Goal: Task Accomplishment & Management: Use online tool/utility

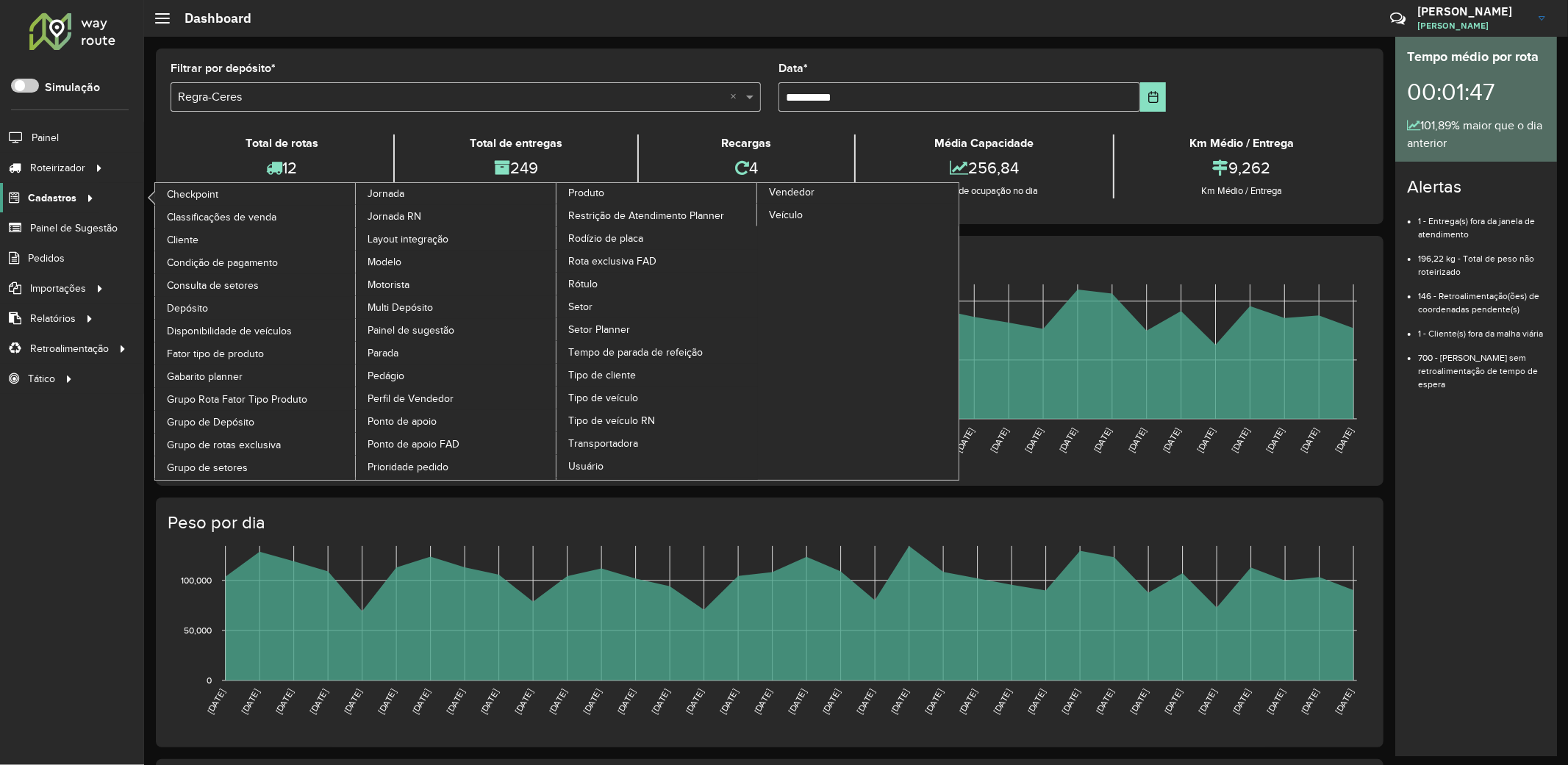
click at [63, 194] on span "Cadastros" at bounding box center [52, 198] width 49 height 15
click at [585, 292] on span "Rótulo" at bounding box center [583, 284] width 31 height 15
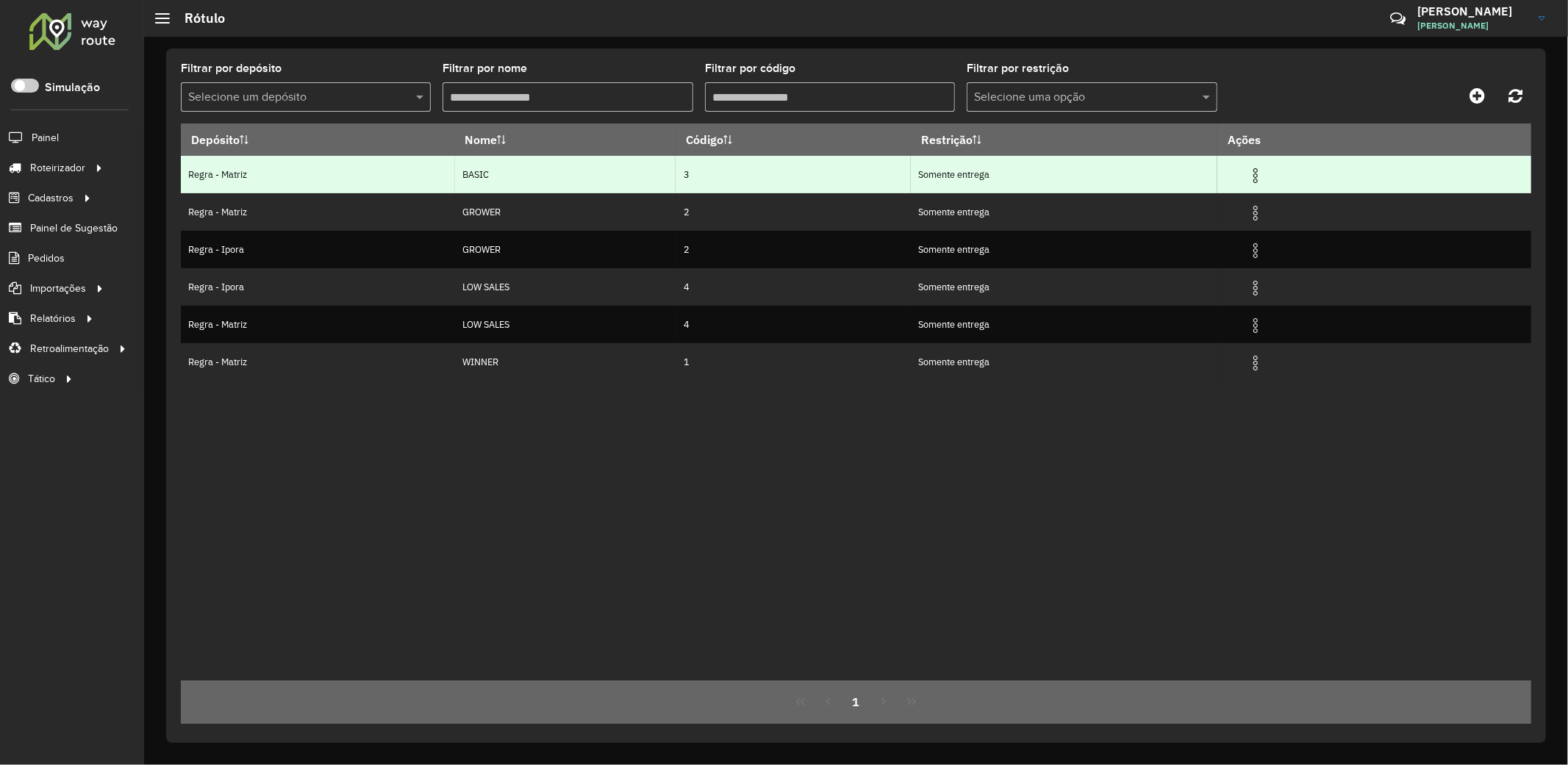
click at [1264, 174] on img at bounding box center [1255, 176] width 18 height 18
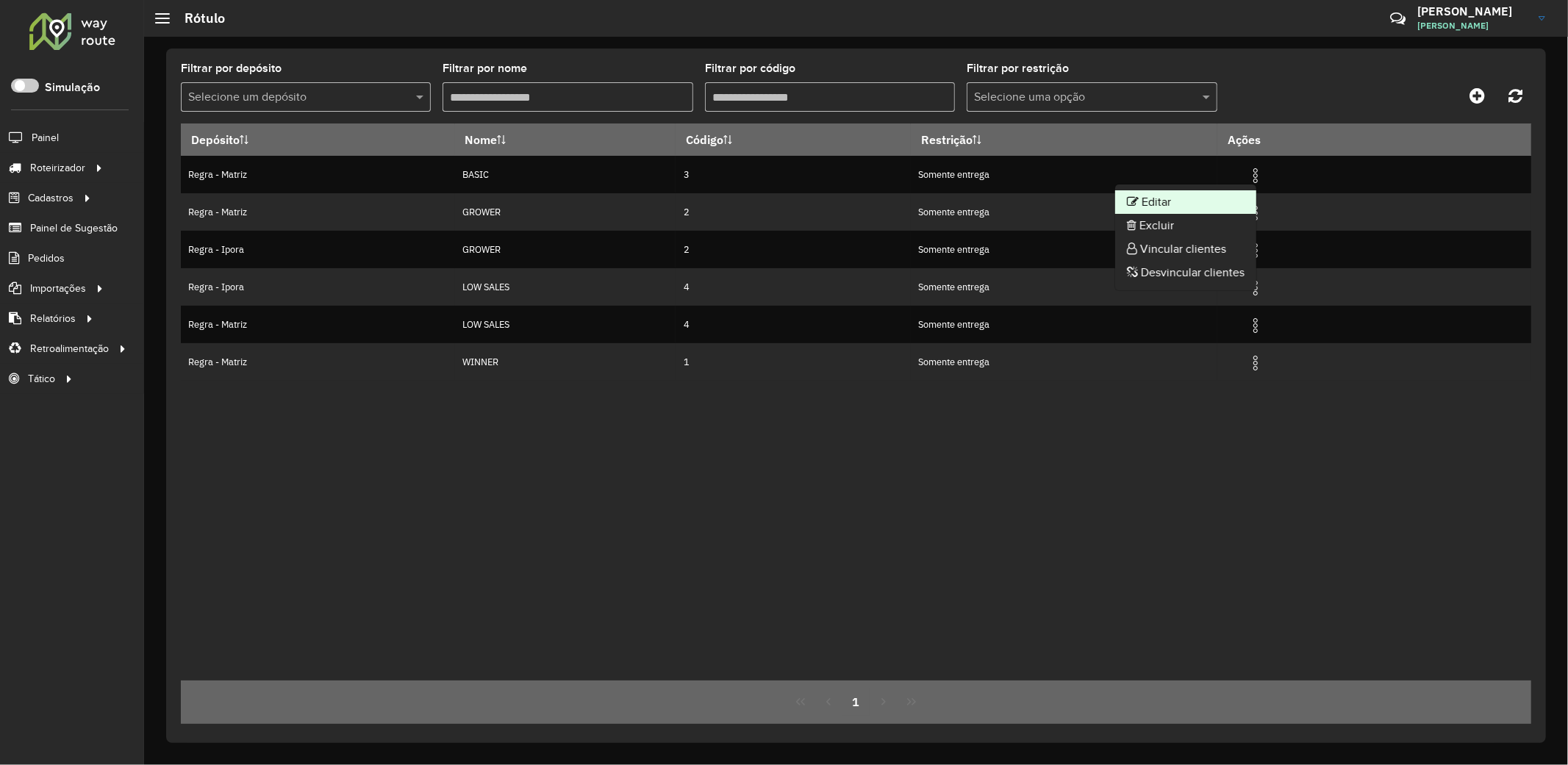
click at [1181, 204] on li "Editar" at bounding box center [1185, 202] width 141 height 23
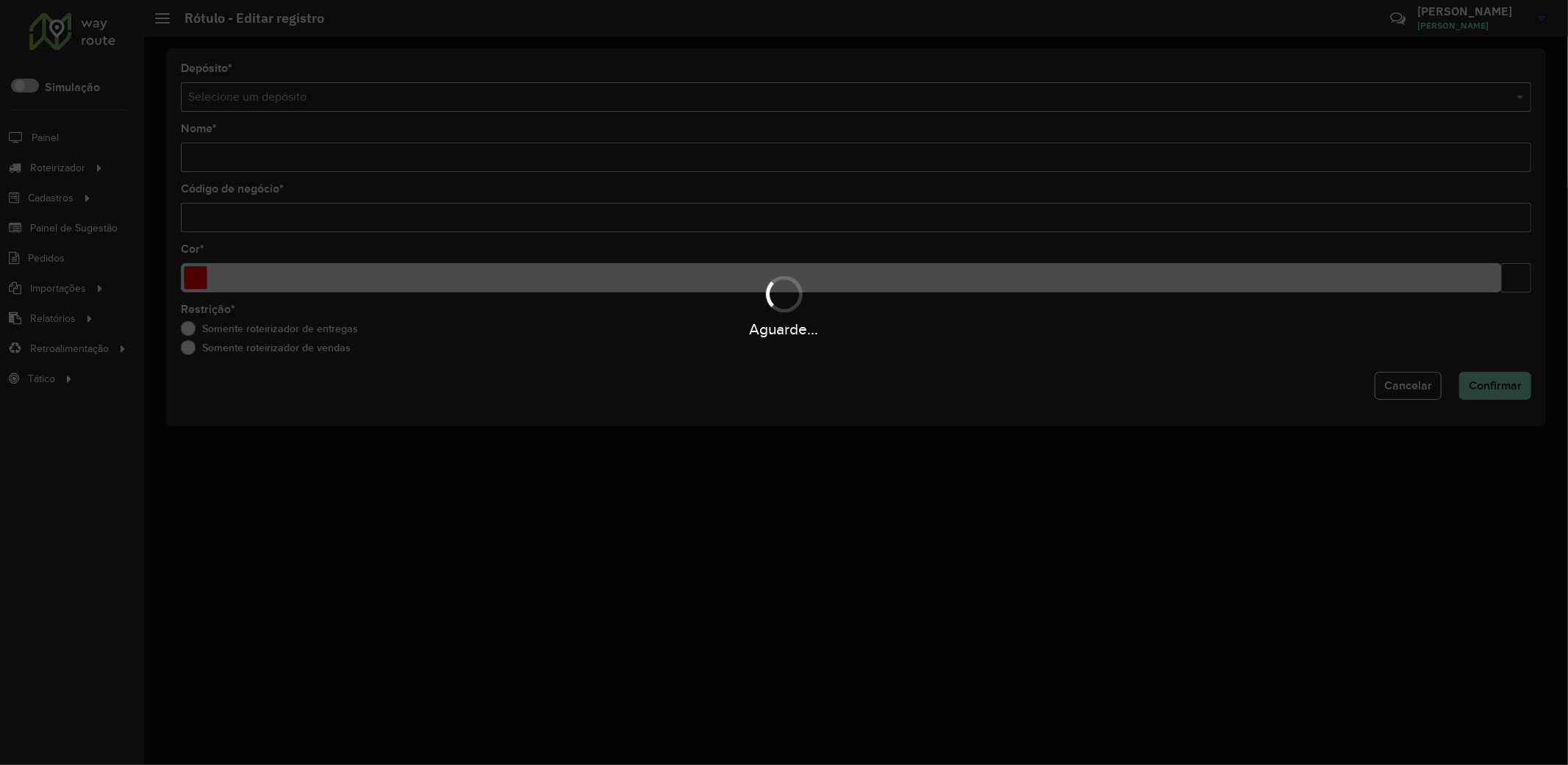
type input "*****"
type input "*"
type input "*******"
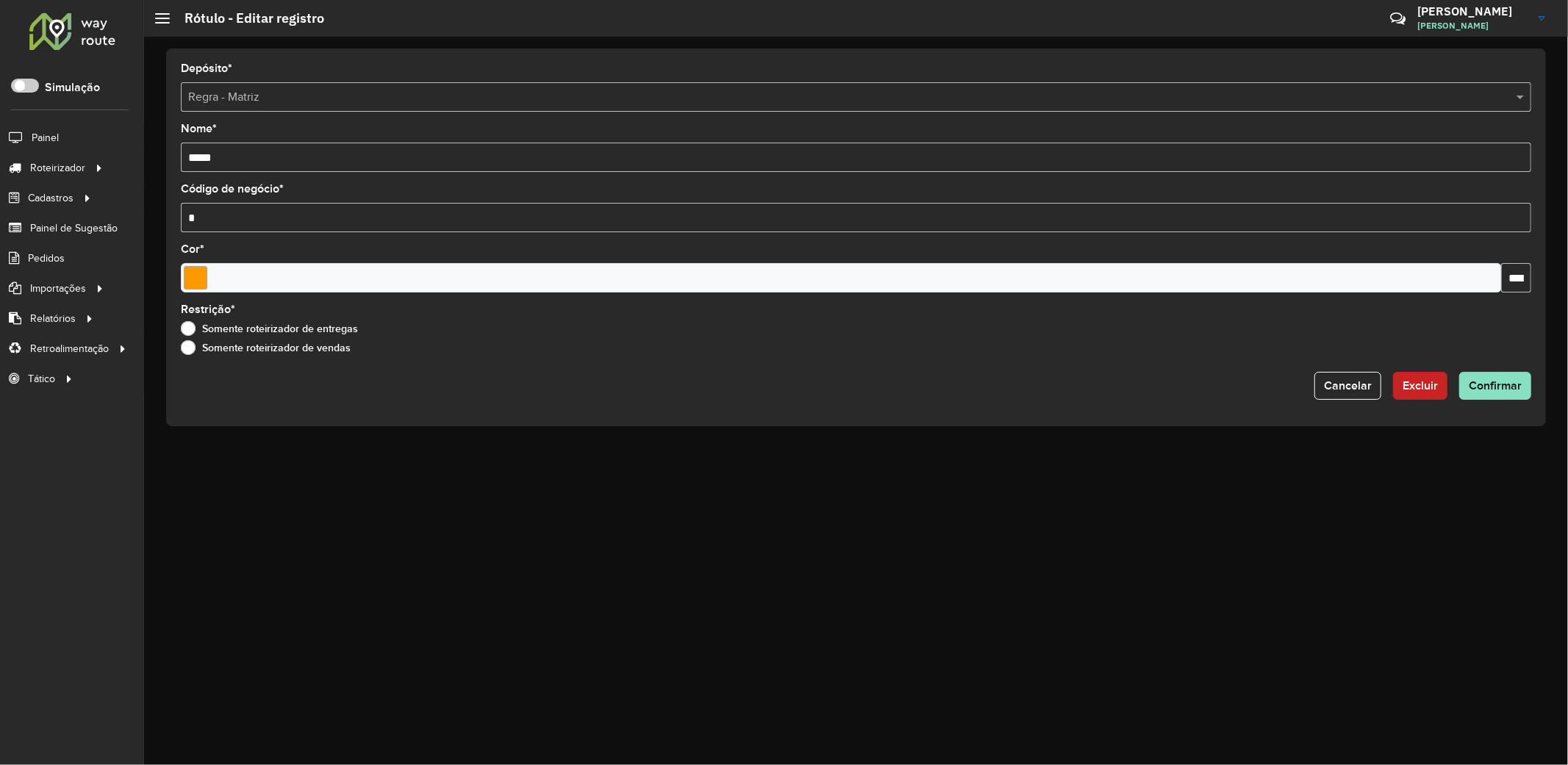
click at [184, 156] on input "*****" at bounding box center [855, 157] width 1350 height 30
type input "*******"
click at [1502, 389] on span "Confirmar" at bounding box center [1494, 386] width 53 height 13
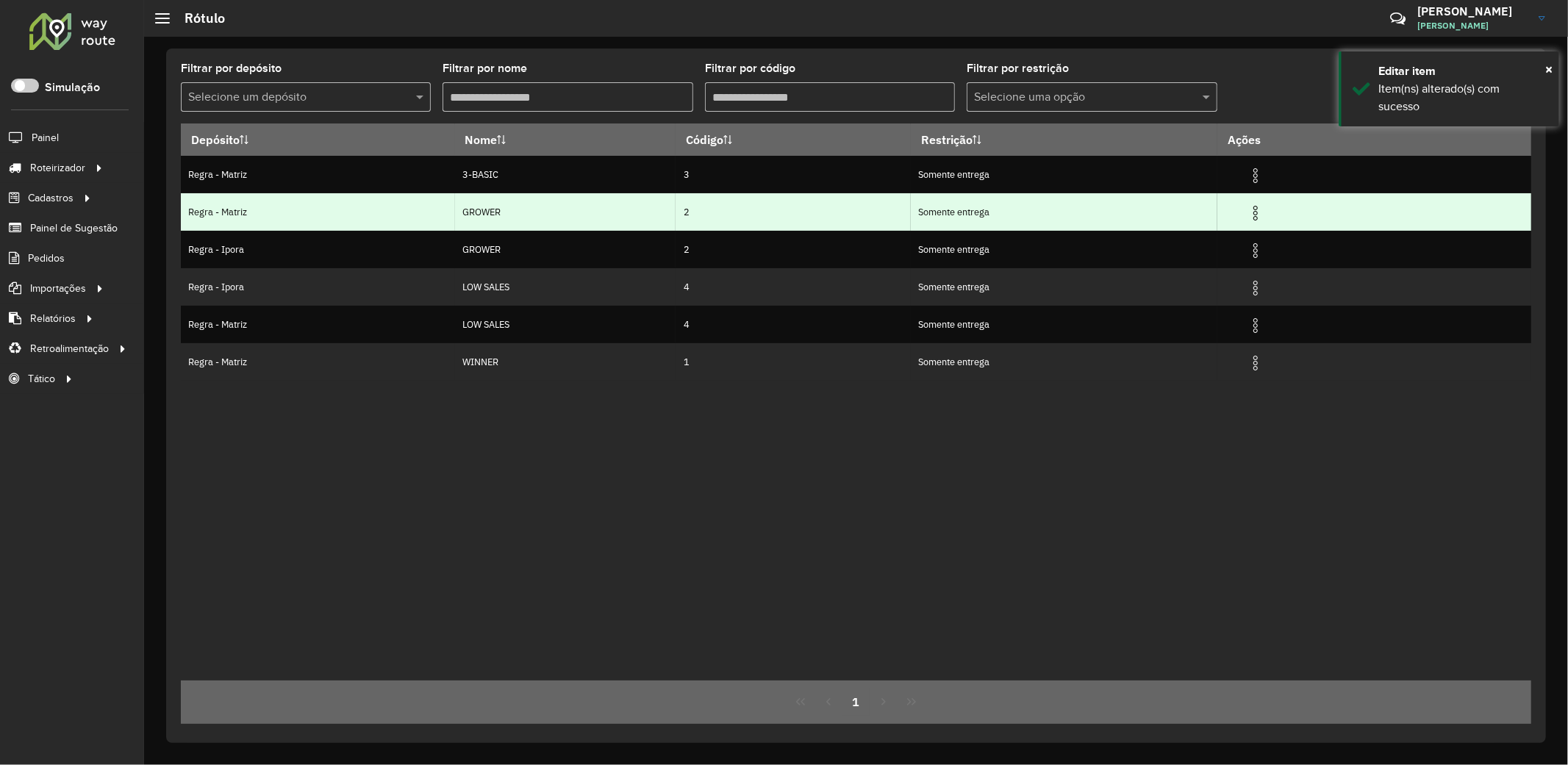
click at [1264, 210] on img at bounding box center [1255, 213] width 18 height 18
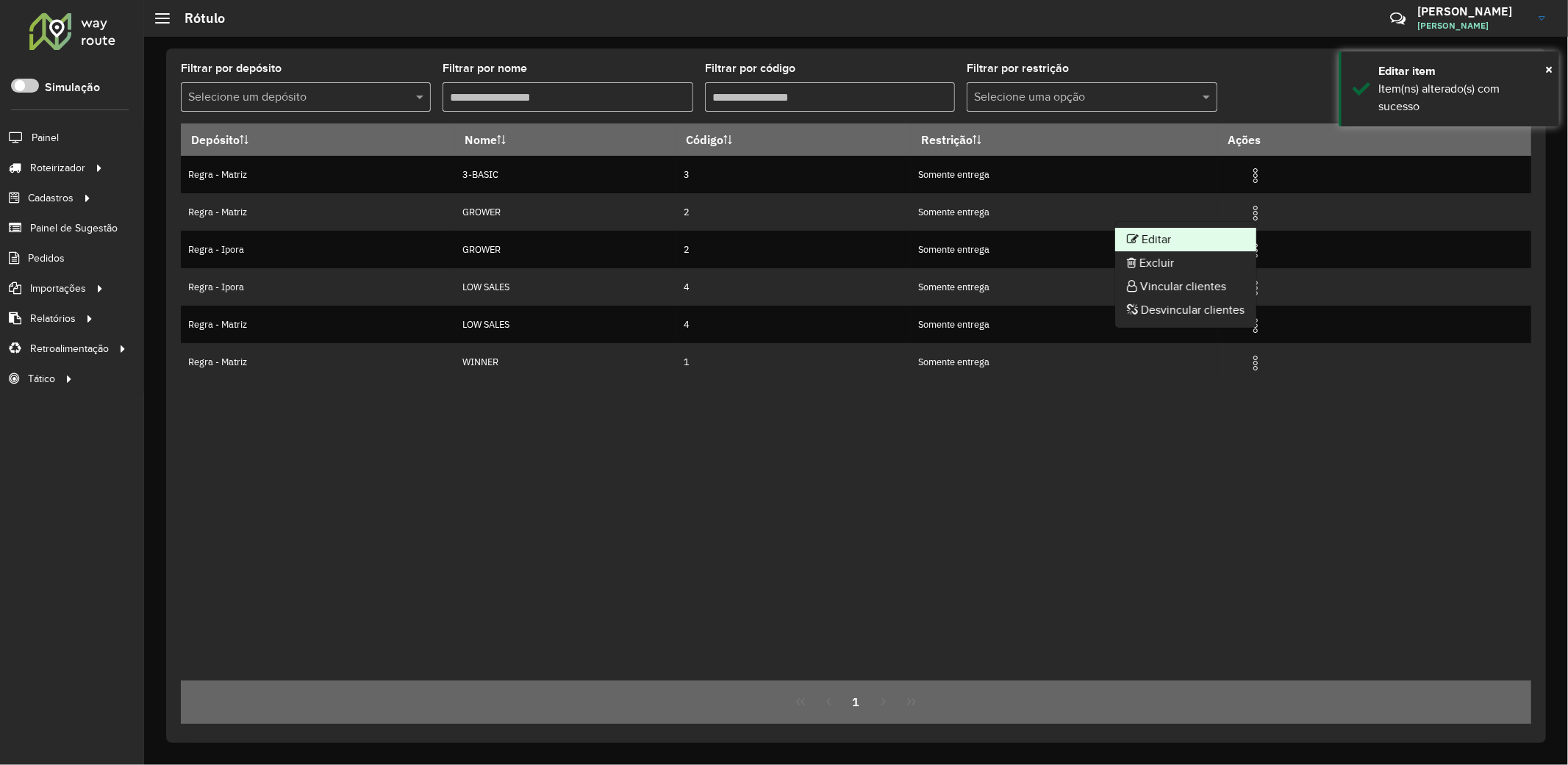
click at [1191, 245] on li "Editar" at bounding box center [1185, 240] width 141 height 23
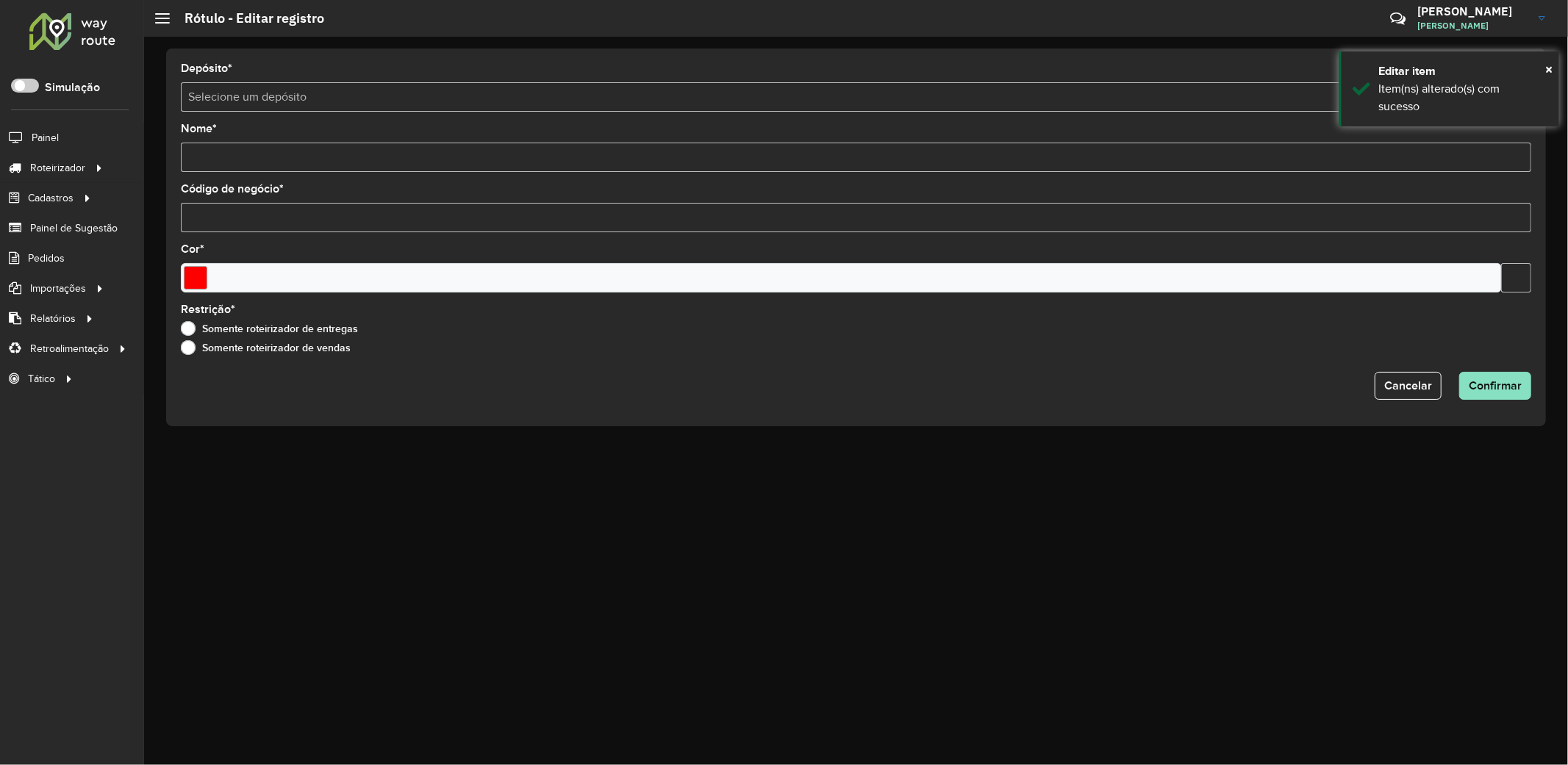
type input "******"
type input "*"
type input "*******"
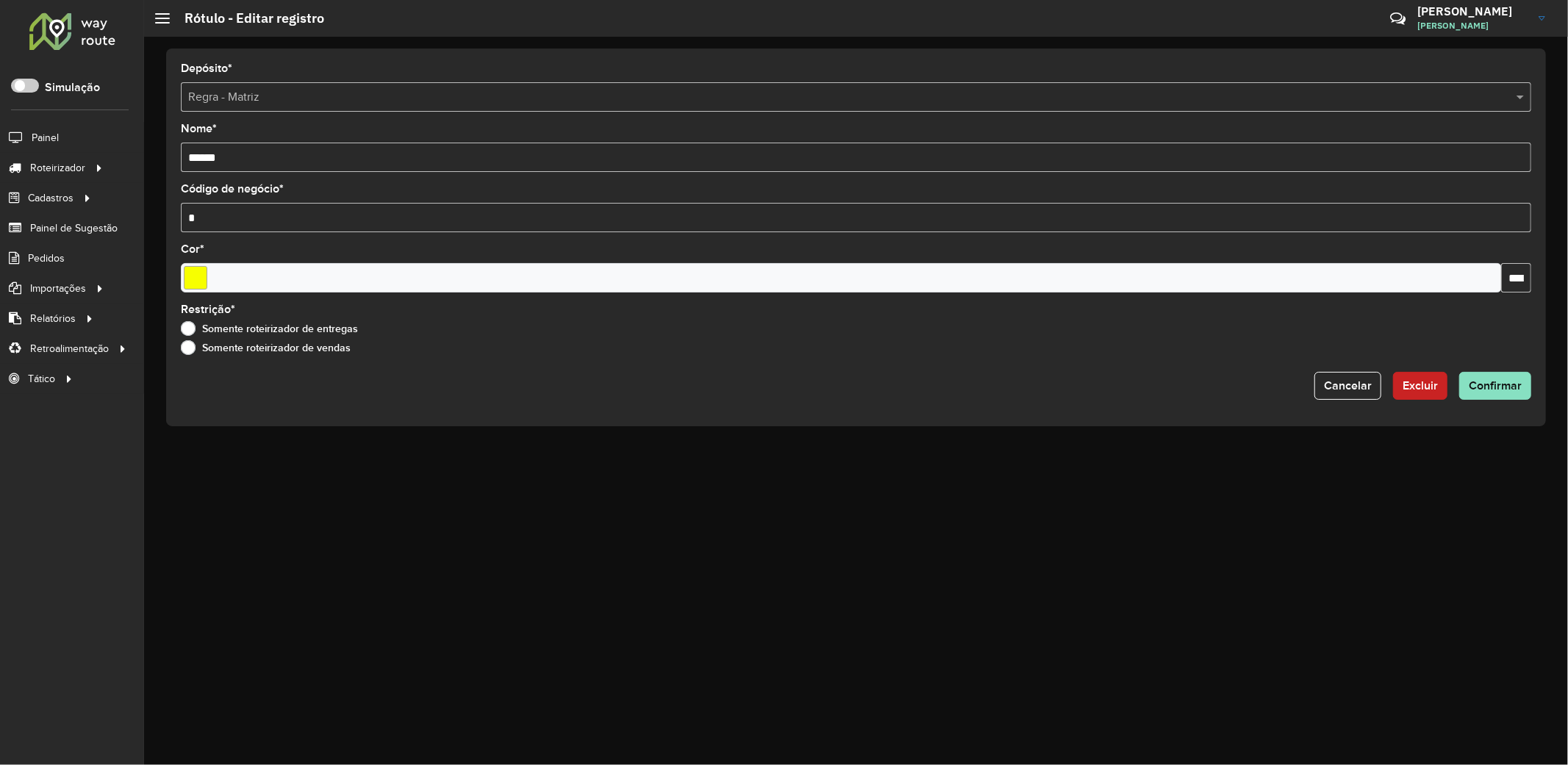
click at [189, 159] on input "******" at bounding box center [855, 157] width 1350 height 30
type input "********"
click at [1517, 392] on span "Confirmar" at bounding box center [1494, 386] width 53 height 13
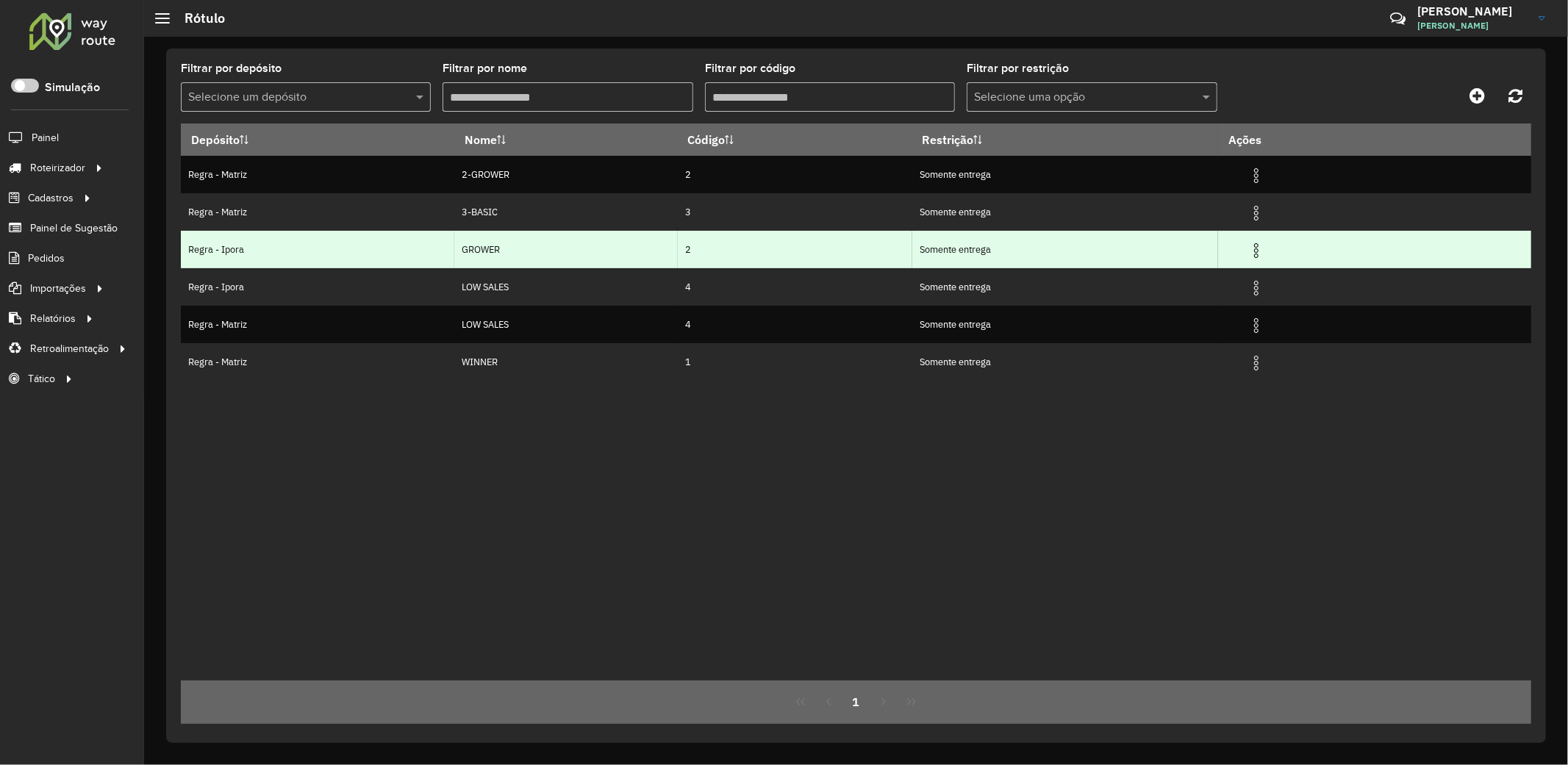
click at [1262, 251] on img at bounding box center [1256, 251] width 18 height 18
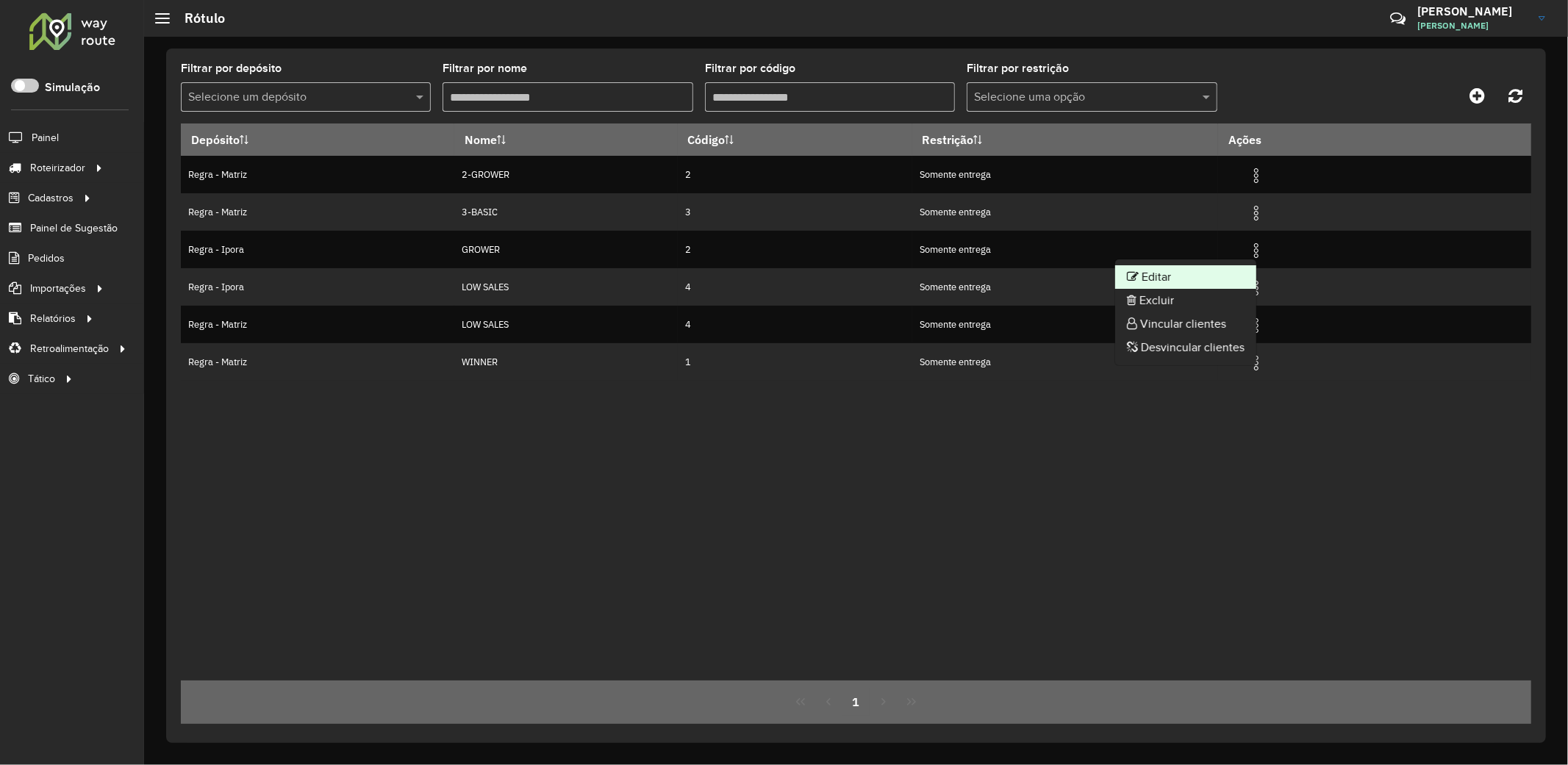
click at [1209, 278] on li "Editar" at bounding box center [1185, 277] width 141 height 23
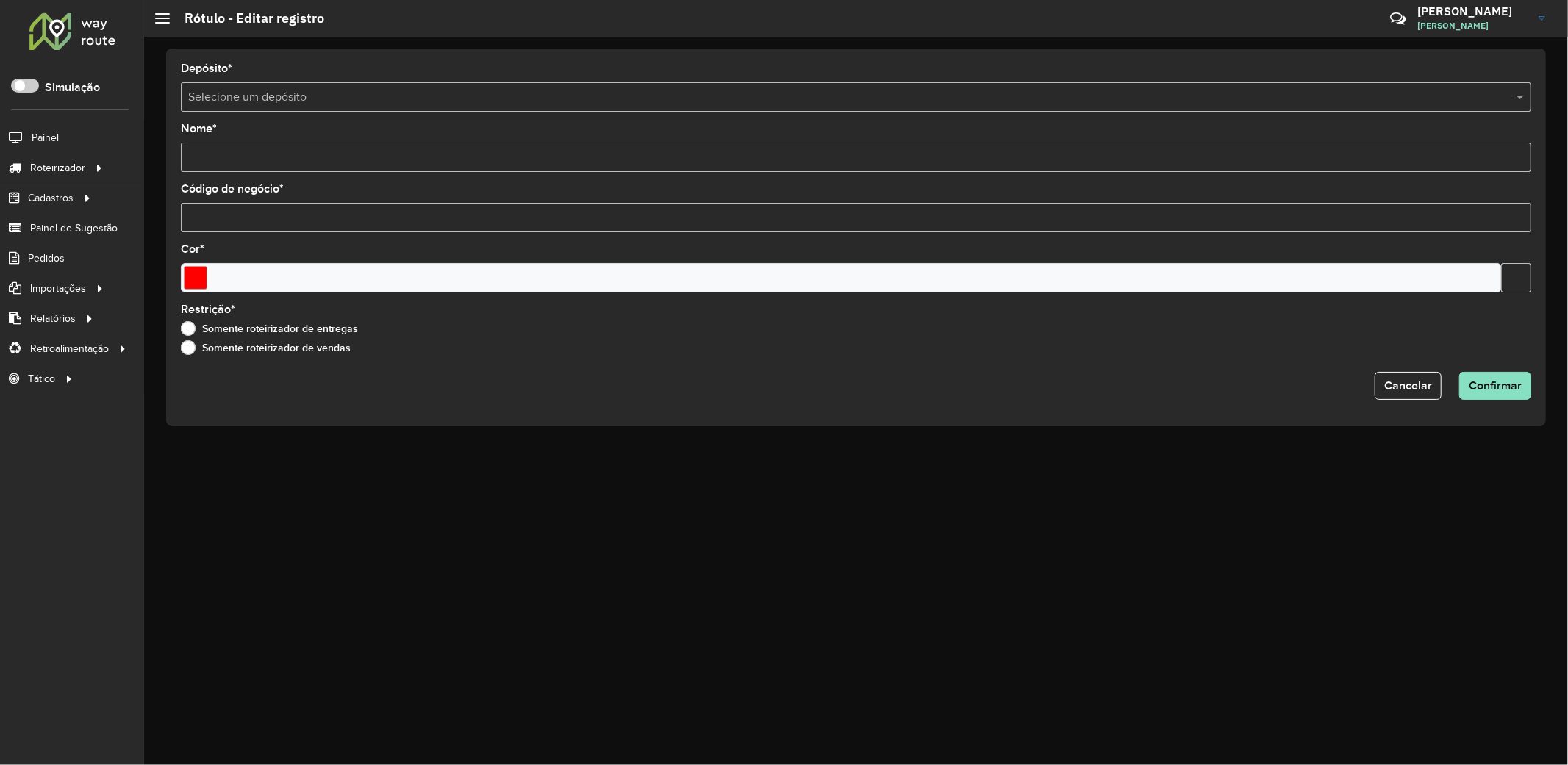
type input "******"
type input "*"
type input "*******"
click at [191, 156] on input "******" at bounding box center [855, 157] width 1350 height 30
type input "********"
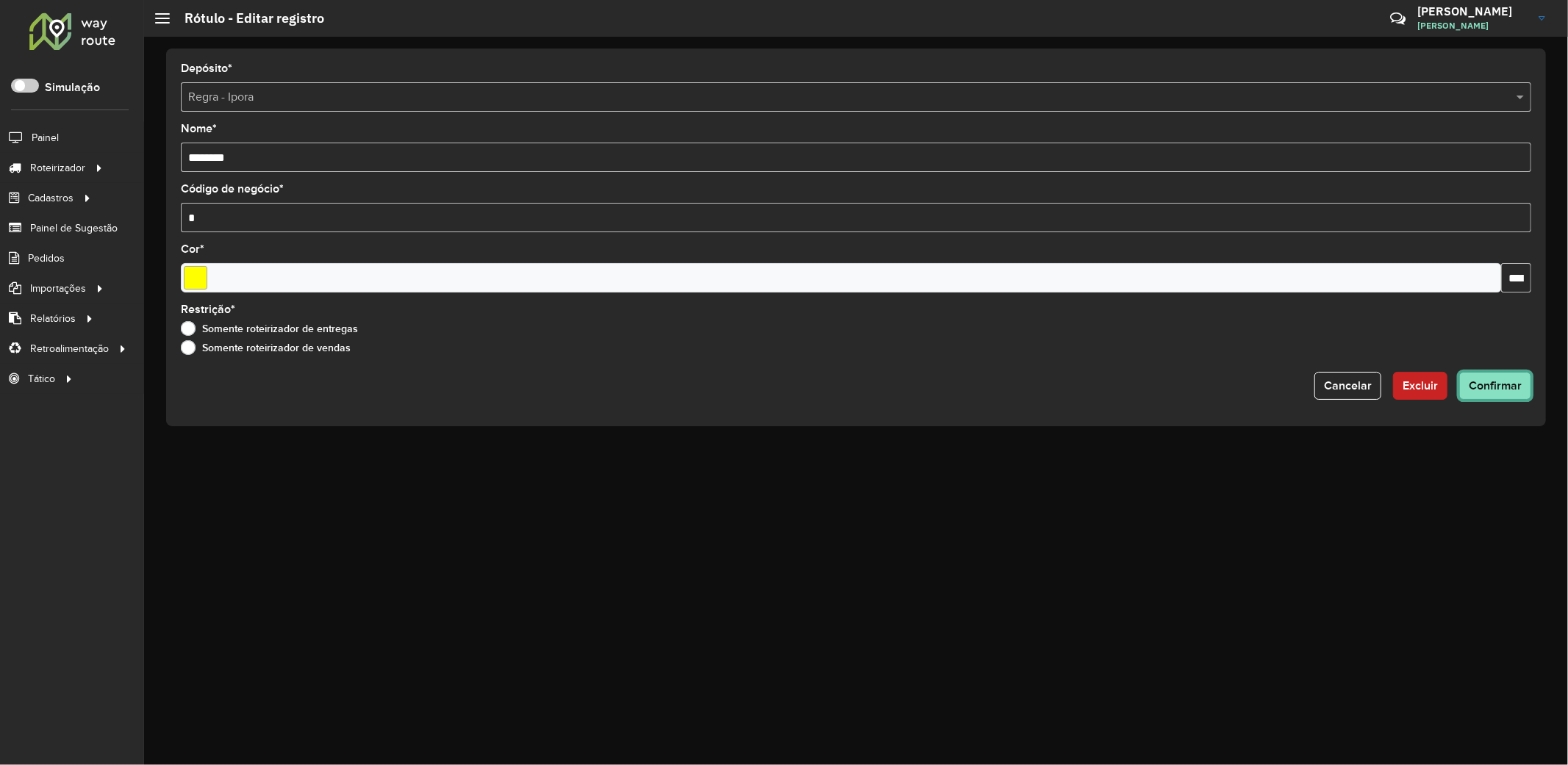
click at [1508, 383] on span "Confirmar" at bounding box center [1494, 386] width 53 height 13
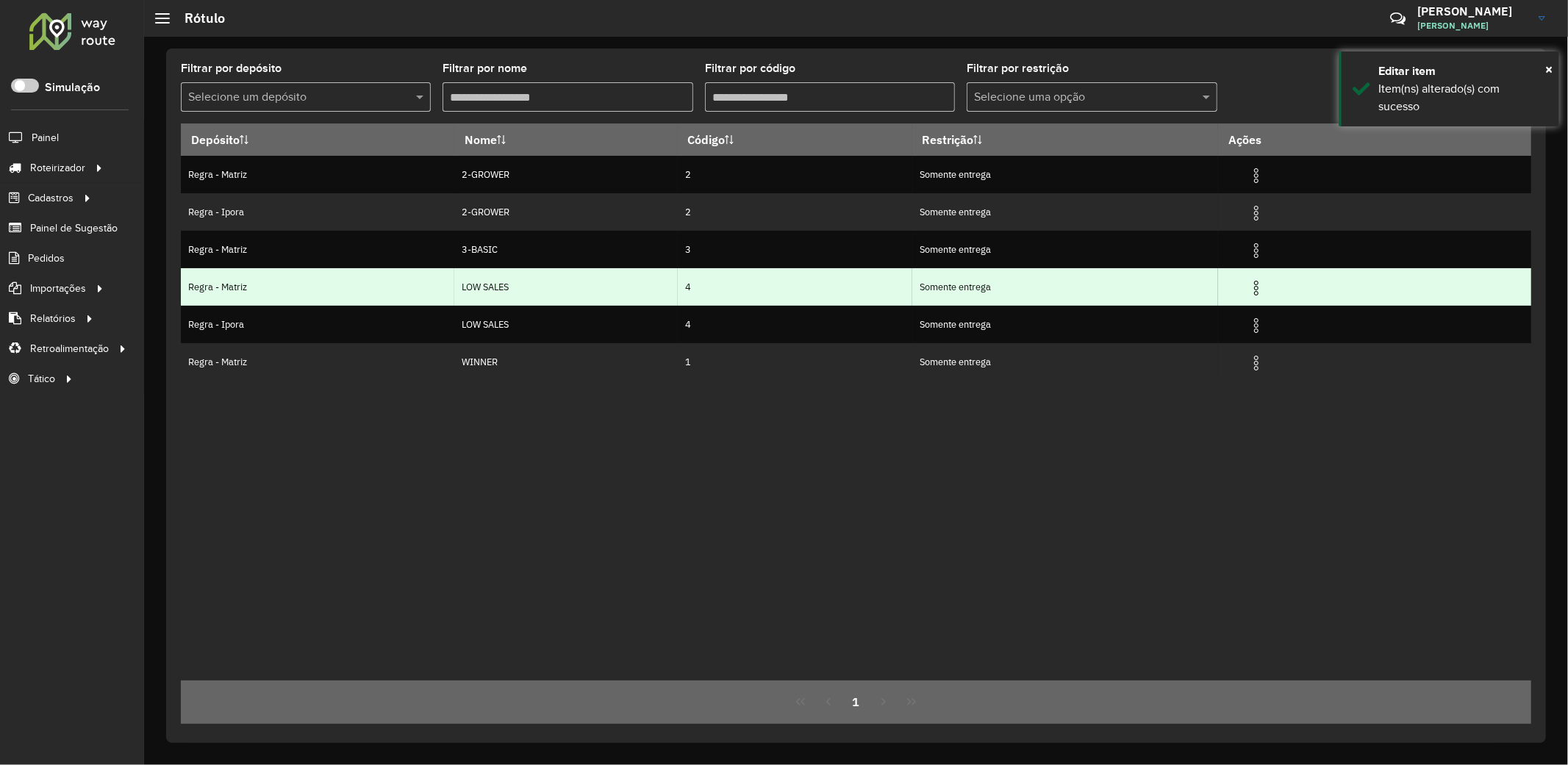
click at [1264, 293] on img at bounding box center [1256, 289] width 18 height 18
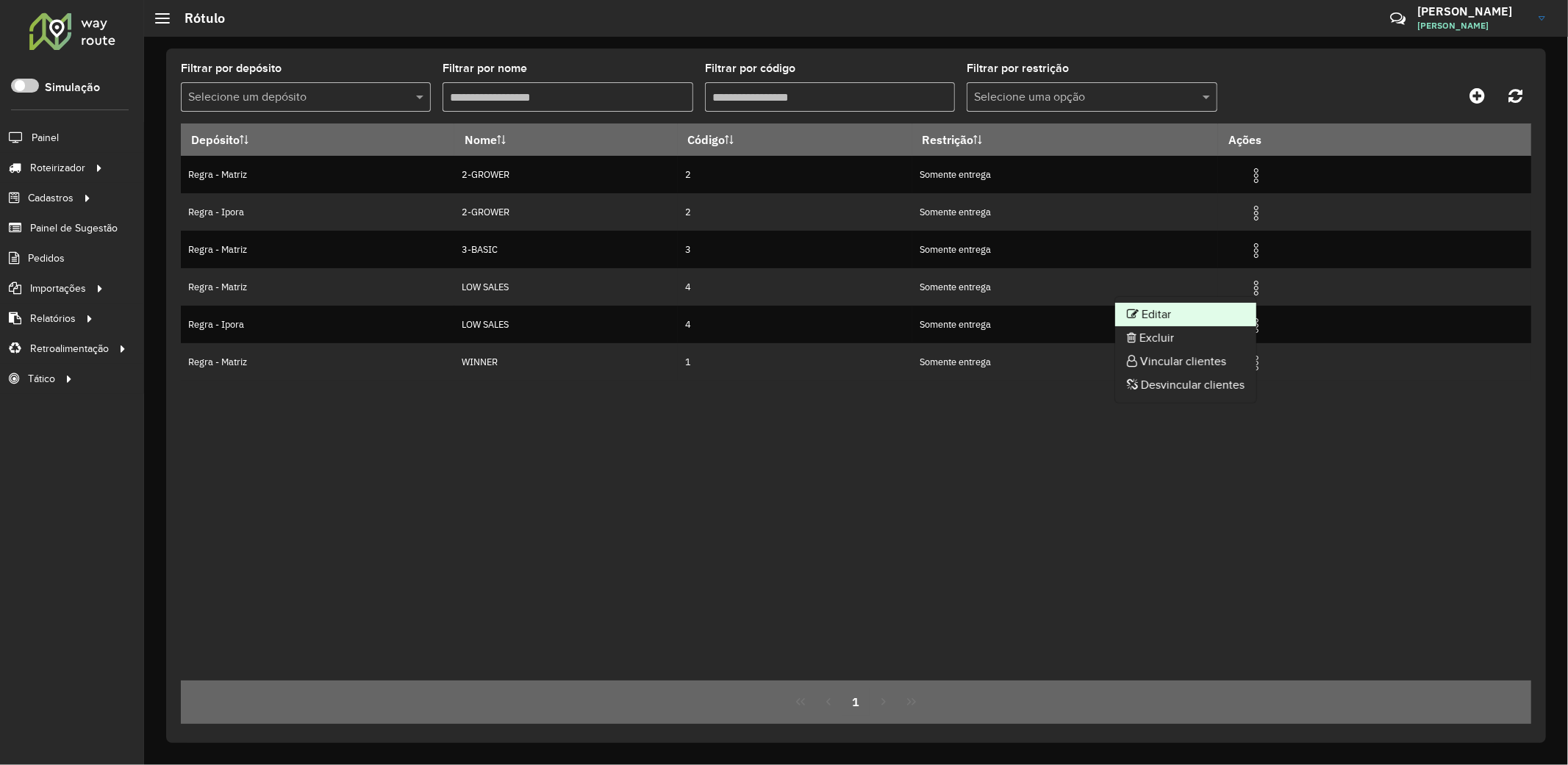
click at [1172, 319] on li "Editar" at bounding box center [1185, 315] width 141 height 23
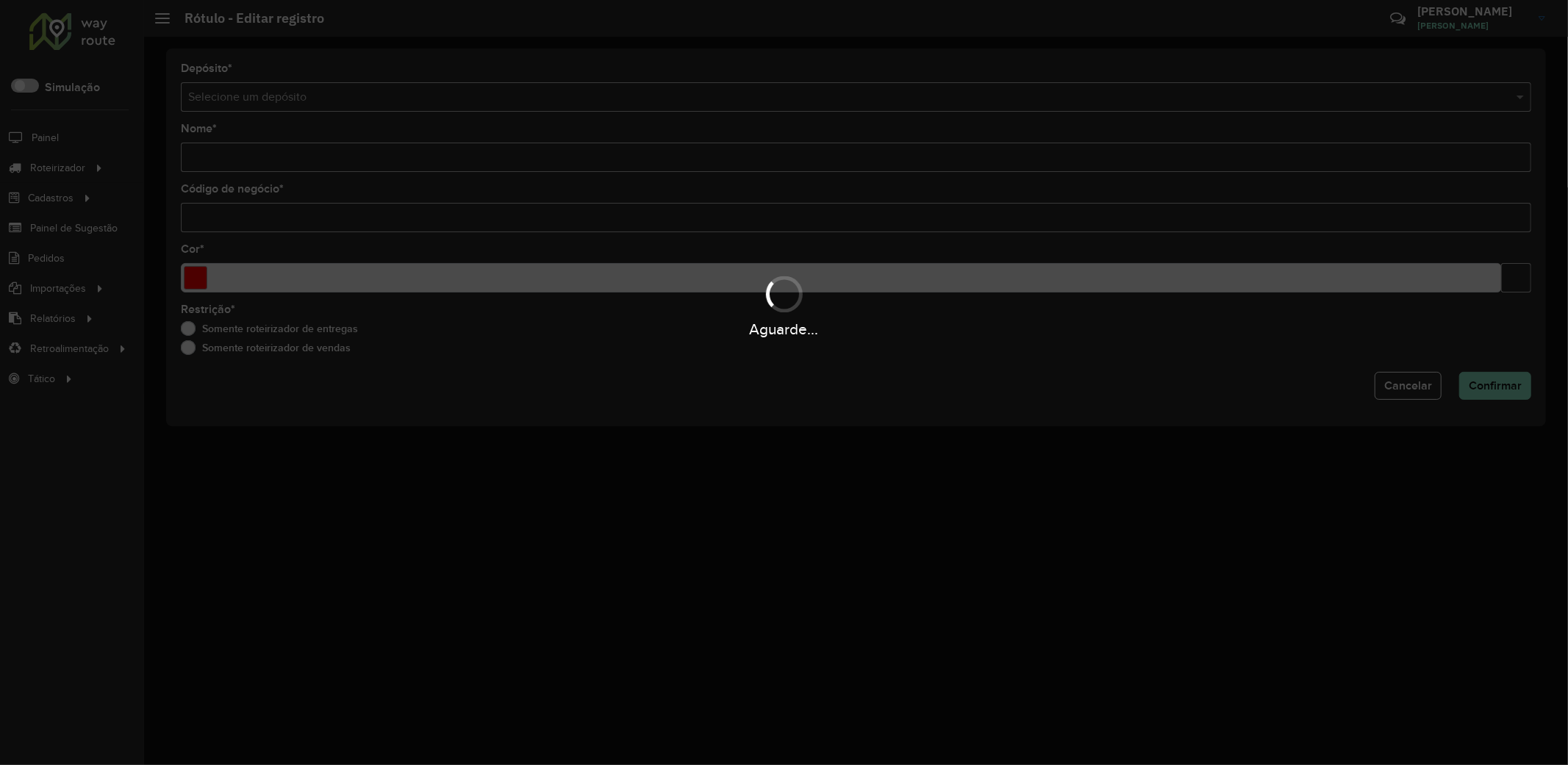
type input "*********"
type input "*"
type input "*******"
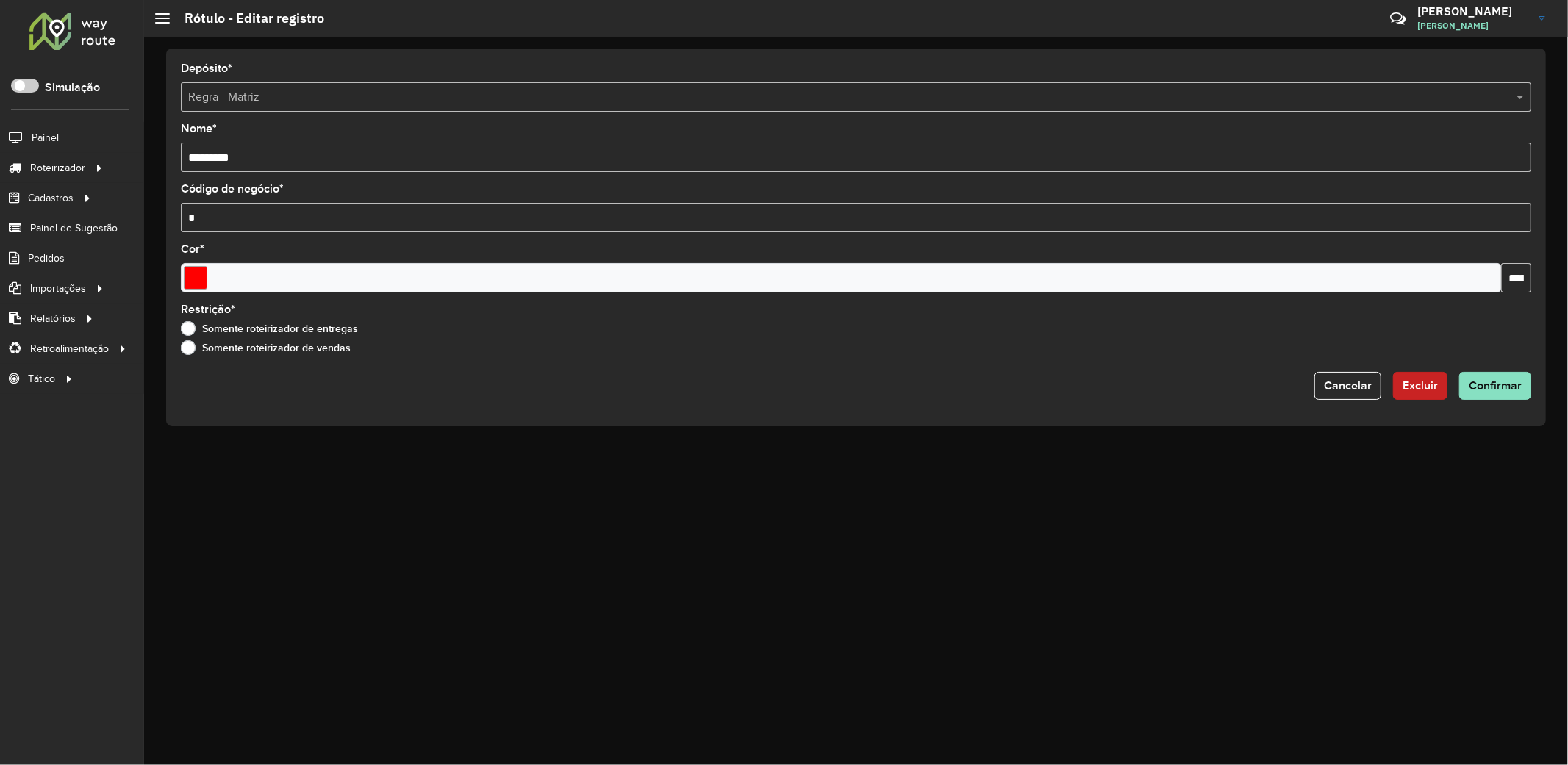
click at [182, 157] on input "*********" at bounding box center [855, 157] width 1350 height 30
type input "**********"
click at [1487, 379] on button "Confirmar" at bounding box center [1495, 386] width 72 height 28
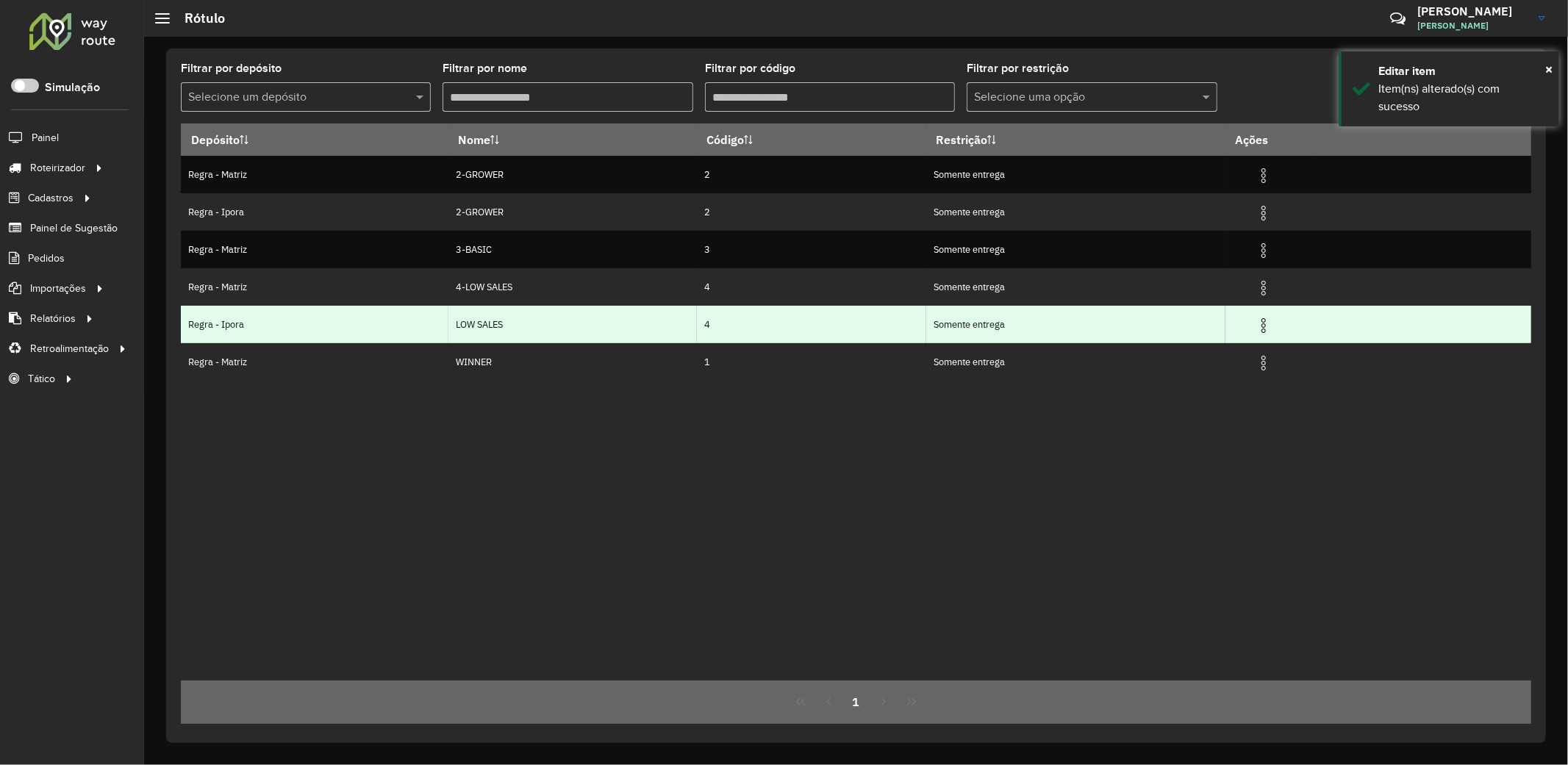
click at [1272, 325] on img at bounding box center [1263, 326] width 18 height 18
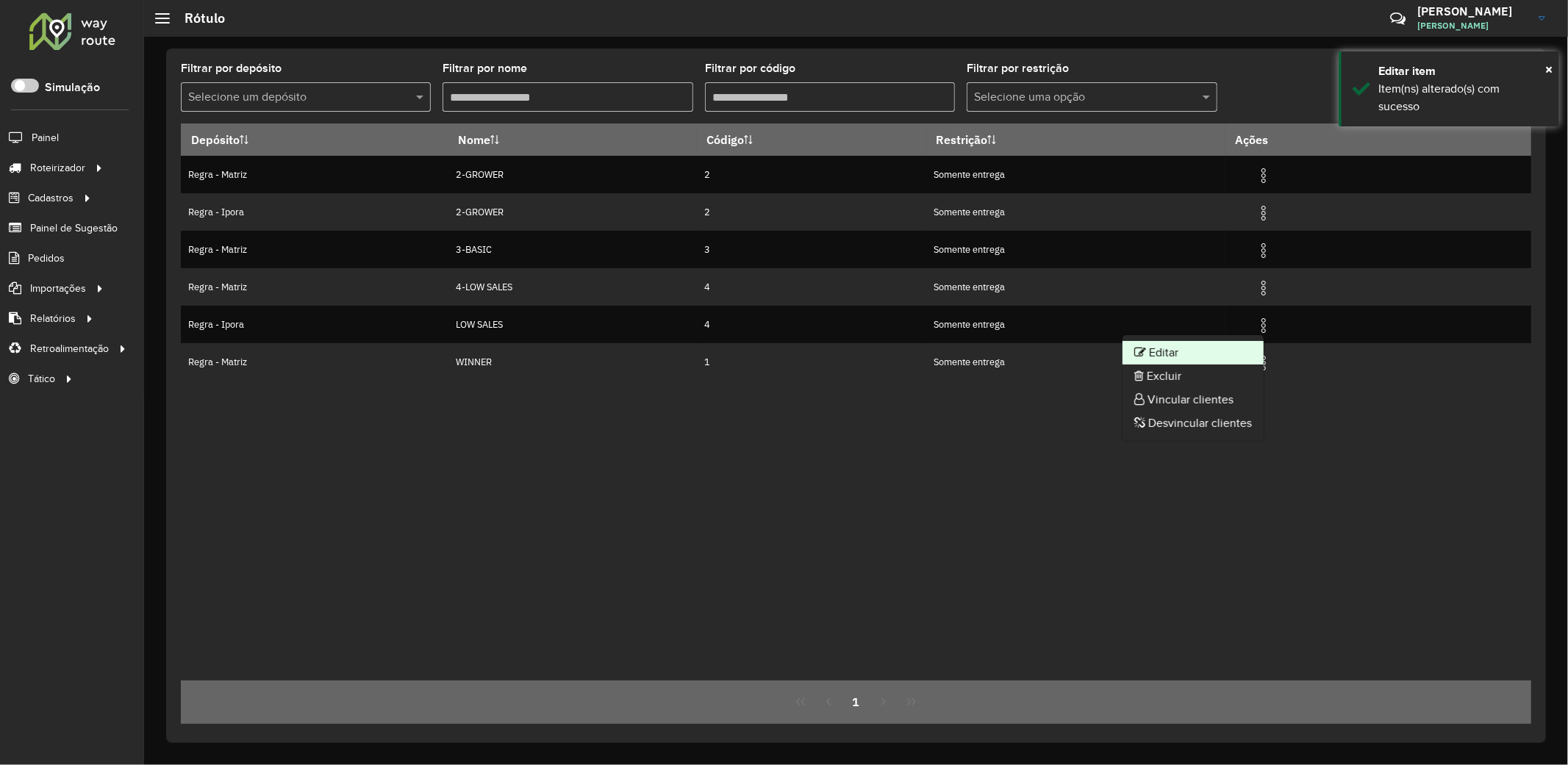
click at [1176, 347] on li "Editar" at bounding box center [1192, 353] width 141 height 23
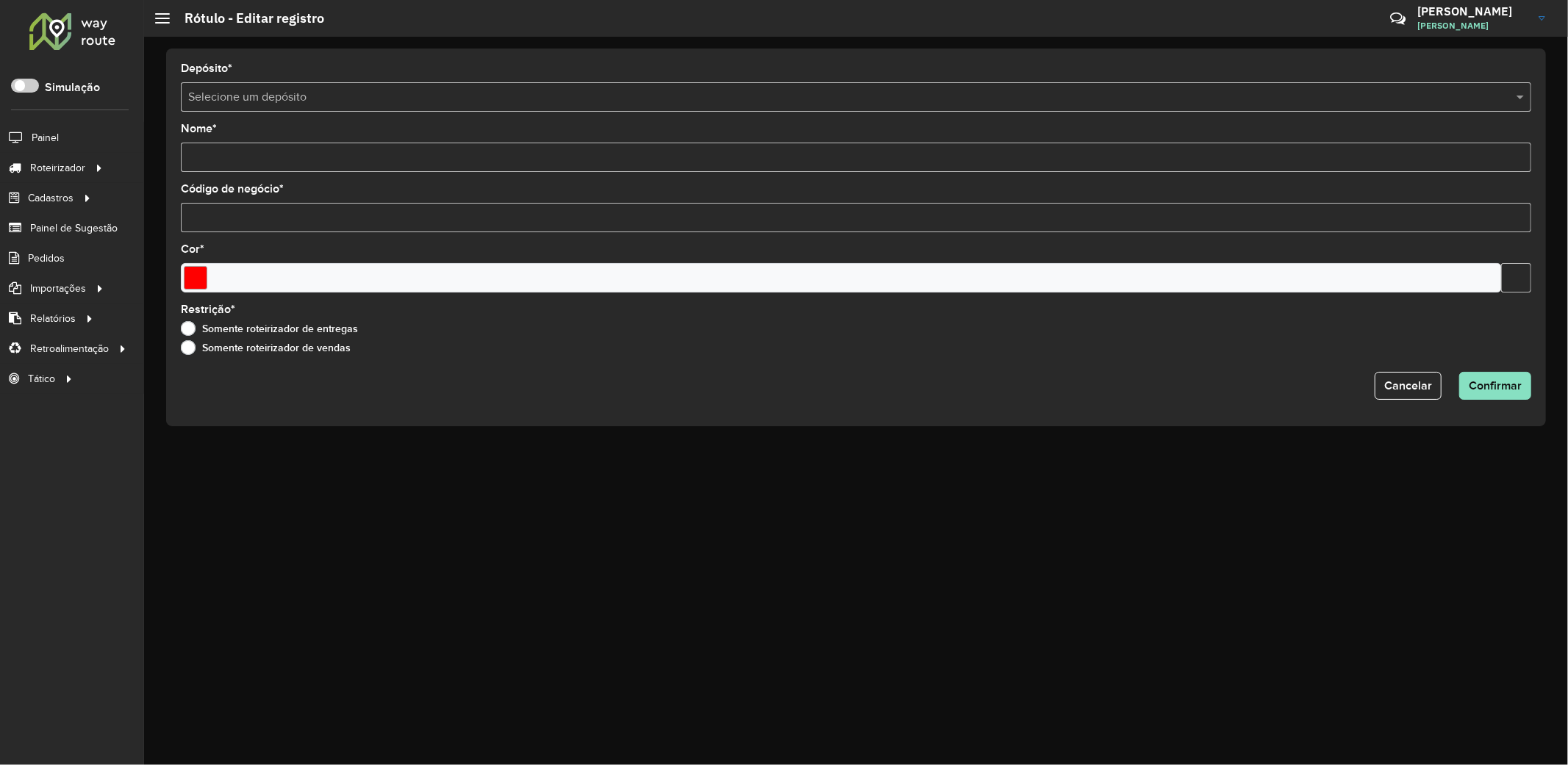
type input "*********"
type input "*"
type input "*******"
click at [188, 159] on input "*********" at bounding box center [855, 157] width 1350 height 30
type input "**********"
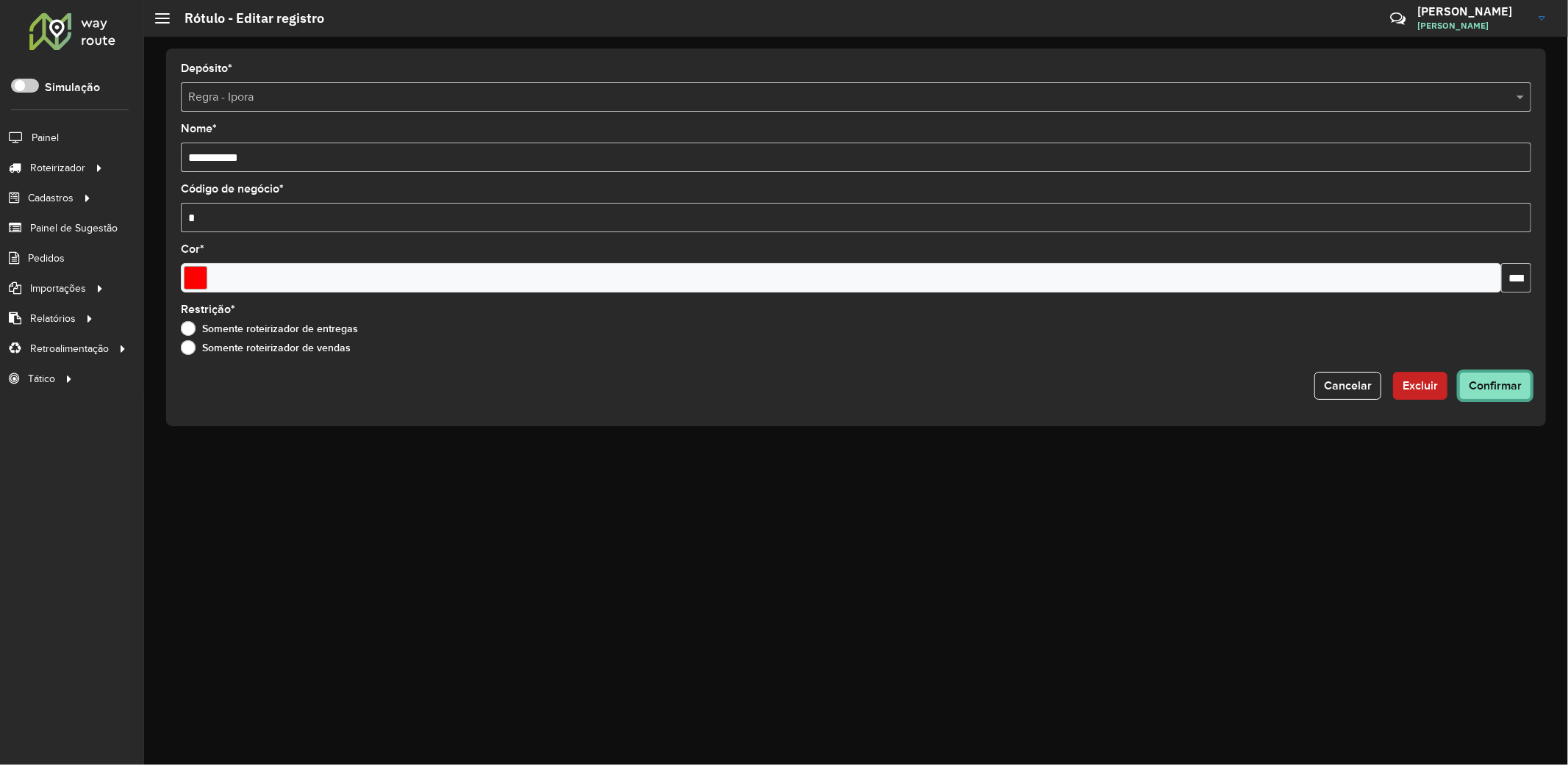
click at [1501, 389] on span "Confirmar" at bounding box center [1494, 386] width 53 height 13
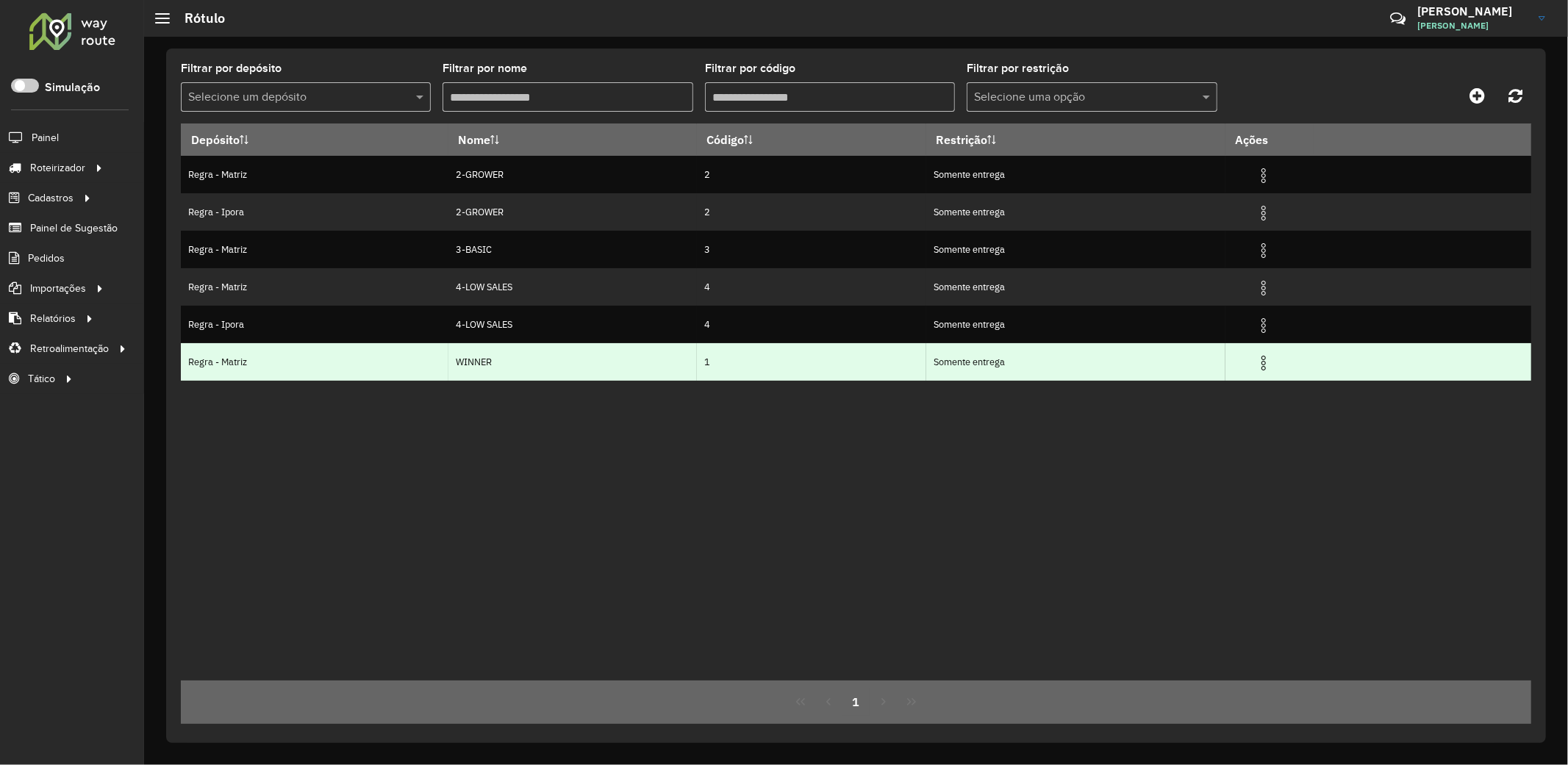
click at [1278, 373] on td at bounding box center [1269, 361] width 88 height 37
click at [1272, 363] on img at bounding box center [1263, 363] width 18 height 18
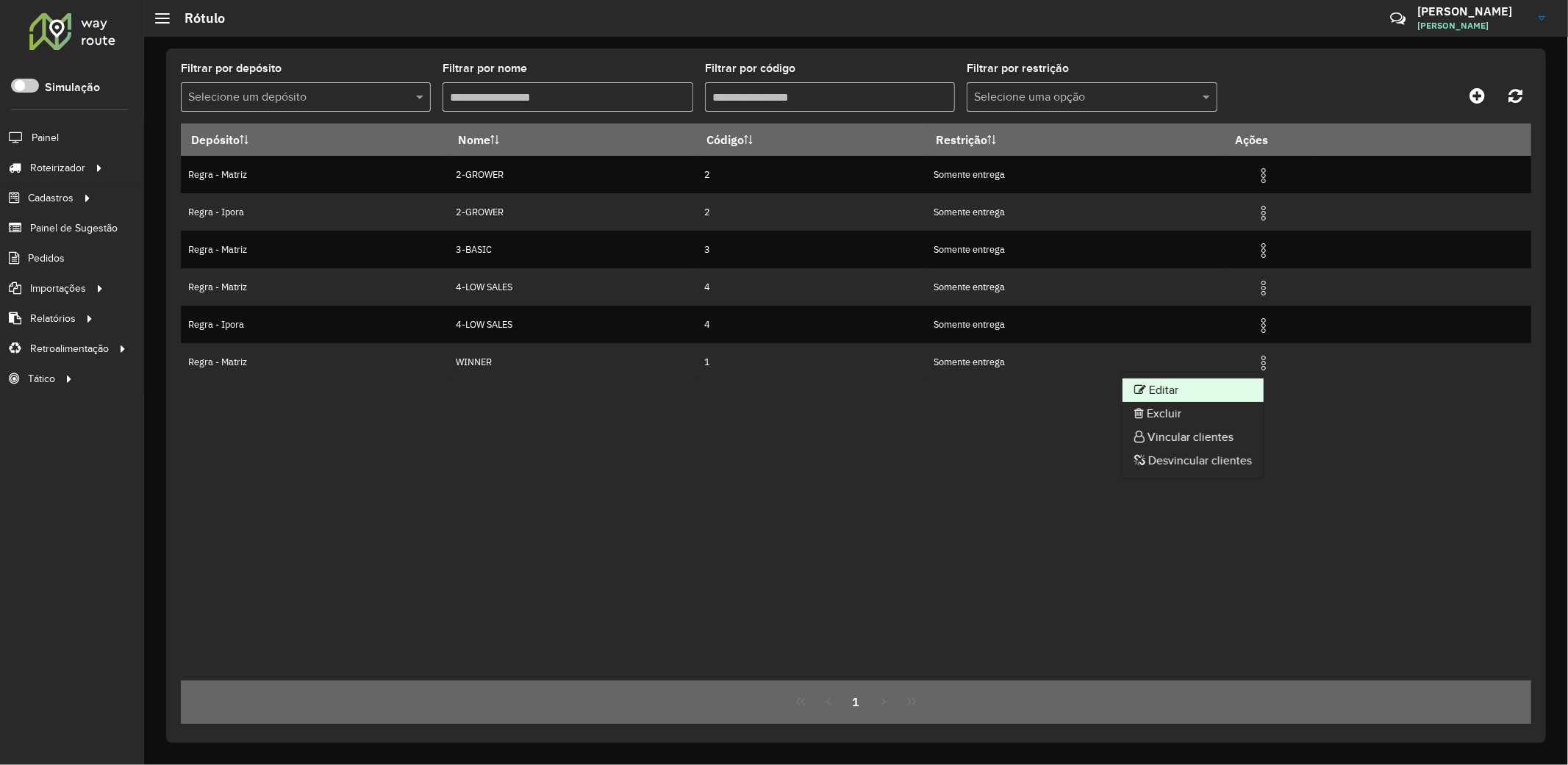
click at [1233, 383] on li "Editar" at bounding box center [1192, 390] width 141 height 23
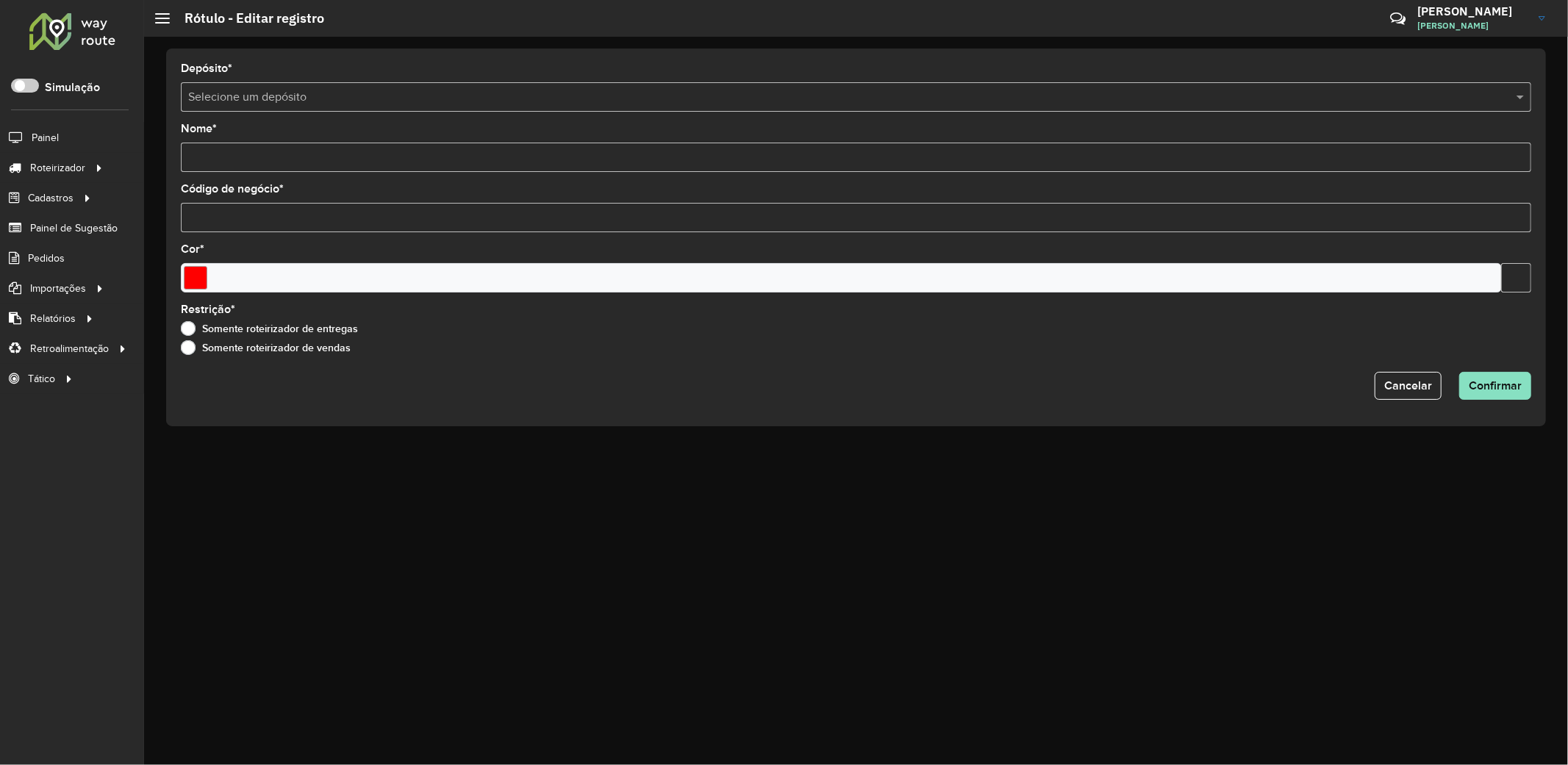
type input "******"
type input "*"
type input "*******"
click at [184, 156] on input "******" at bounding box center [855, 157] width 1350 height 30
type input "********"
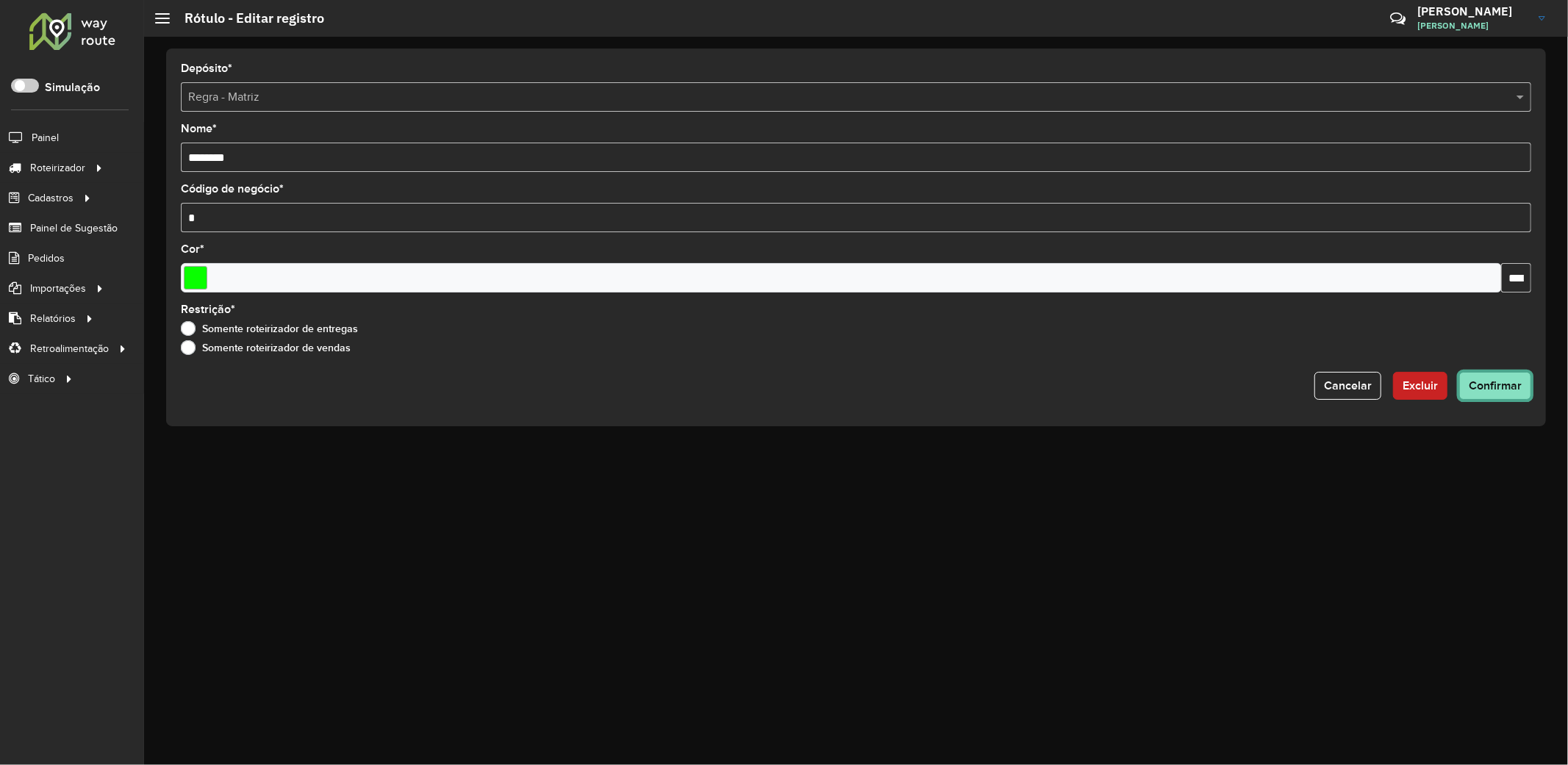
click at [1495, 391] on span "Confirmar" at bounding box center [1494, 386] width 53 height 13
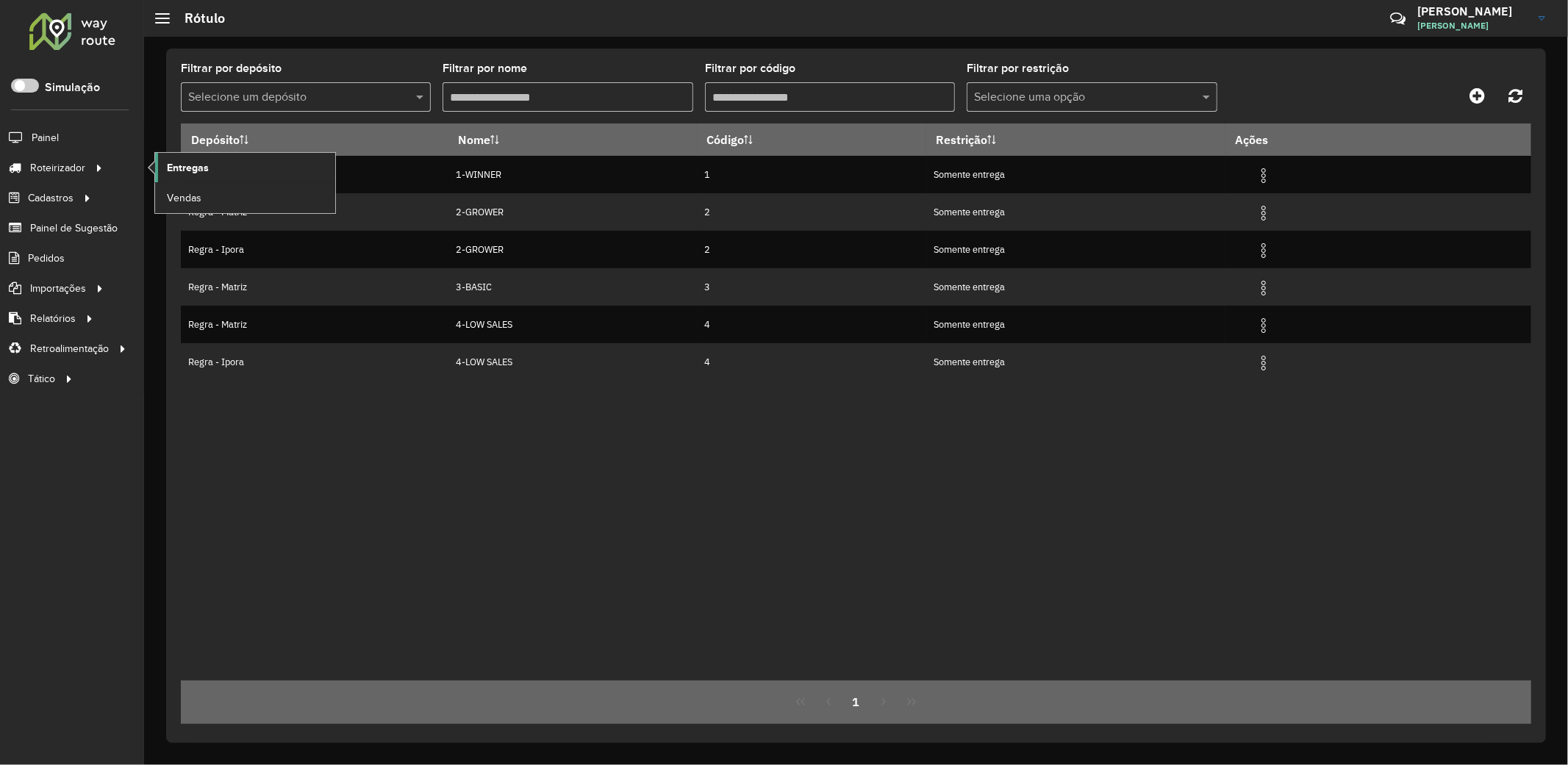
click at [196, 173] on span "Entregas" at bounding box center [188, 167] width 42 height 15
click at [193, 173] on span "Entregas" at bounding box center [188, 167] width 42 height 15
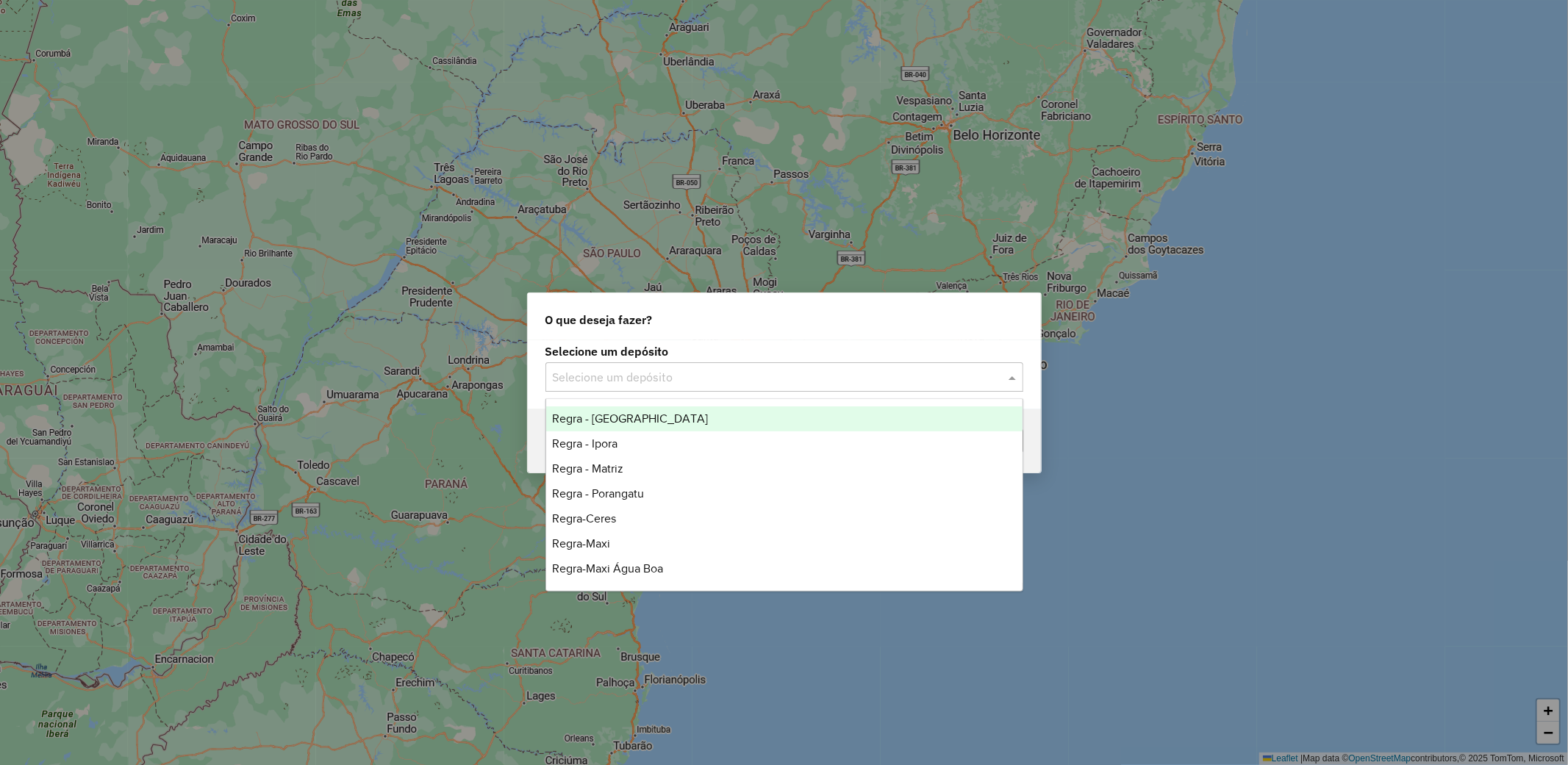
click at [810, 371] on input "text" at bounding box center [769, 378] width 434 height 18
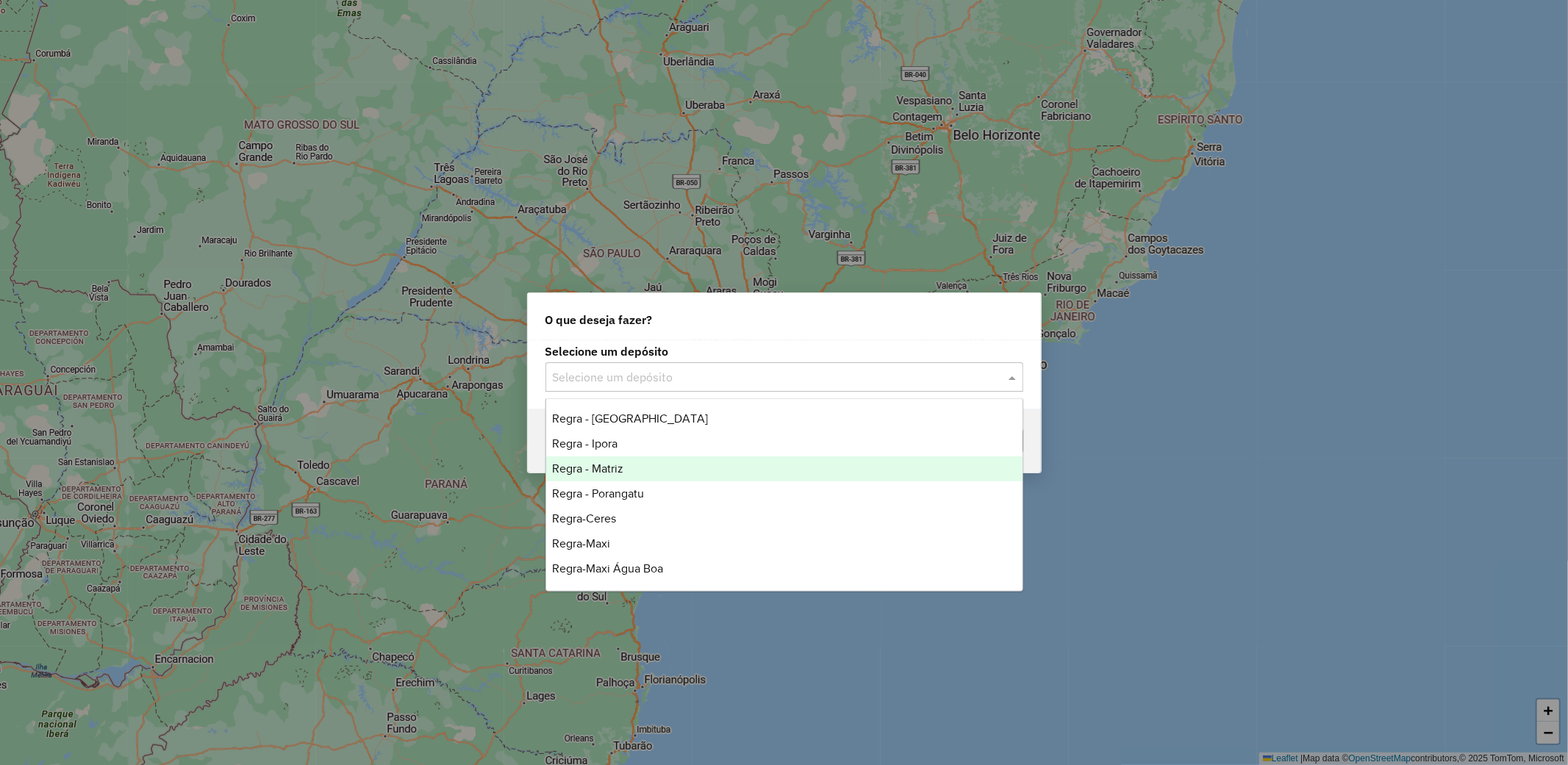
click at [686, 462] on div "Regra - Matriz" at bounding box center [784, 469] width 476 height 25
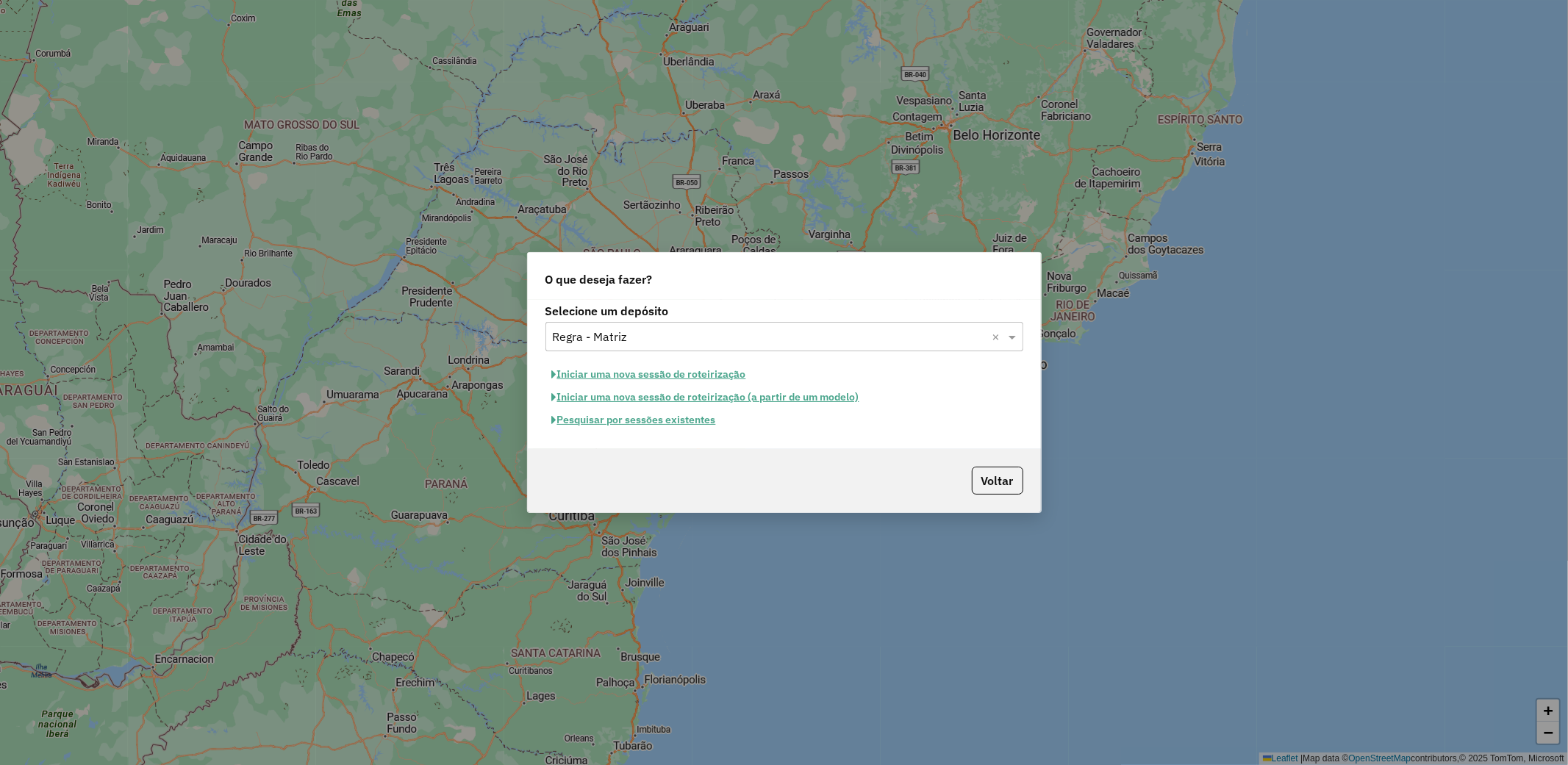
click at [692, 426] on button "Pesquisar por sessões existentes" at bounding box center [633, 420] width 177 height 22
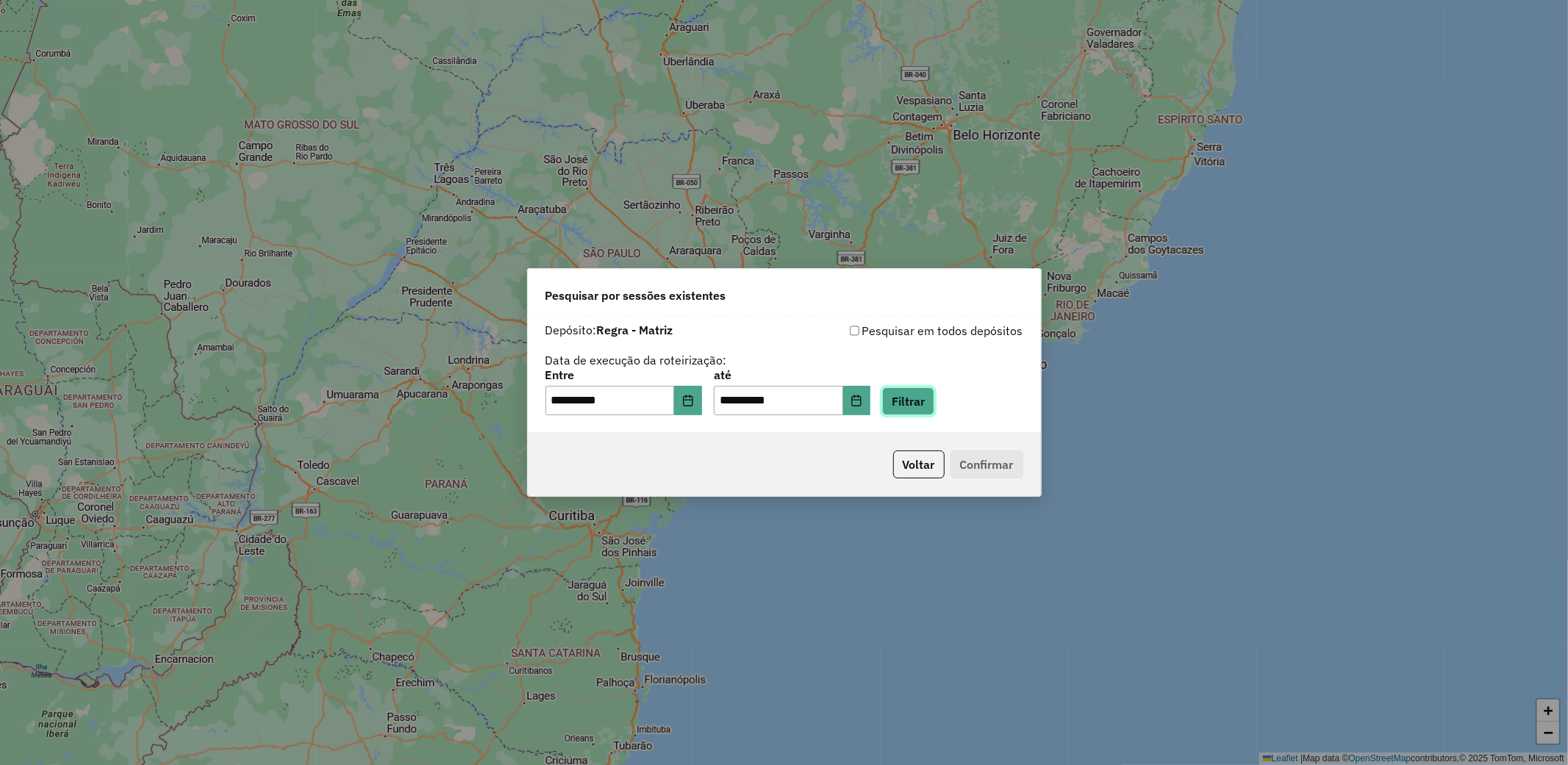
click at [935, 406] on button "Filtrar" at bounding box center [908, 401] width 52 height 28
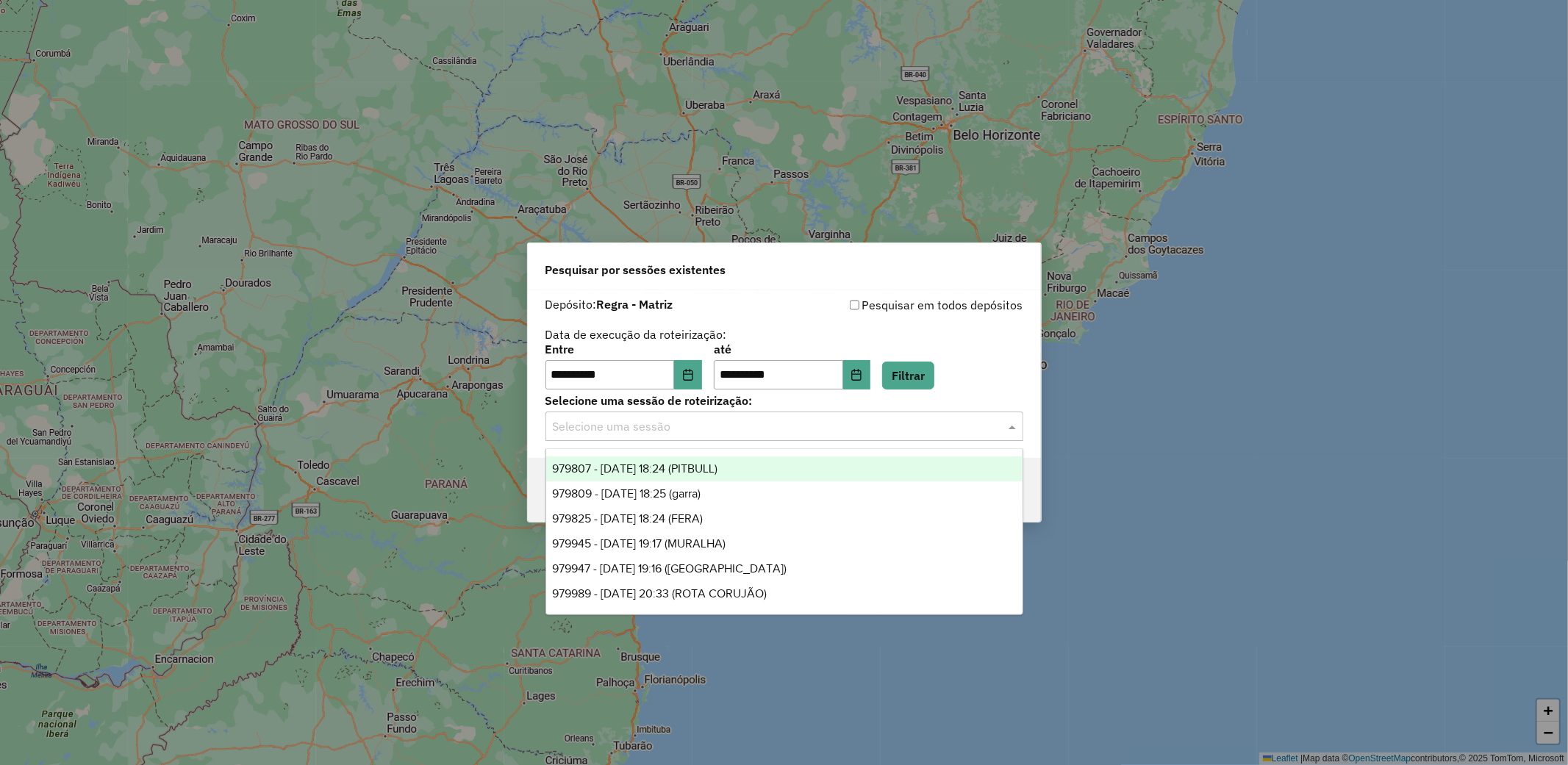
click at [922, 429] on input "text" at bounding box center [769, 427] width 434 height 18
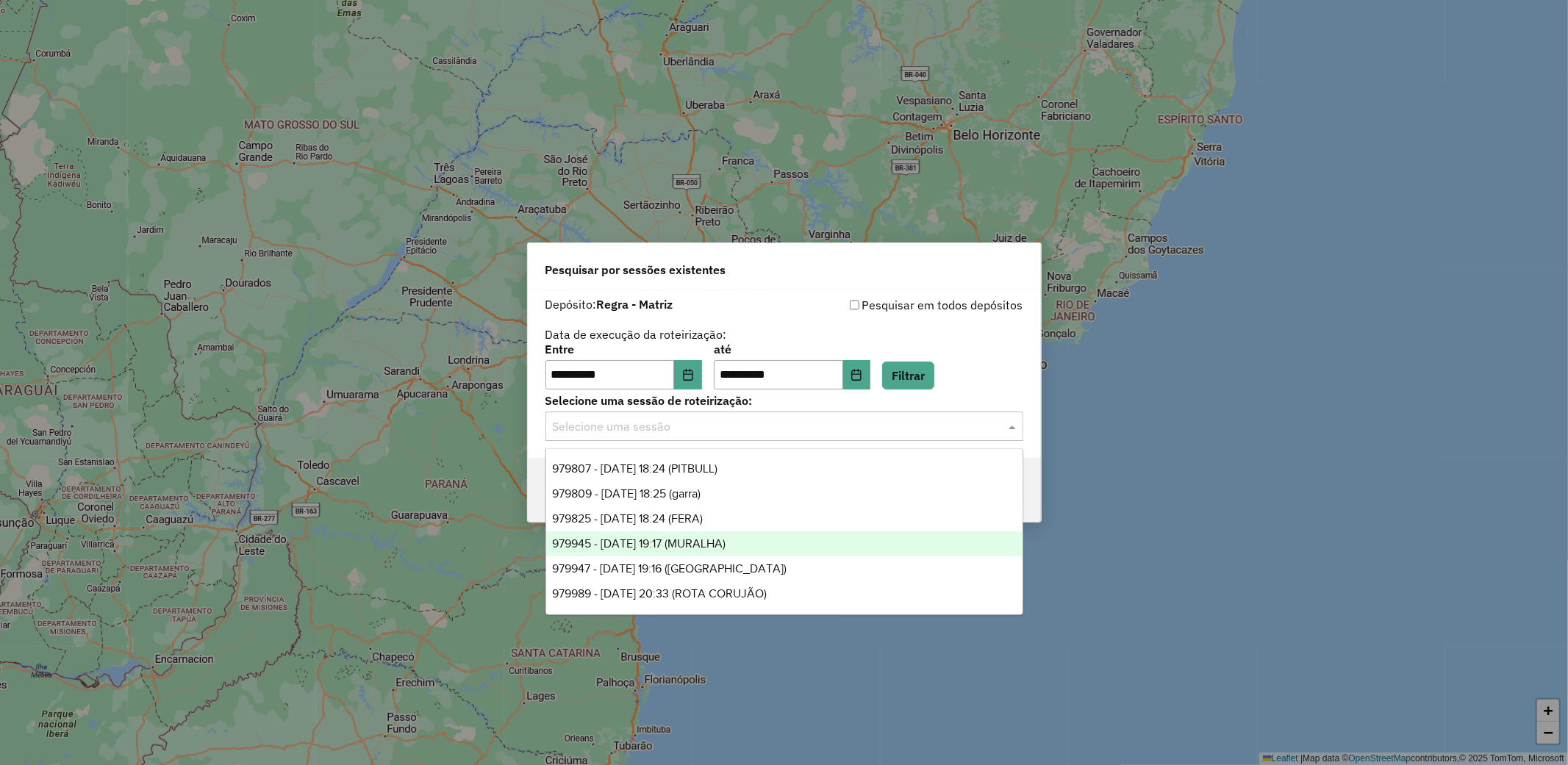
click at [725, 539] on span "979945 - 15/08/2025 19:17 (MURALHA)" at bounding box center [638, 544] width 173 height 13
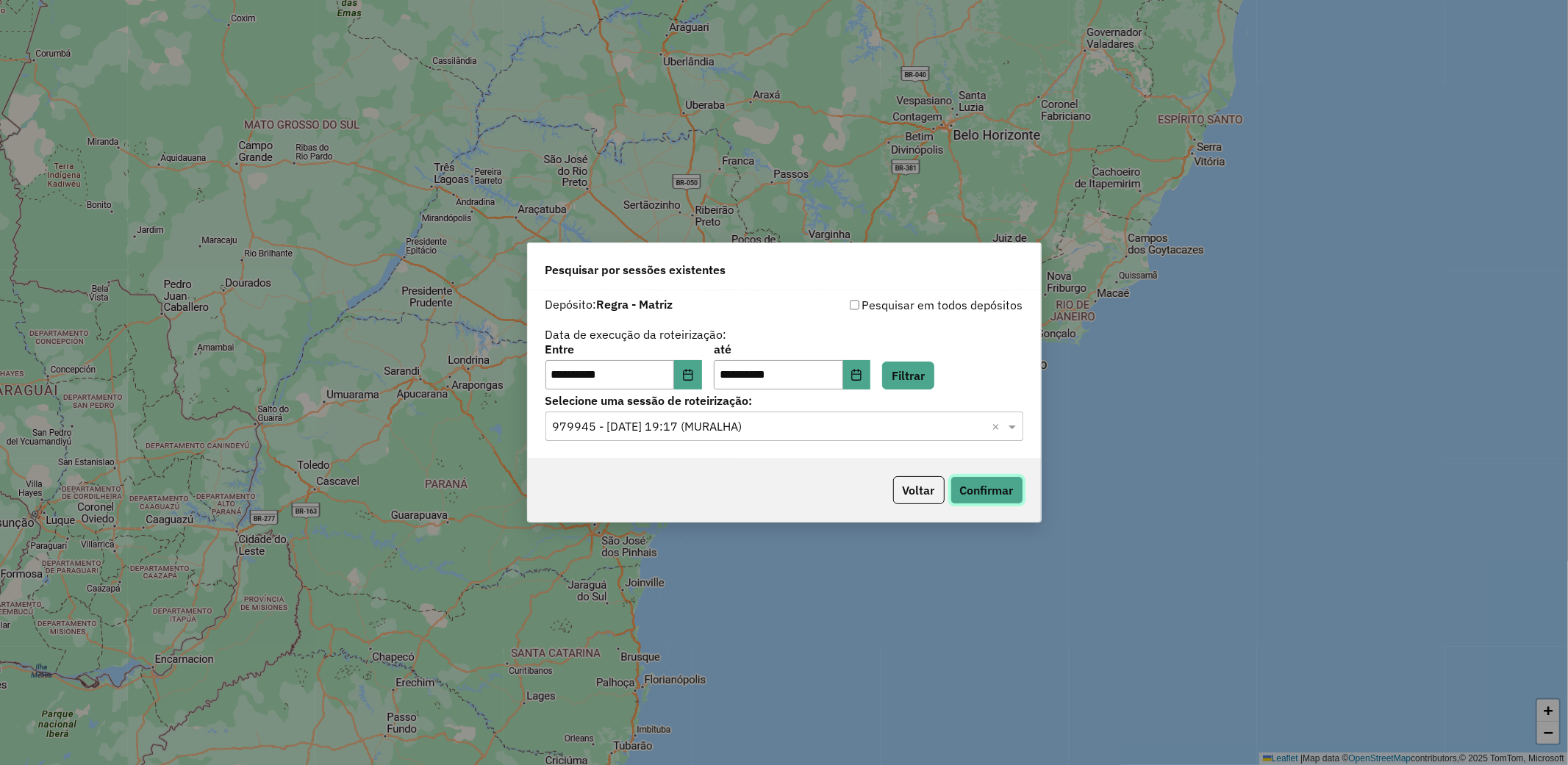
click at [1009, 489] on button "Confirmar" at bounding box center [987, 490] width 73 height 28
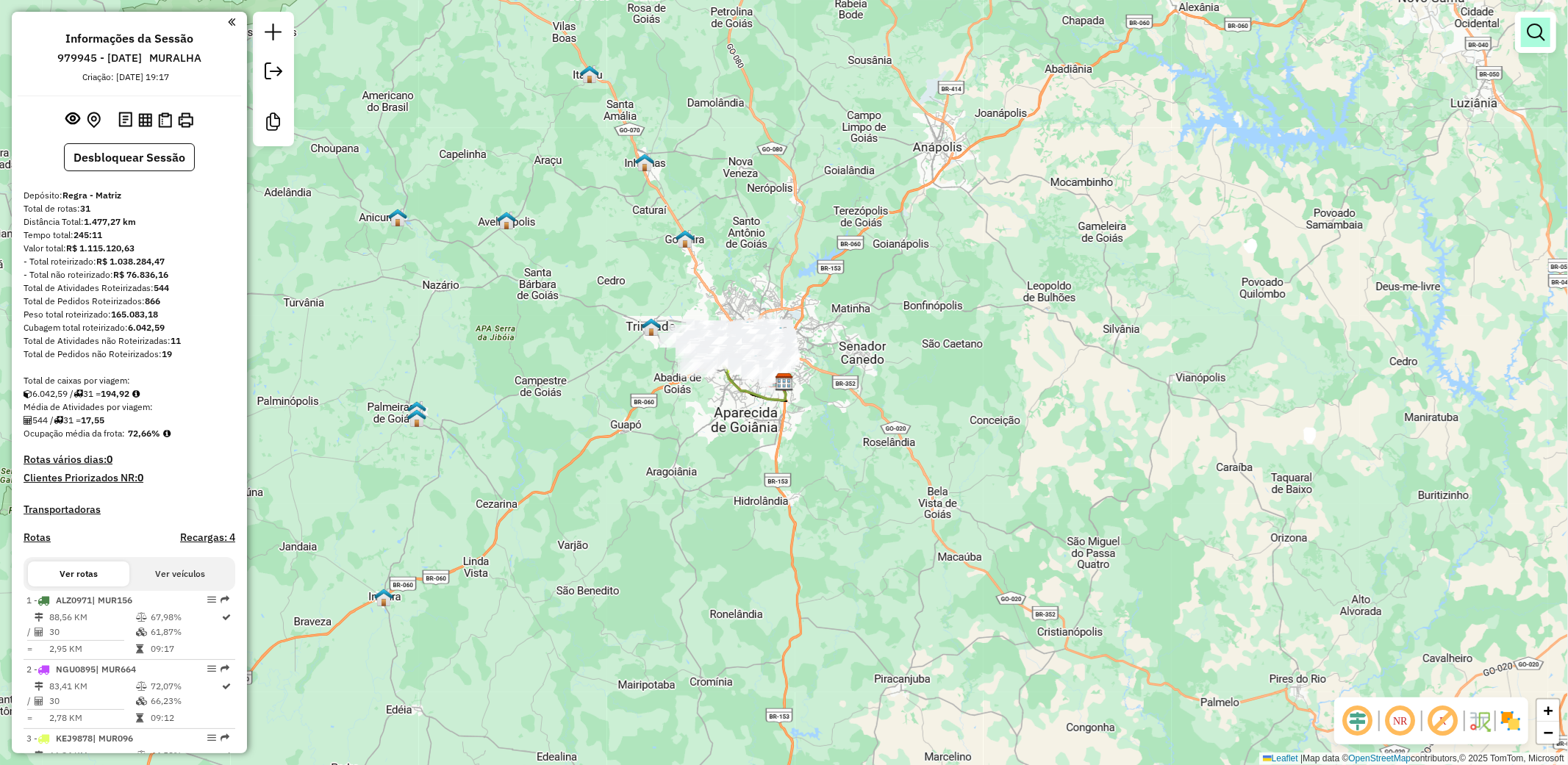
click at [1537, 39] on em at bounding box center [1536, 32] width 18 height 18
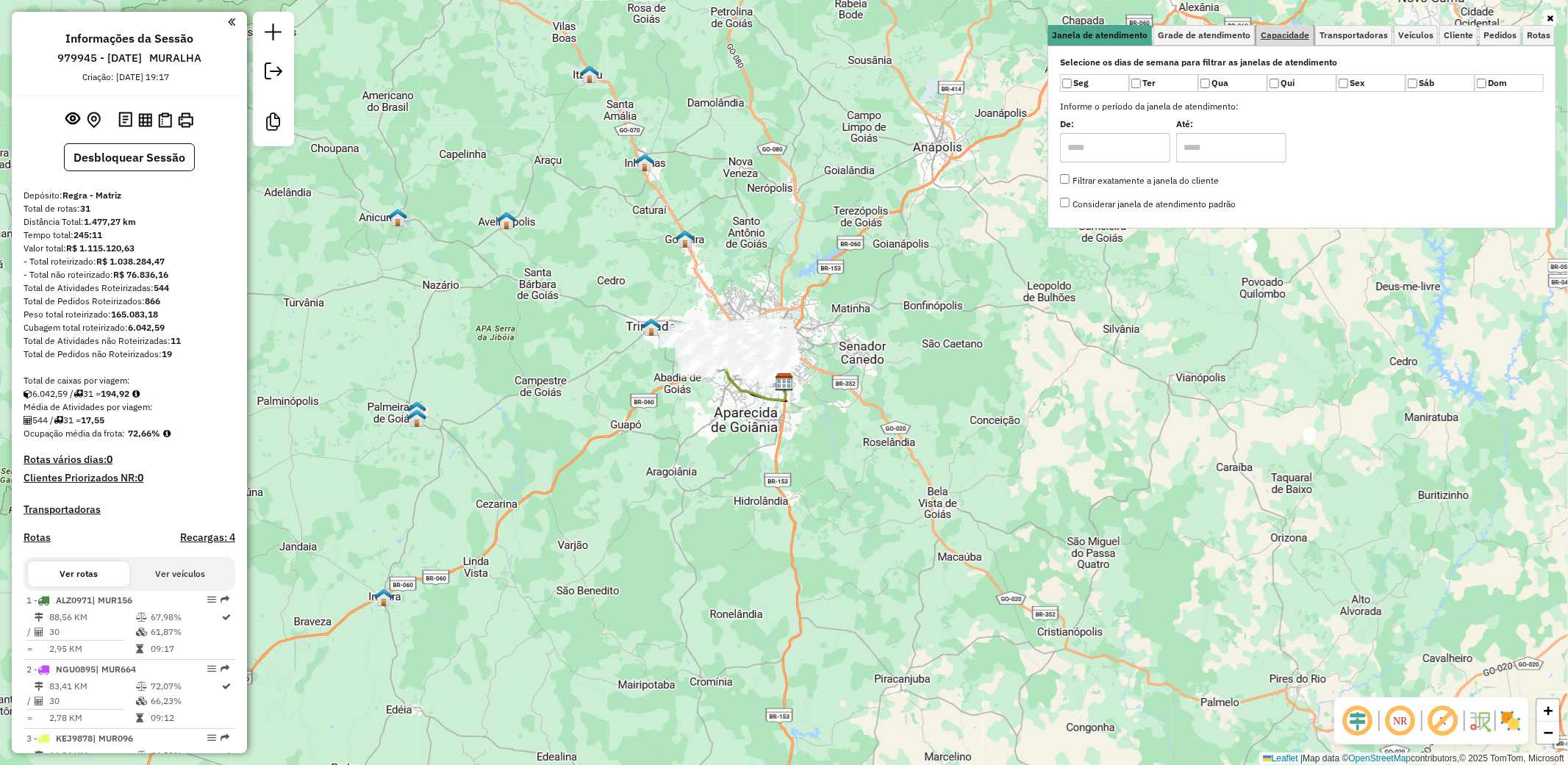
click at [1273, 34] on span "Capacidade" at bounding box center [1285, 35] width 49 height 9
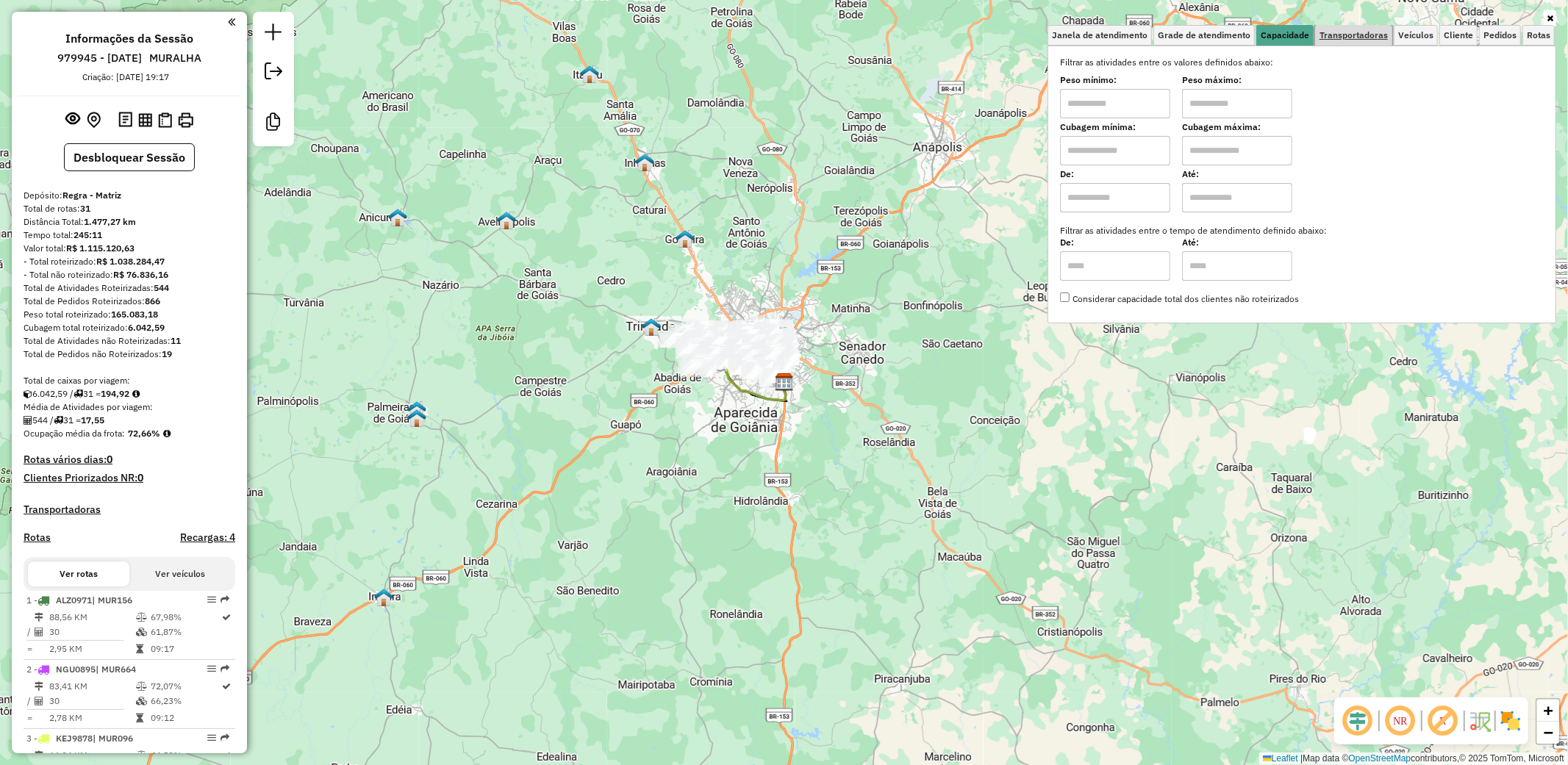
click at [1368, 39] on span "Transportadoras" at bounding box center [1353, 35] width 68 height 9
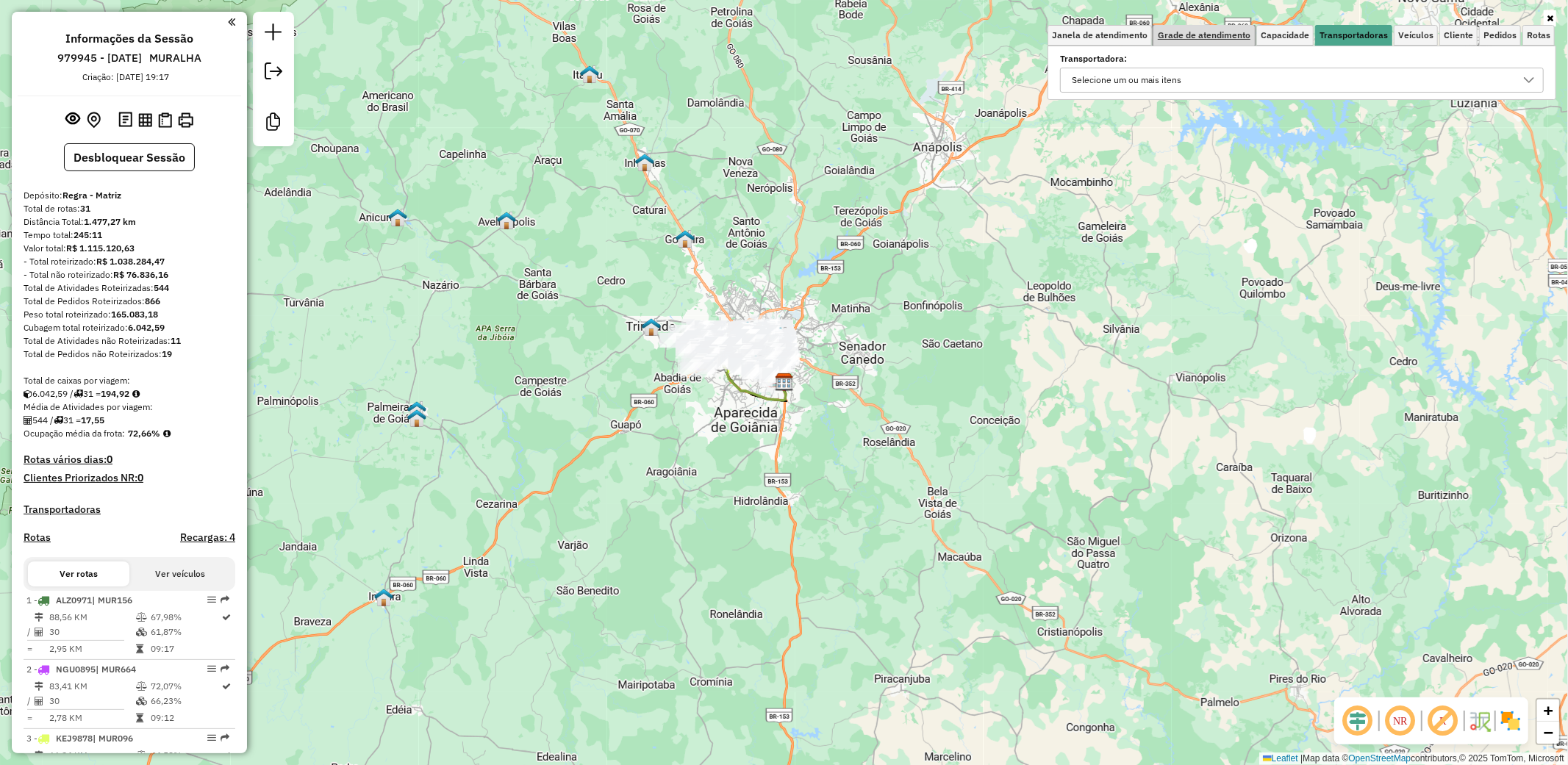
click at [1216, 35] on span "Grade de atendimento" at bounding box center [1203, 35] width 93 height 9
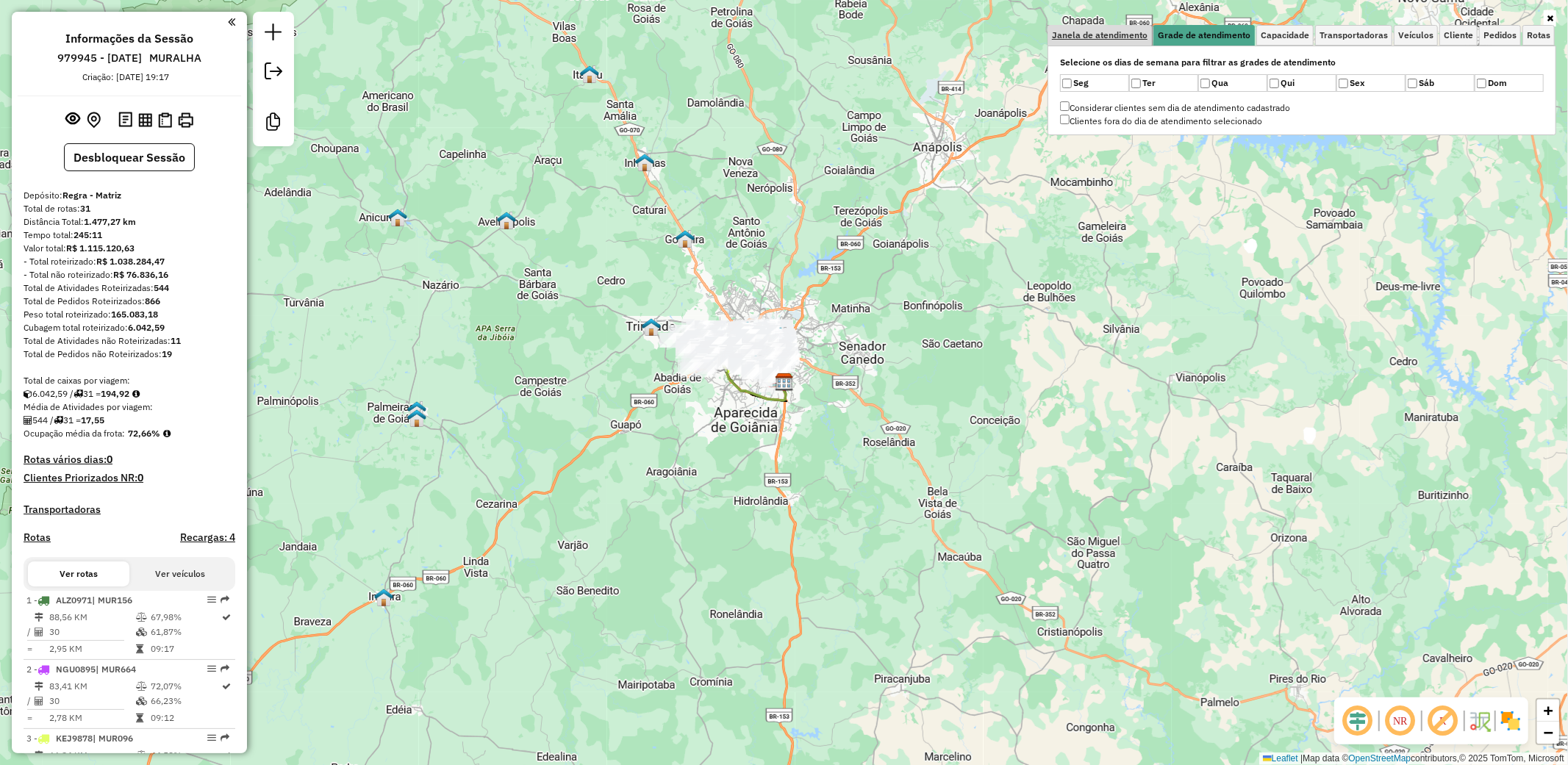
click at [1122, 40] on span "Janela de atendimento" at bounding box center [1099, 35] width 95 height 9
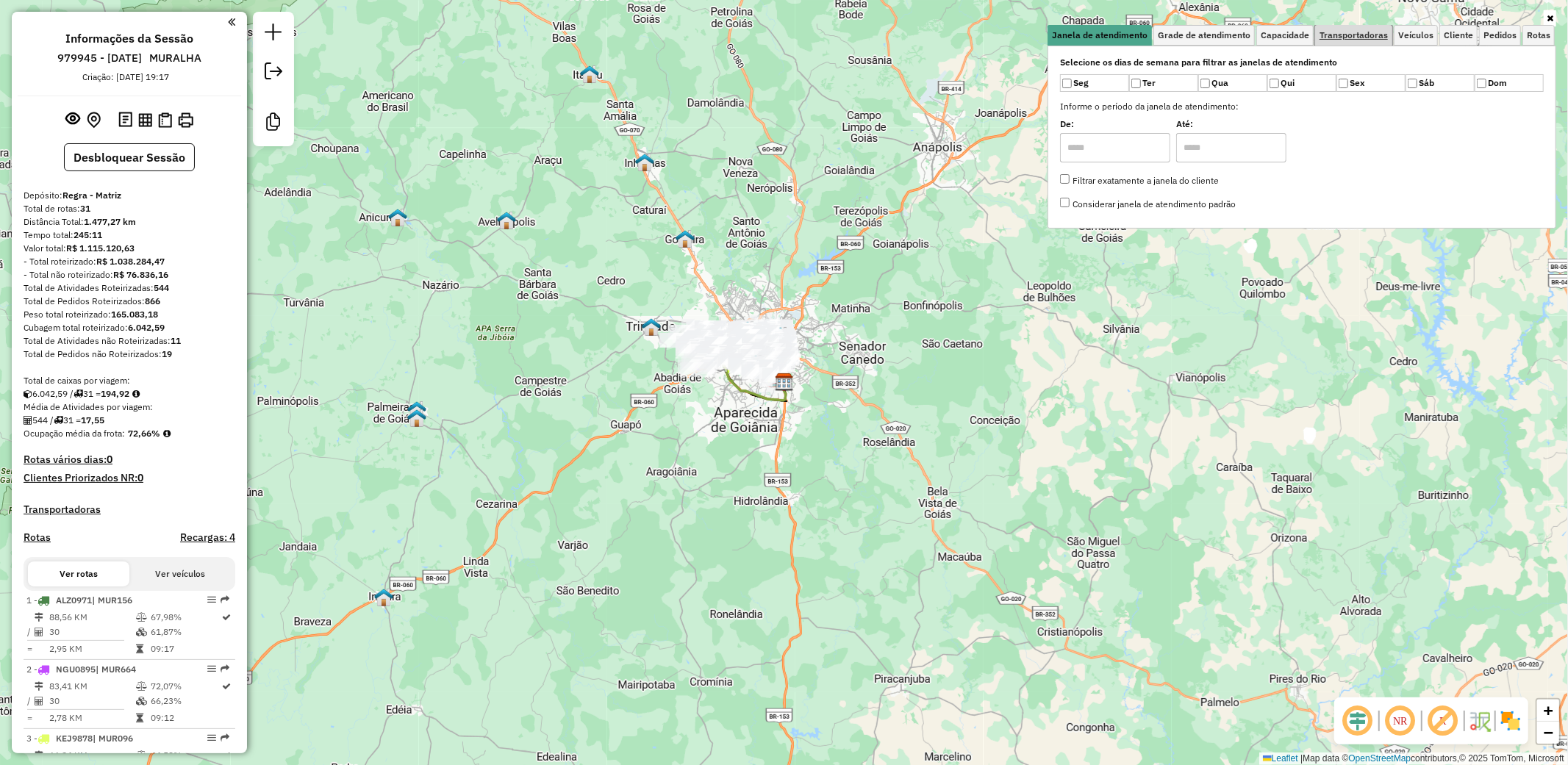
click at [1365, 39] on span "Transportadoras" at bounding box center [1353, 35] width 68 height 9
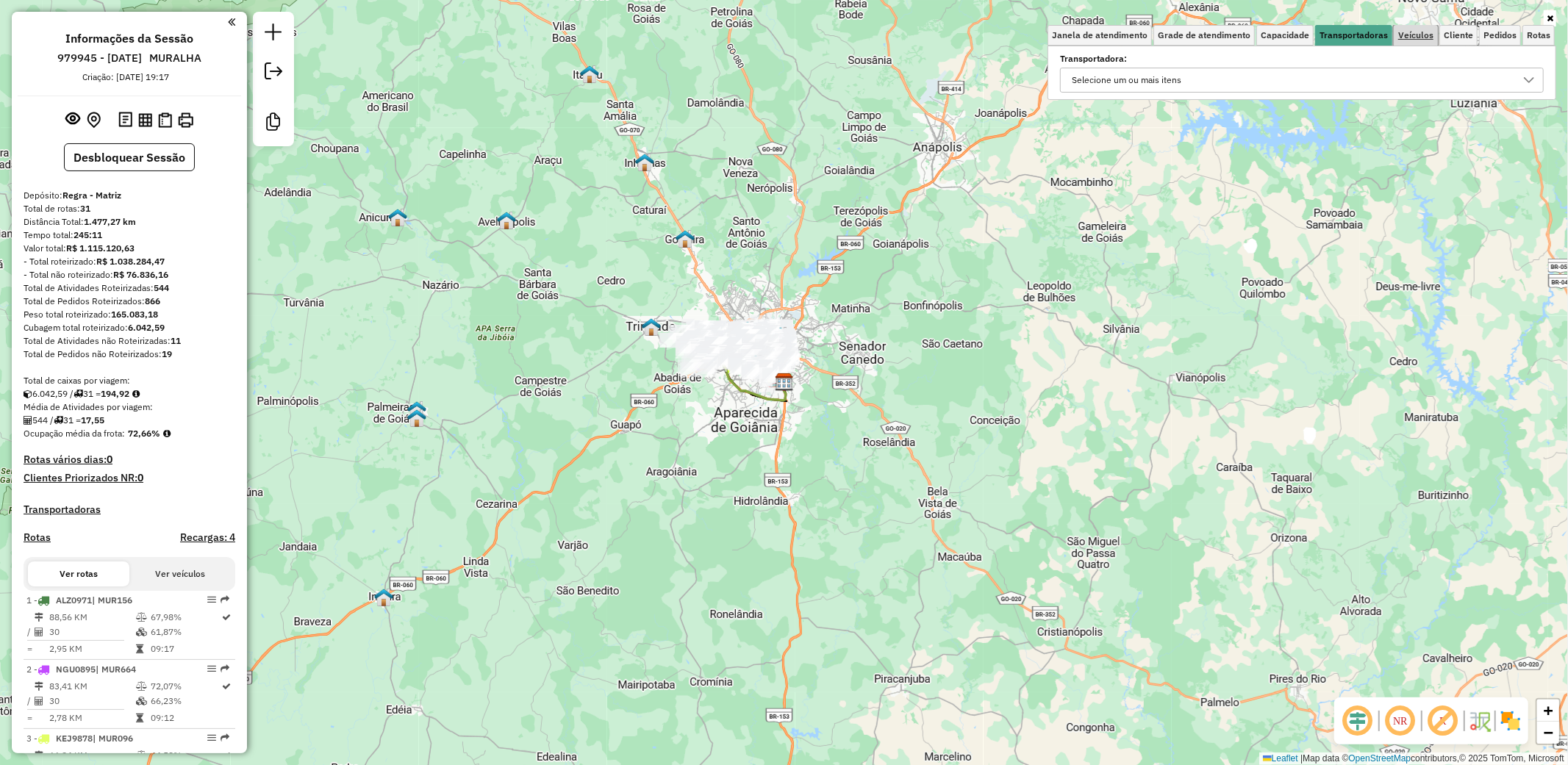
click at [1413, 32] on span "Veículos" at bounding box center [1415, 35] width 35 height 9
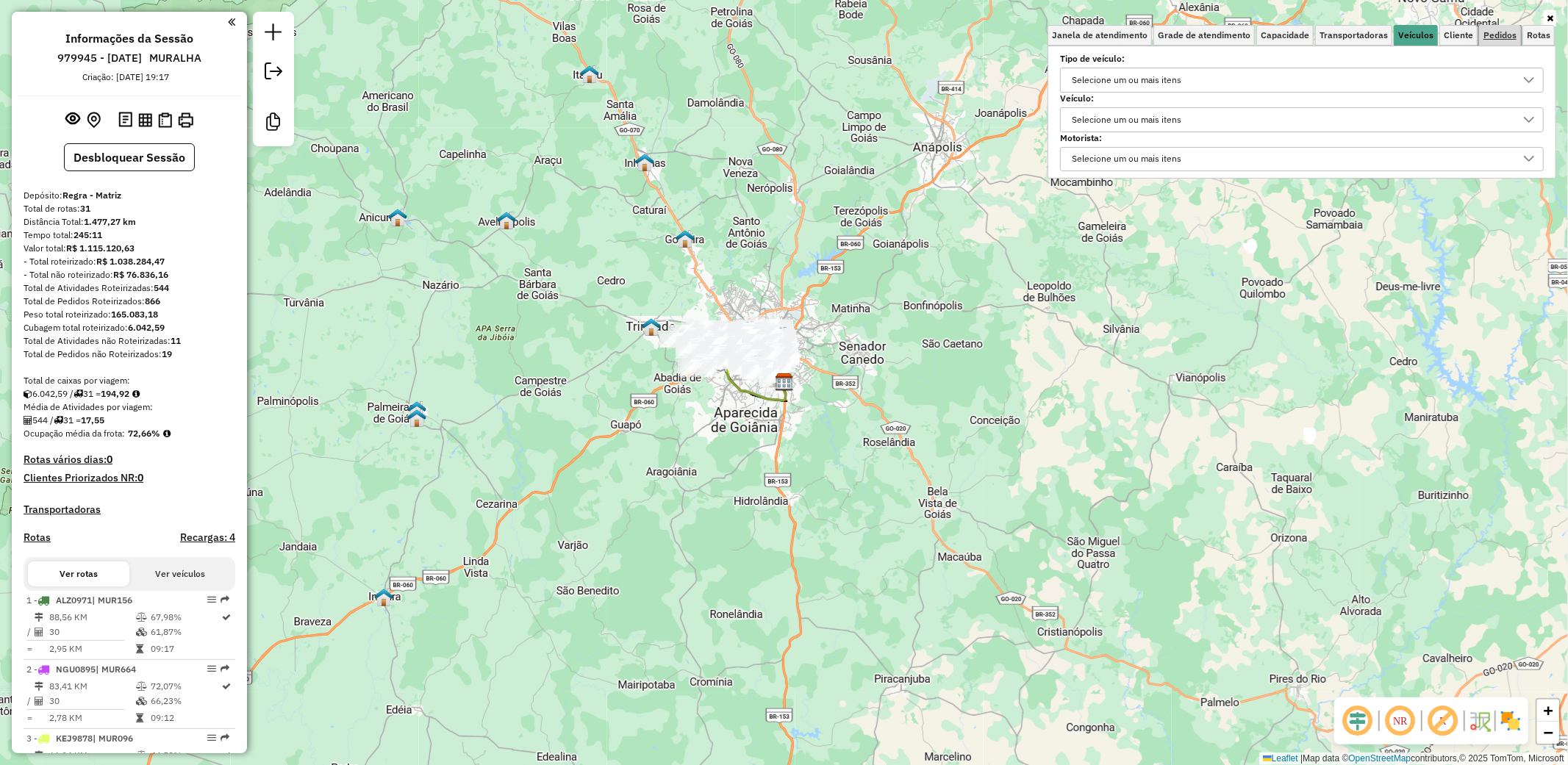
click at [1488, 34] on span "Pedidos" at bounding box center [1500, 35] width 33 height 9
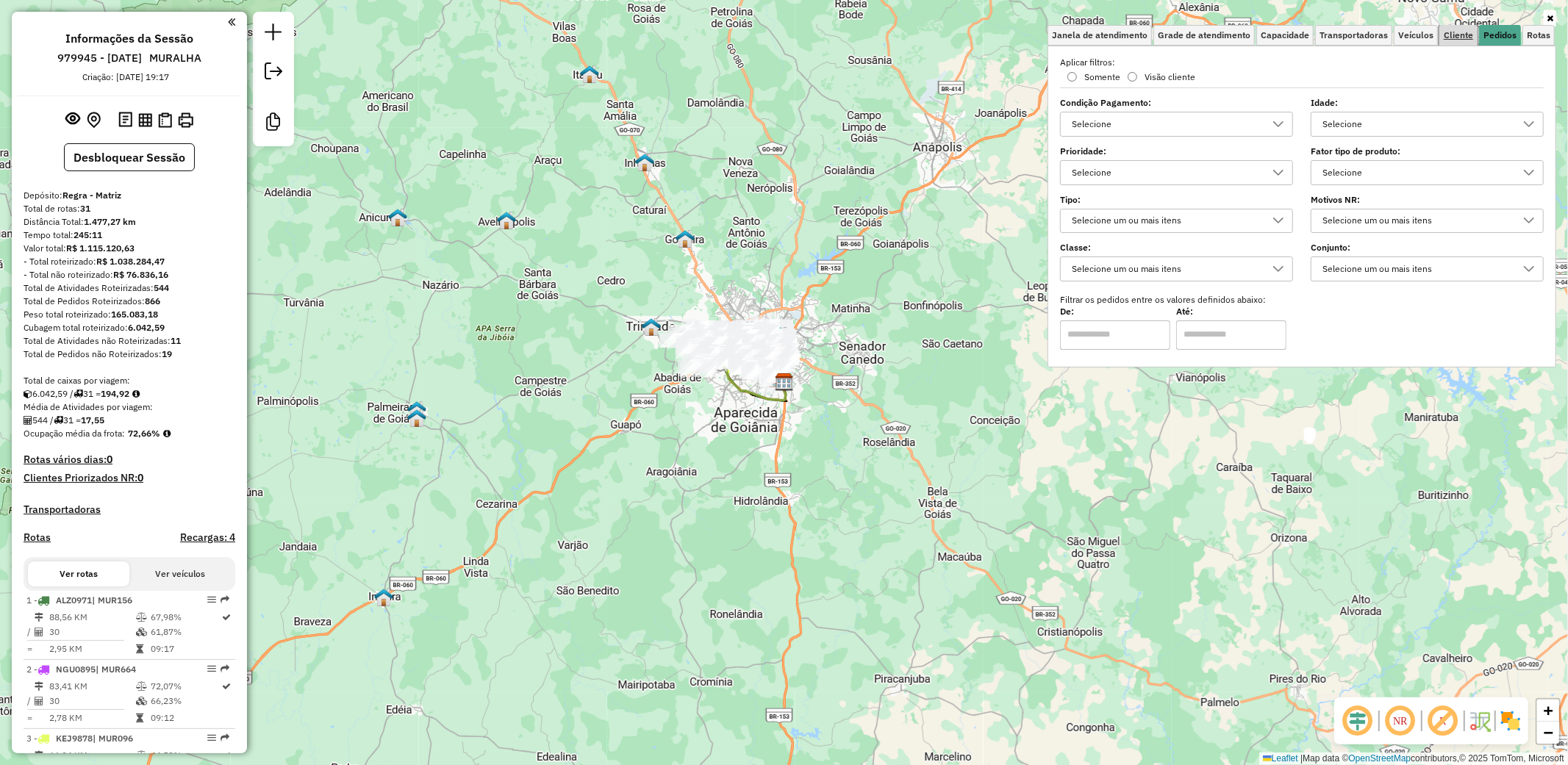
click at [1457, 39] on span "Cliente" at bounding box center [1457, 35] width 30 height 9
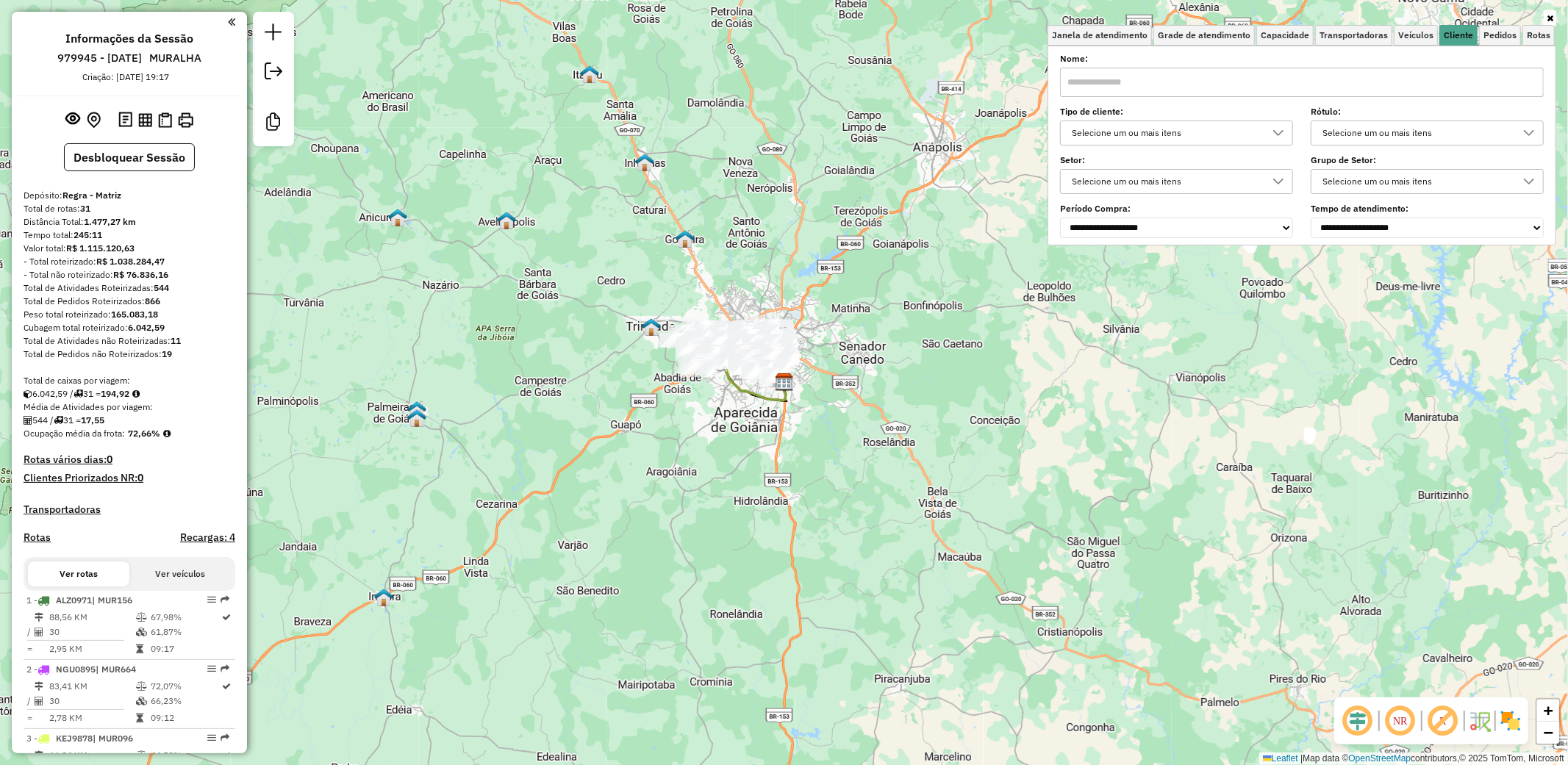
click at [1524, 132] on icon at bounding box center [1528, 132] width 12 height 12
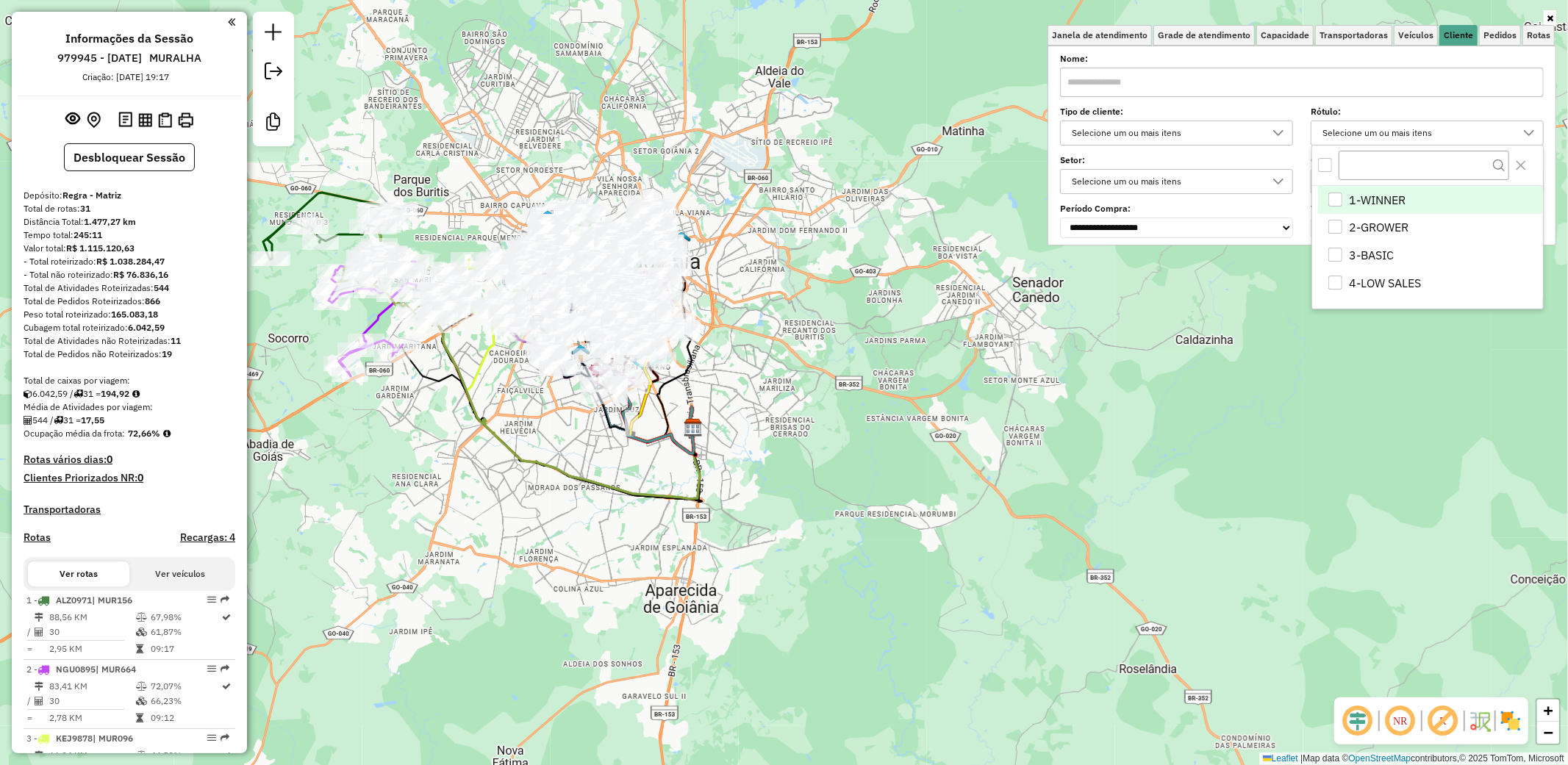
click at [1335, 200] on div "1-WINNER" at bounding box center [1335, 200] width 14 height 14
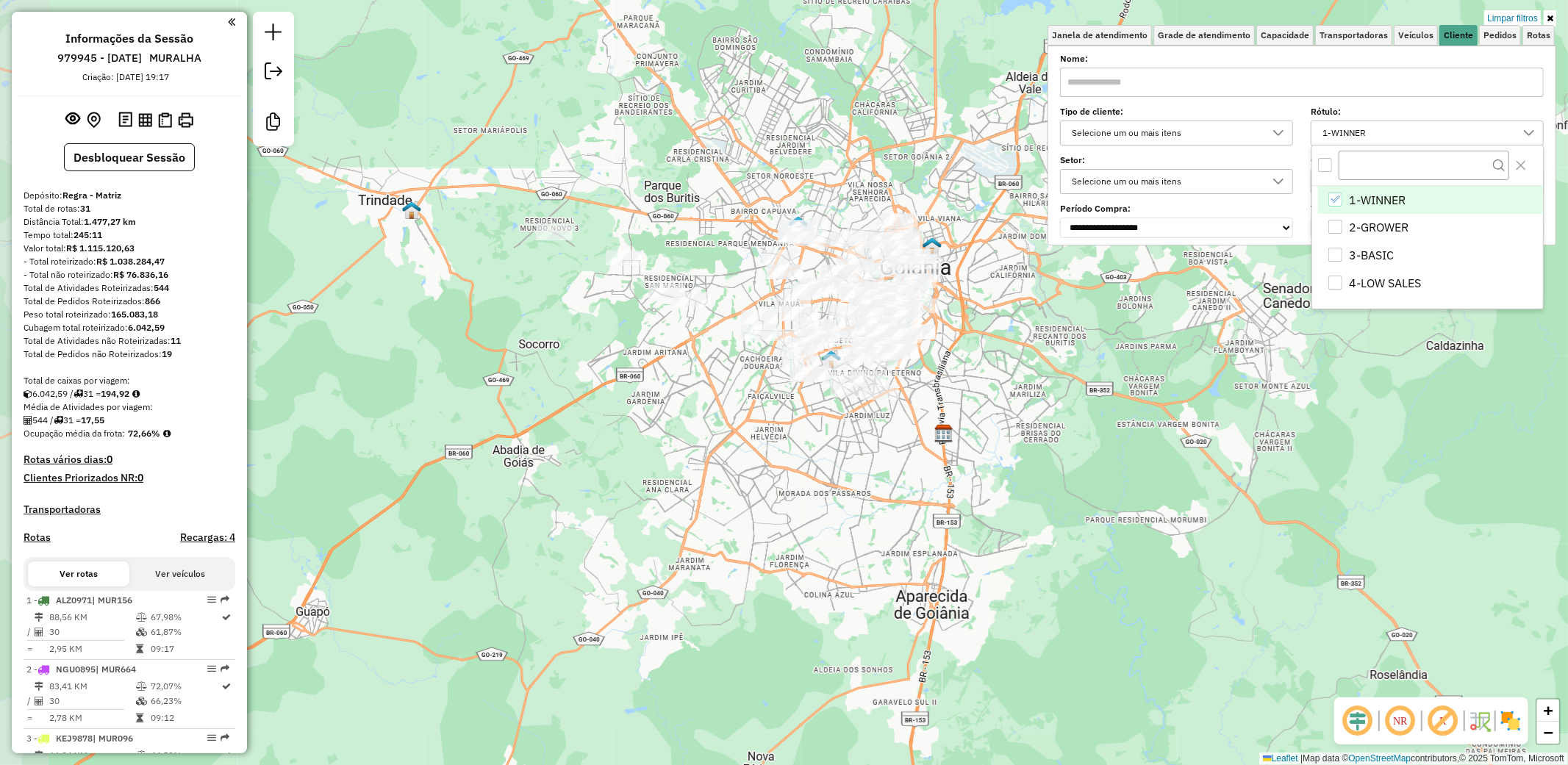
drag, startPoint x: 810, startPoint y: 435, endPoint x: 1059, endPoint y: 441, distance: 249.1
click at [1059, 441] on div "Limpar filtros Janela de atendimento Grade de atendimento Capacidade Transporta…" at bounding box center [784, 382] width 1568 height 765
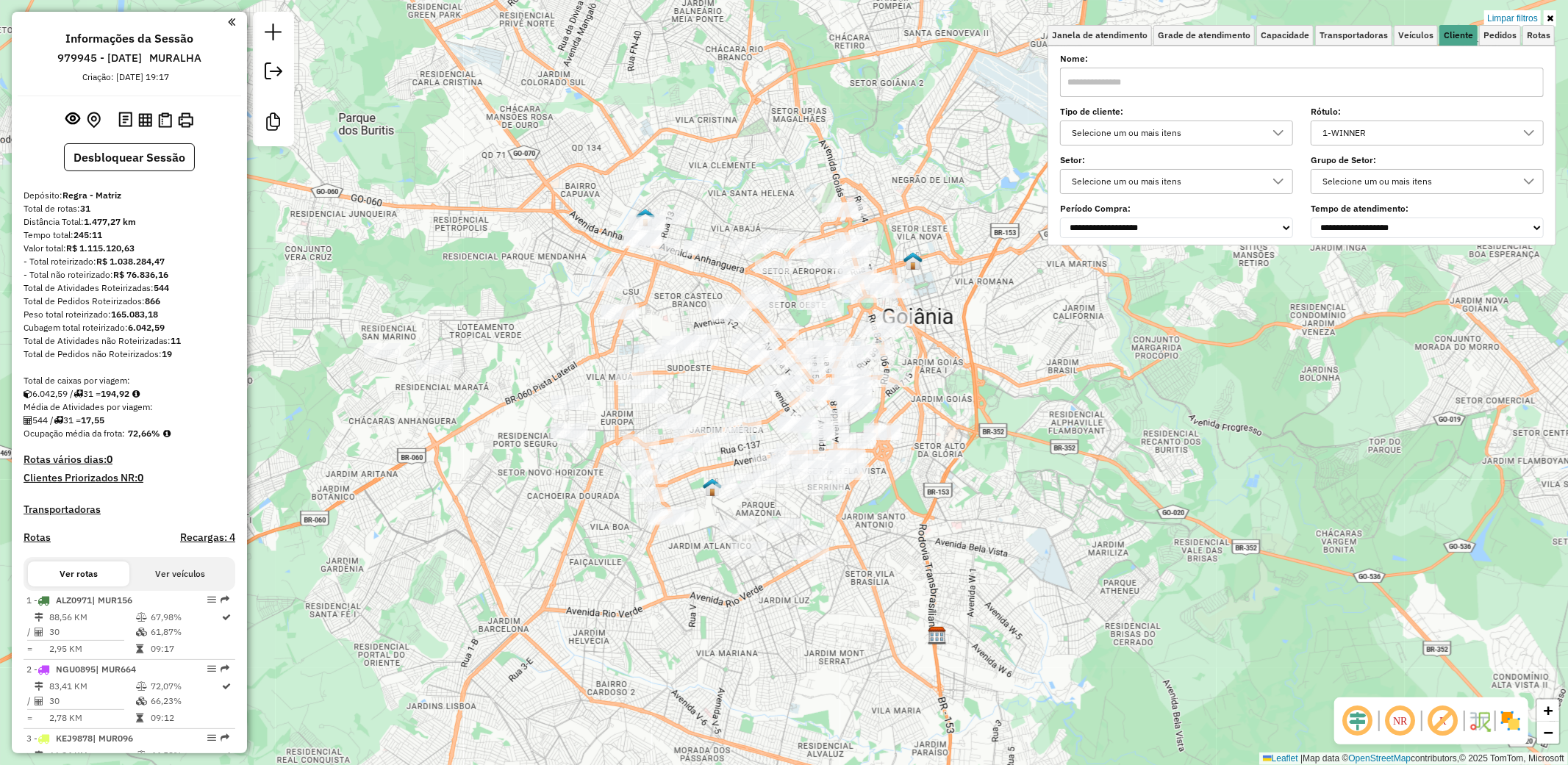
drag, startPoint x: 1095, startPoint y: 453, endPoint x: 929, endPoint y: 604, distance: 224.4
click at [929, 604] on div "Limpar filtros Janela de atendimento Grade de atendimento Capacidade Transporta…" at bounding box center [784, 382] width 1568 height 765
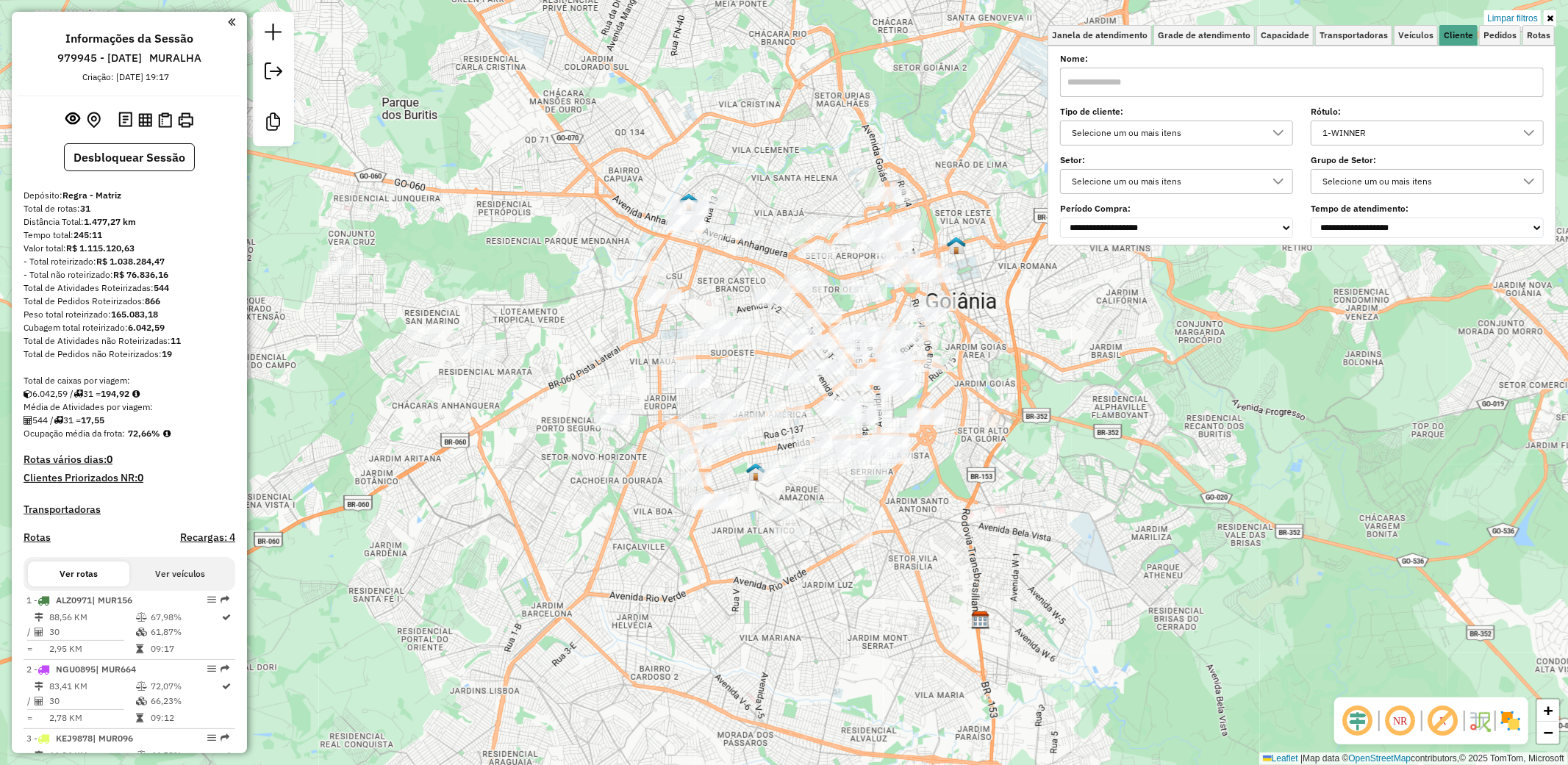
drag, startPoint x: 963, startPoint y: 597, endPoint x: 1007, endPoint y: 582, distance: 46.5
click at [1007, 582] on div "Limpar filtros Janela de atendimento Grade de atendimento Capacidade Transporta…" at bounding box center [784, 382] width 1568 height 765
click at [1532, 127] on icon at bounding box center [1528, 132] width 12 height 12
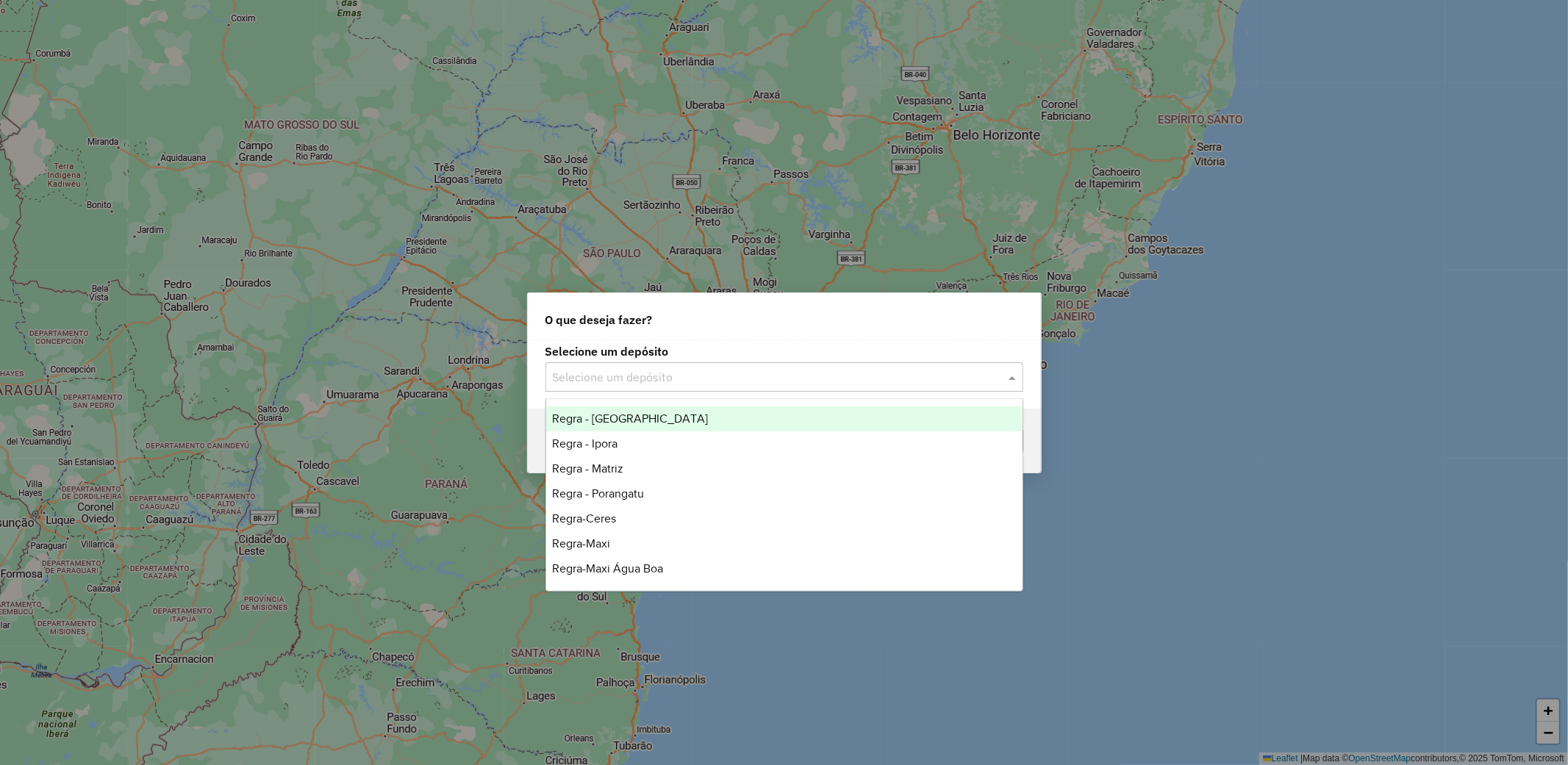
click at [871, 382] on input "text" at bounding box center [769, 378] width 434 height 18
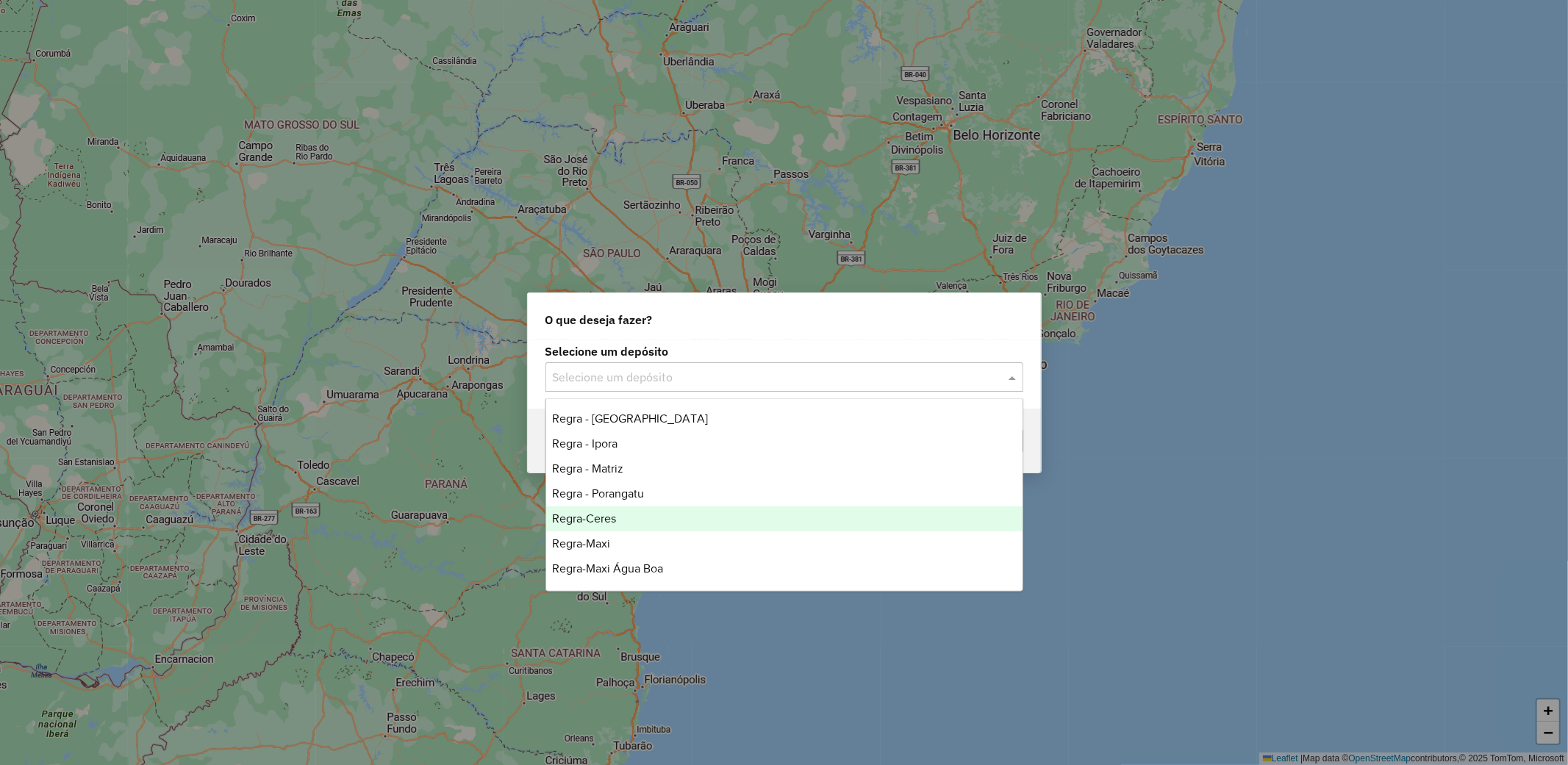
click at [708, 522] on div "Regra-Ceres" at bounding box center [784, 520] width 476 height 25
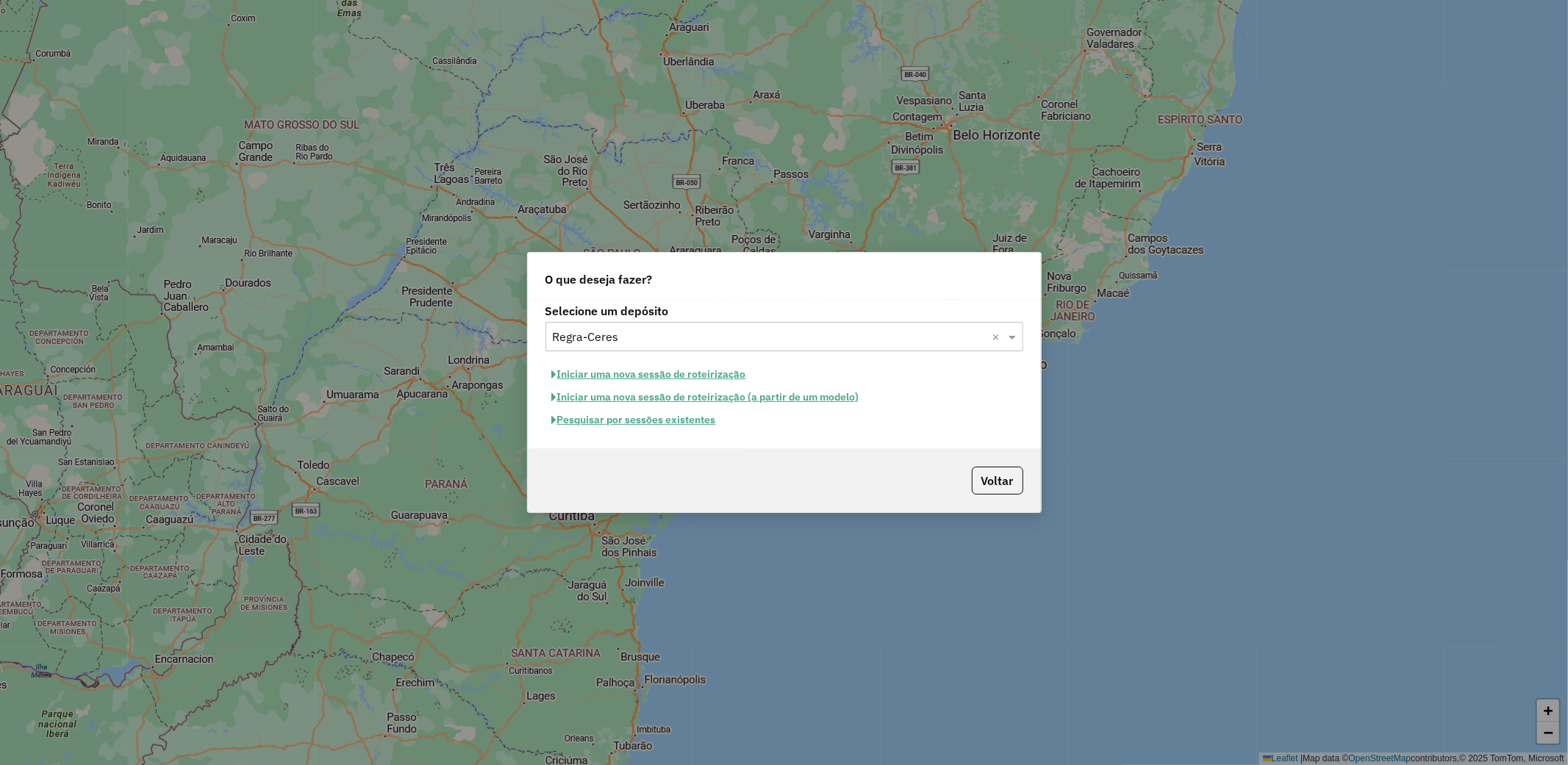
click at [718, 334] on input "text" at bounding box center [769, 338] width 434 height 18
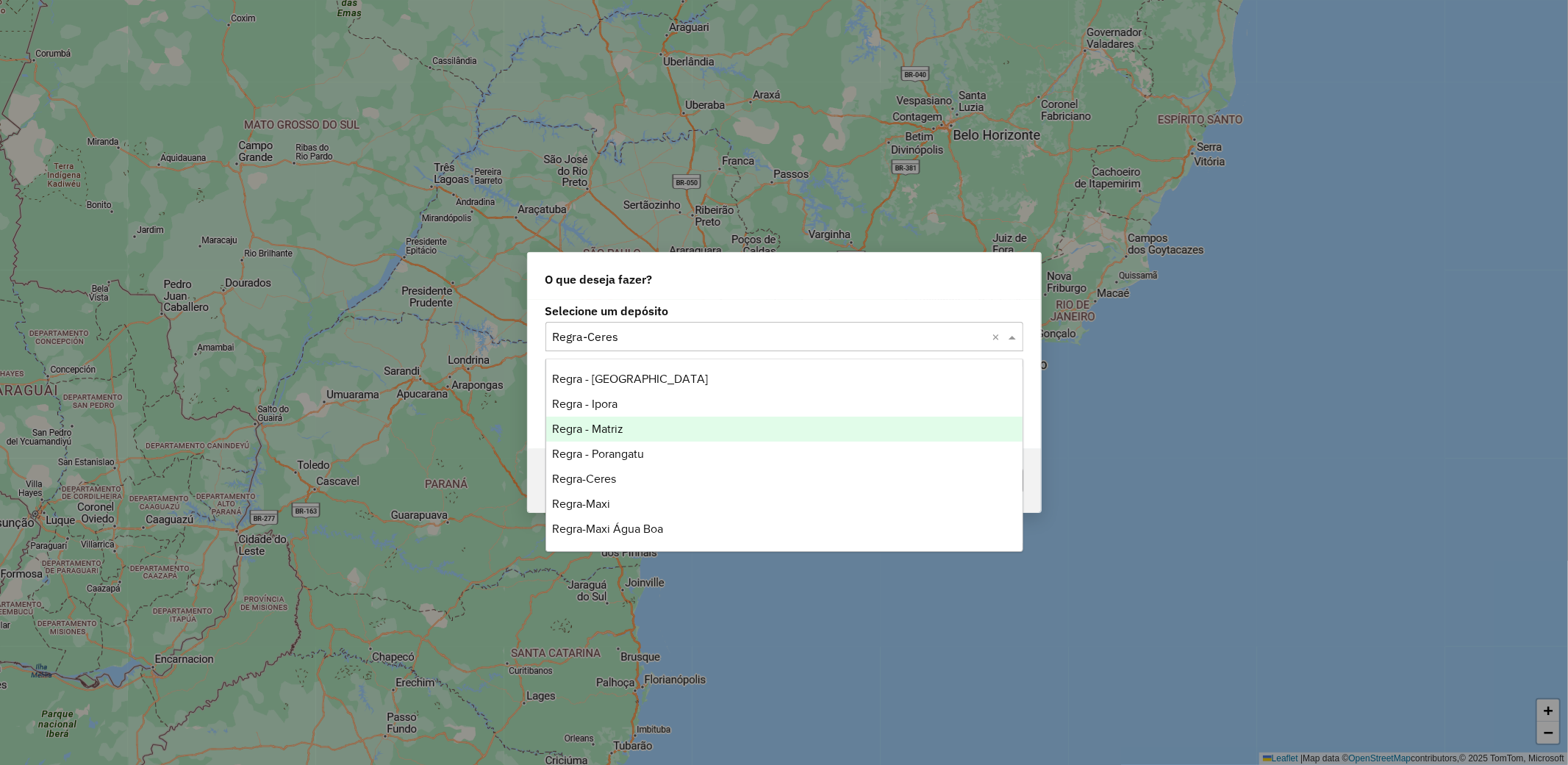
click at [627, 437] on div "Regra - Matriz" at bounding box center [784, 430] width 476 height 25
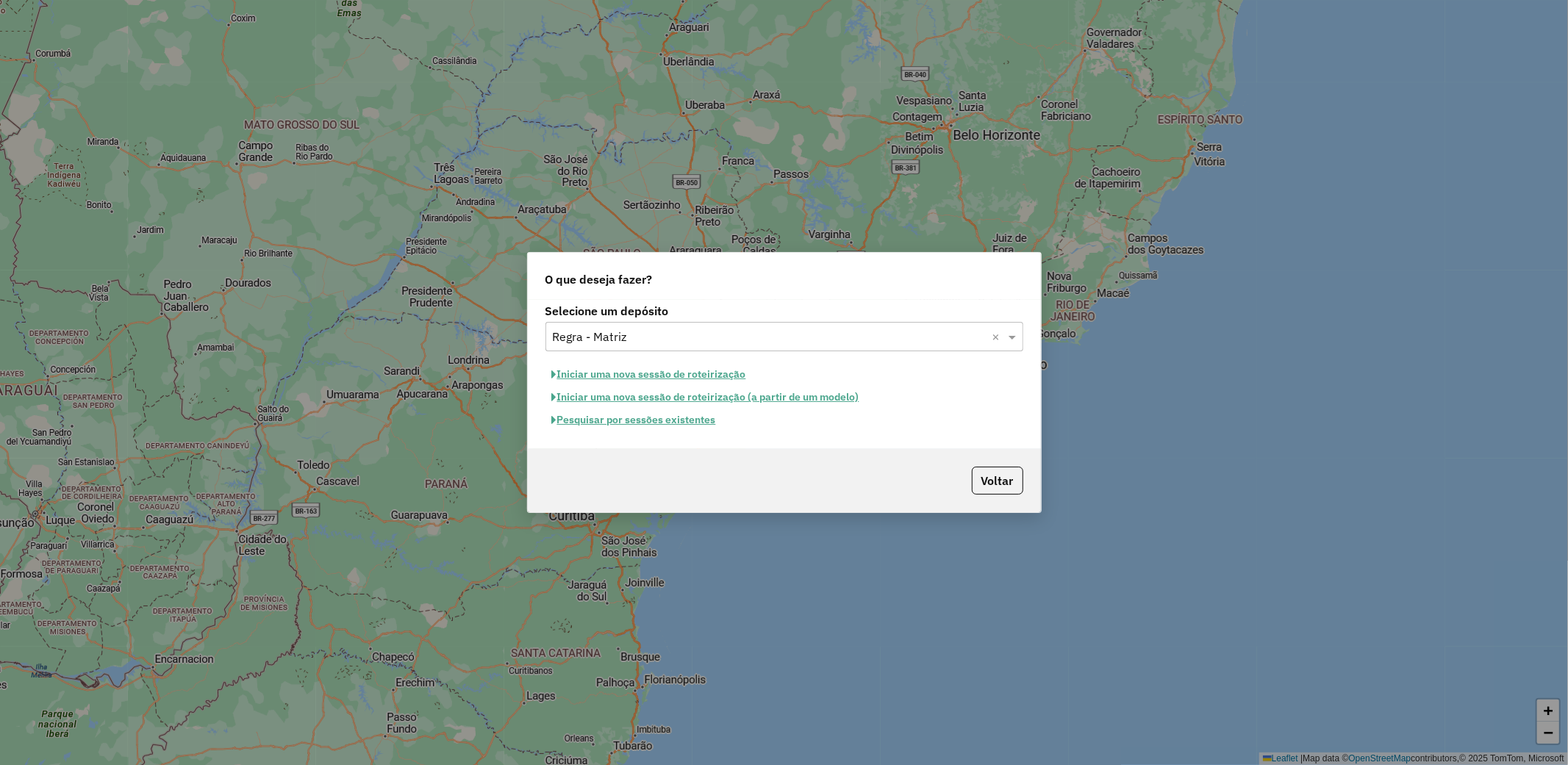
click at [687, 423] on button "Pesquisar por sessões existentes" at bounding box center [633, 420] width 177 height 22
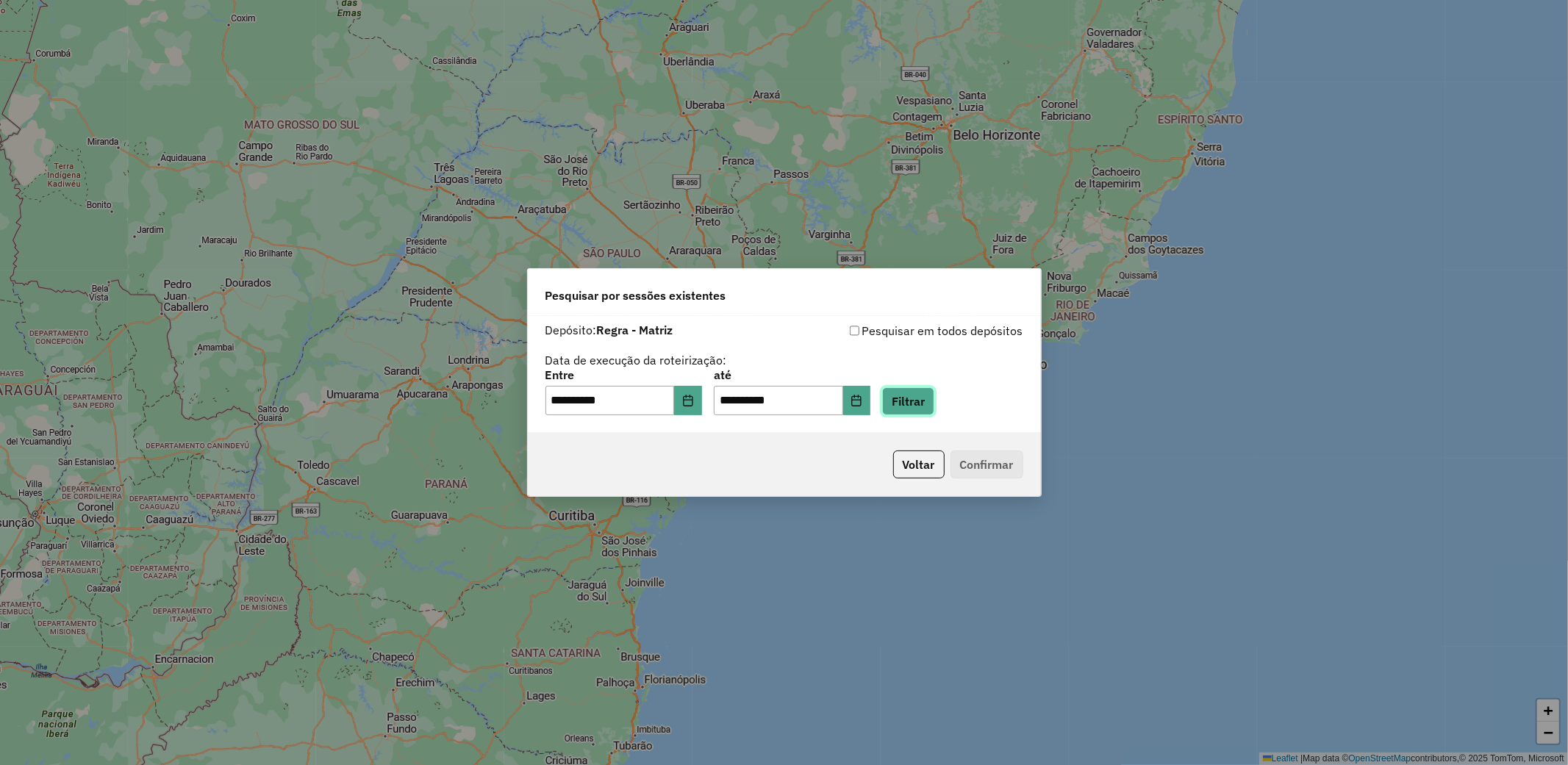
click at [935, 395] on button "Filtrar" at bounding box center [908, 401] width 52 height 28
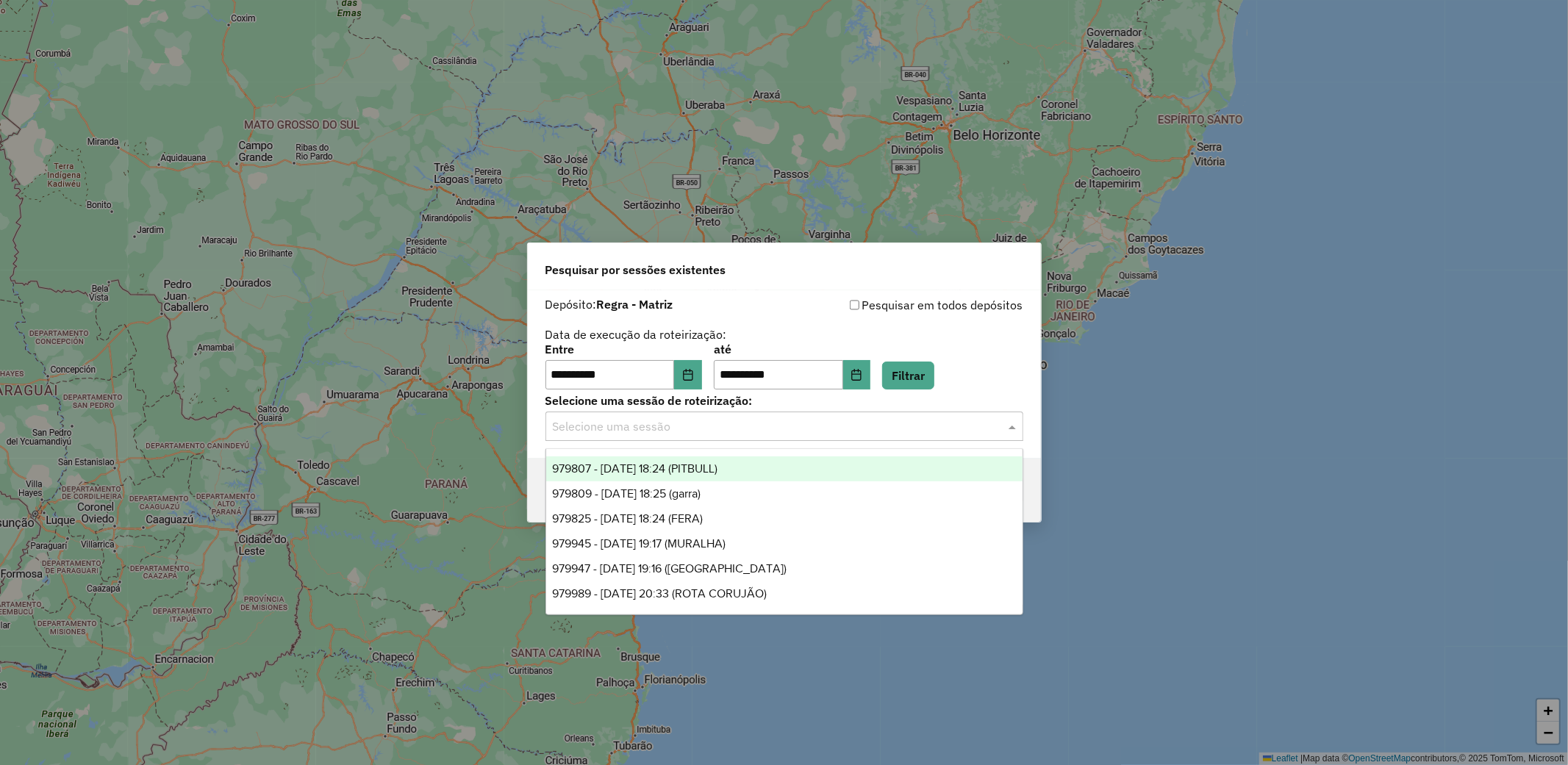
click at [966, 427] on input "text" at bounding box center [769, 427] width 434 height 18
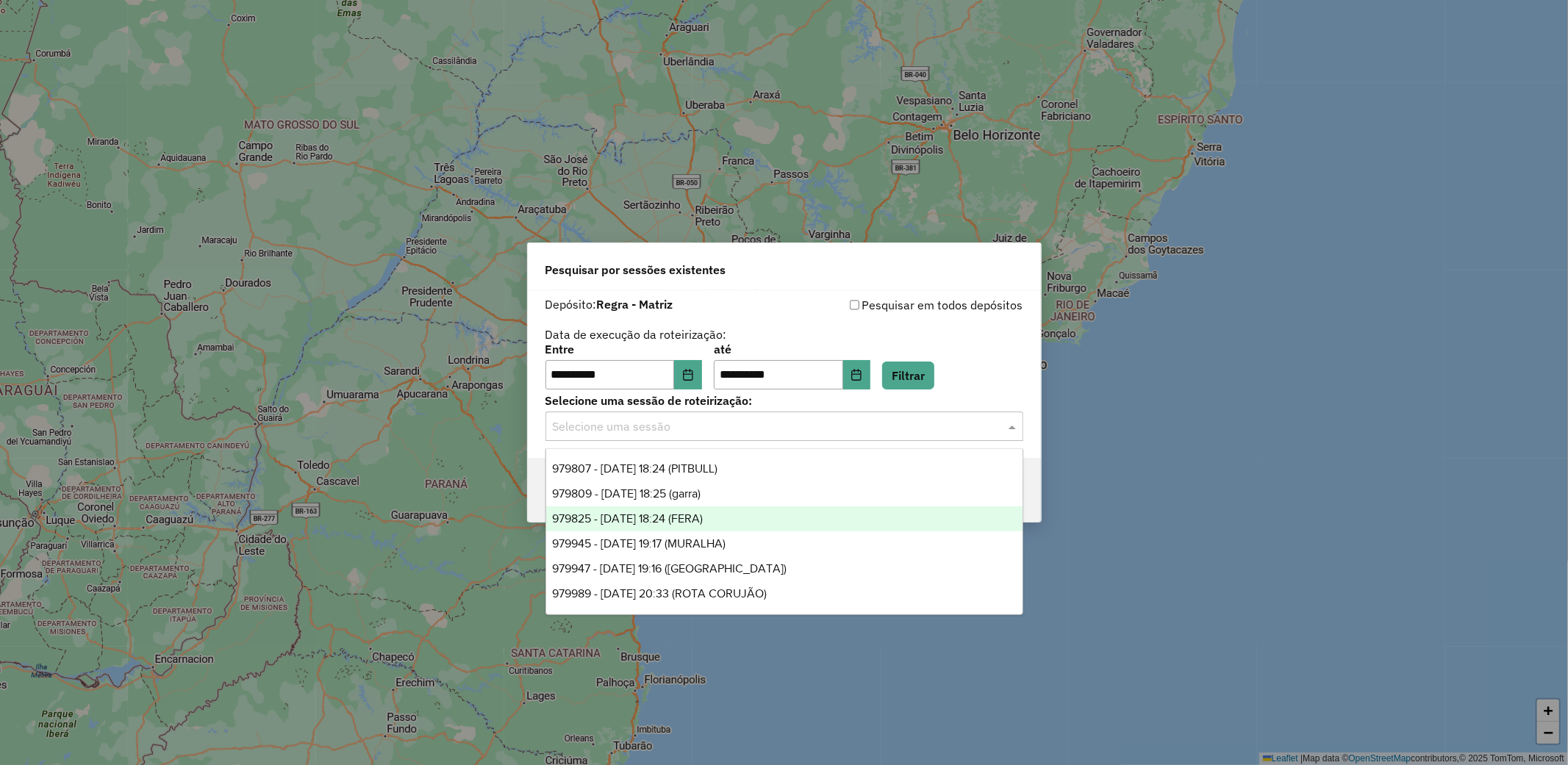
click at [739, 515] on div "979825 - 15/08/2025 18:24 (FERA)" at bounding box center [784, 520] width 476 height 25
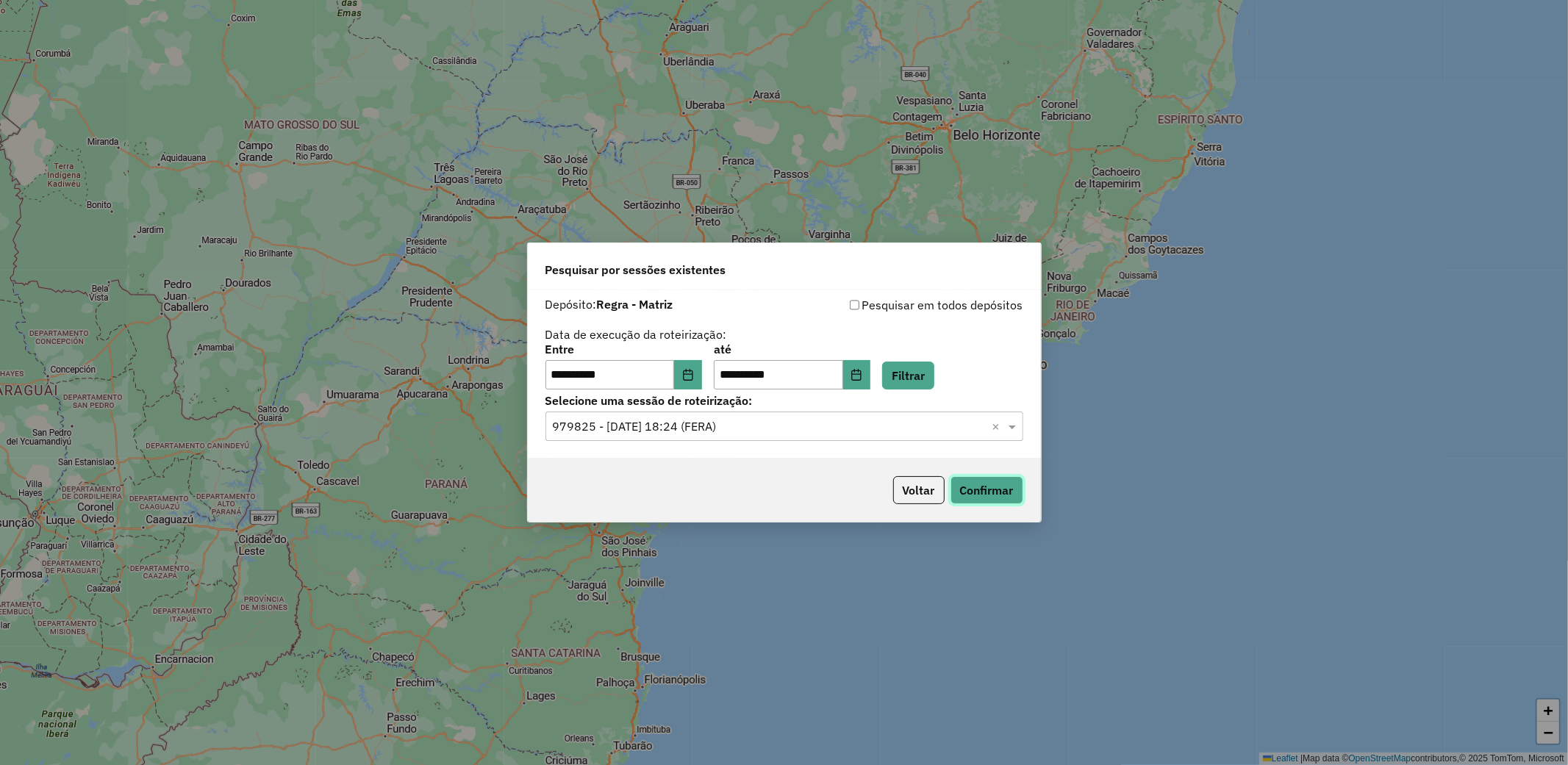
click at [995, 488] on button "Confirmar" at bounding box center [987, 490] width 73 height 28
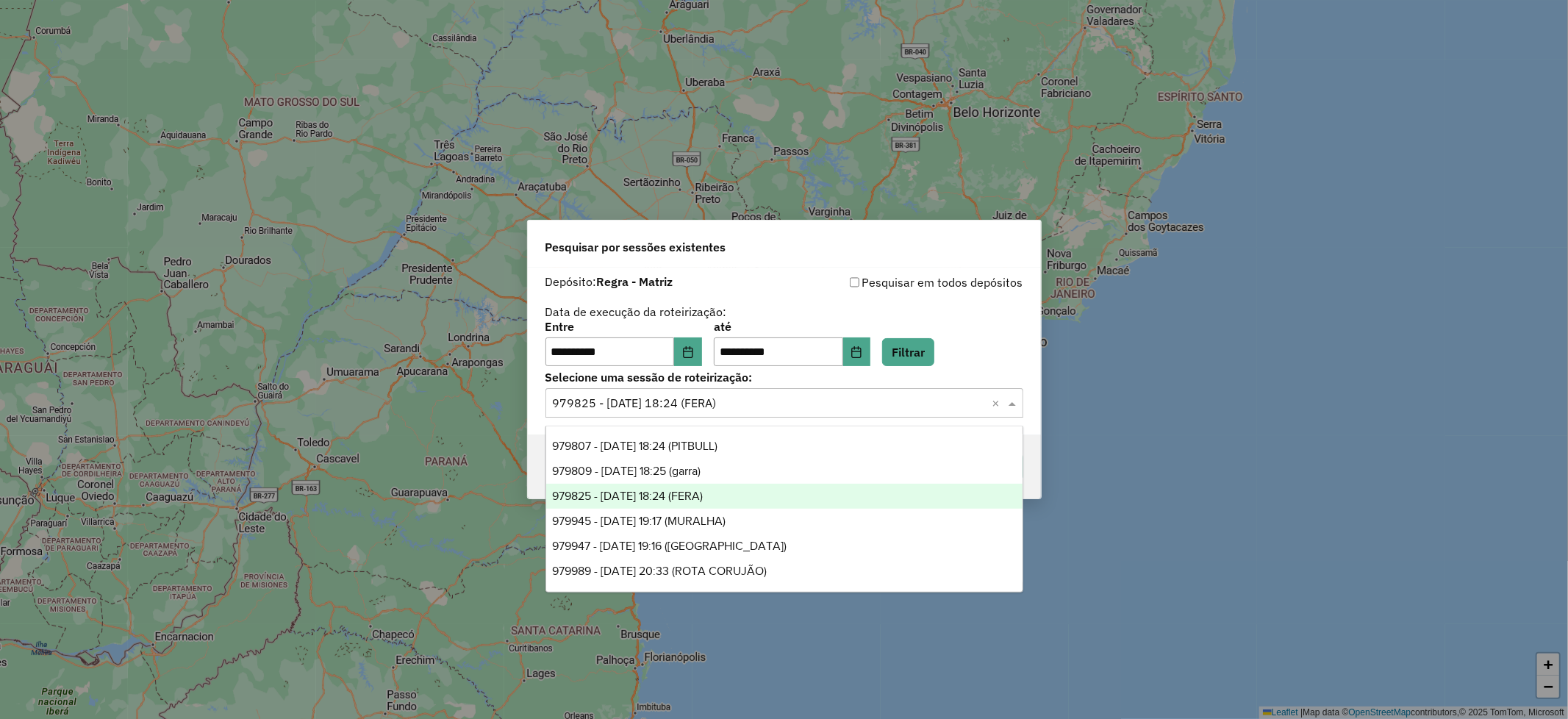
click at [969, 401] on input "text" at bounding box center [769, 404] width 434 height 18
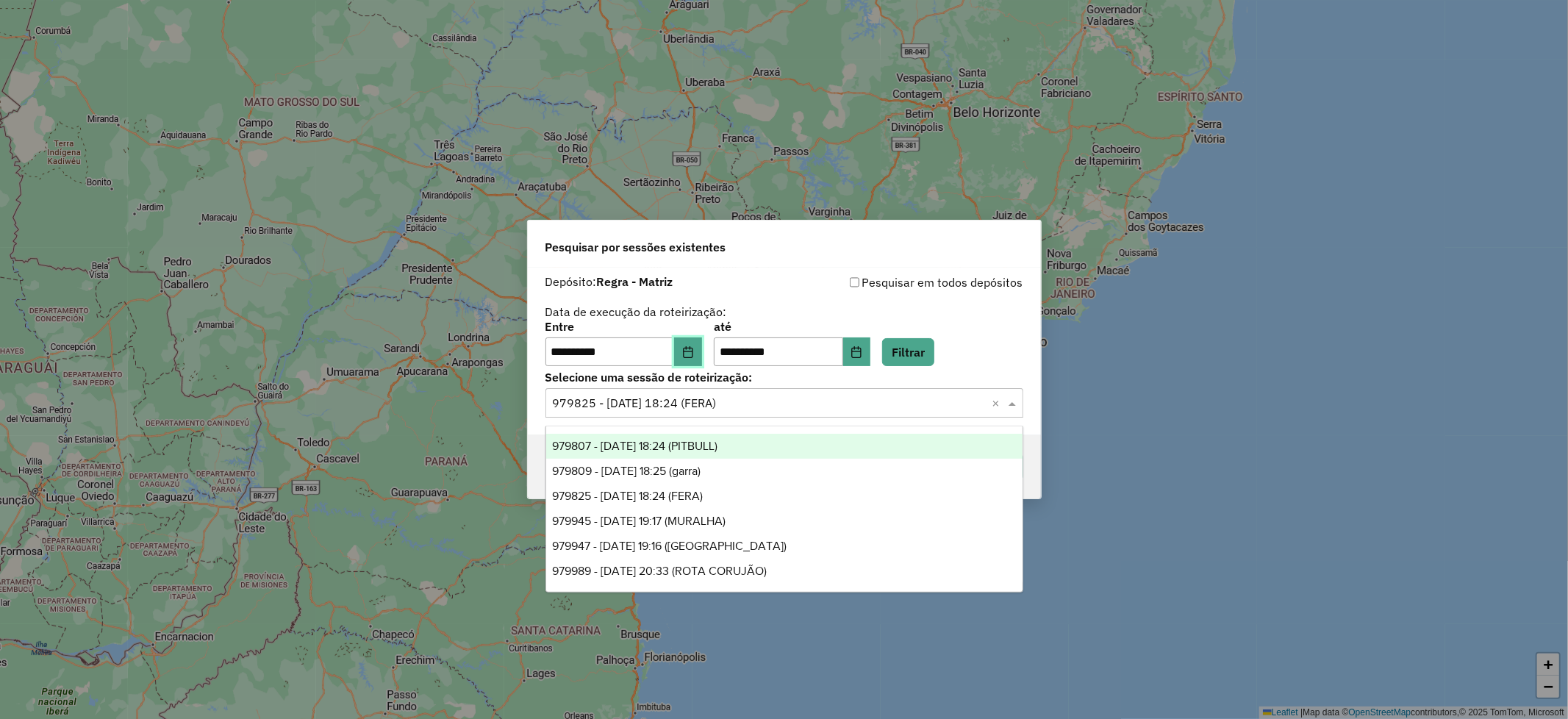
click at [702, 361] on button "Choose Date" at bounding box center [687, 351] width 28 height 30
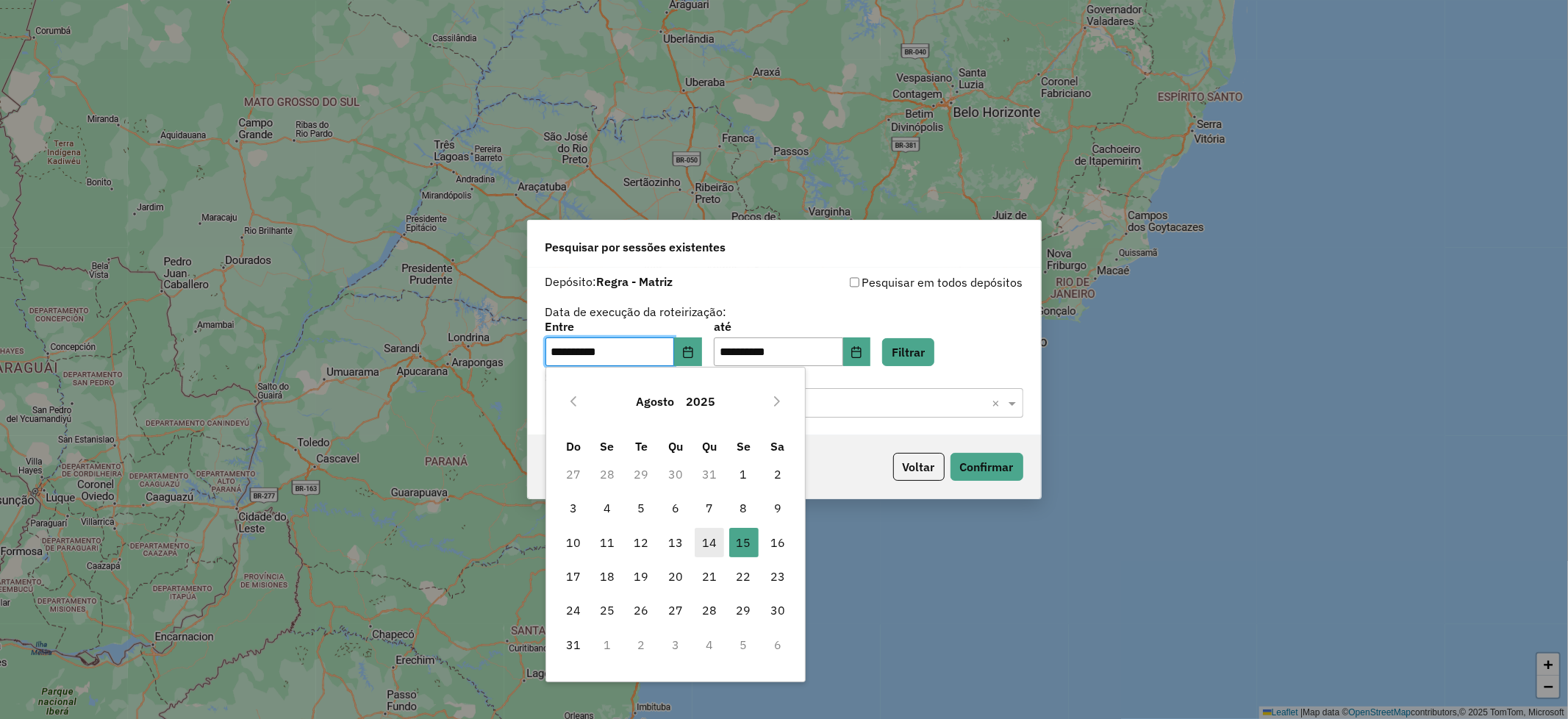
click at [712, 546] on span "14" at bounding box center [709, 542] width 30 height 30
type input "**********"
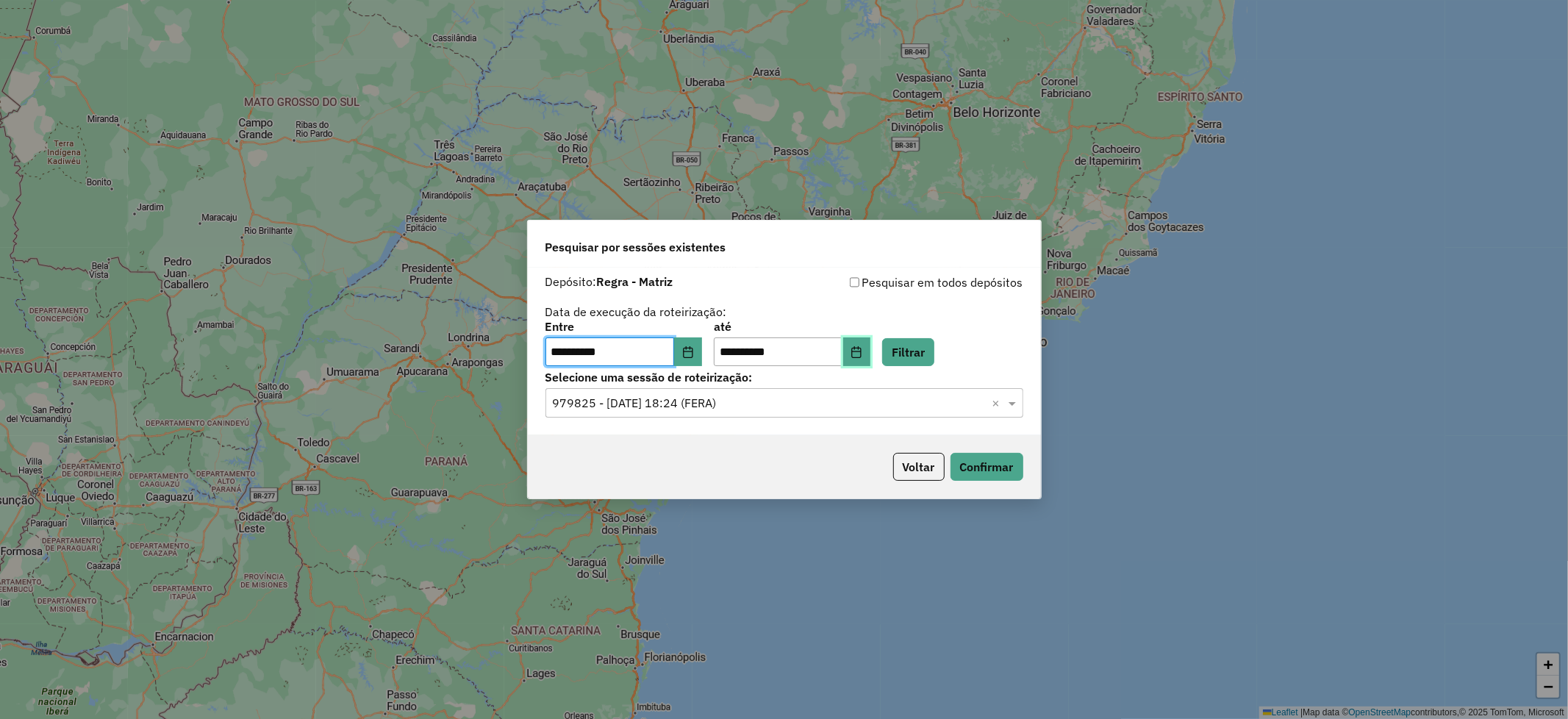
click at [862, 351] on icon "Choose Date" at bounding box center [856, 351] width 10 height 12
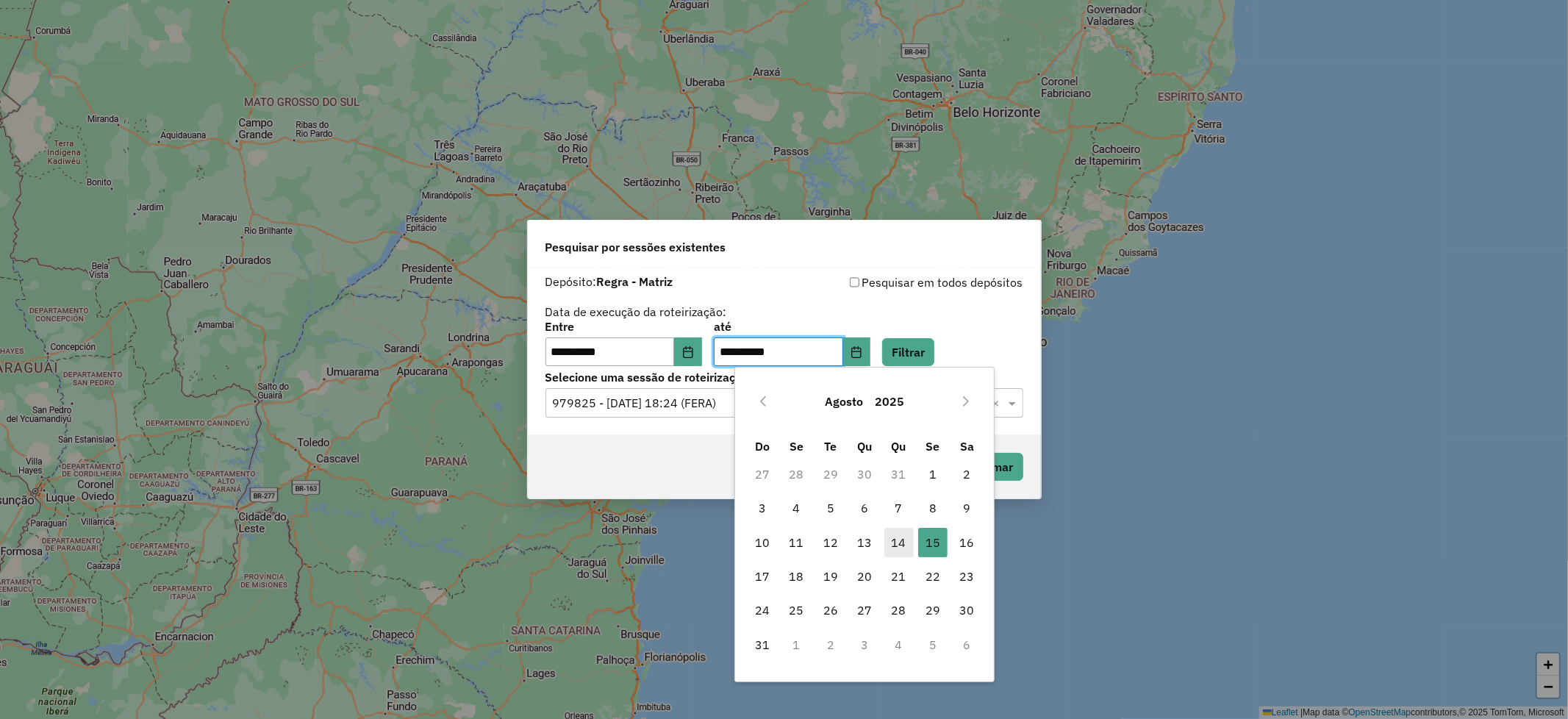
click at [897, 546] on span "14" at bounding box center [899, 542] width 30 height 30
type input "**********"
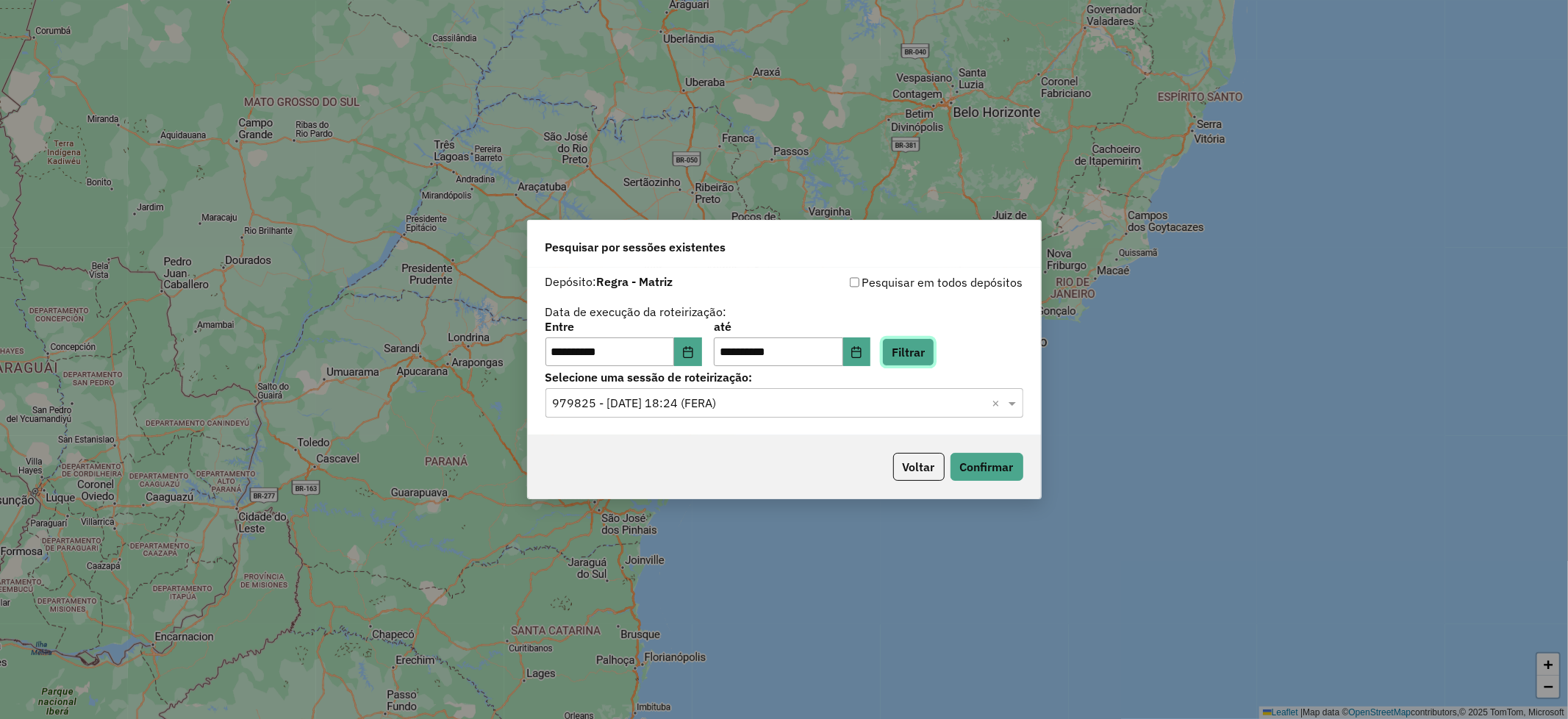
click at [935, 341] on button "Filtrar" at bounding box center [908, 351] width 52 height 28
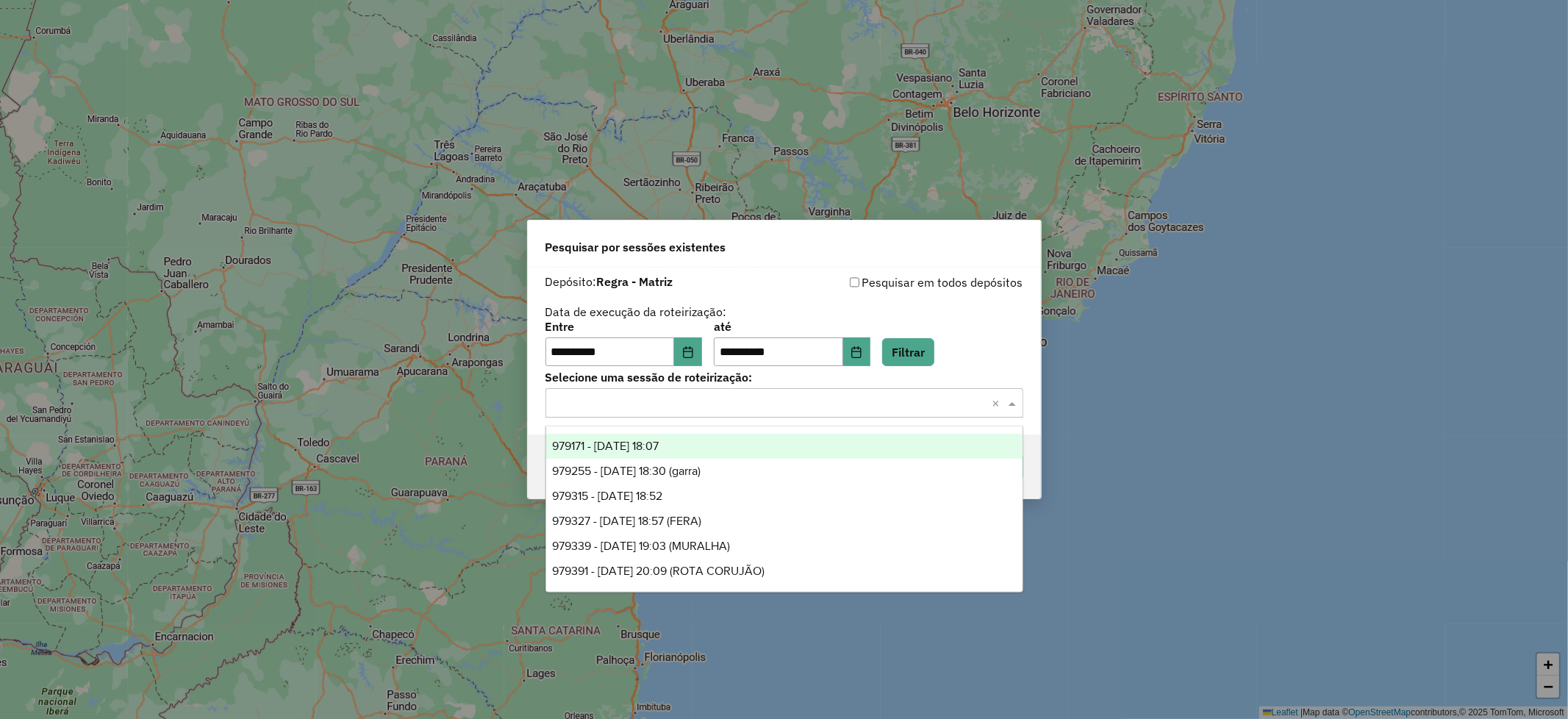
click at [936, 401] on input "text" at bounding box center [769, 404] width 434 height 18
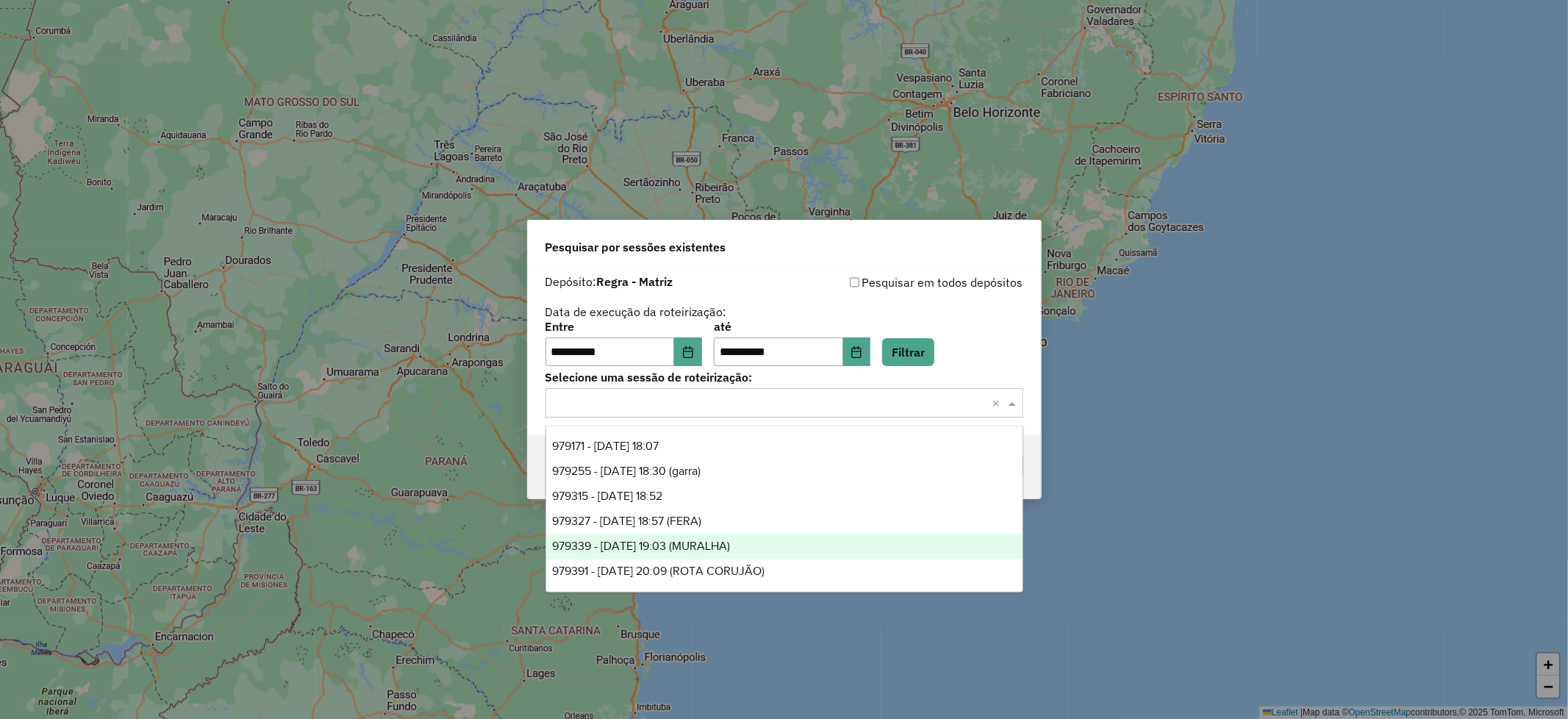
click at [770, 540] on div "979339 - 14/08/2025 19:03 (MURALHA)" at bounding box center [784, 546] width 476 height 25
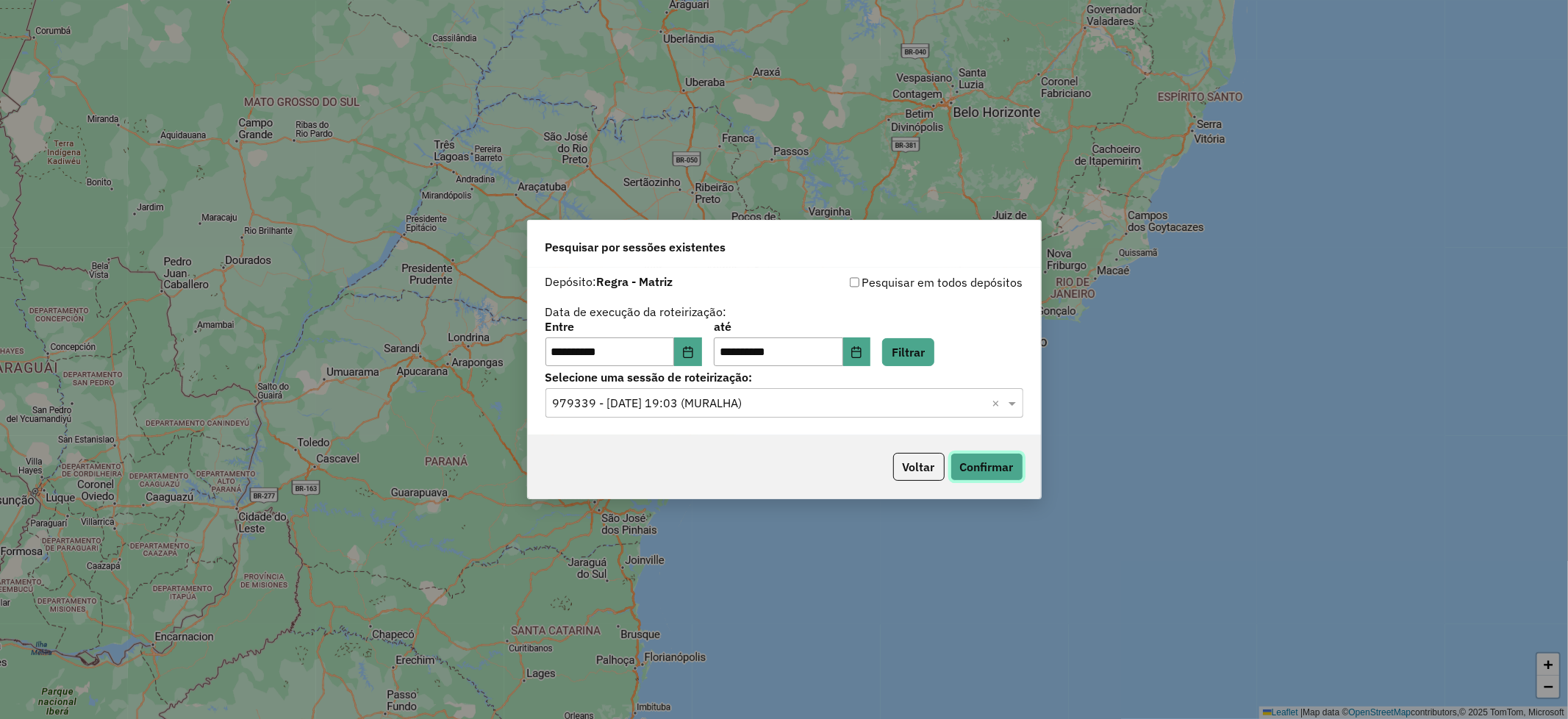
click at [961, 466] on button "Confirmar" at bounding box center [987, 466] width 73 height 28
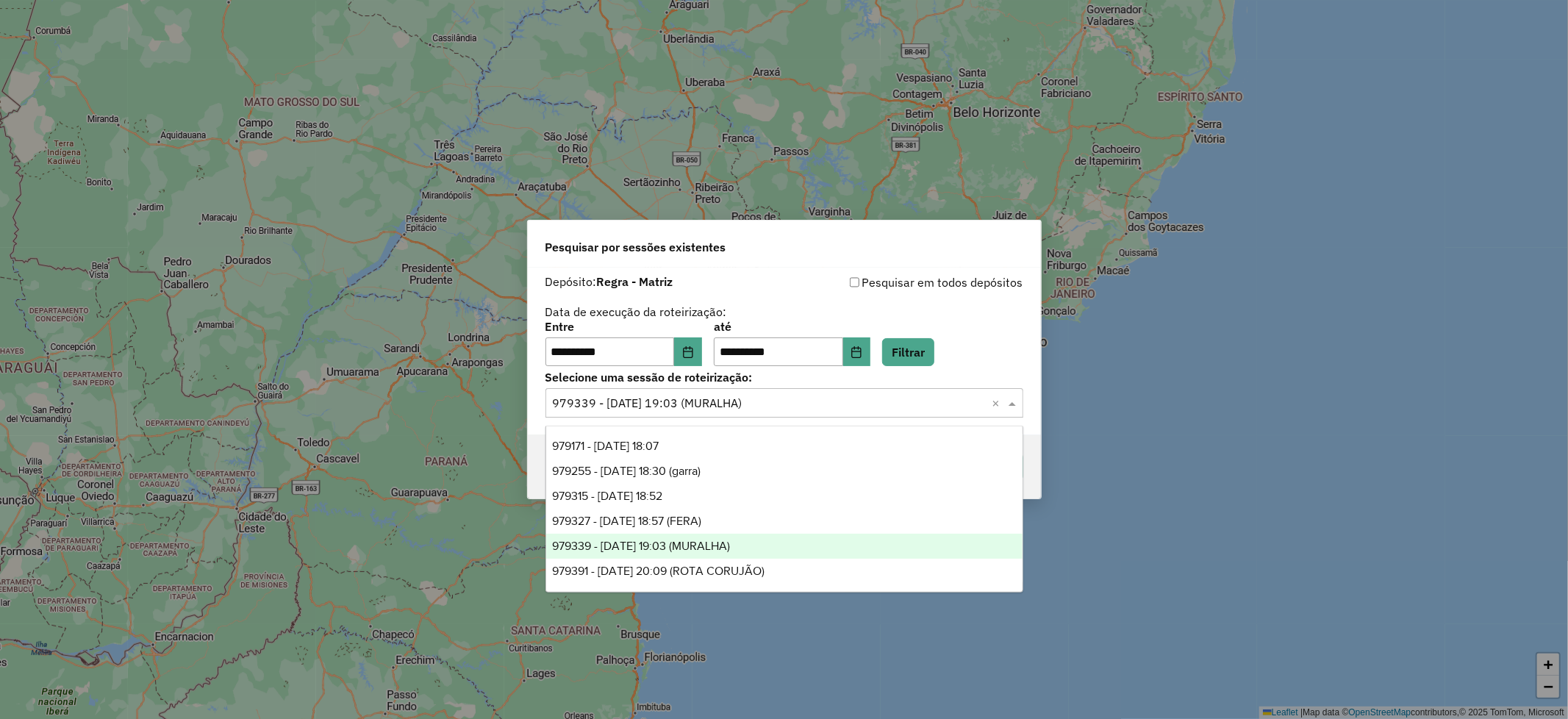
click at [1013, 402] on span at bounding box center [1014, 403] width 18 height 18
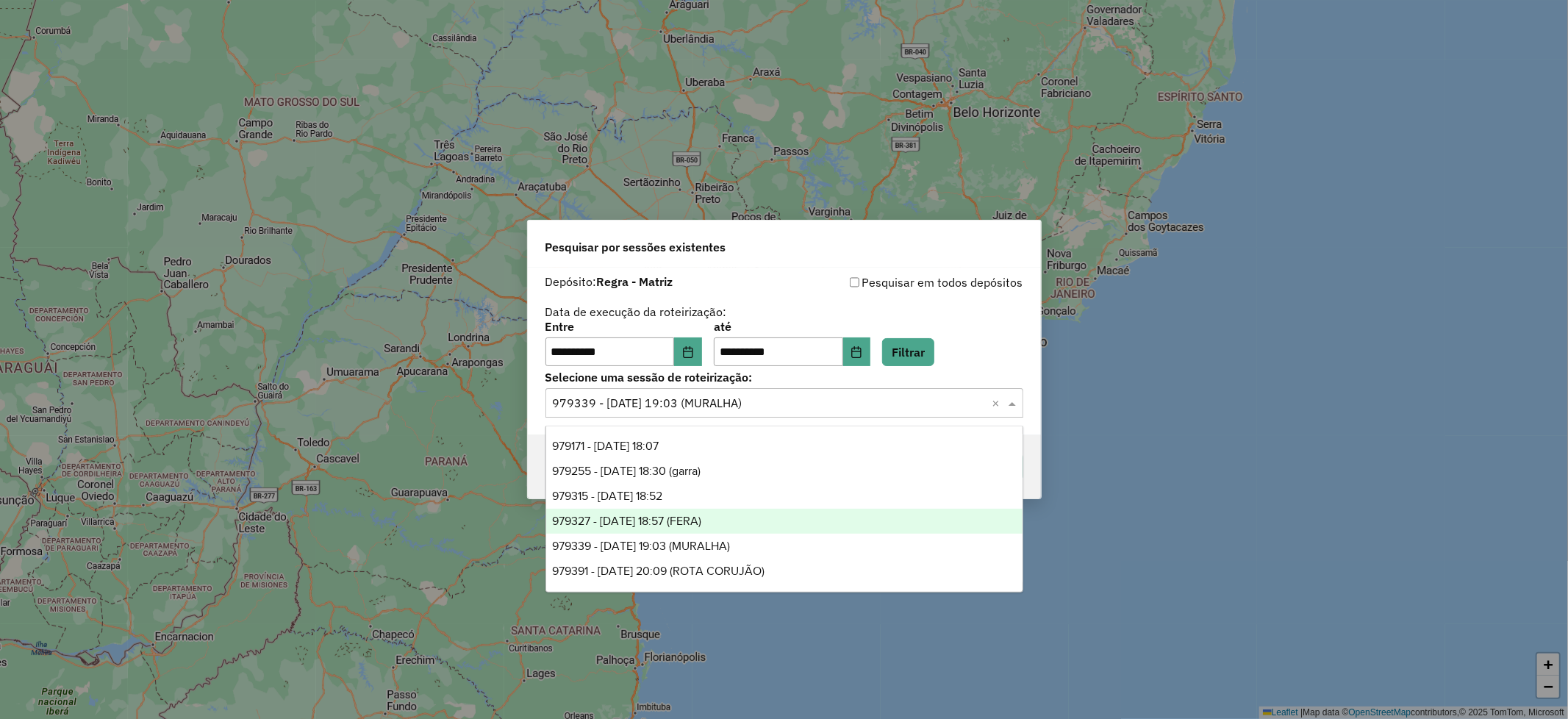
click at [701, 516] on span "979327 - 14/08/2025 18:57 (FERA)" at bounding box center [626, 521] width 149 height 13
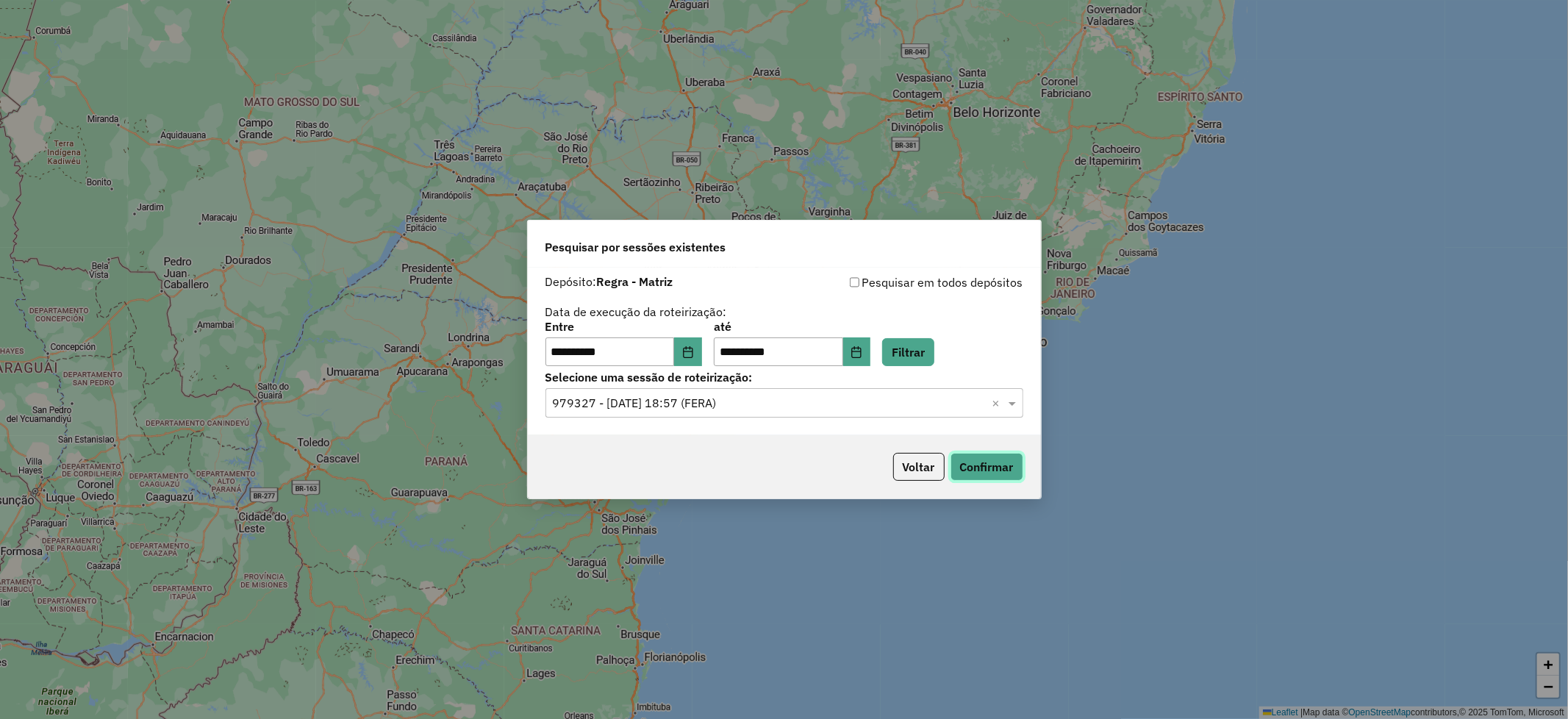
click at [978, 457] on button "Confirmar" at bounding box center [987, 466] width 73 height 28
click at [694, 354] on icon "Choose Date" at bounding box center [687, 351] width 12 height 12
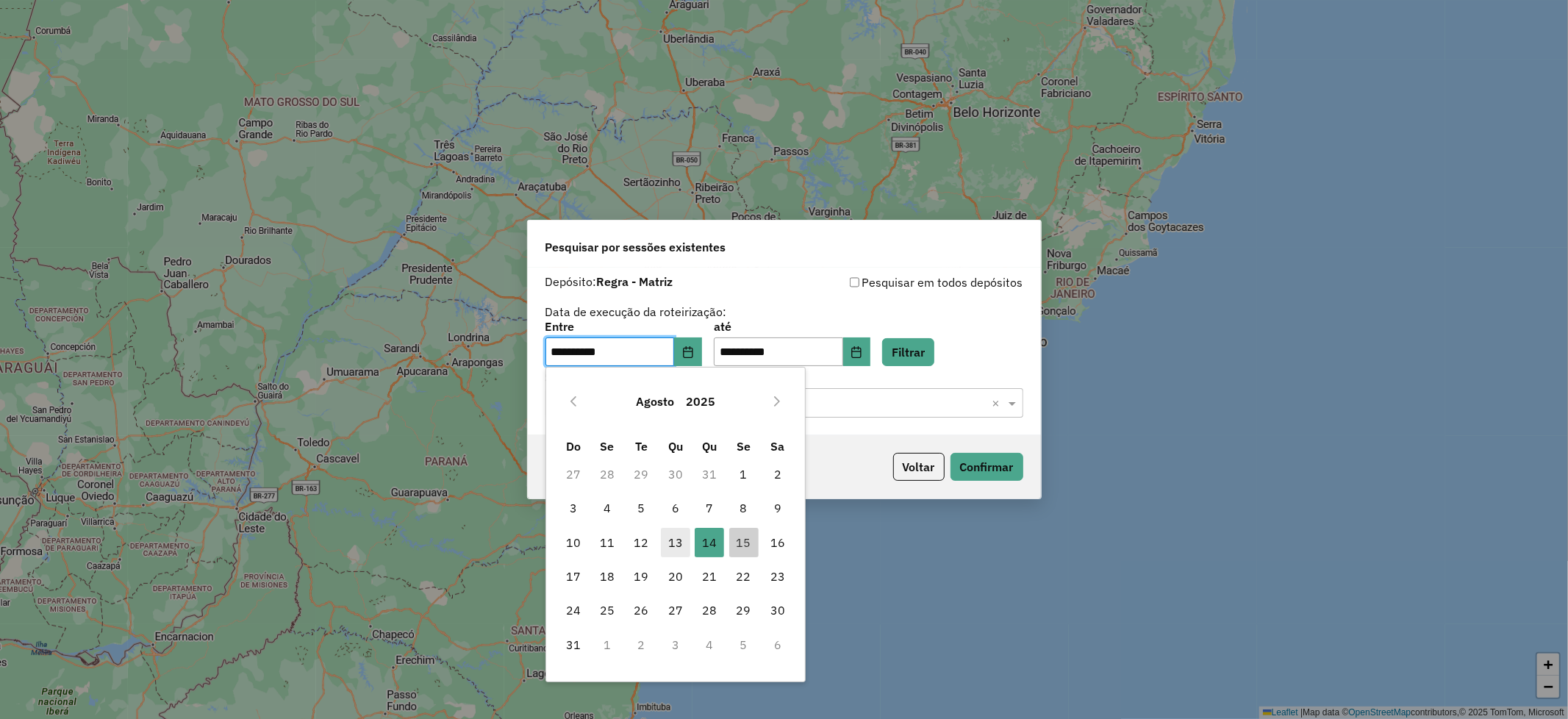
click at [678, 542] on span "13" at bounding box center [675, 542] width 30 height 30
type input "**********"
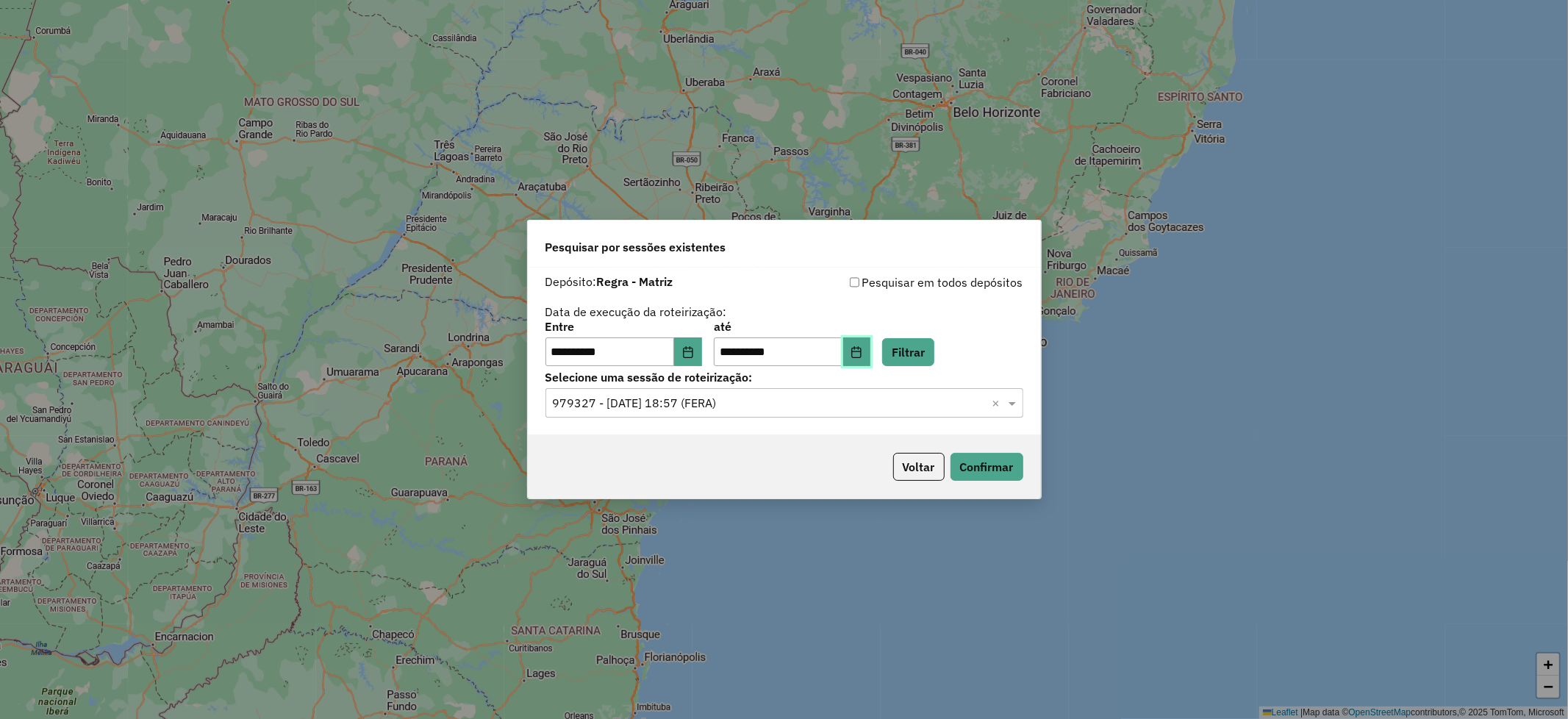
click at [862, 357] on icon "Choose Date" at bounding box center [855, 351] width 12 height 12
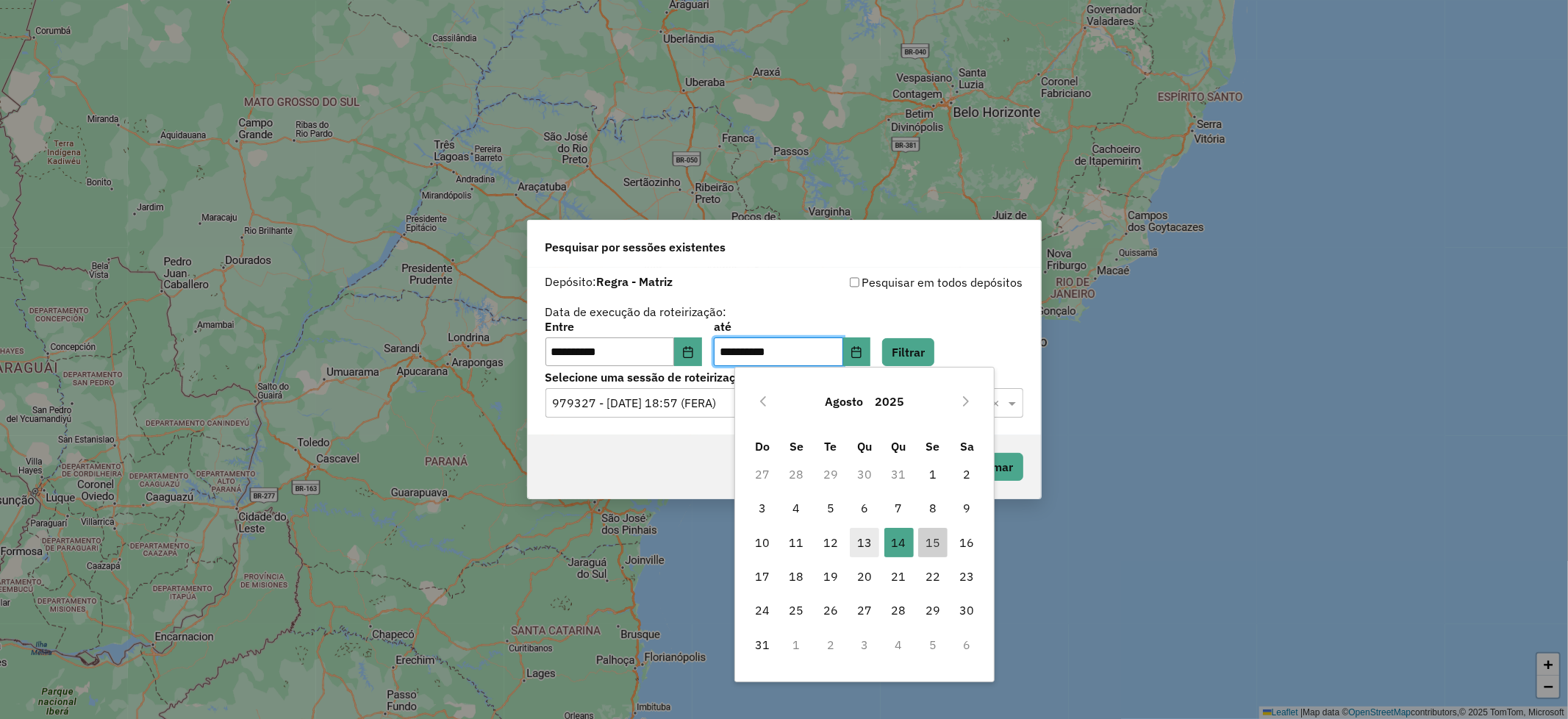
click at [858, 537] on span "13" at bounding box center [864, 542] width 30 height 30
type input "**********"
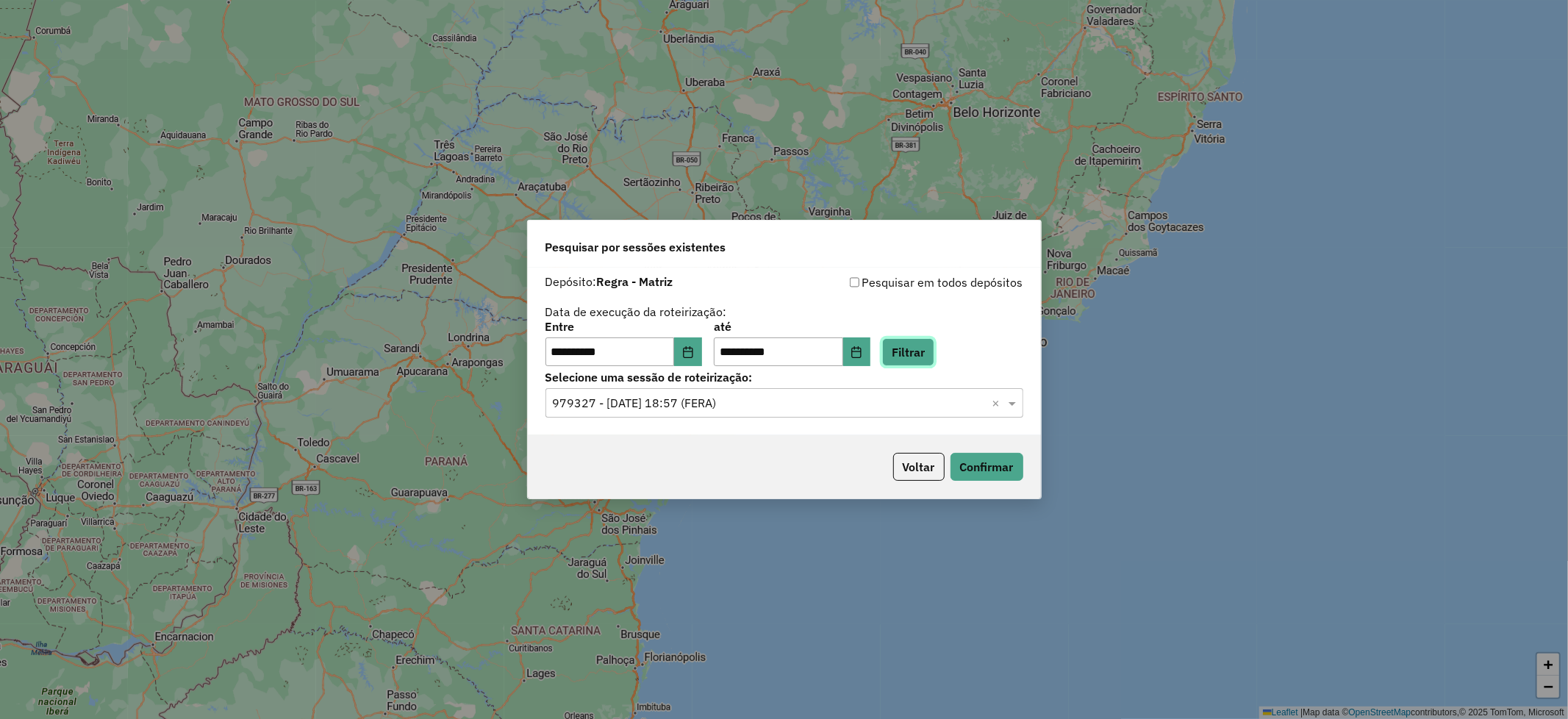
click at [935, 351] on button "Filtrar" at bounding box center [908, 351] width 52 height 28
click at [935, 356] on button "Filtrar" at bounding box center [908, 351] width 52 height 28
click at [949, 406] on input "text" at bounding box center [769, 404] width 434 height 18
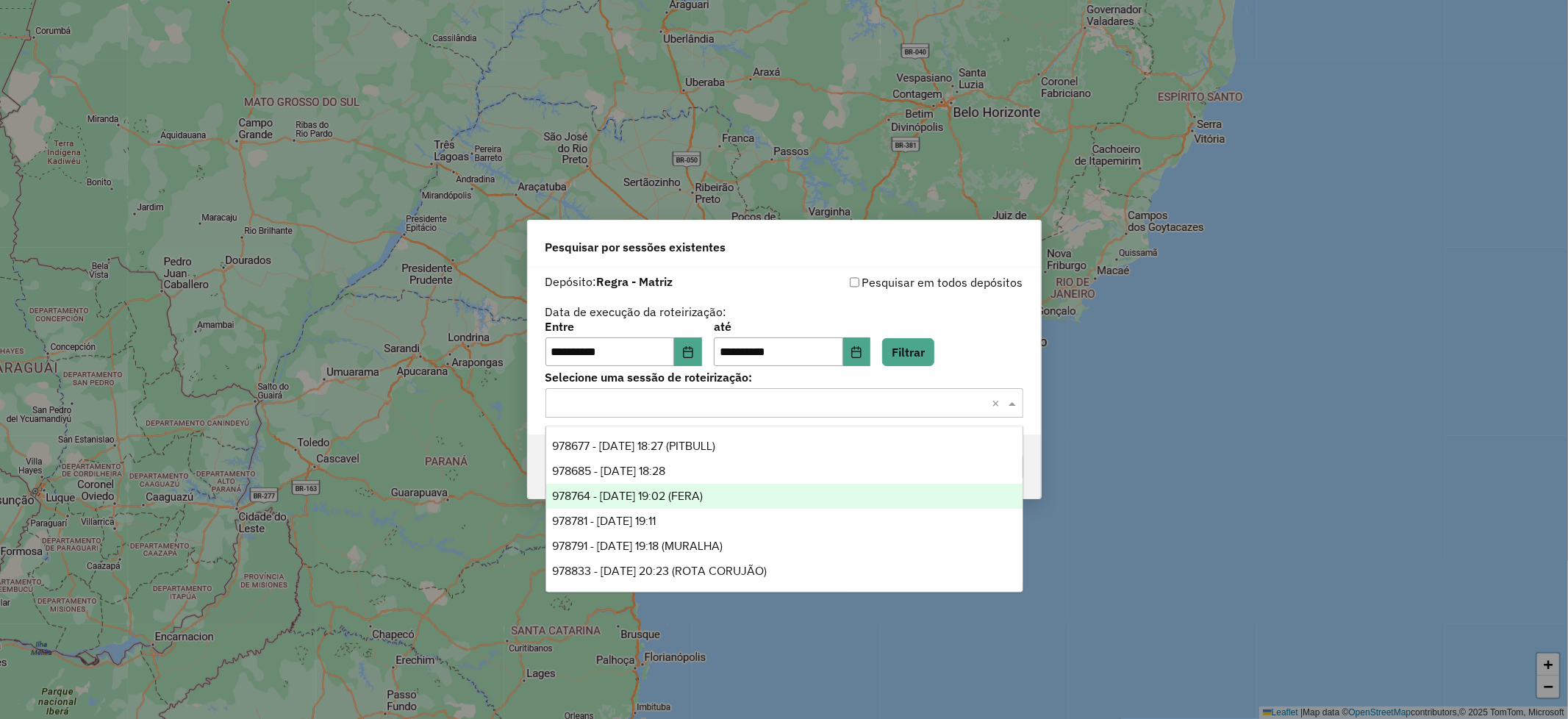
click at [775, 496] on div "978764 - 13/08/2025 19:02 (FERA)" at bounding box center [784, 496] width 476 height 25
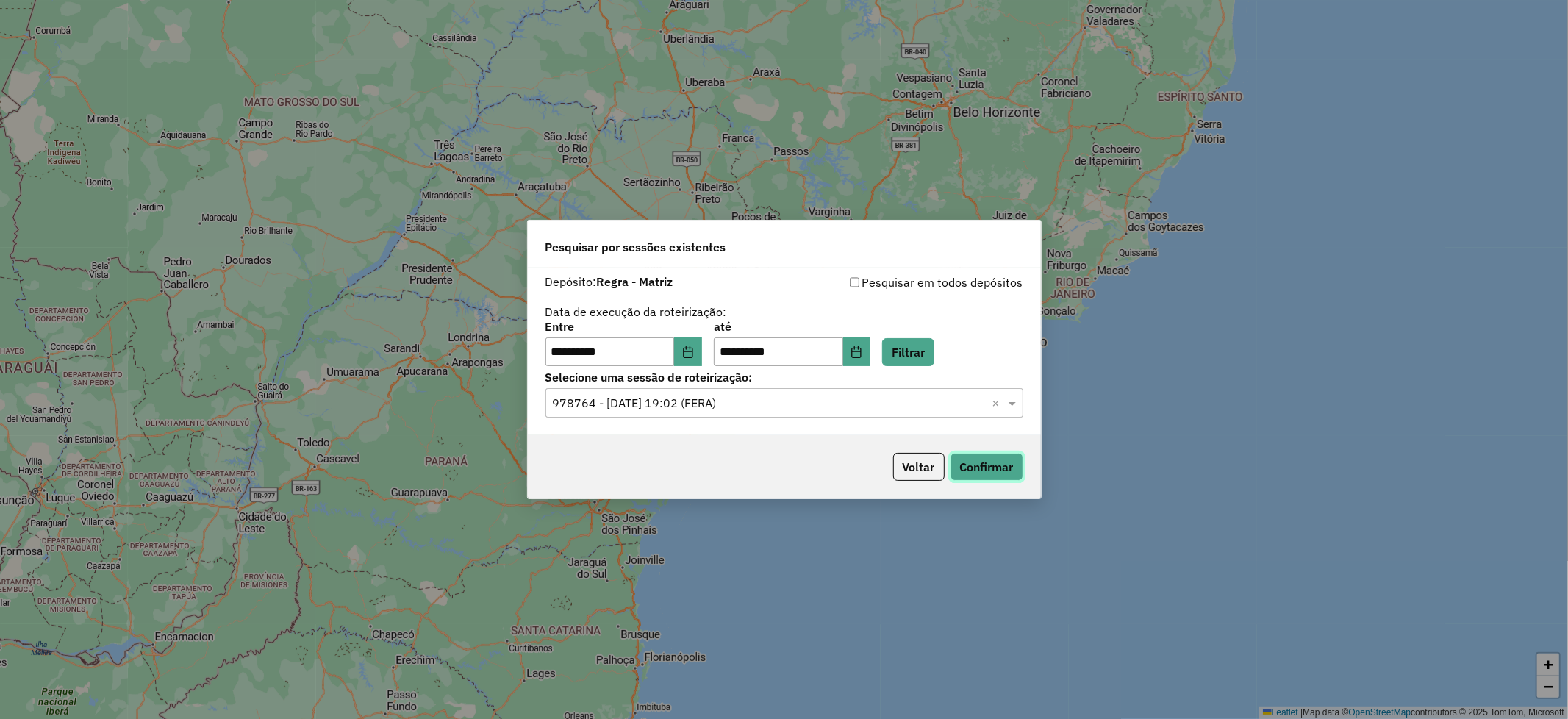
click at [1001, 475] on button "Confirmar" at bounding box center [987, 466] width 73 height 28
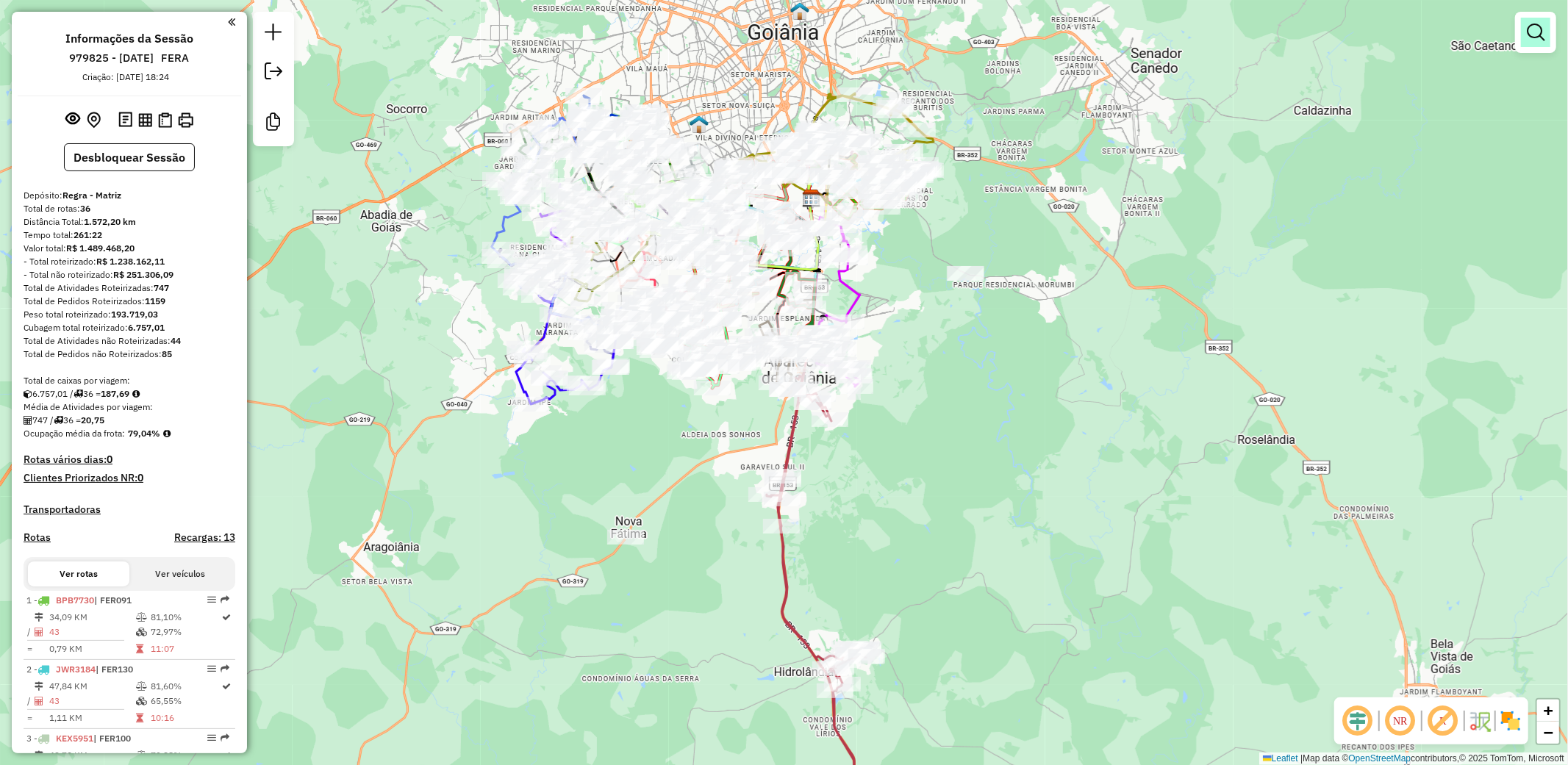
click at [1535, 35] on em at bounding box center [1536, 32] width 18 height 18
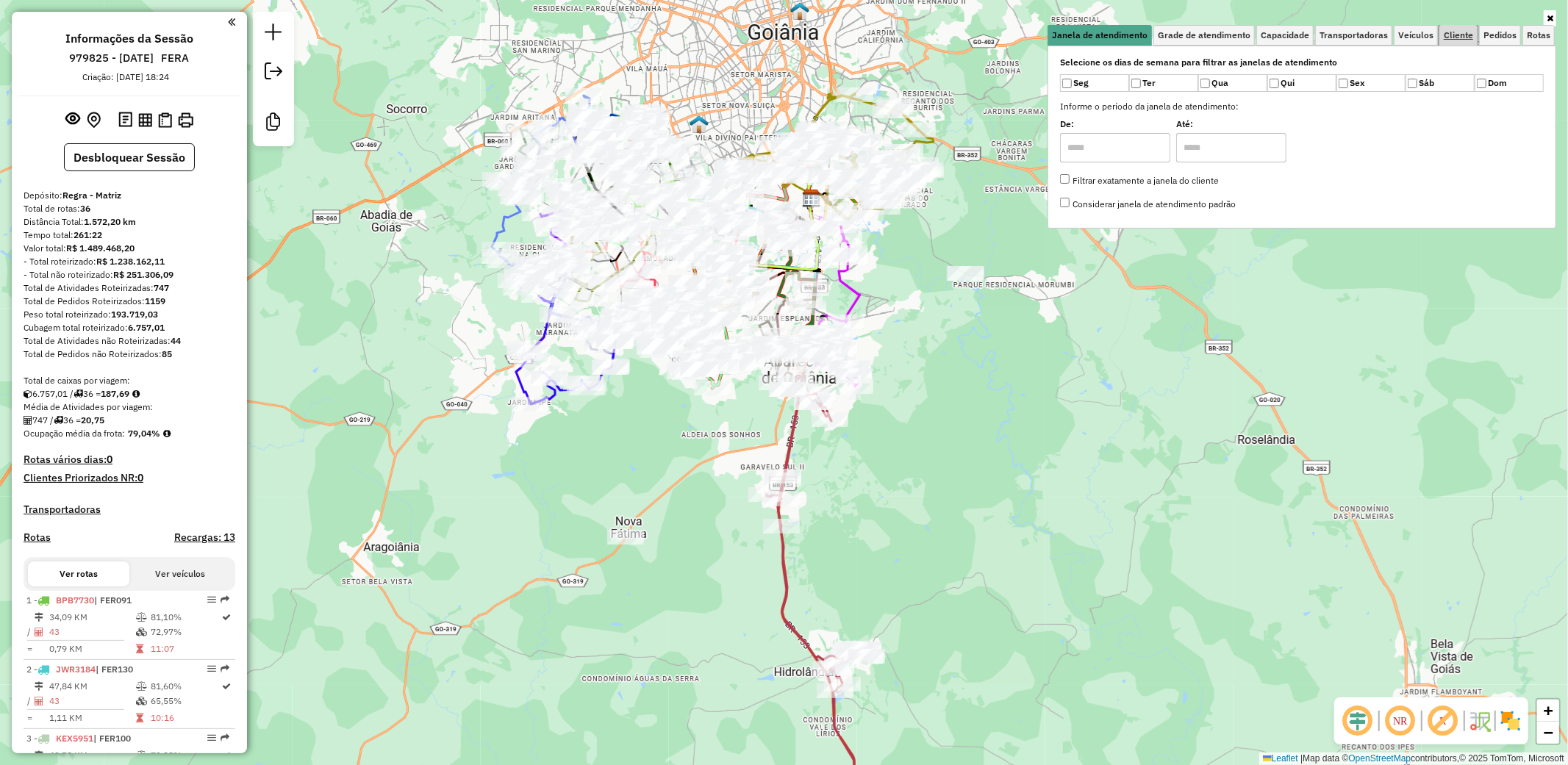
click at [1459, 38] on span "Cliente" at bounding box center [1457, 35] width 30 height 9
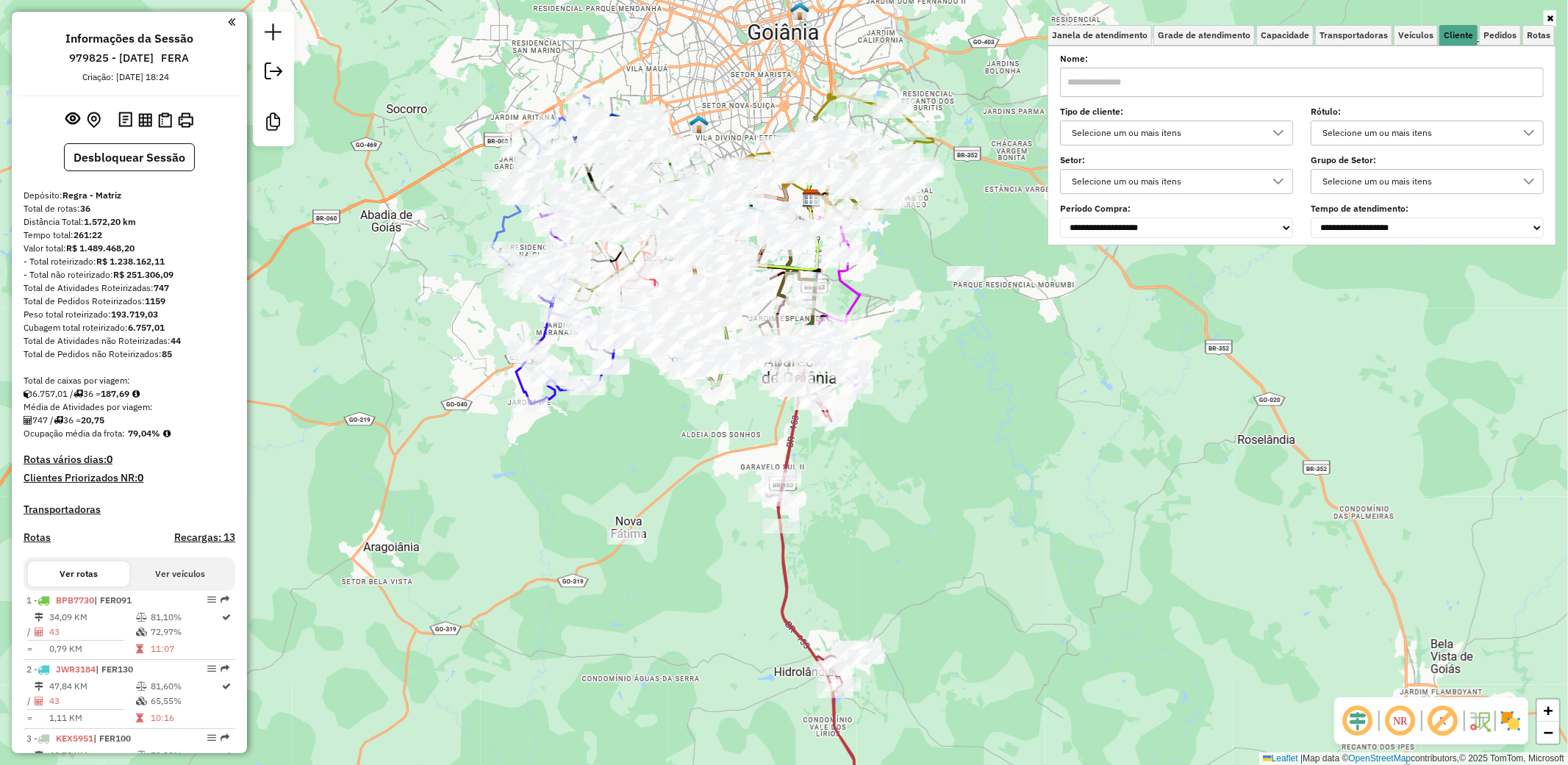
click at [1483, 135] on div "Selecione um ou mais itens" at bounding box center [1416, 133] width 198 height 23
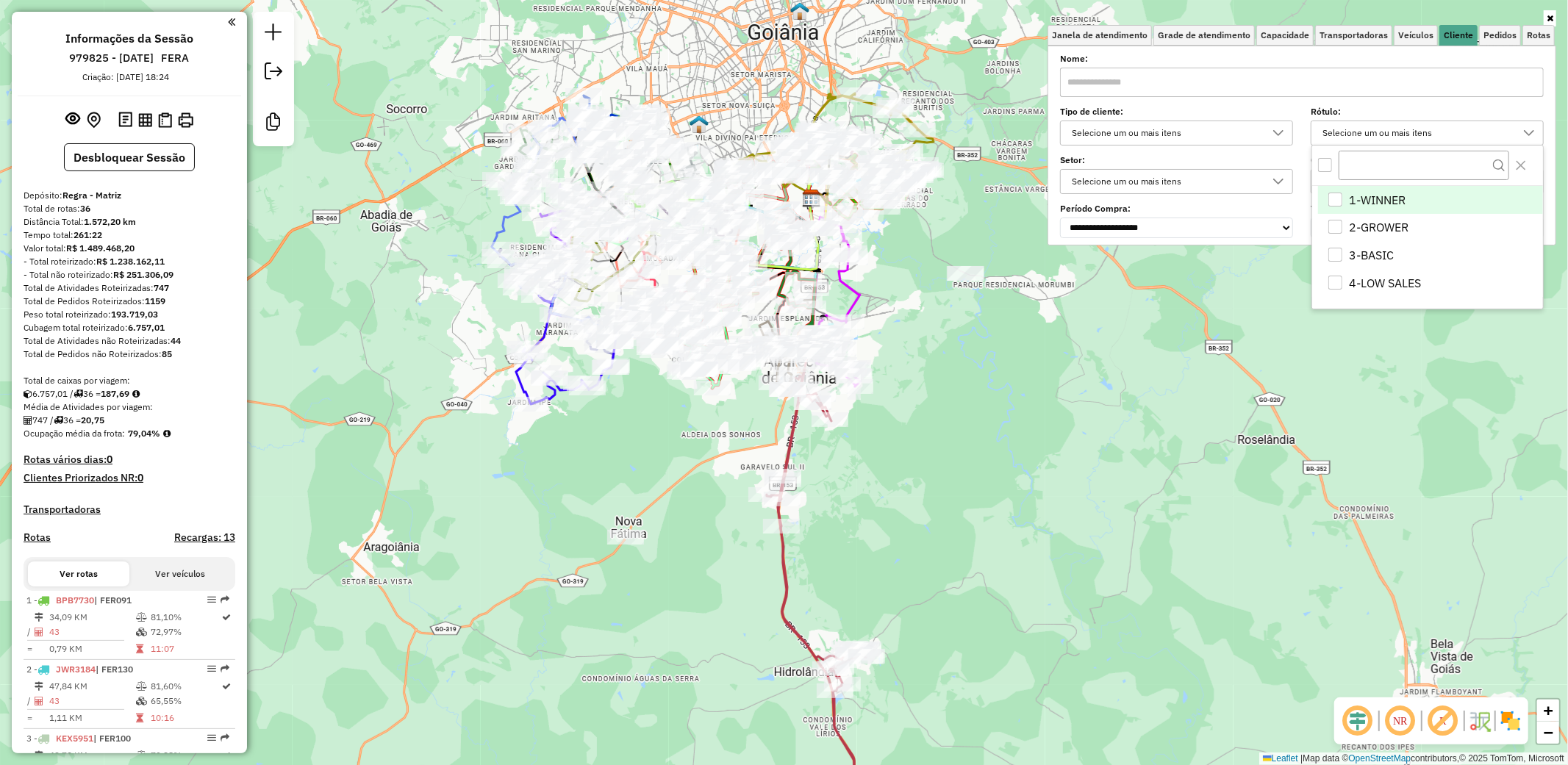
click at [1338, 197] on div "1-WINNER" at bounding box center [1335, 200] width 14 height 14
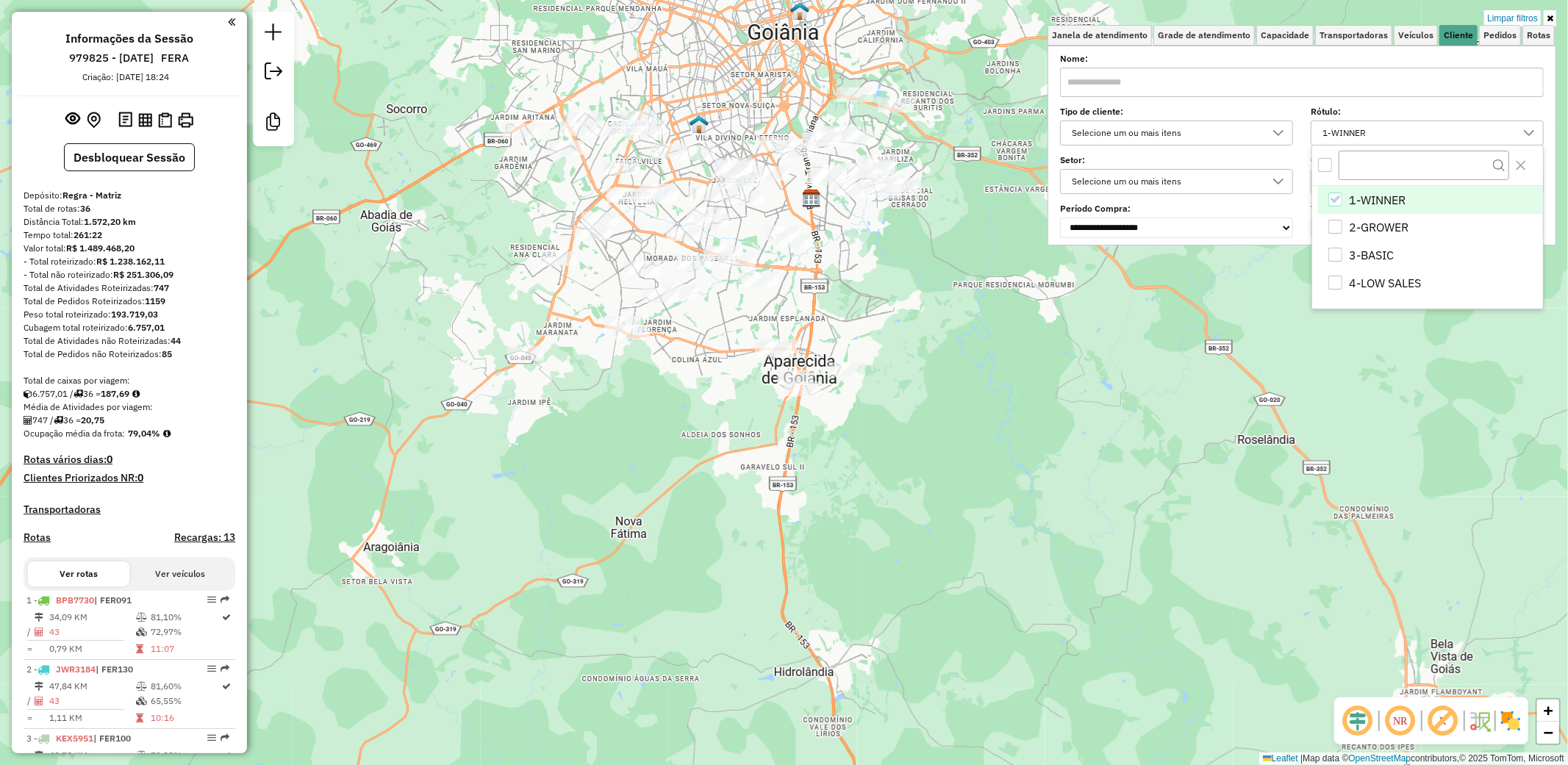
click at [1338, 197] on icon "1-WINNER" at bounding box center [1334, 199] width 10 height 10
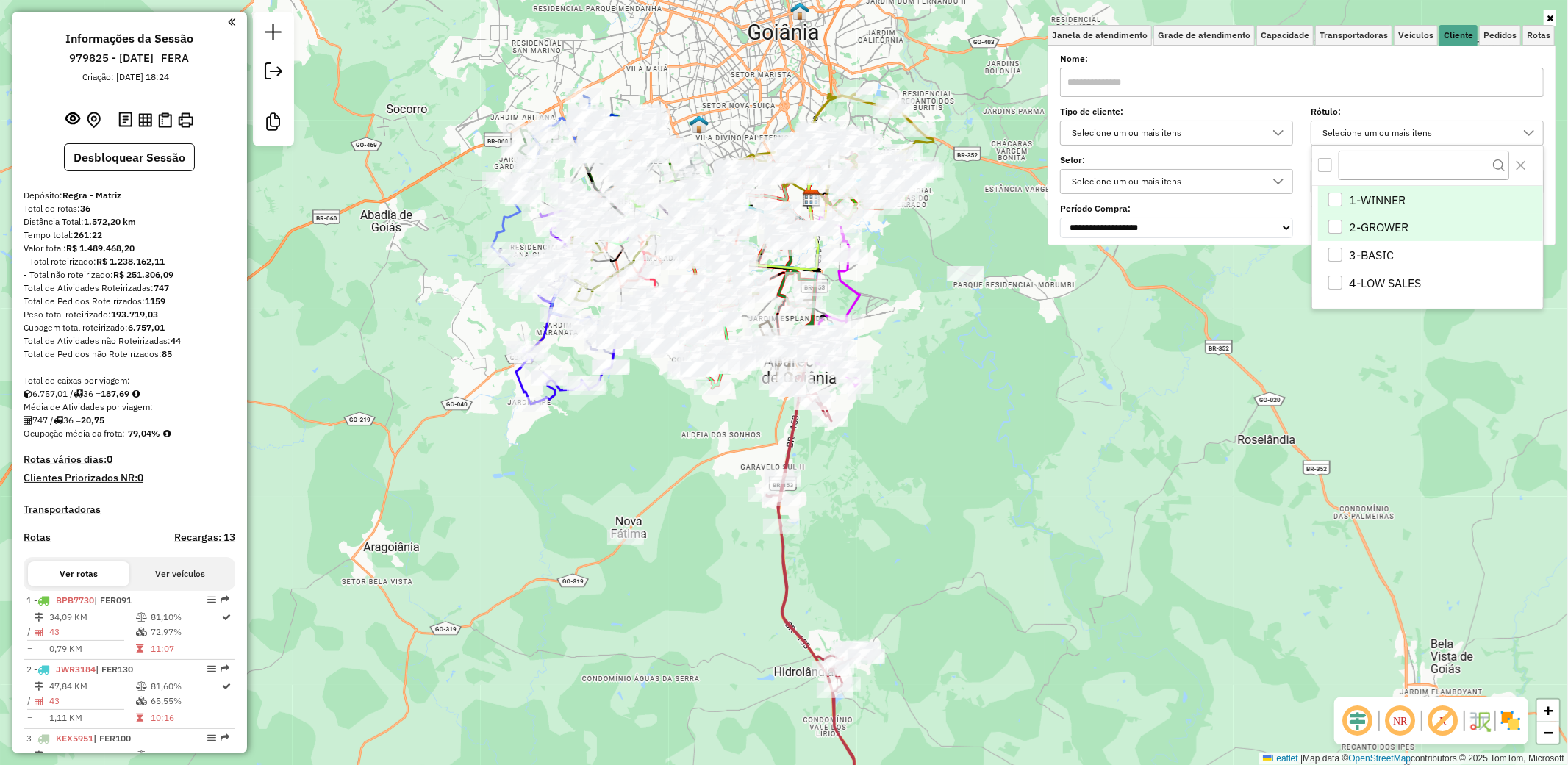
click at [1334, 233] on div "2-GROWER" at bounding box center [1335, 227] width 14 height 14
click at [1334, 229] on body "Aplicando filtros Pop-up bloqueado! Seu navegador bloqueou automáticamente a ab…" at bounding box center [784, 382] width 1568 height 765
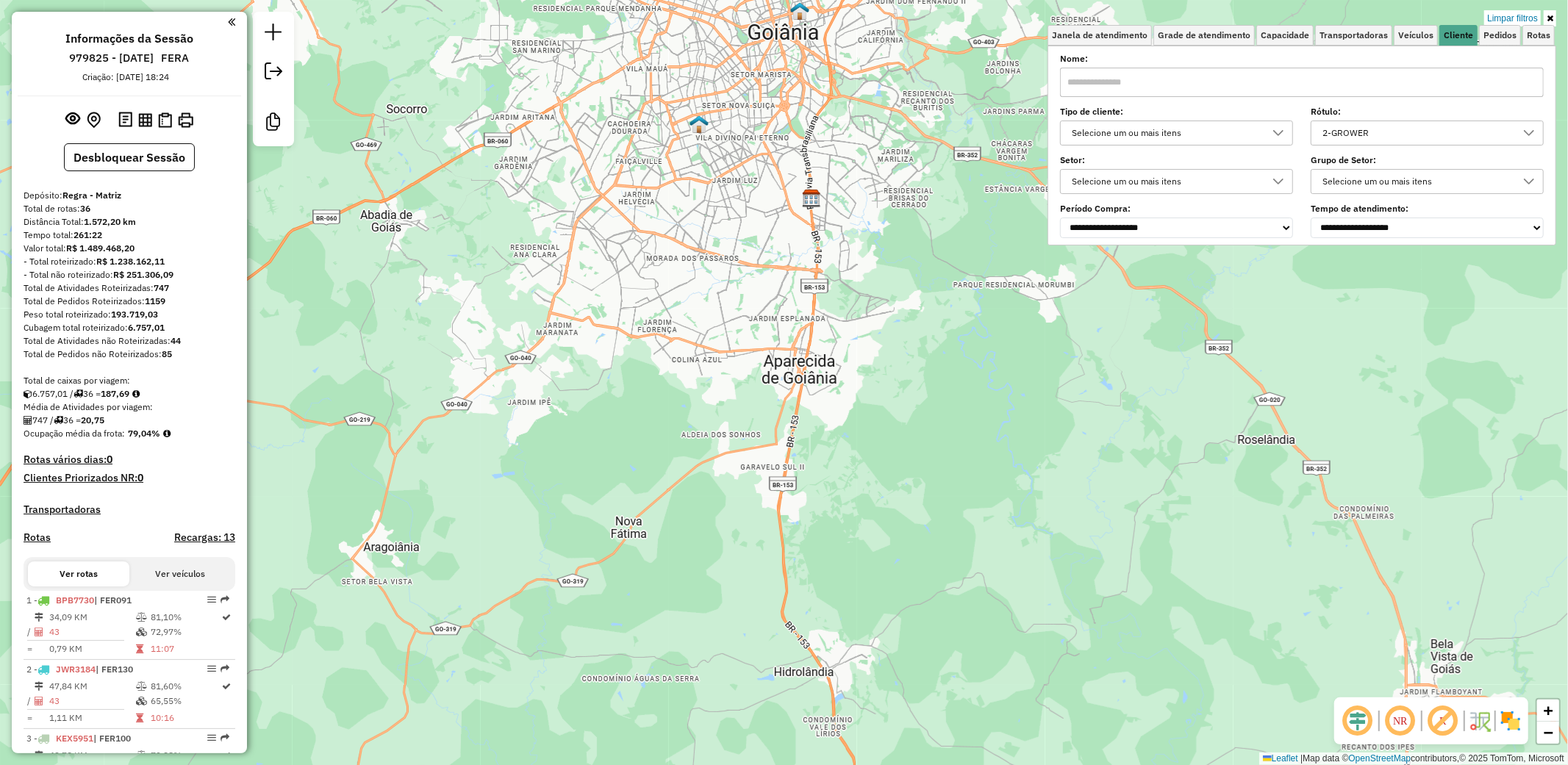
click at [1451, 132] on div "2-GROWER" at bounding box center [1416, 133] width 198 height 23
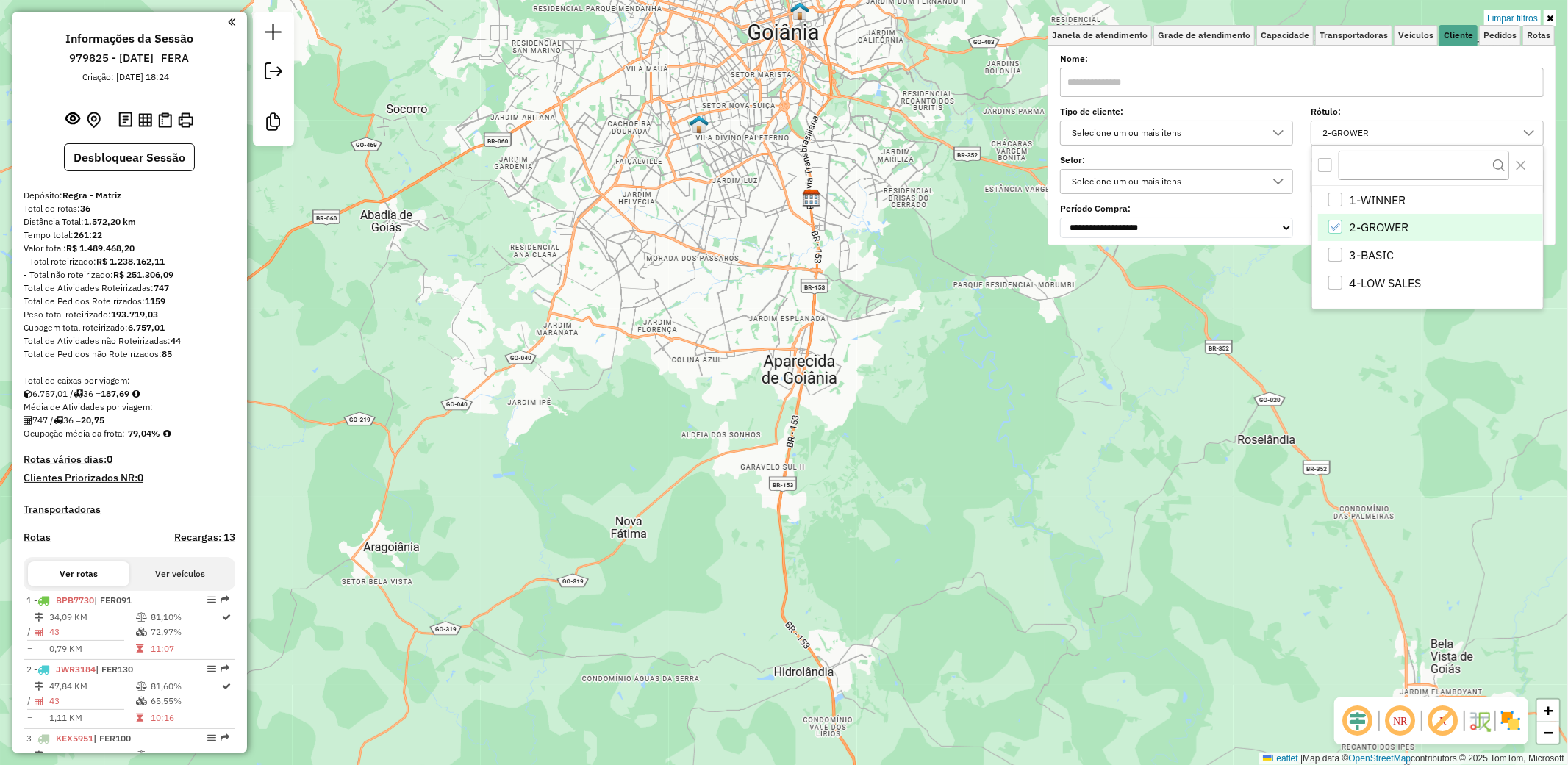
click at [1332, 224] on icon "2-GROWER" at bounding box center [1334, 227] width 10 height 10
click at [1342, 254] on div "3-BASIC" at bounding box center [1335, 255] width 14 height 14
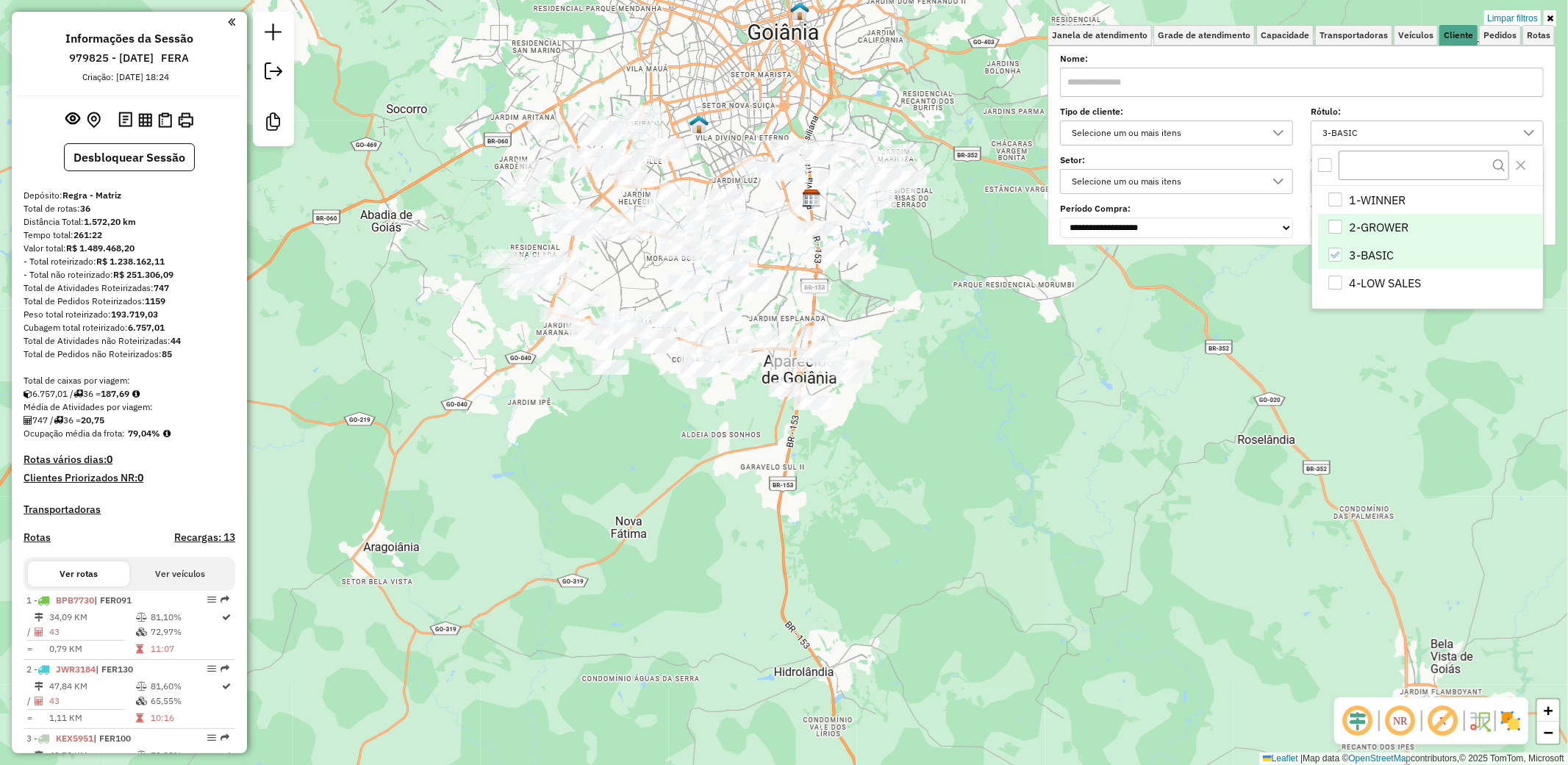
click at [1334, 253] on icon "3-BASIC" at bounding box center [1334, 254] width 10 height 10
click at [1338, 283] on div "4-LOW SALES" at bounding box center [1335, 283] width 14 height 14
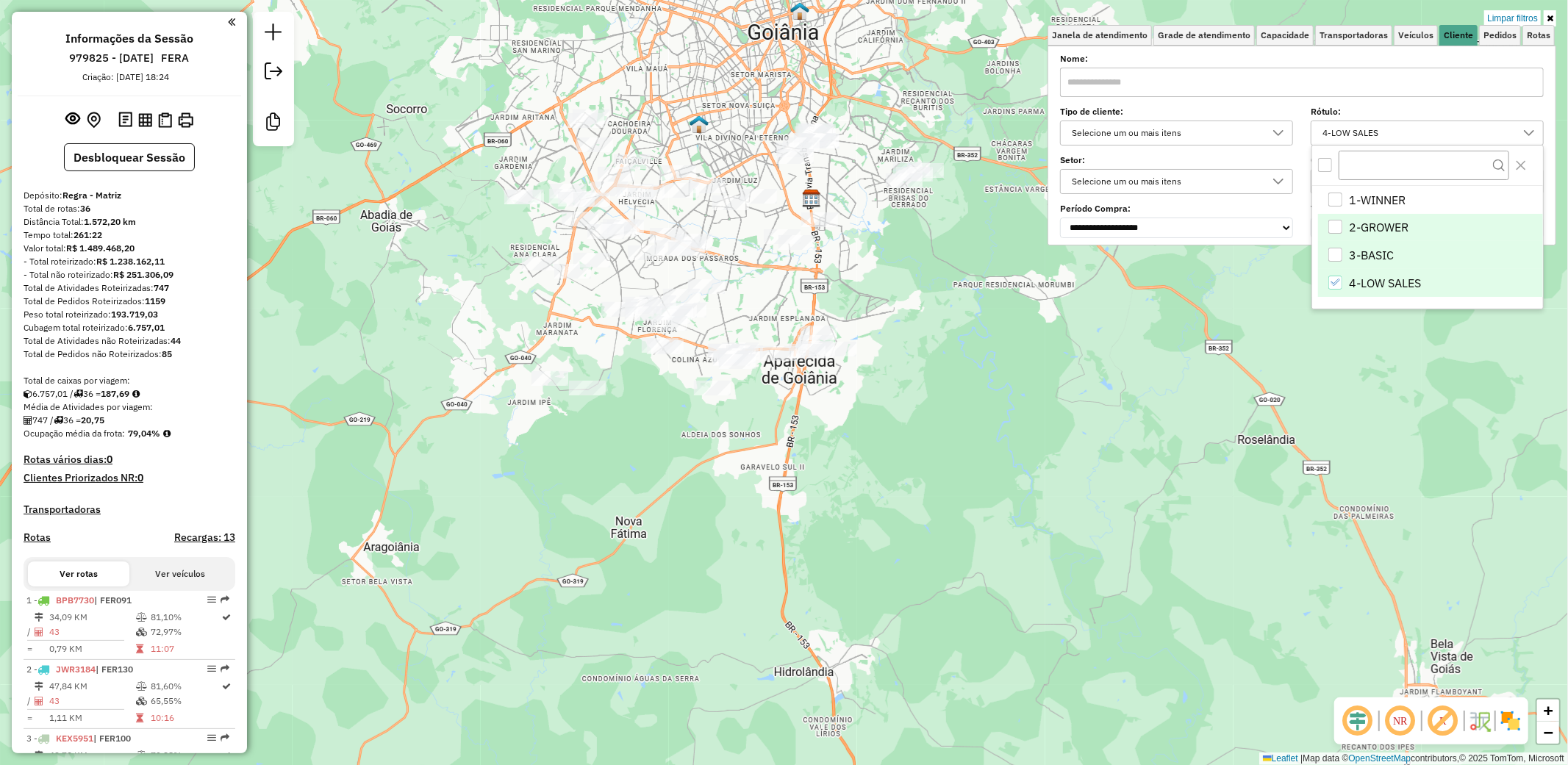
click at [1370, 226] on li "2-GROWER" at bounding box center [1431, 227] width 225 height 28
click at [1371, 293] on li "4-LOW SALES" at bounding box center [1431, 282] width 225 height 28
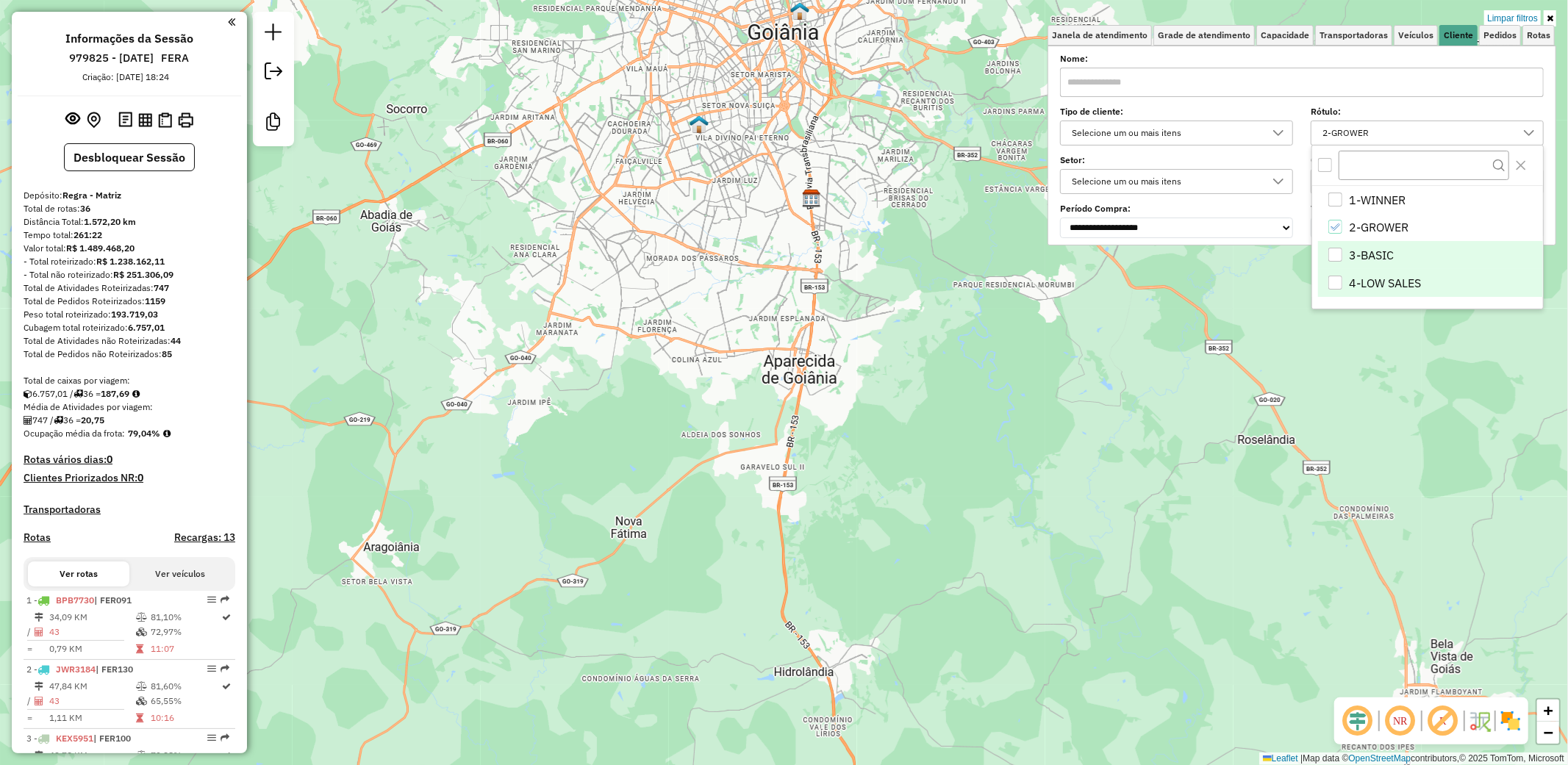
click at [803, 265] on div "Limpar filtros Janela de atendimento Grade de atendimento Capacidade Transporta…" at bounding box center [784, 382] width 1568 height 765
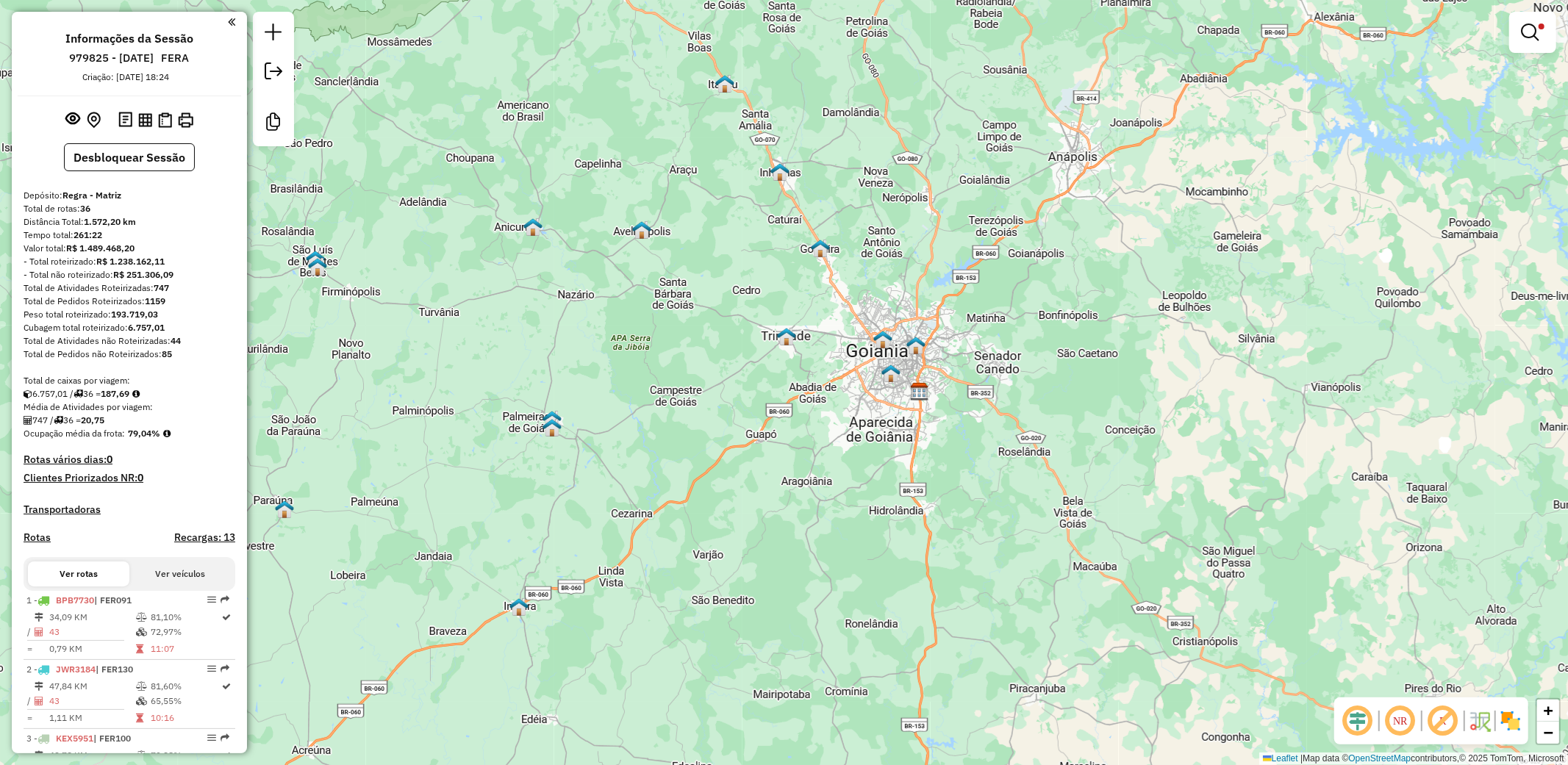
drag, startPoint x: 869, startPoint y: 282, endPoint x: 982, endPoint y: 413, distance: 173.0
click at [982, 413] on div "Limpar filtros Janela de atendimento Grade de atendimento Capacidade Transporta…" at bounding box center [784, 382] width 1568 height 765
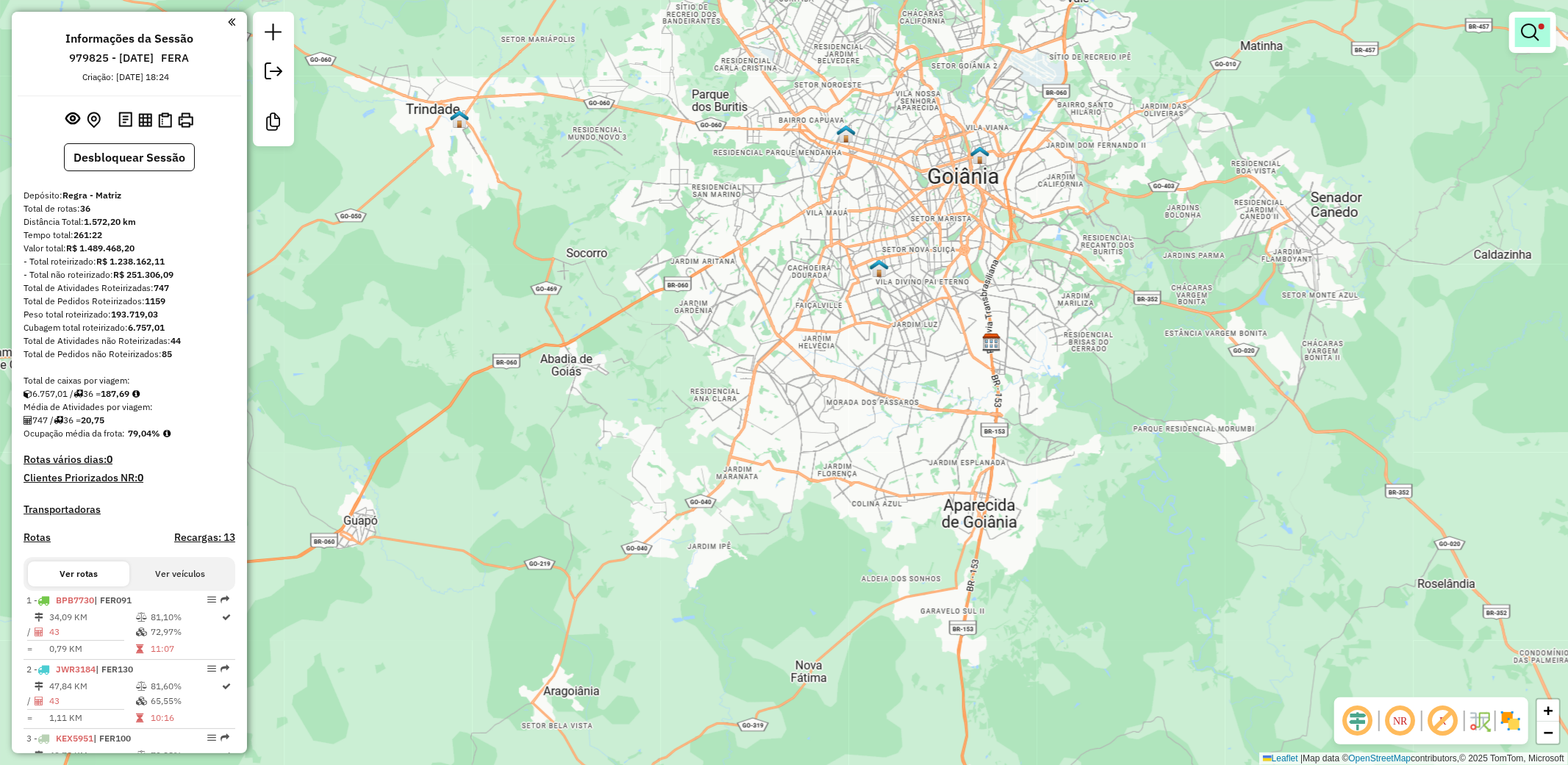
click at [1537, 27] on em at bounding box center [1529, 32] width 18 height 18
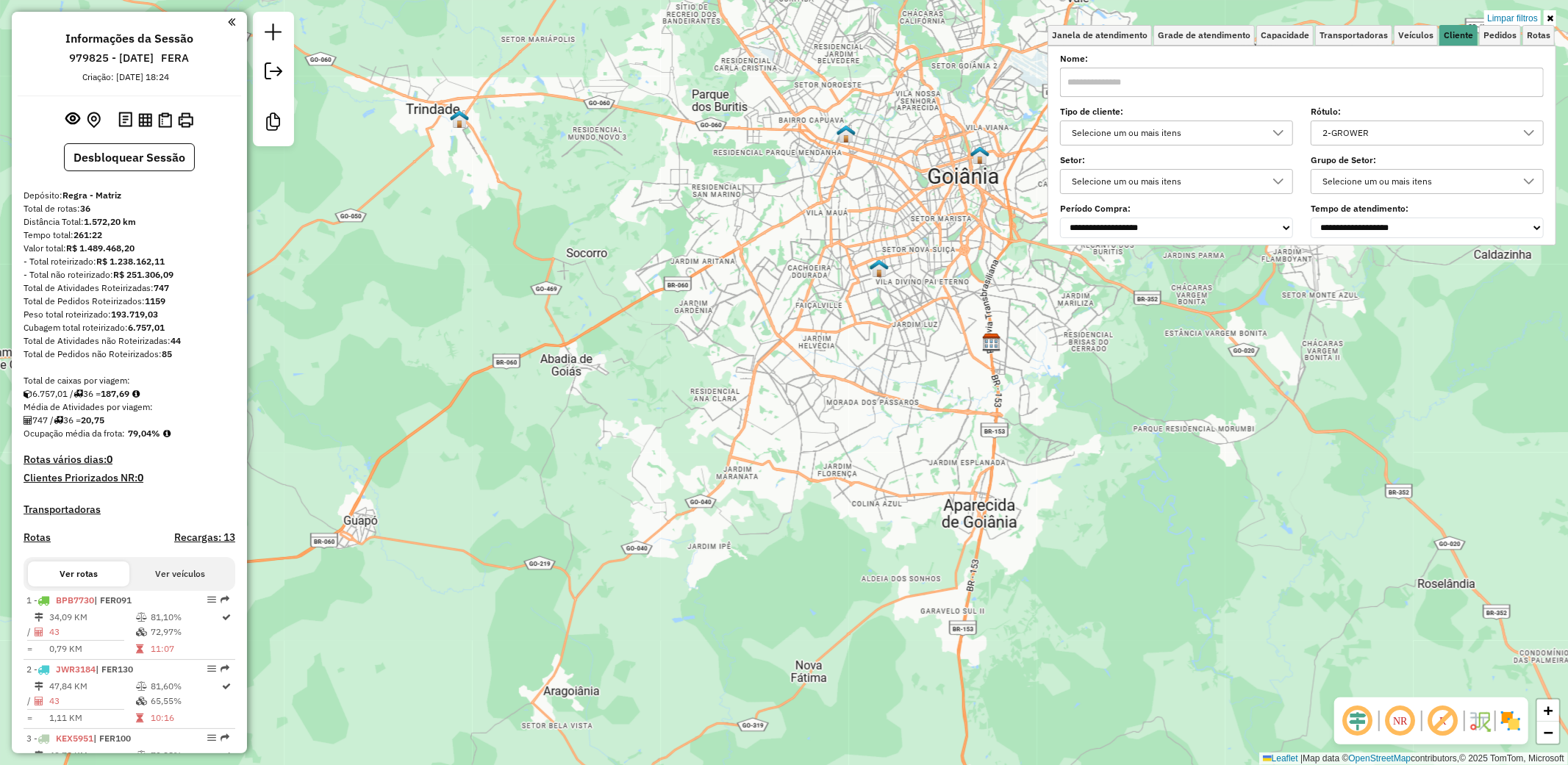
click at [1392, 130] on div "2-GROWER" at bounding box center [1416, 133] width 198 height 23
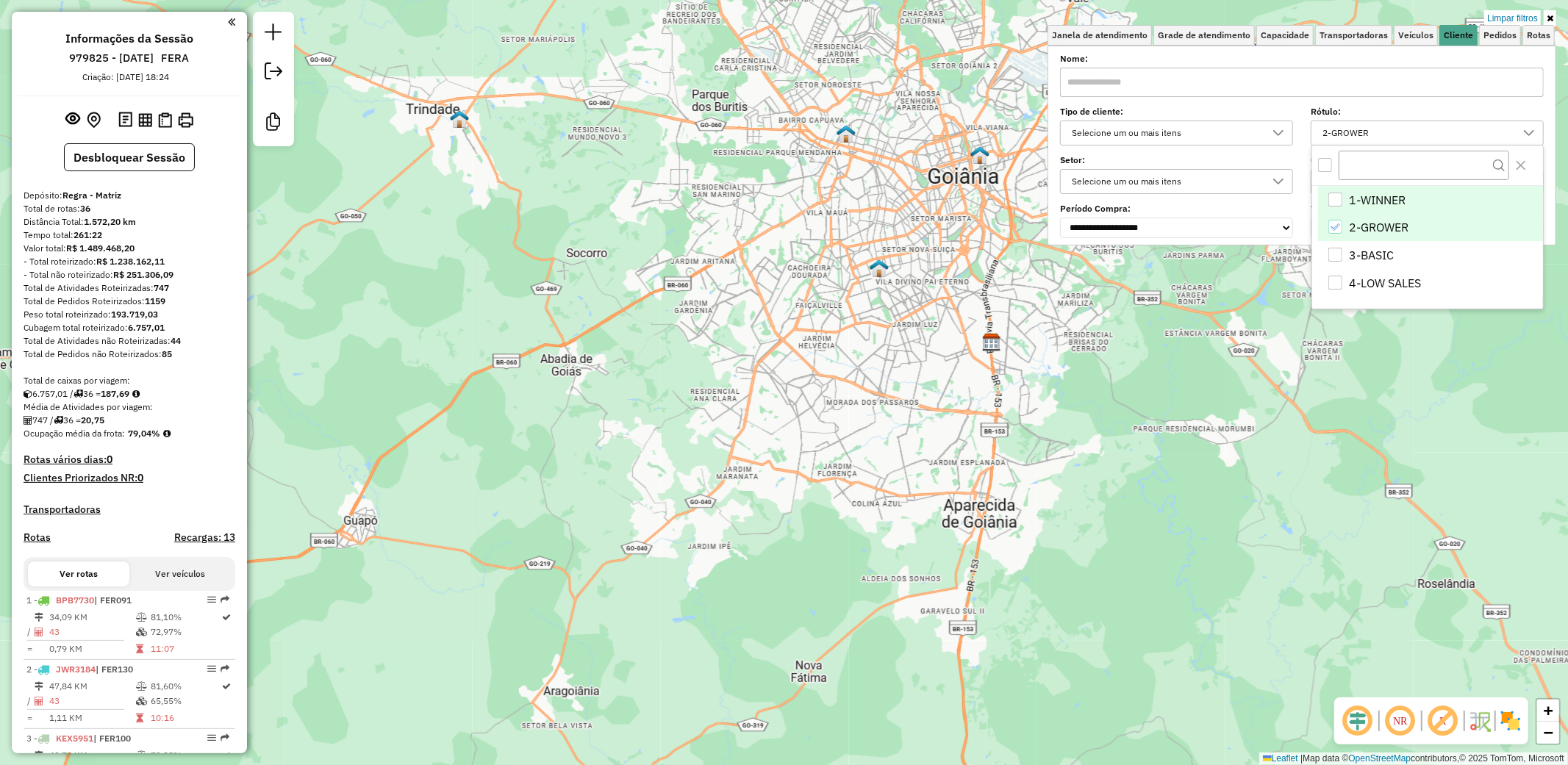
click at [1369, 209] on li "1-WINNER" at bounding box center [1431, 200] width 225 height 28
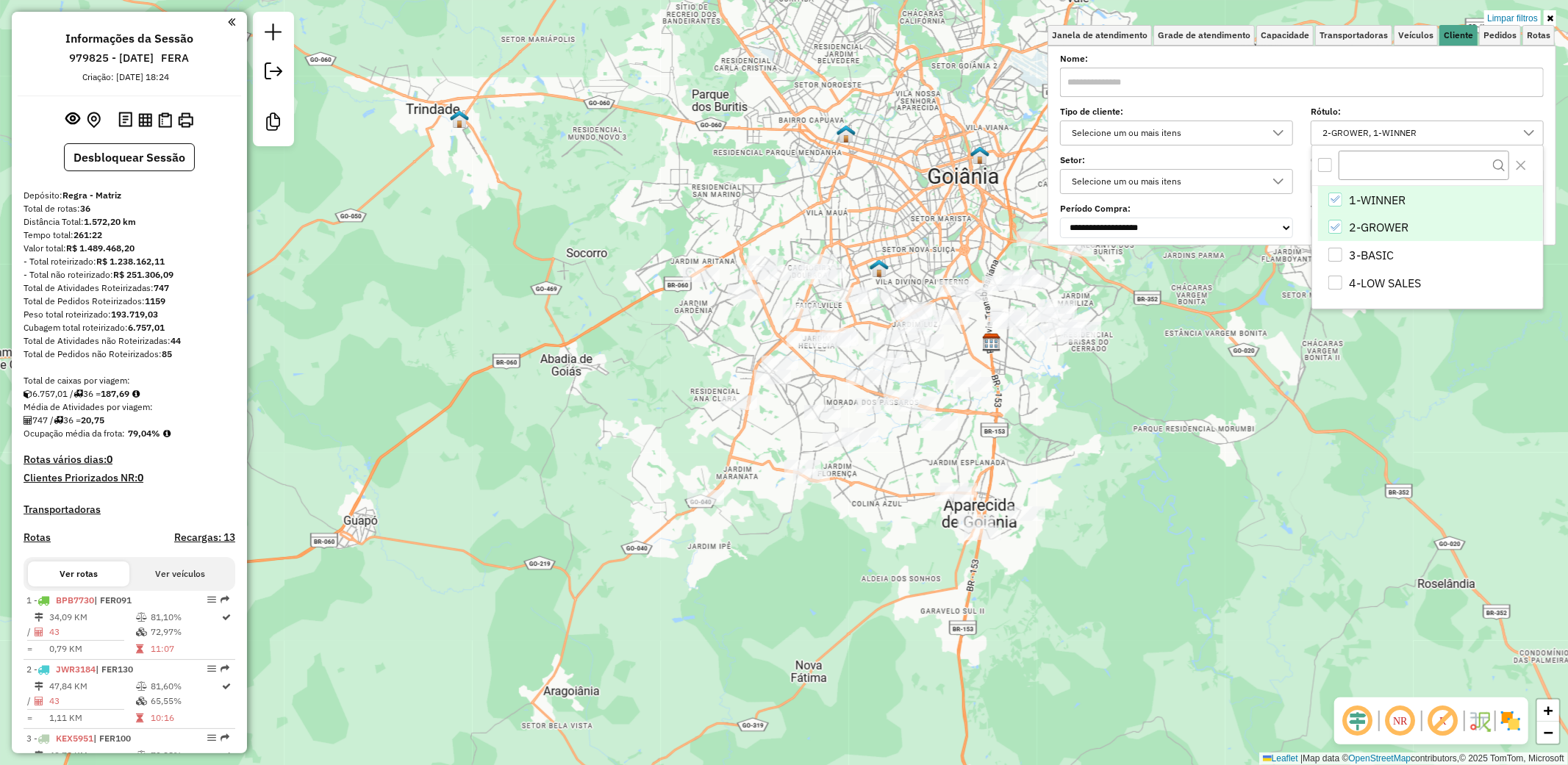
click at [1376, 224] on li "2-GROWER" at bounding box center [1431, 227] width 225 height 28
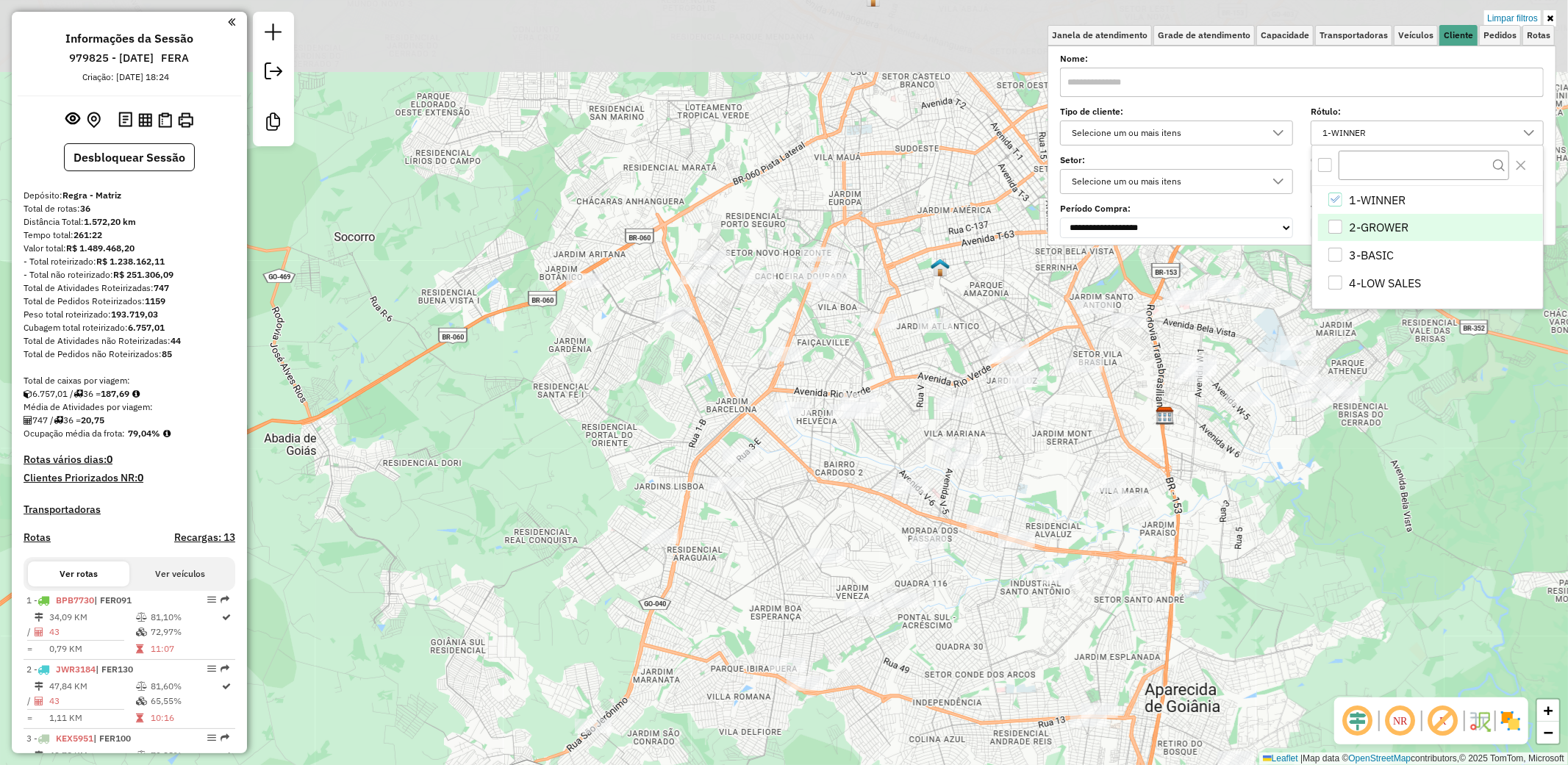
drag, startPoint x: 1007, startPoint y: 246, endPoint x: 1051, endPoint y: 463, distance: 221.4
click at [1051, 463] on div "Limpar filtros Janela de atendimento Grade de atendimento Capacidade Transporta…" at bounding box center [784, 382] width 1568 height 765
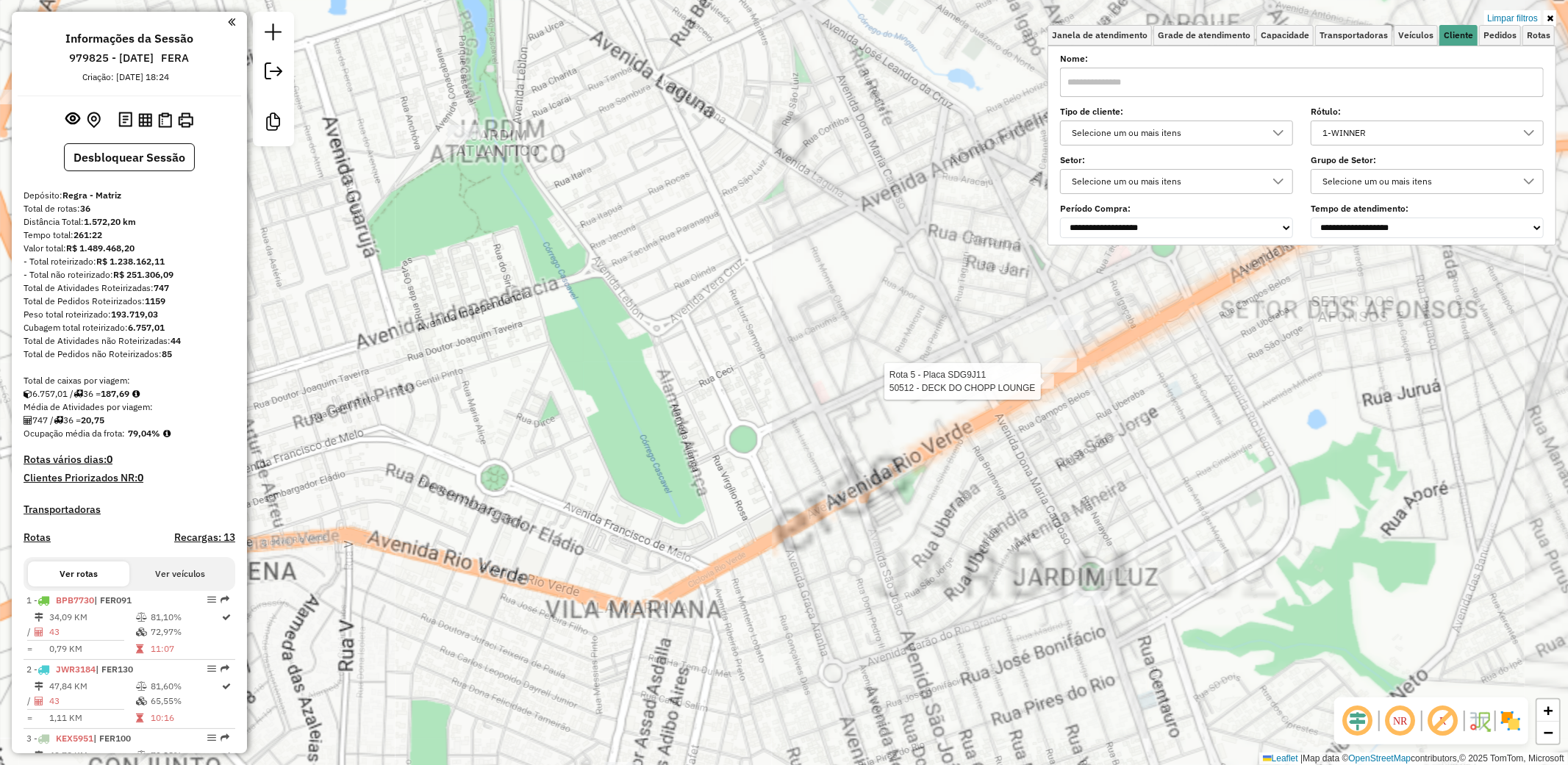
select select "**********"
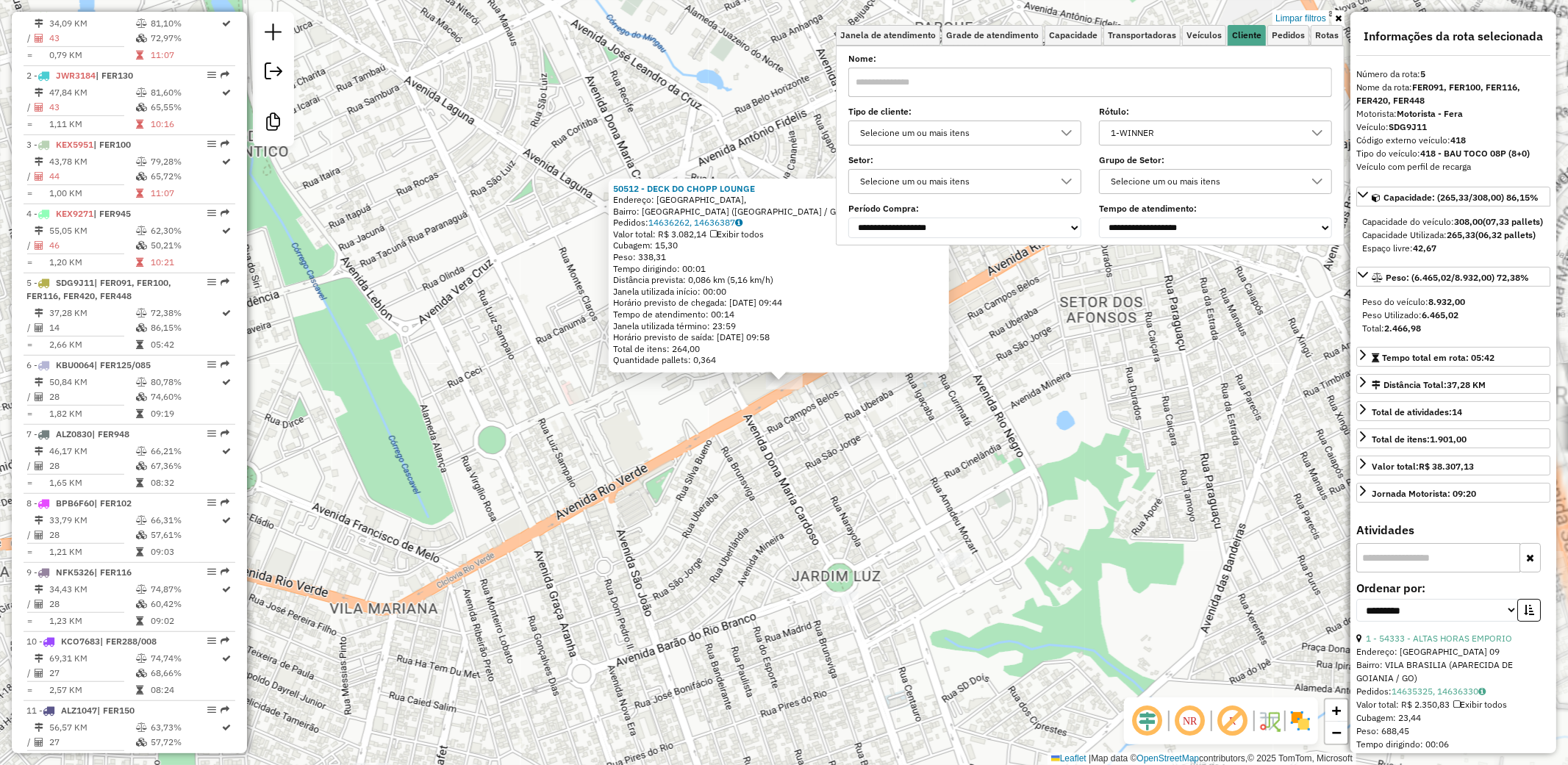
scroll to position [854, 0]
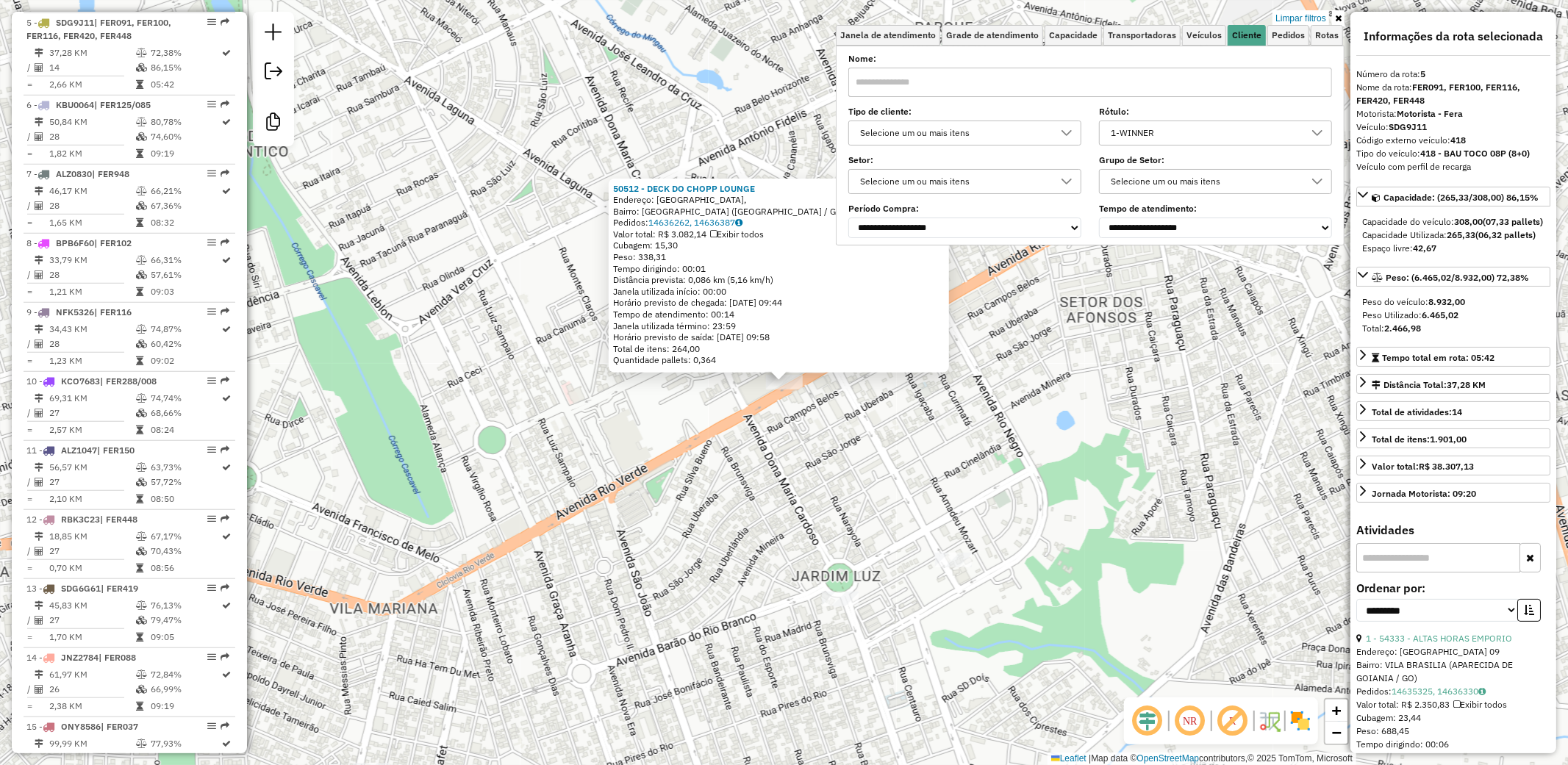
click at [935, 494] on div "50512 - DECK DO CHOPP LOUNGE Endereço: Avenida Rio Verde, Bairro: Jardim Luz (G…" at bounding box center [784, 382] width 1568 height 765
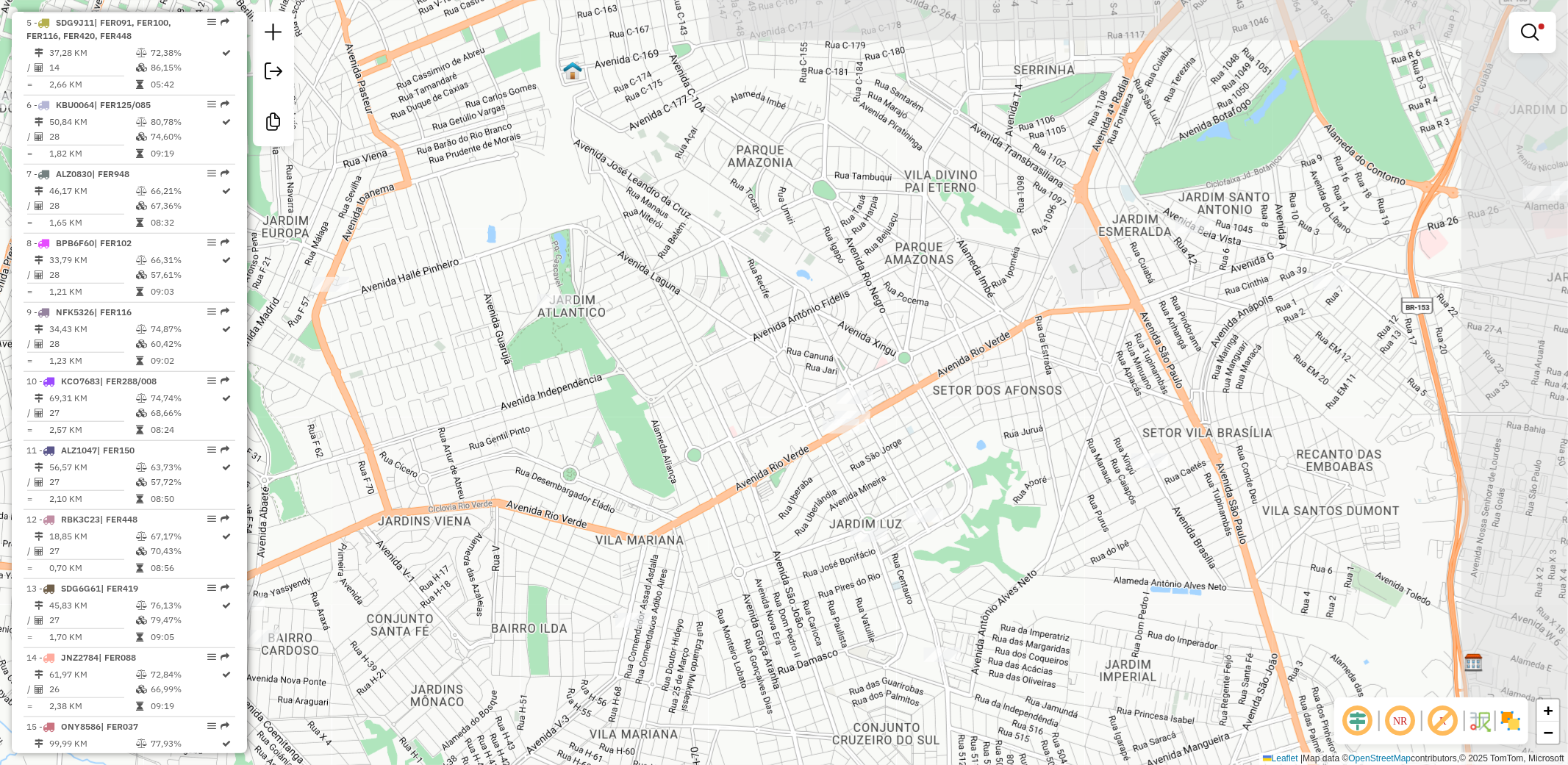
select select "**********"
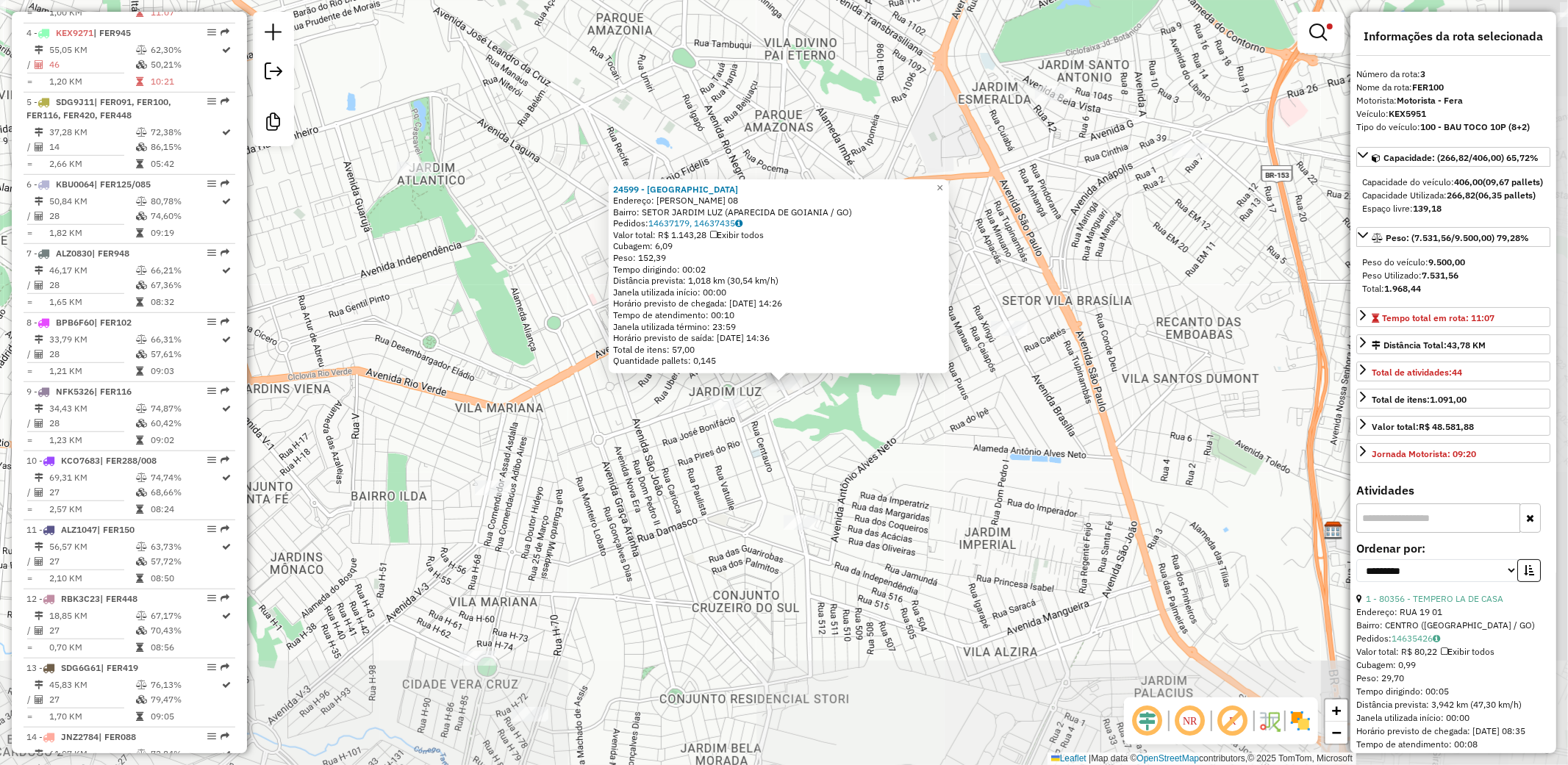
scroll to position [716, 0]
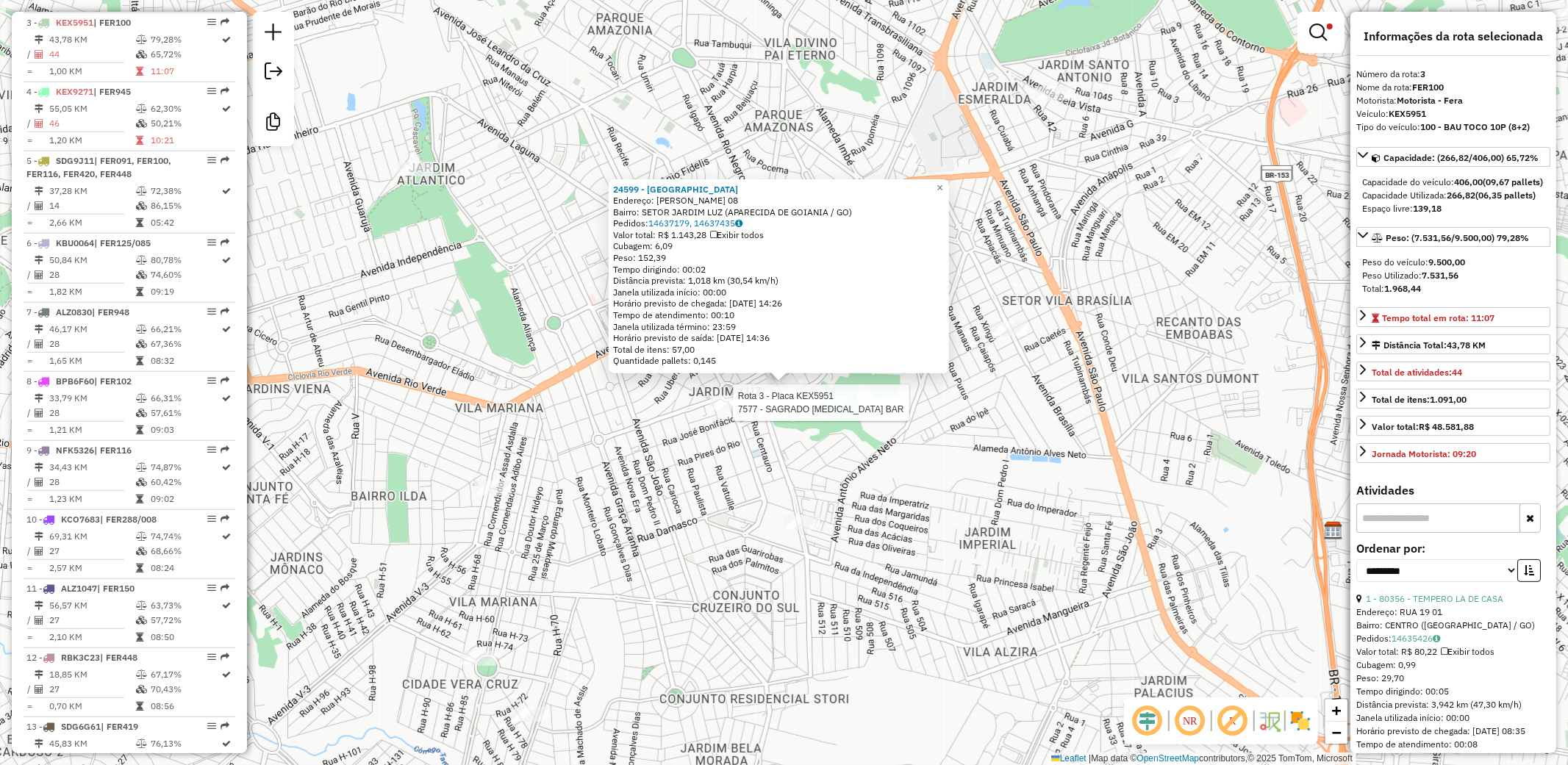
click at [732, 410] on div at bounding box center [728, 403] width 37 height 14
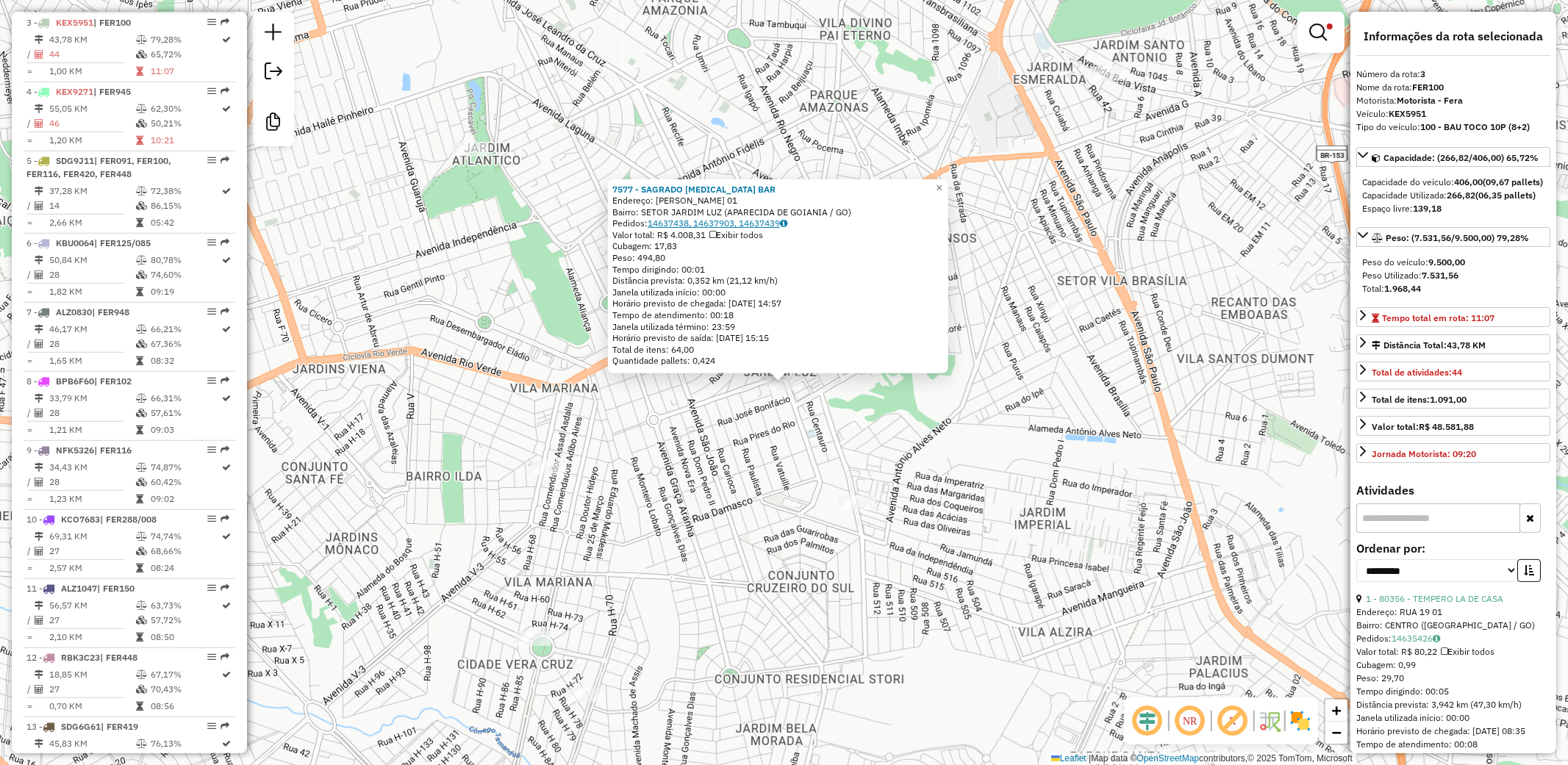
click at [744, 222] on link "14637438, 14637903, 14637439" at bounding box center [717, 223] width 139 height 11
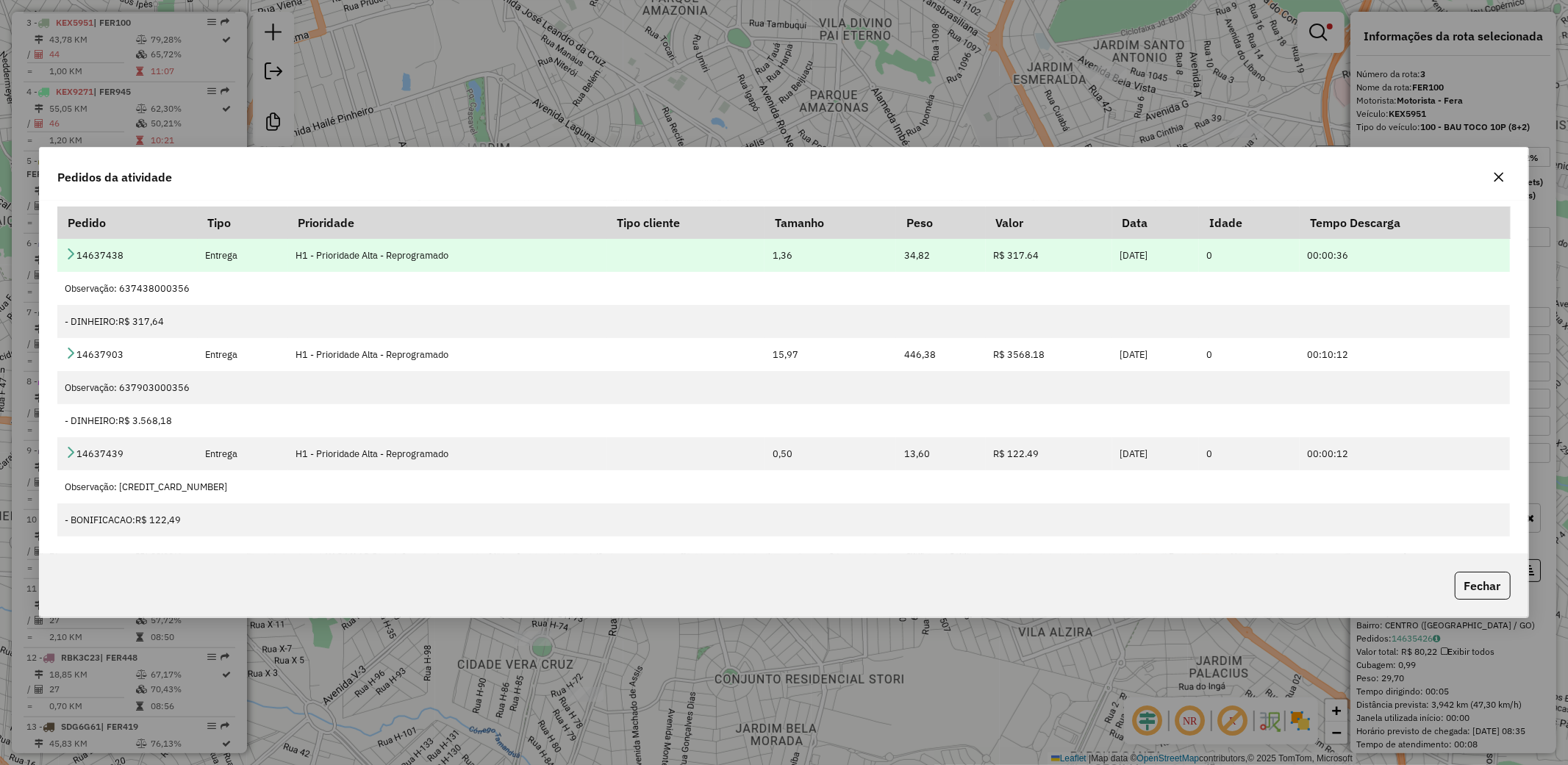
click at [75, 250] on icon at bounding box center [70, 254] width 12 height 12
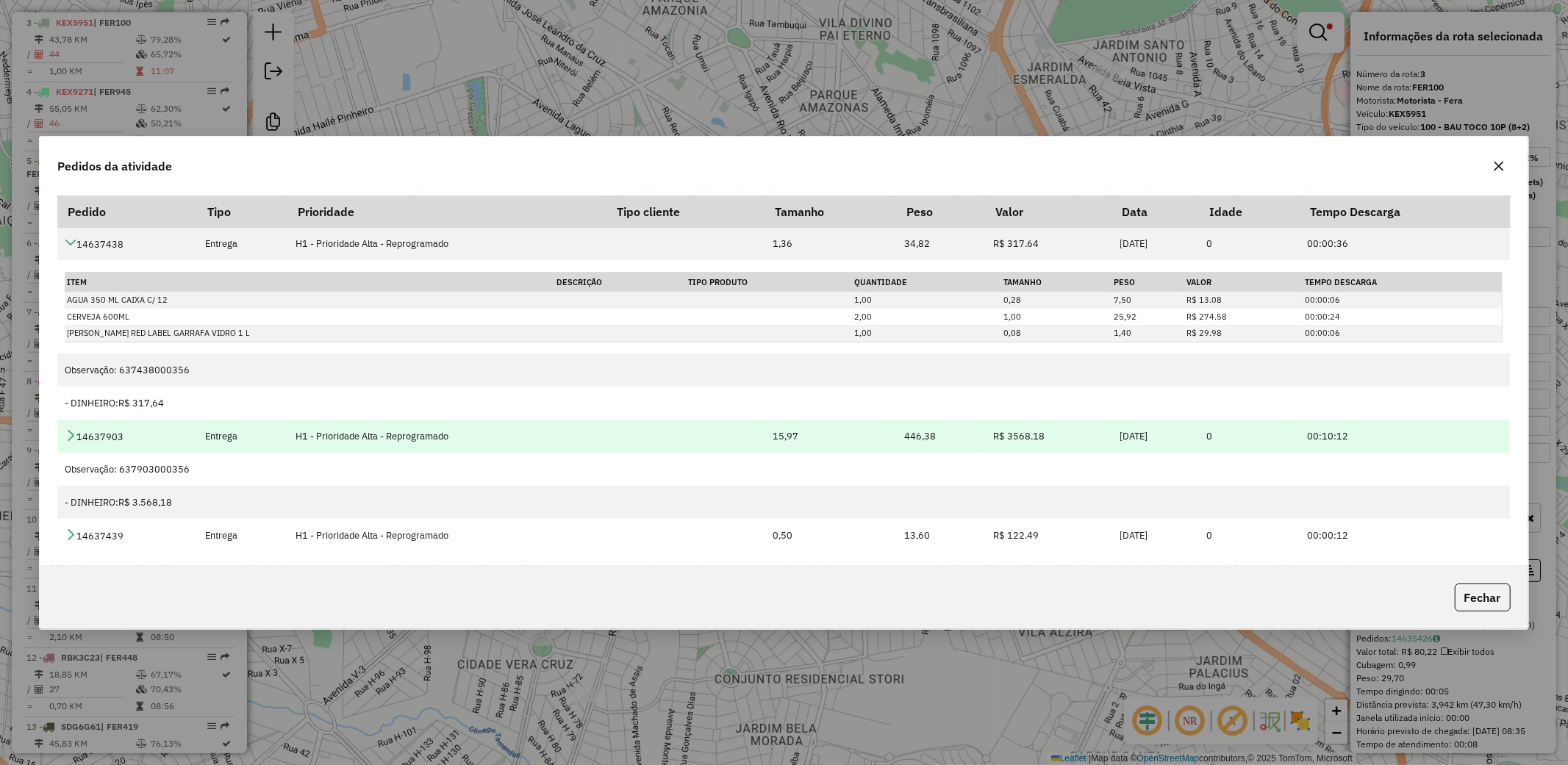
click at [75, 439] on icon at bounding box center [70, 435] width 12 height 12
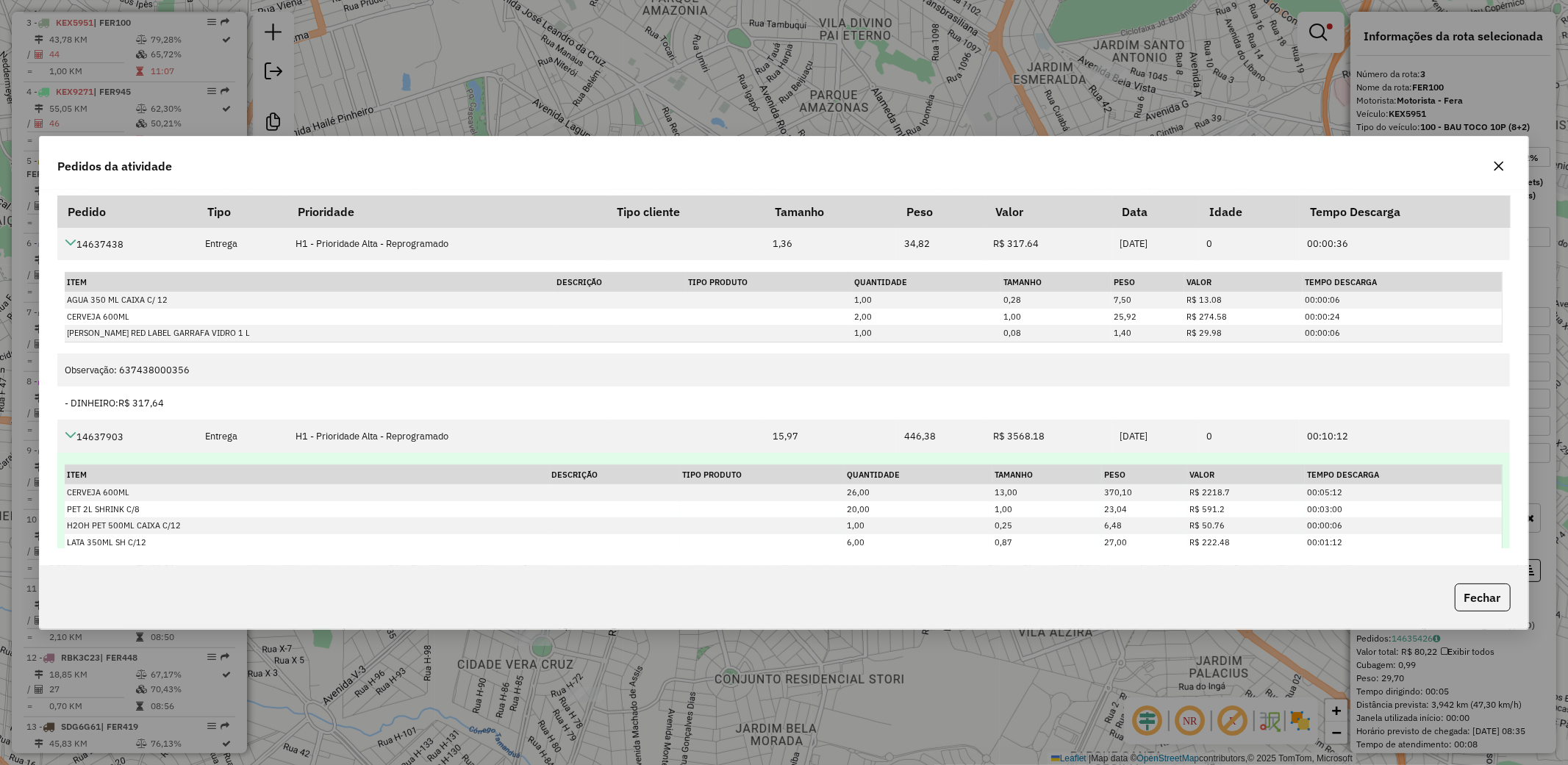
scroll to position [214, 0]
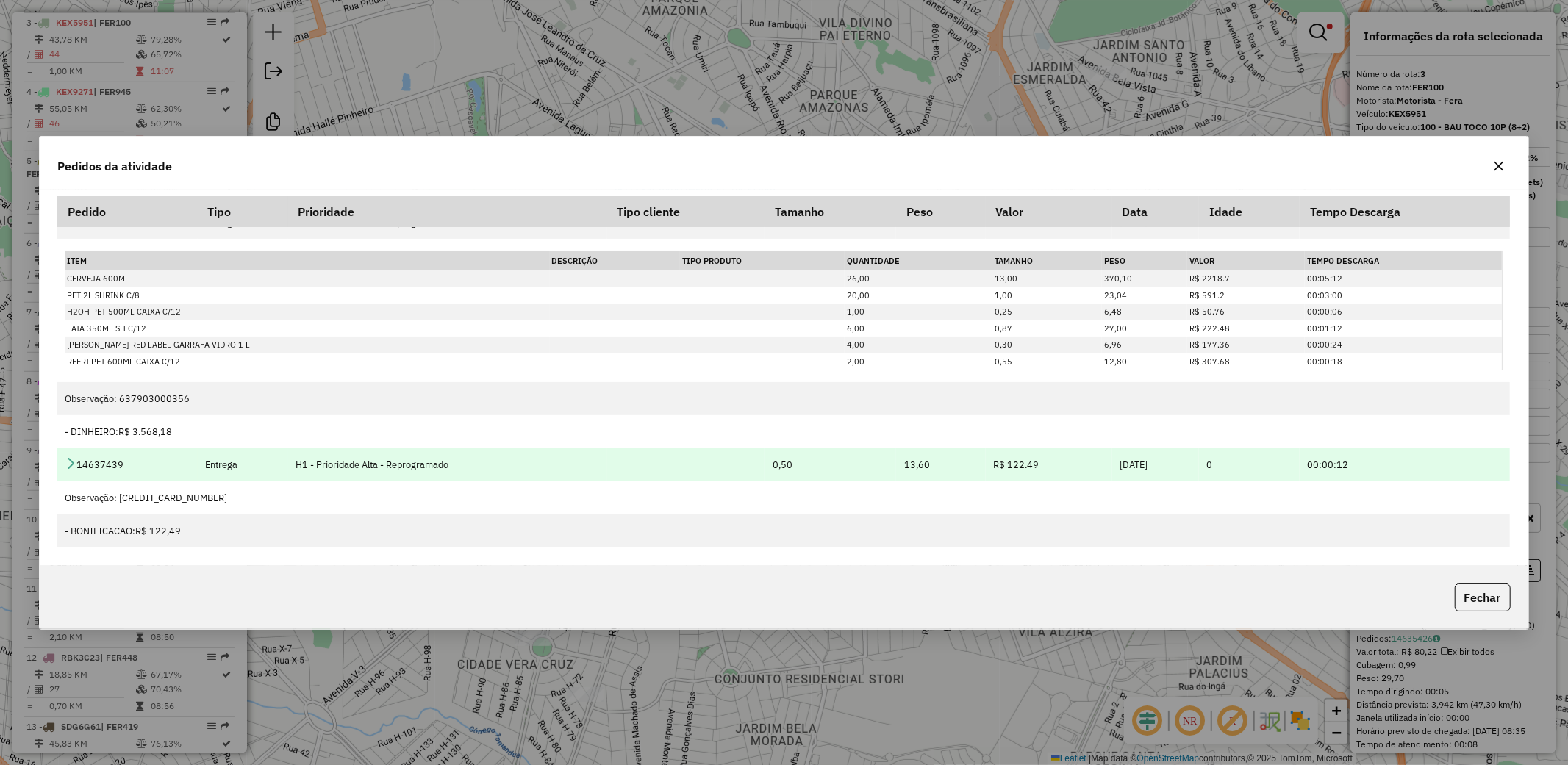
click at [72, 465] on icon at bounding box center [70, 463] width 12 height 12
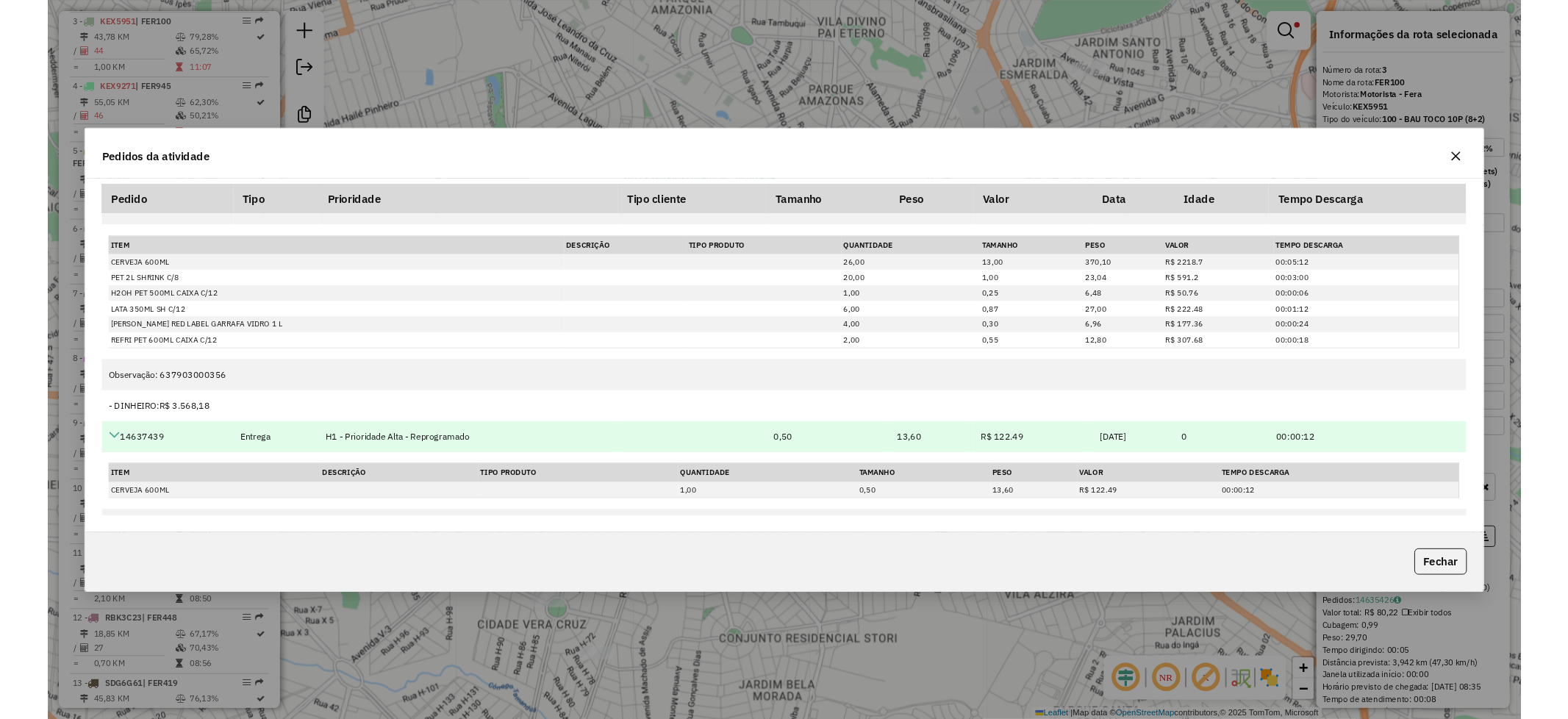
scroll to position [274, 0]
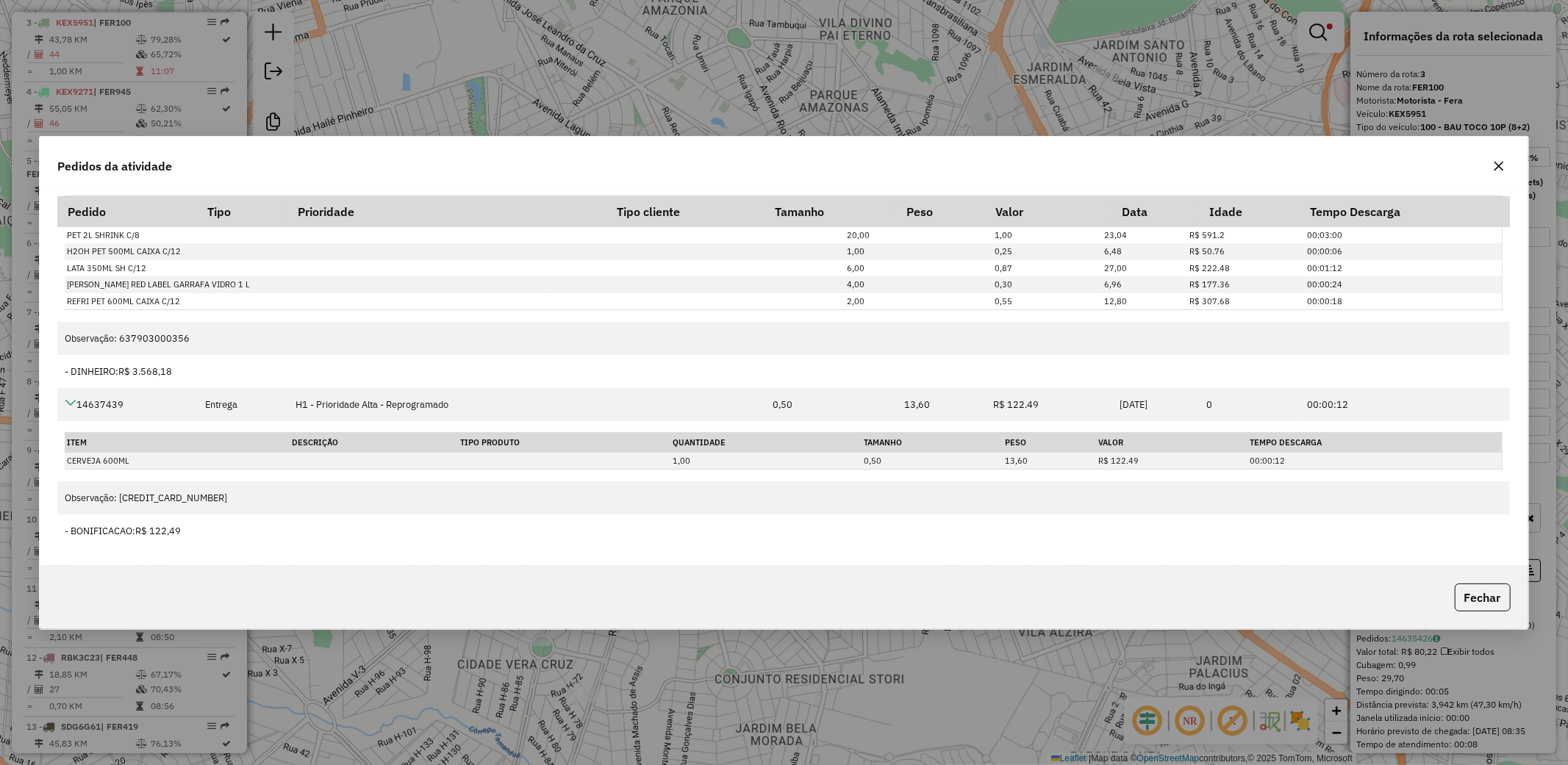
click at [1495, 160] on icon "button" at bounding box center [1498, 165] width 12 height 12
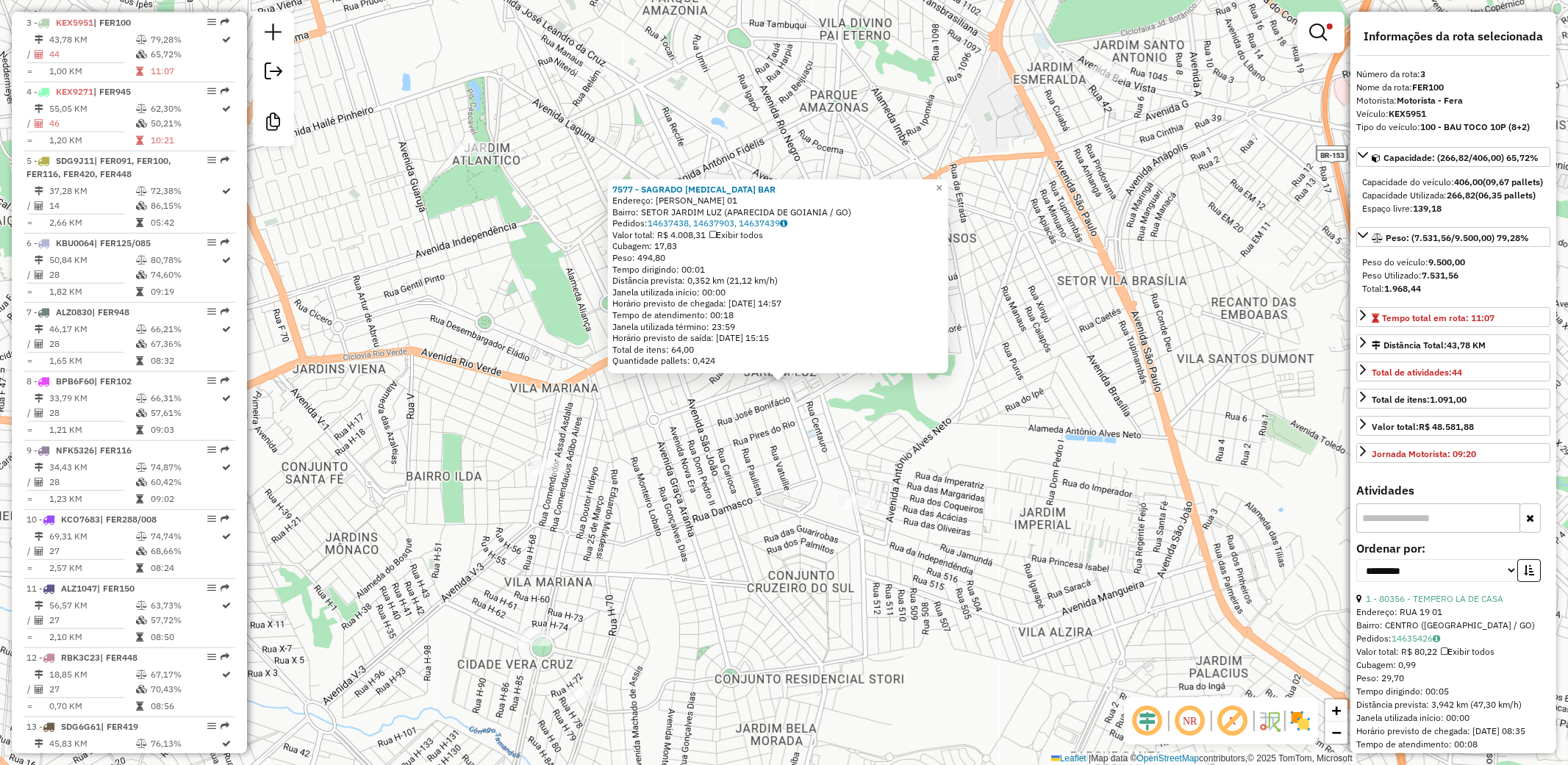
click at [793, 476] on div "7577 - SAGRADO GASTRO BAR Endereço: DONA MARIA CARDOSO 01 Bairro: SETOR JARDIM …" at bounding box center [784, 382] width 1568 height 765
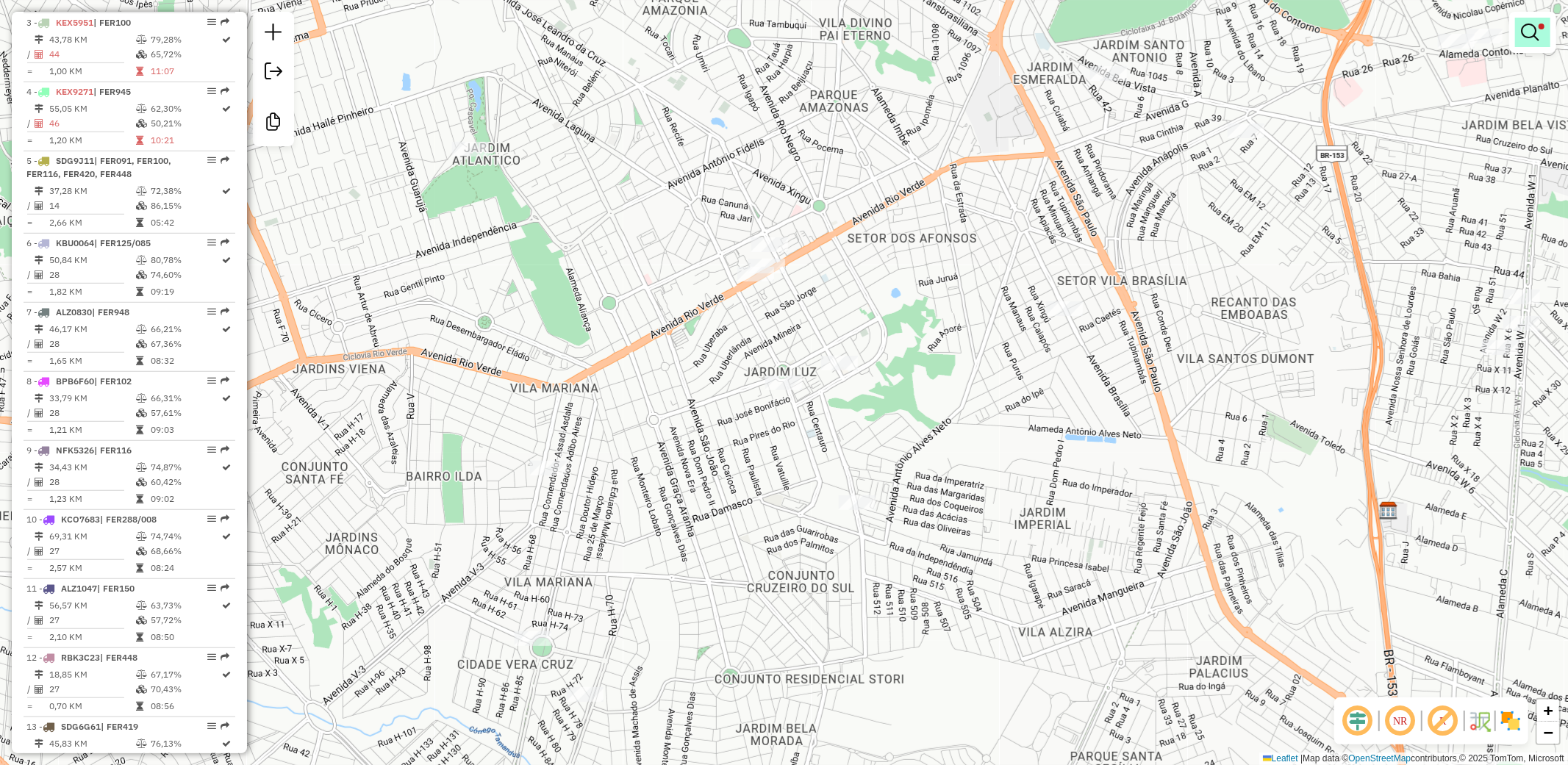
click at [1532, 38] on em at bounding box center [1529, 32] width 18 height 18
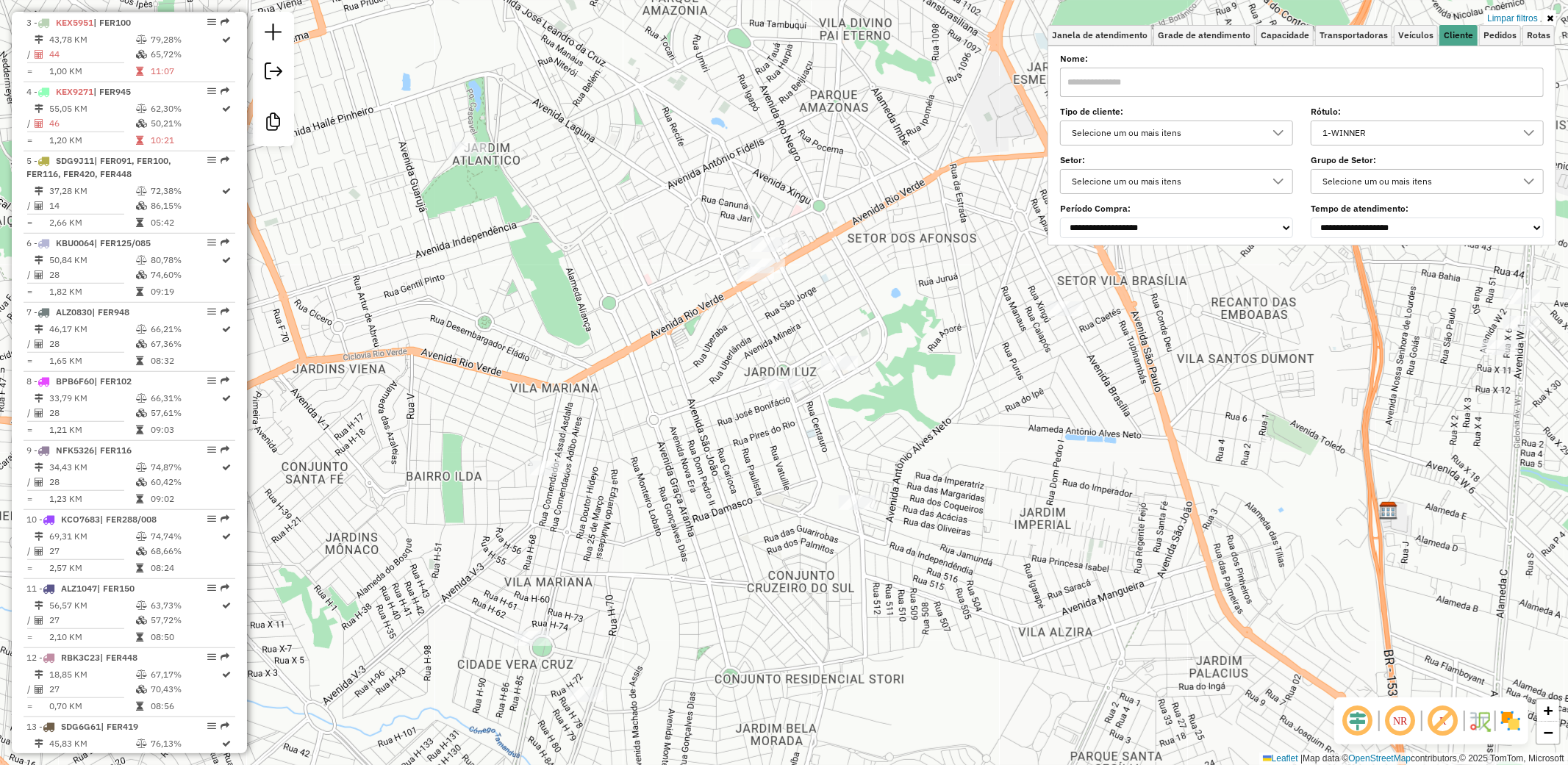
click at [1453, 139] on div "1-WINNER" at bounding box center [1416, 133] width 198 height 23
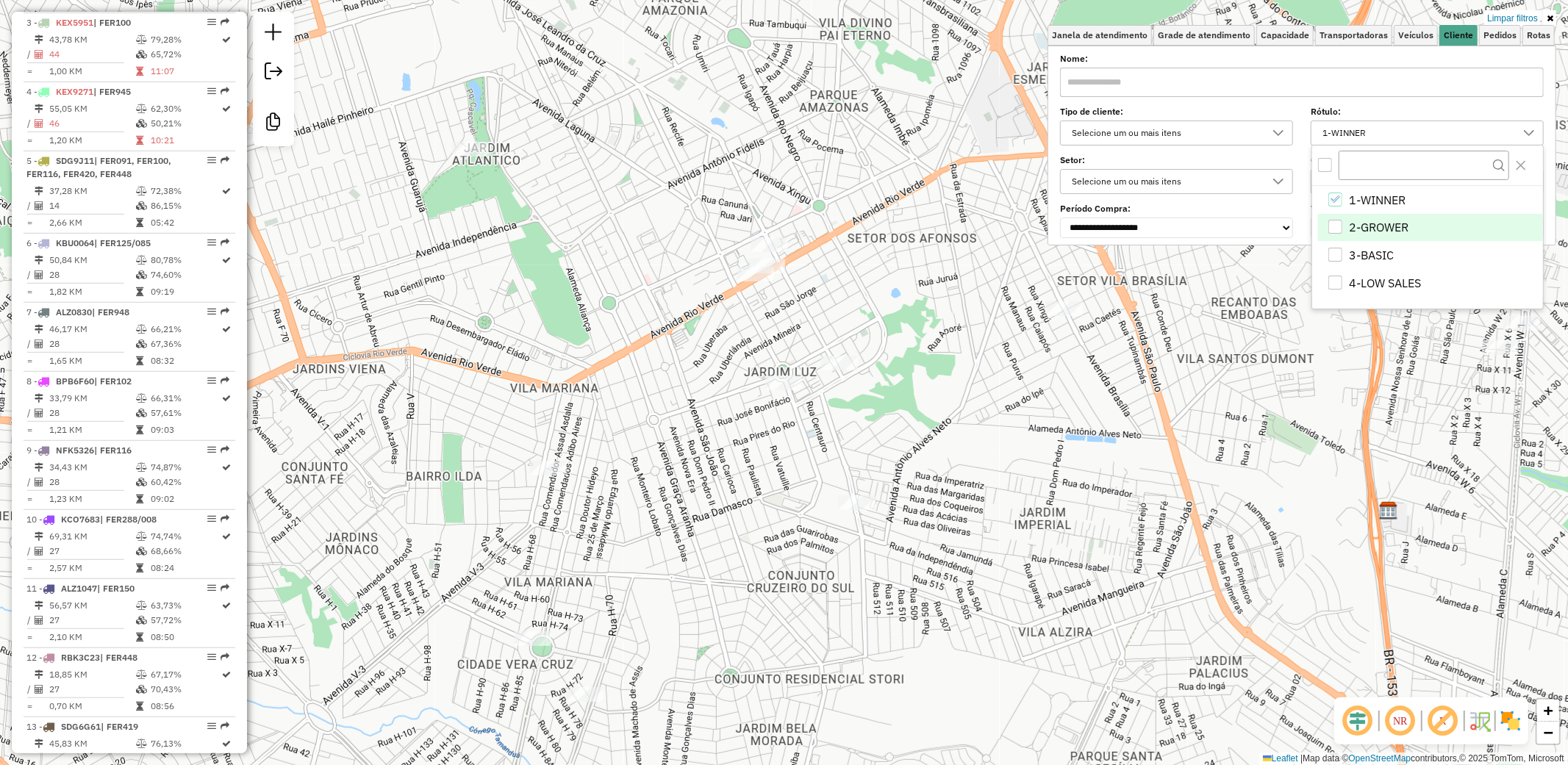
click at [1330, 218] on li "2-GROWER" at bounding box center [1431, 227] width 225 height 28
click at [1331, 262] on li "3-BASIC" at bounding box center [1431, 254] width 225 height 28
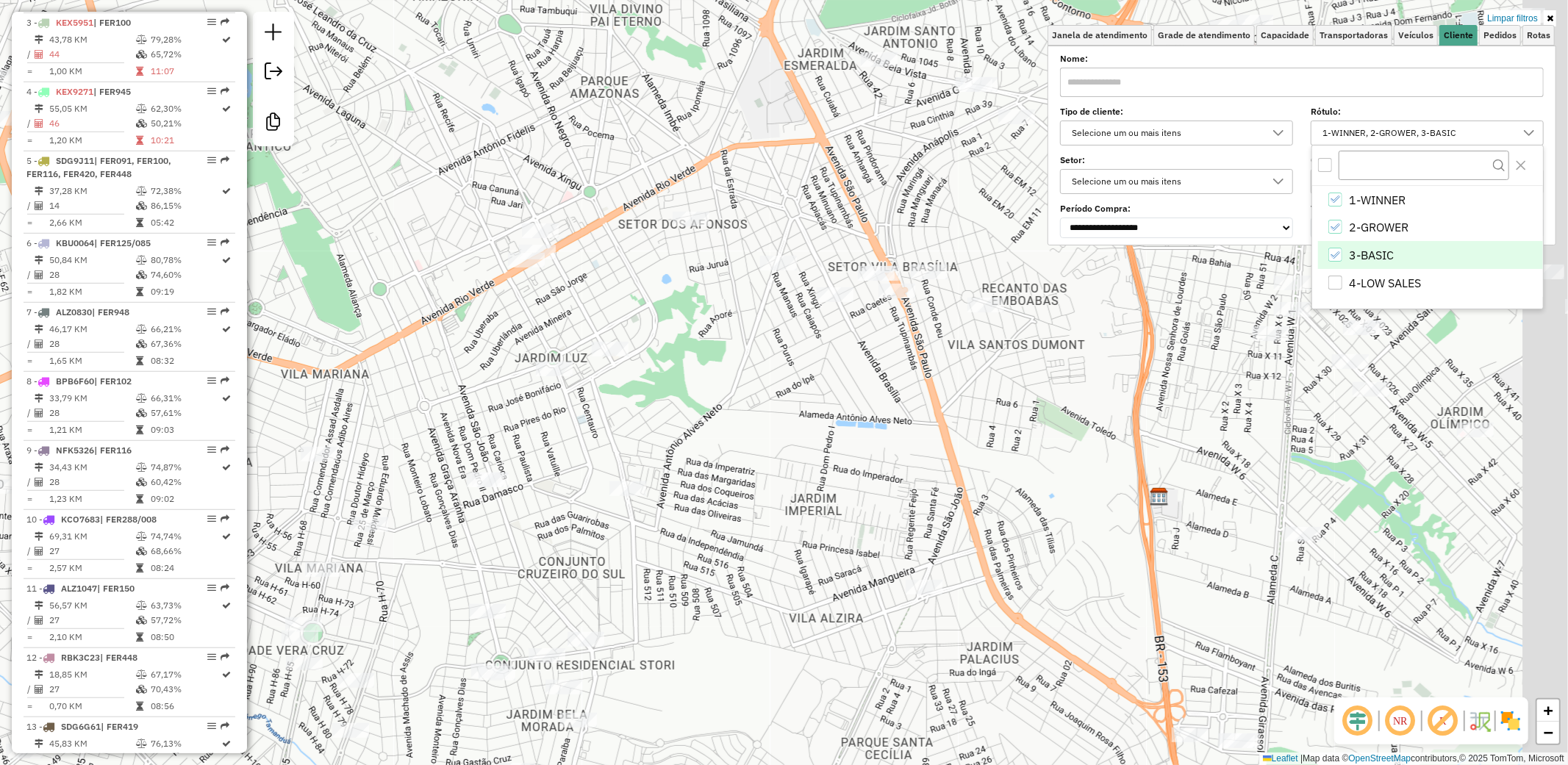
drag, startPoint x: 1166, startPoint y: 436, endPoint x: 937, endPoint y: 422, distance: 229.4
click at [937, 422] on div "Limpar filtros Janela de atendimento Grade de atendimento Capacidade Transporta…" at bounding box center [784, 382] width 1568 height 765
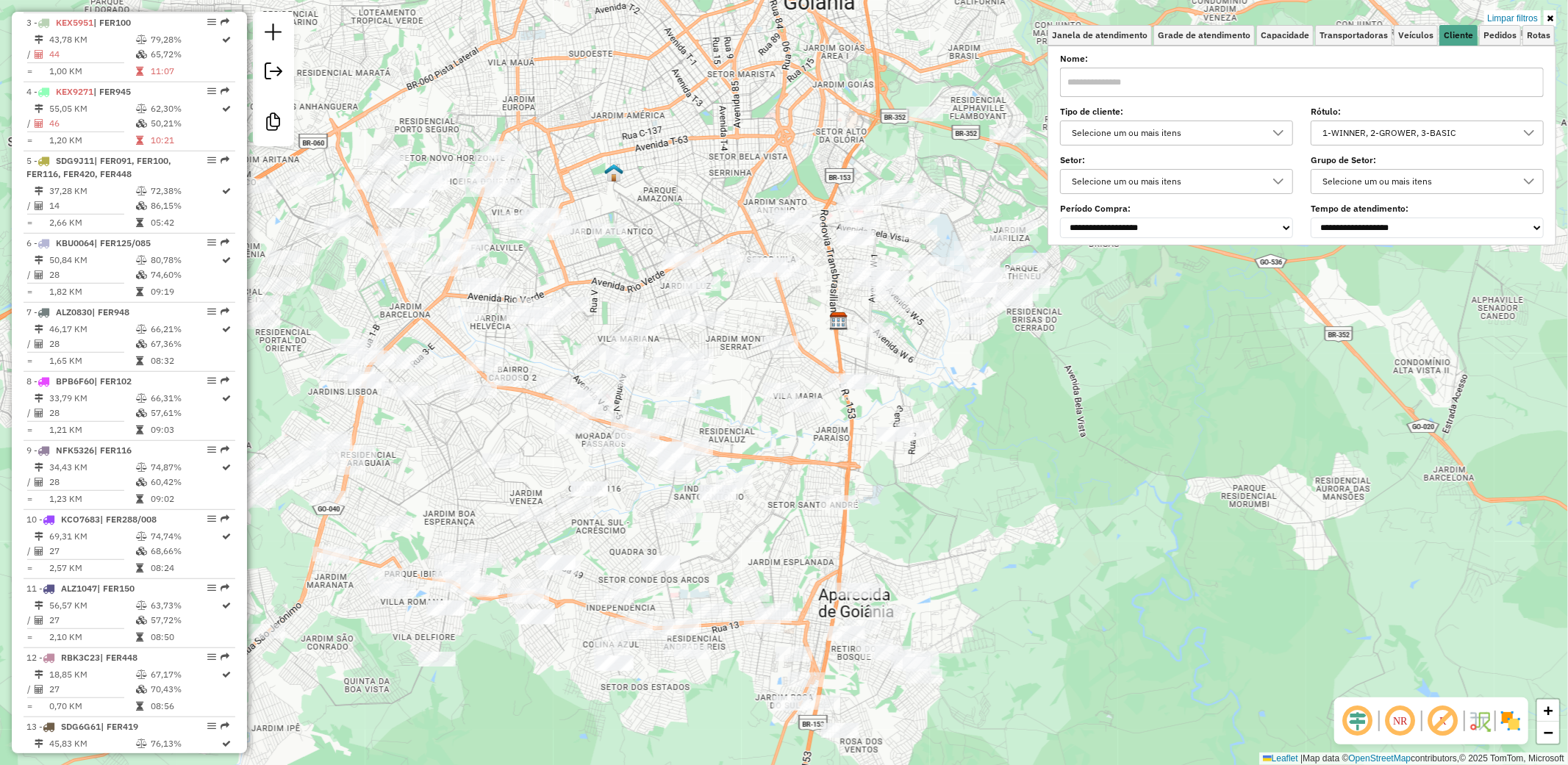
drag, startPoint x: 905, startPoint y: 287, endPoint x: 751, endPoint y: 167, distance: 195.2
click at [751, 167] on div "Limpar filtros Janela de atendimento Grade de atendimento Capacidade Transporta…" at bounding box center [784, 382] width 1568 height 765
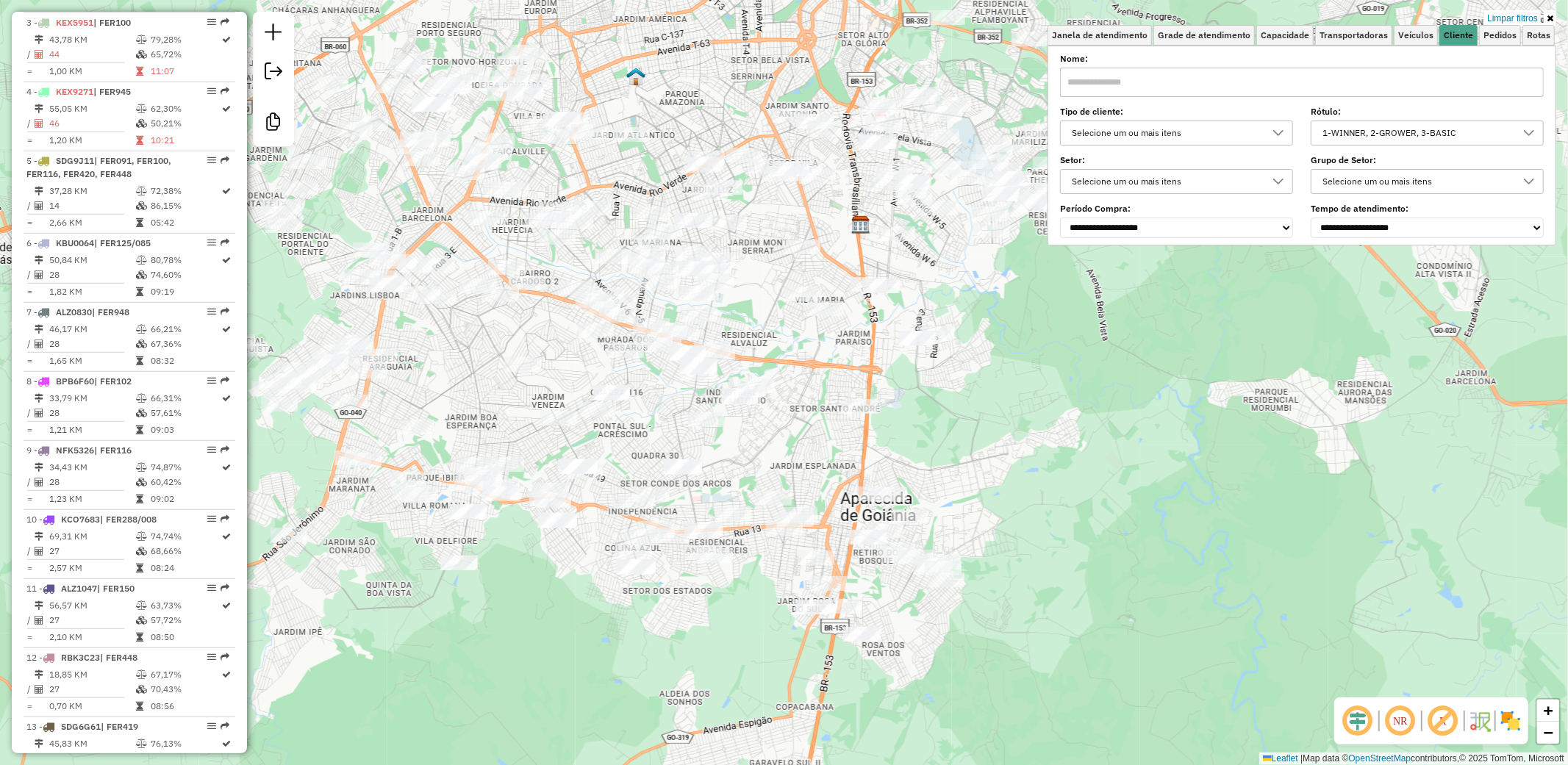
drag, startPoint x: 985, startPoint y: 501, endPoint x: 1005, endPoint y: 405, distance: 98.1
click at [1005, 405] on div "Limpar filtros Janela de atendimento Grade de atendimento Capacidade Transporta…" at bounding box center [784, 382] width 1568 height 765
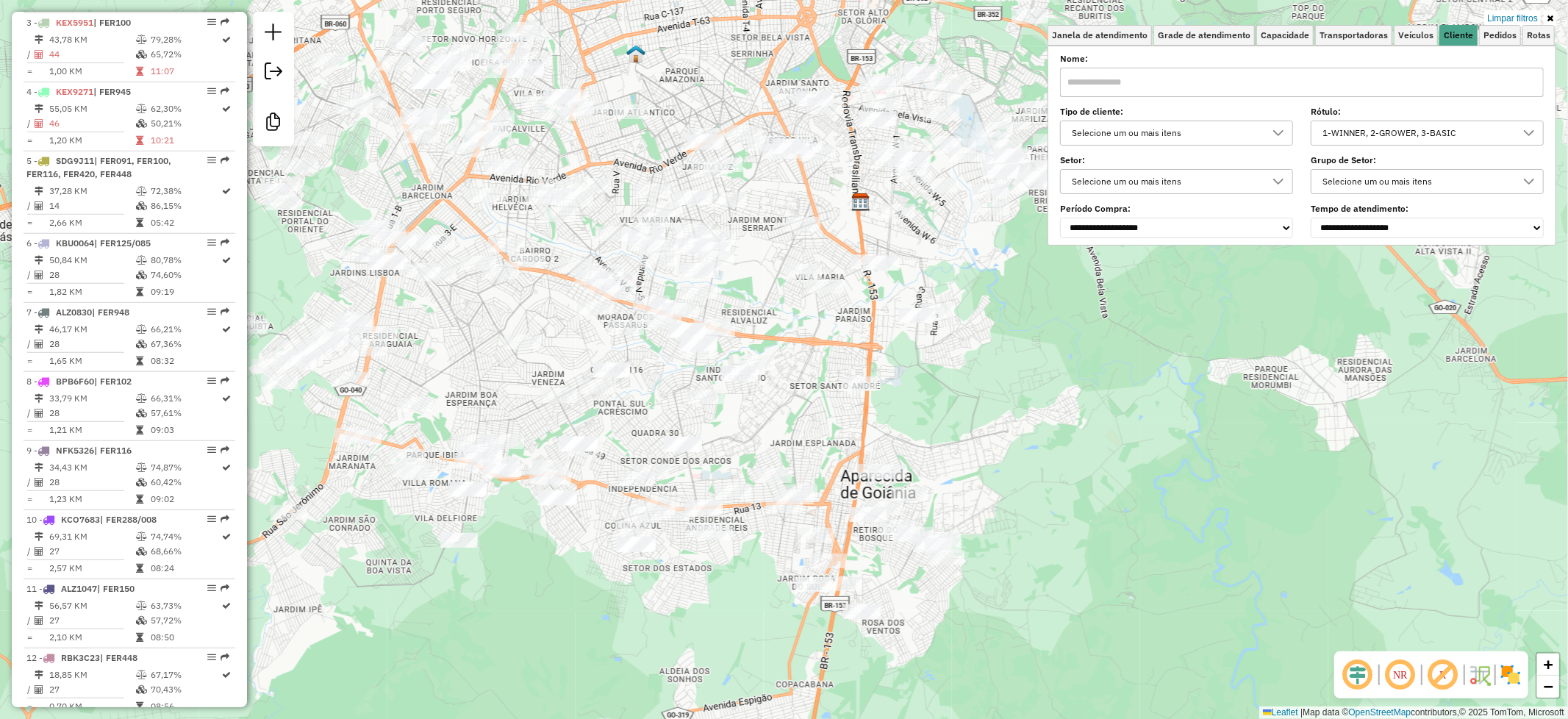
click at [1533, 132] on icon at bounding box center [1528, 132] width 12 height 12
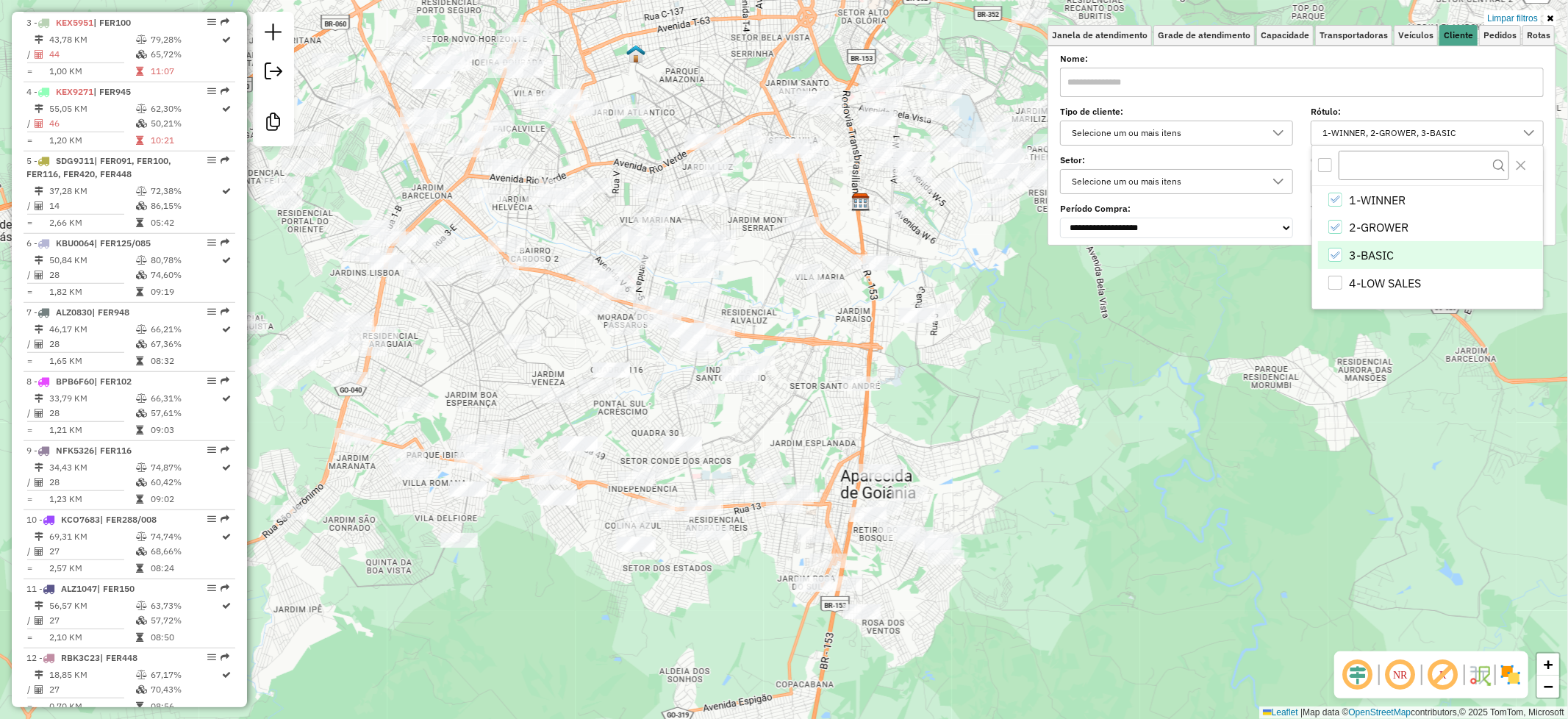
click at [1328, 261] on li "3-BASIC" at bounding box center [1431, 254] width 225 height 28
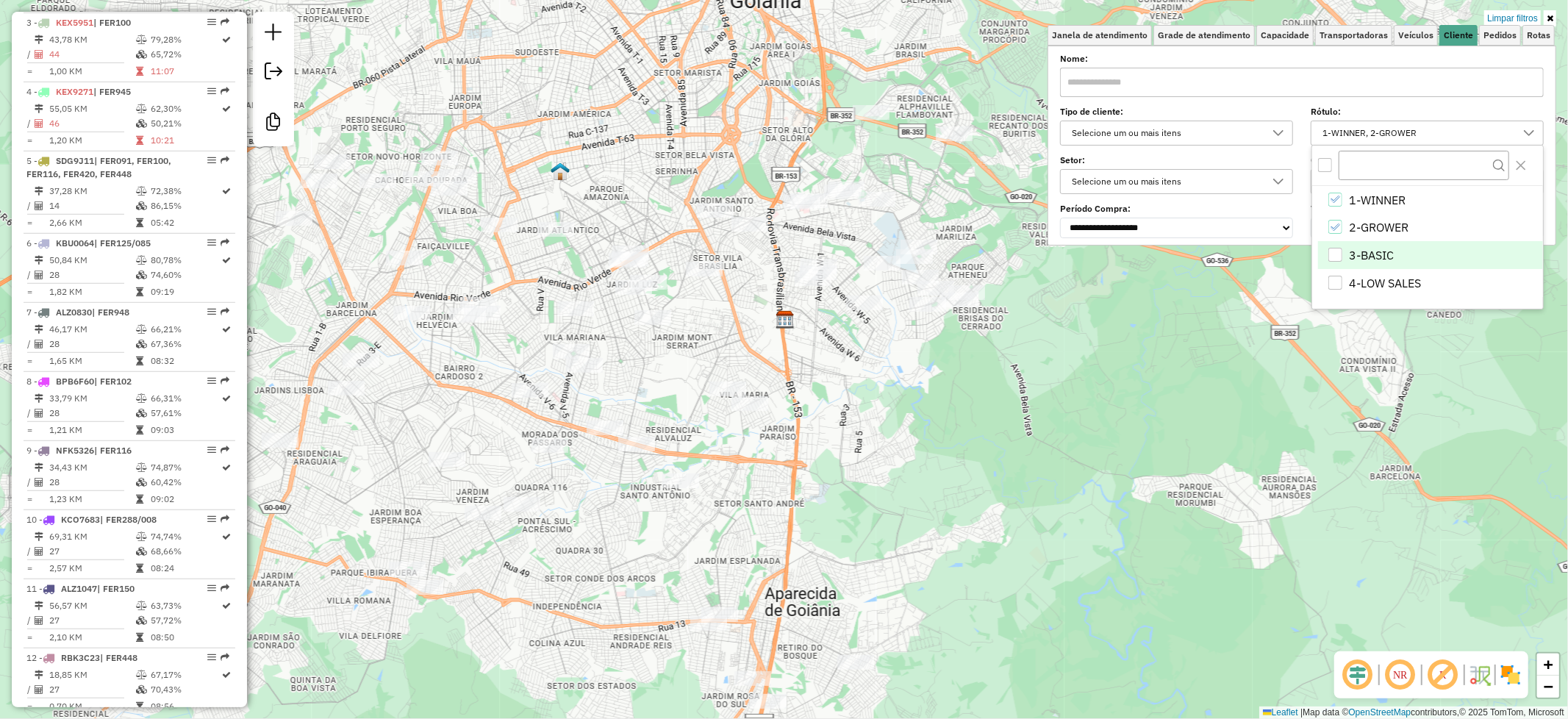
drag, startPoint x: 915, startPoint y: 381, endPoint x: 821, endPoint y: 531, distance: 177.0
click at [821, 531] on div "Limpar filtros Janela de atendimento Grade de atendimento Capacidade Transporta…" at bounding box center [784, 360] width 1568 height 719
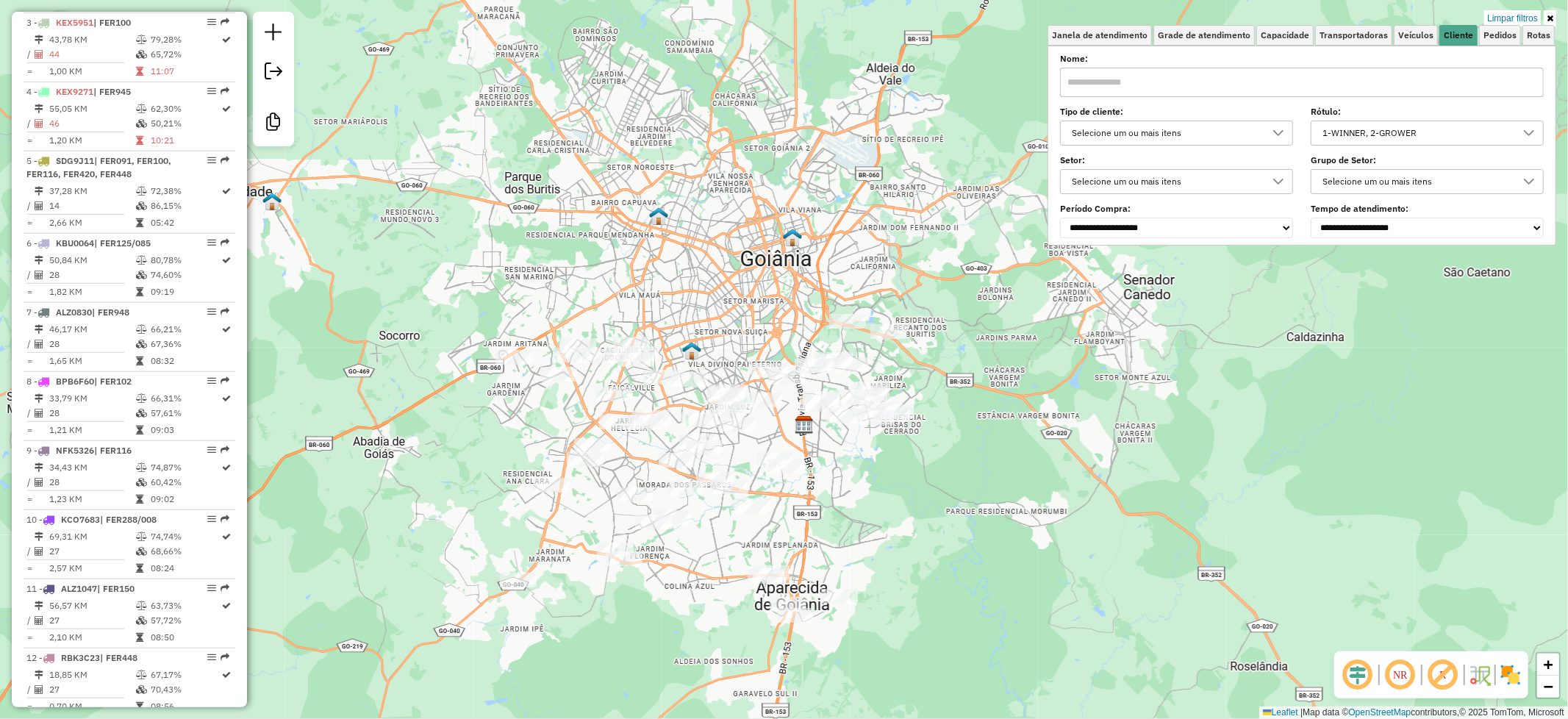
click at [1529, 128] on icon at bounding box center [1528, 132] width 12 height 12
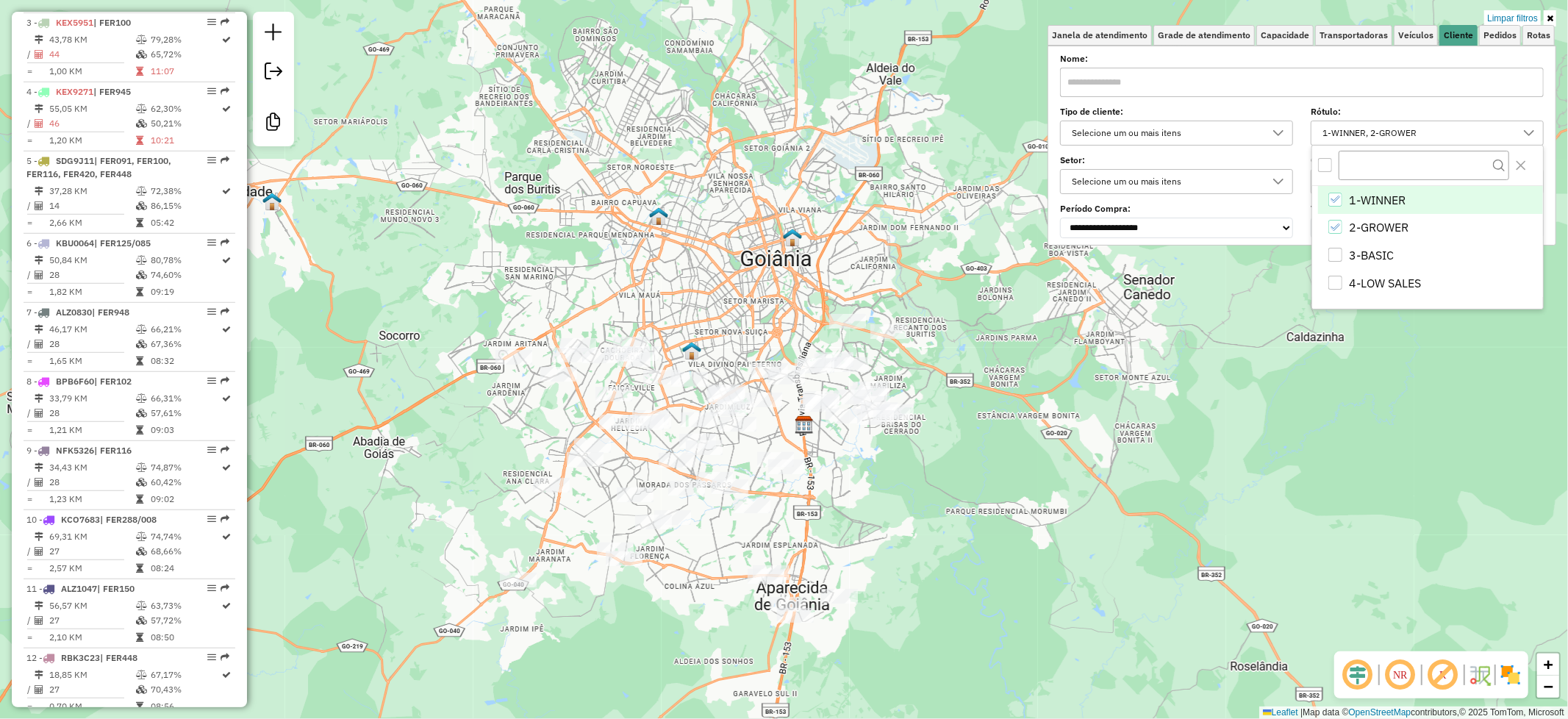
click at [1342, 200] on li "1-WINNER" at bounding box center [1431, 200] width 225 height 28
click at [1338, 220] on body "Aplicando filtros Pop-up bloqueado! Seu navegador bloqueou automáticamente a ab…" at bounding box center [784, 360] width 1568 height 719
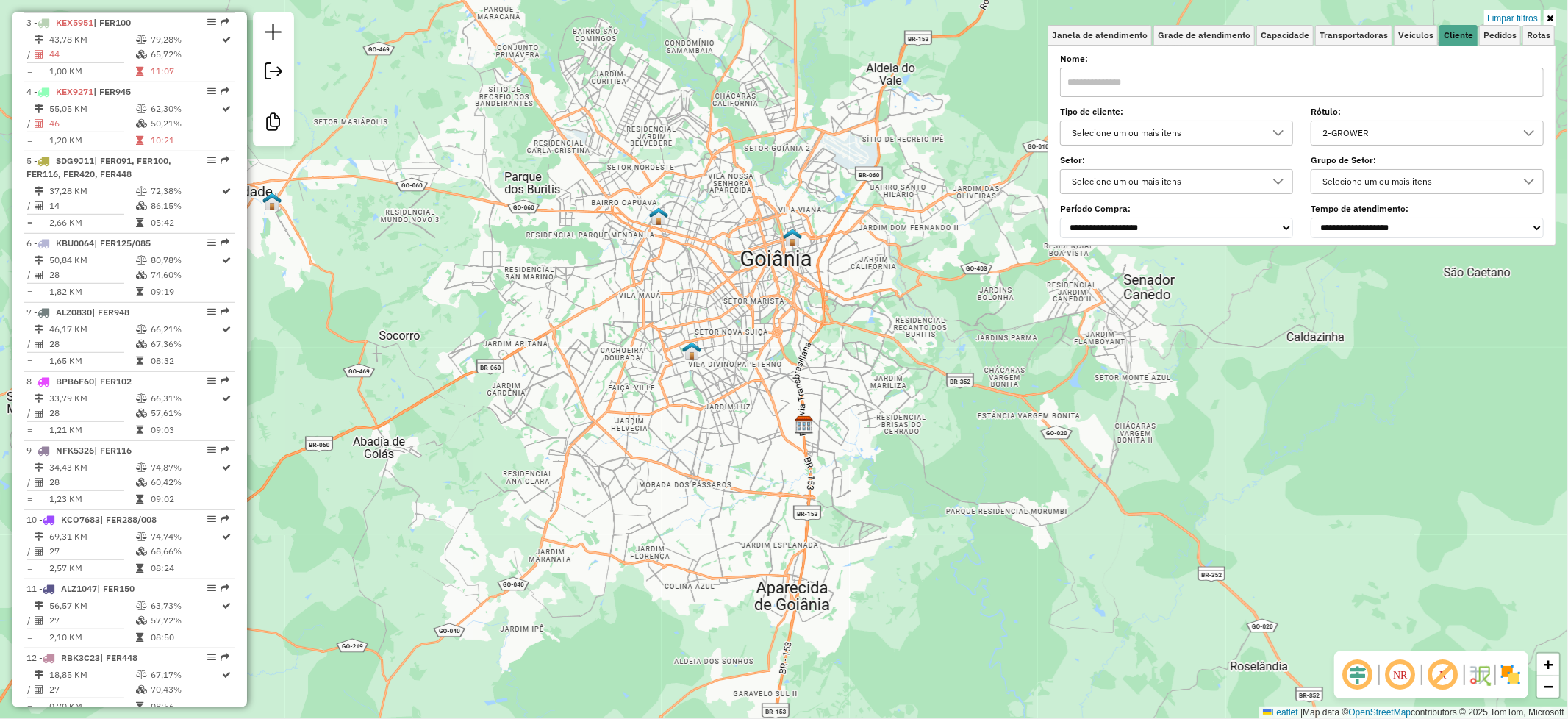
click at [1524, 135] on icon at bounding box center [1528, 132] width 12 height 12
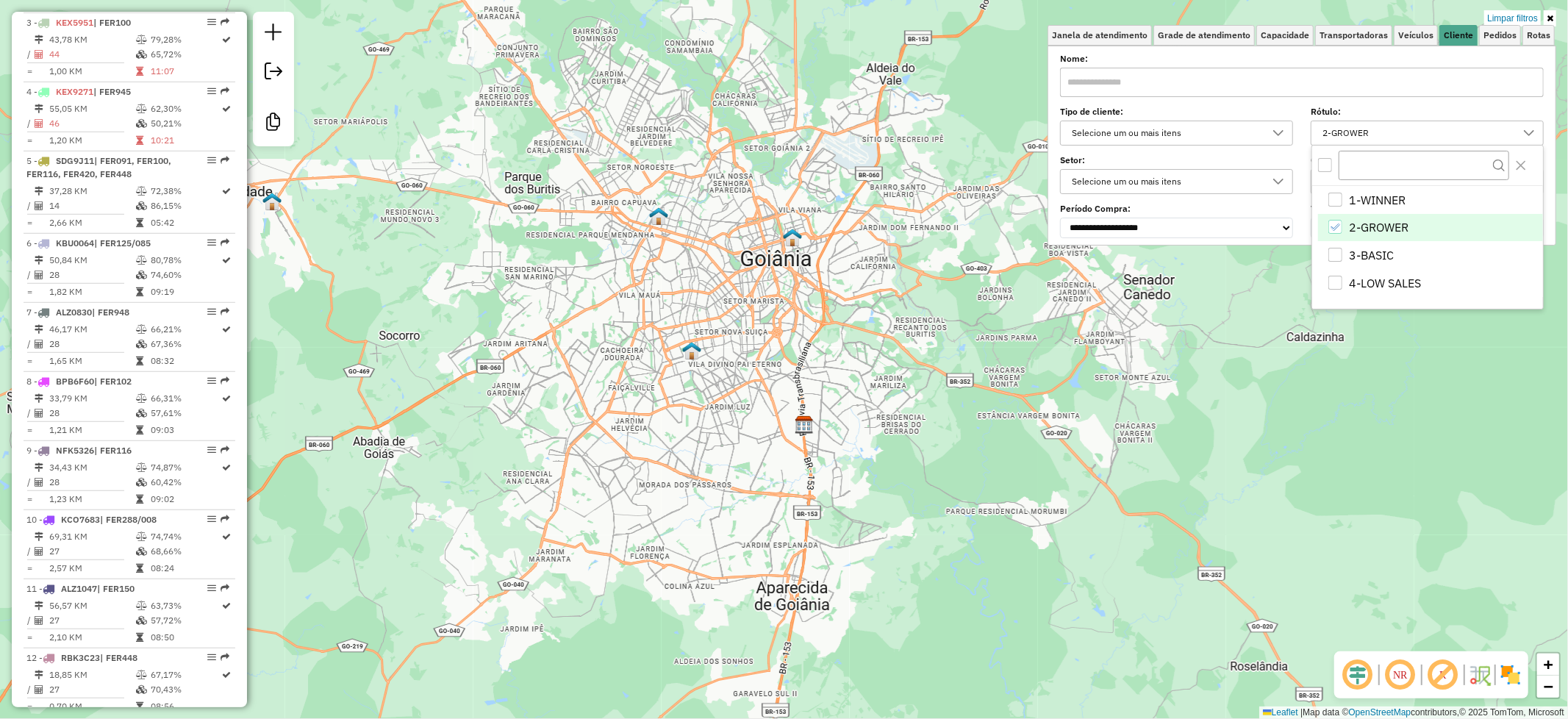
click at [1330, 226] on icon "2-GROWER" at bounding box center [1334, 226] width 10 height 10
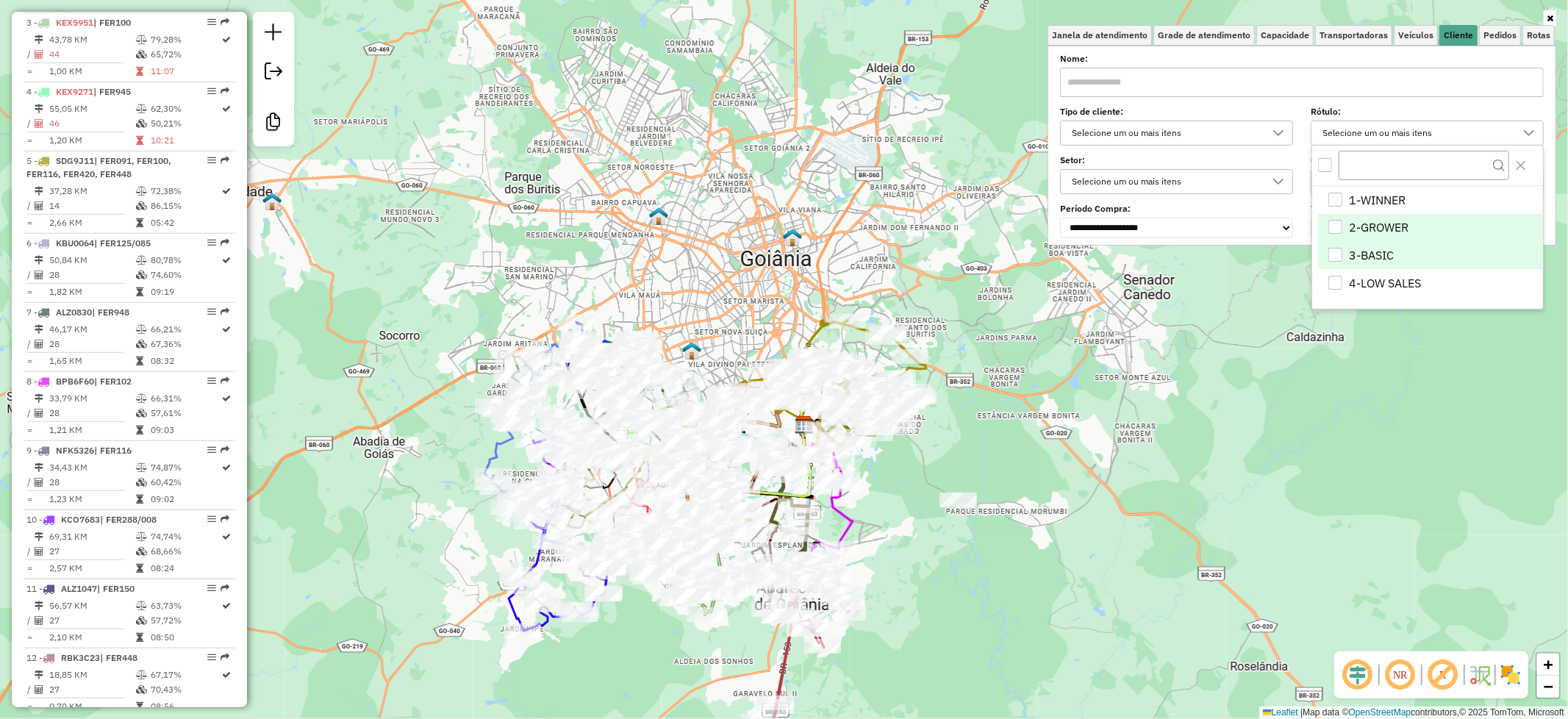
click at [1334, 254] on div "3-BASIC" at bounding box center [1335, 255] width 14 height 14
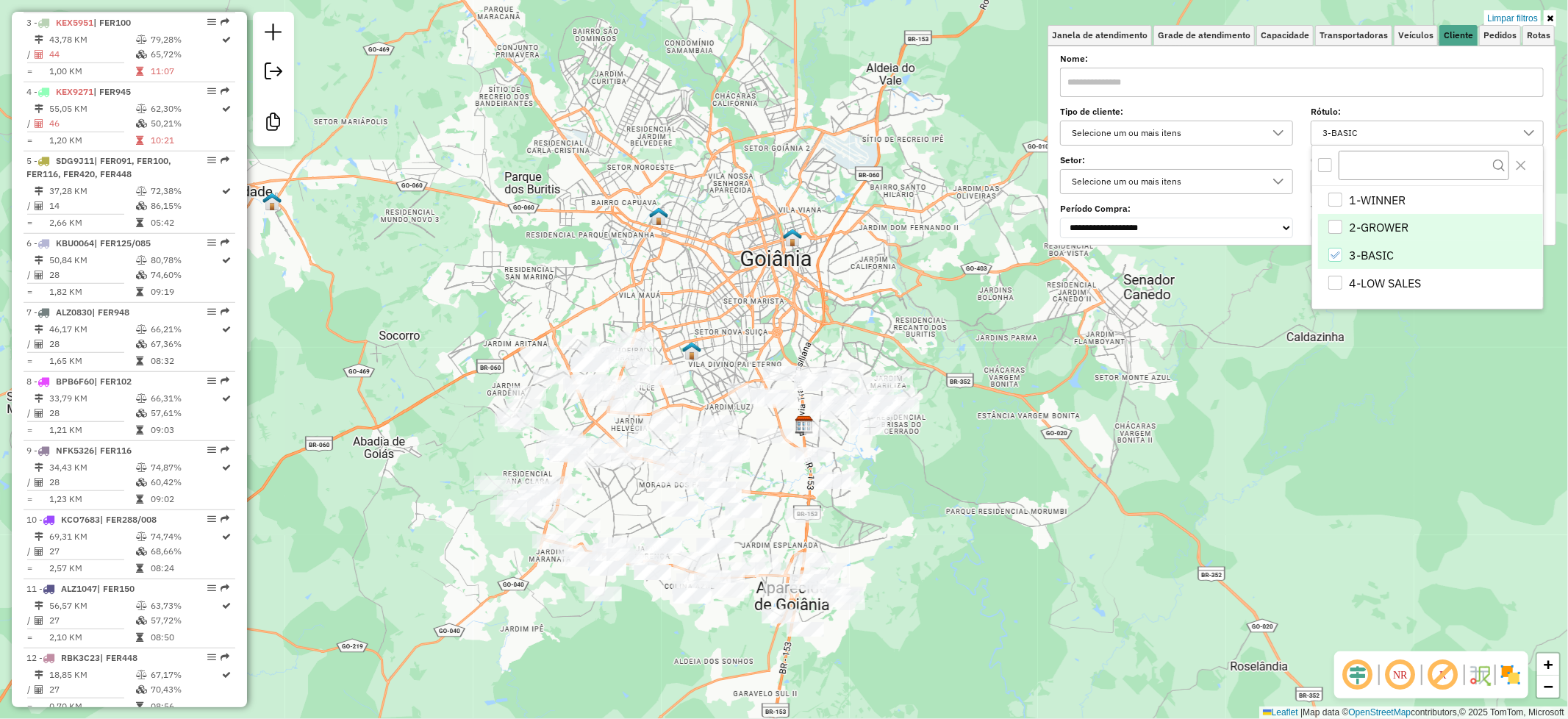
click at [1269, 476] on div "Limpar filtros Janela de atendimento Grade de atendimento Capacidade Transporta…" at bounding box center [784, 360] width 1568 height 719
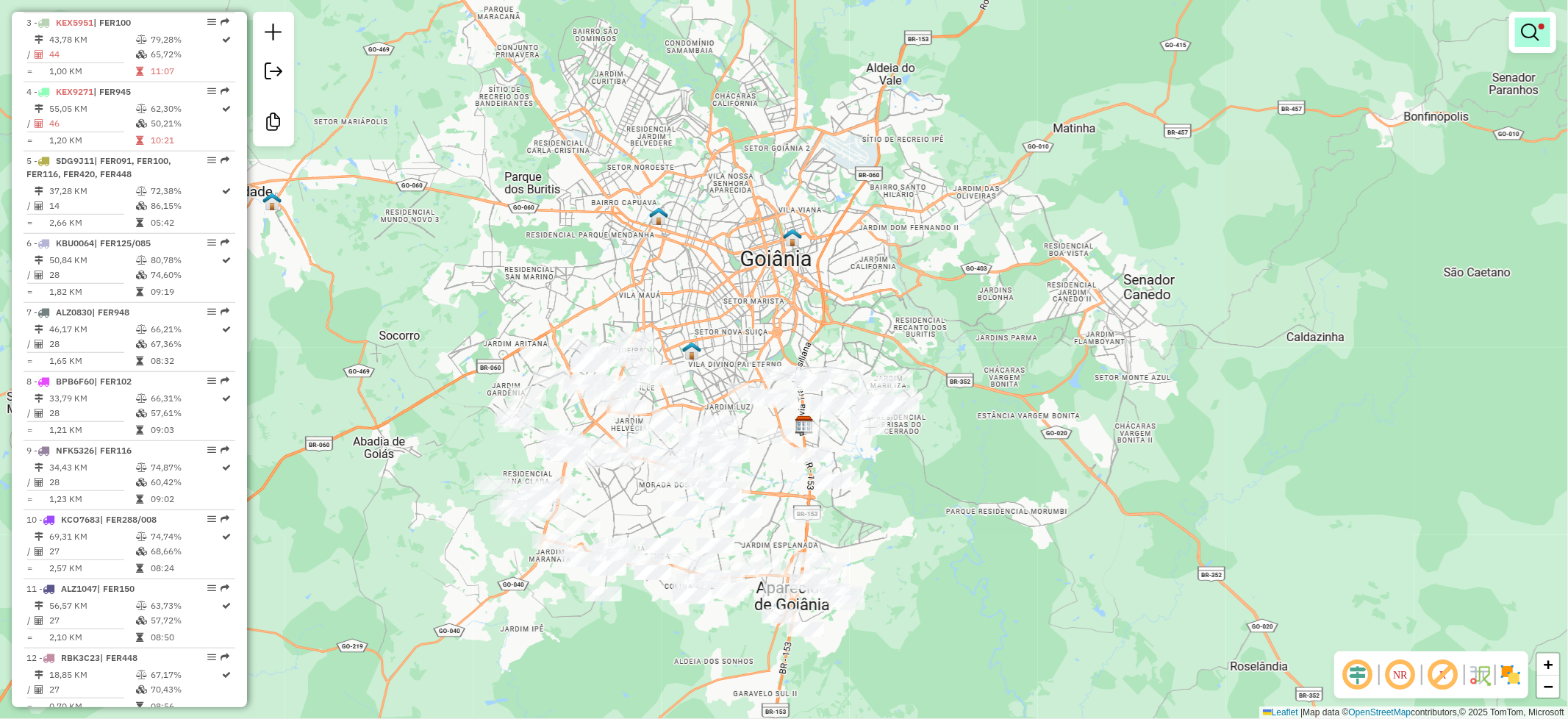
click at [1534, 34] on em at bounding box center [1529, 32] width 18 height 18
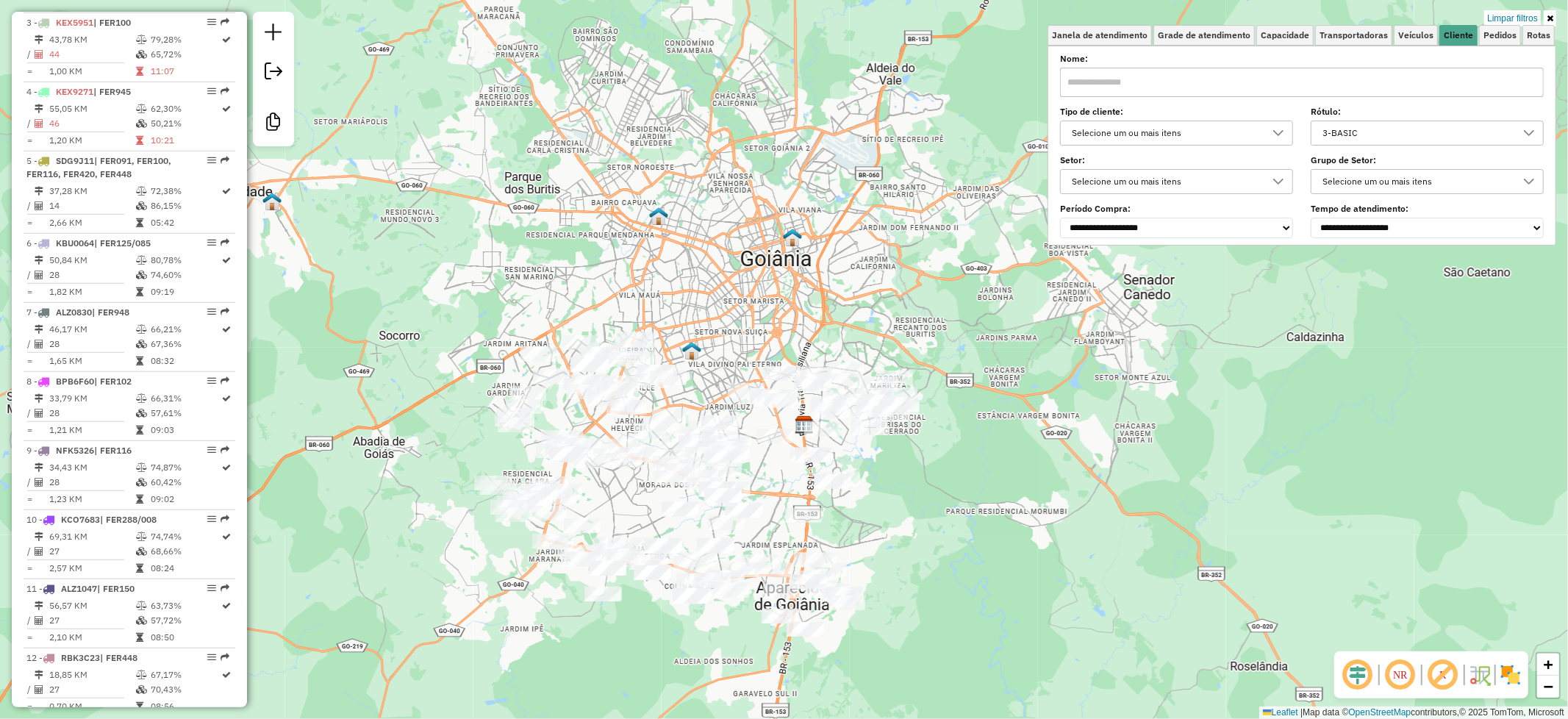
click at [1532, 129] on icon at bounding box center [1528, 132] width 12 height 12
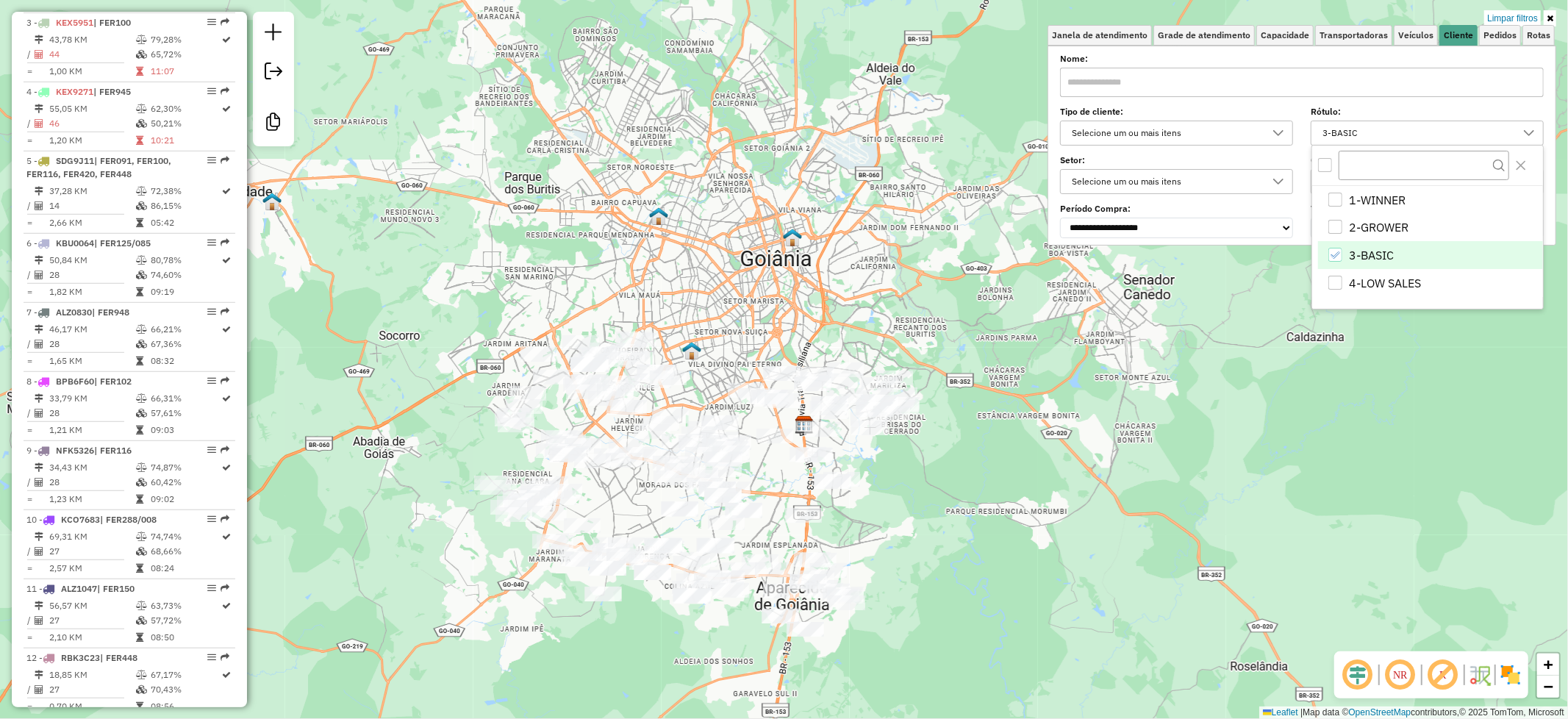
click at [1336, 253] on icon "3-BASIC" at bounding box center [1334, 254] width 10 height 10
click at [1334, 225] on div "2-GROWER" at bounding box center [1335, 227] width 14 height 14
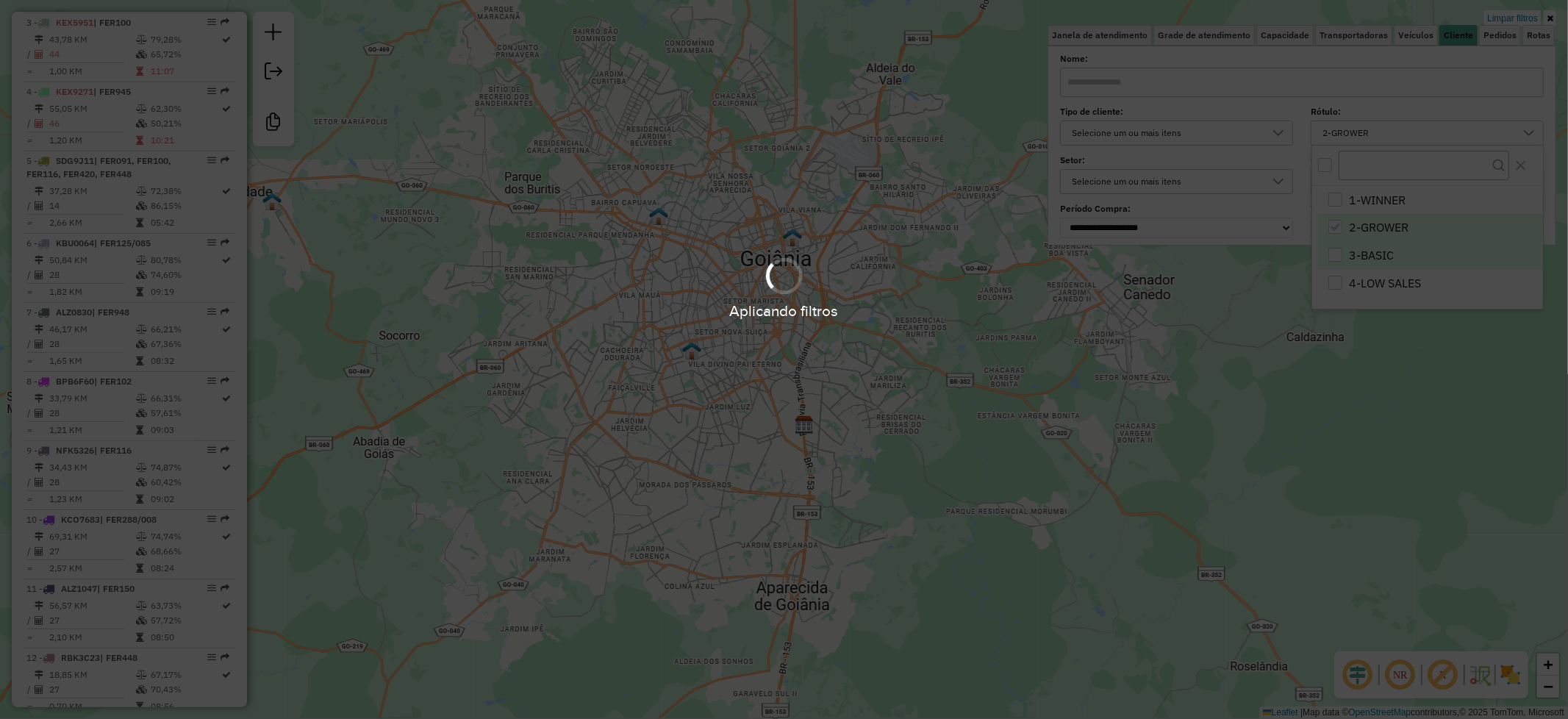
click at [1338, 199] on div "Aplicando filtros" at bounding box center [784, 360] width 1568 height 719
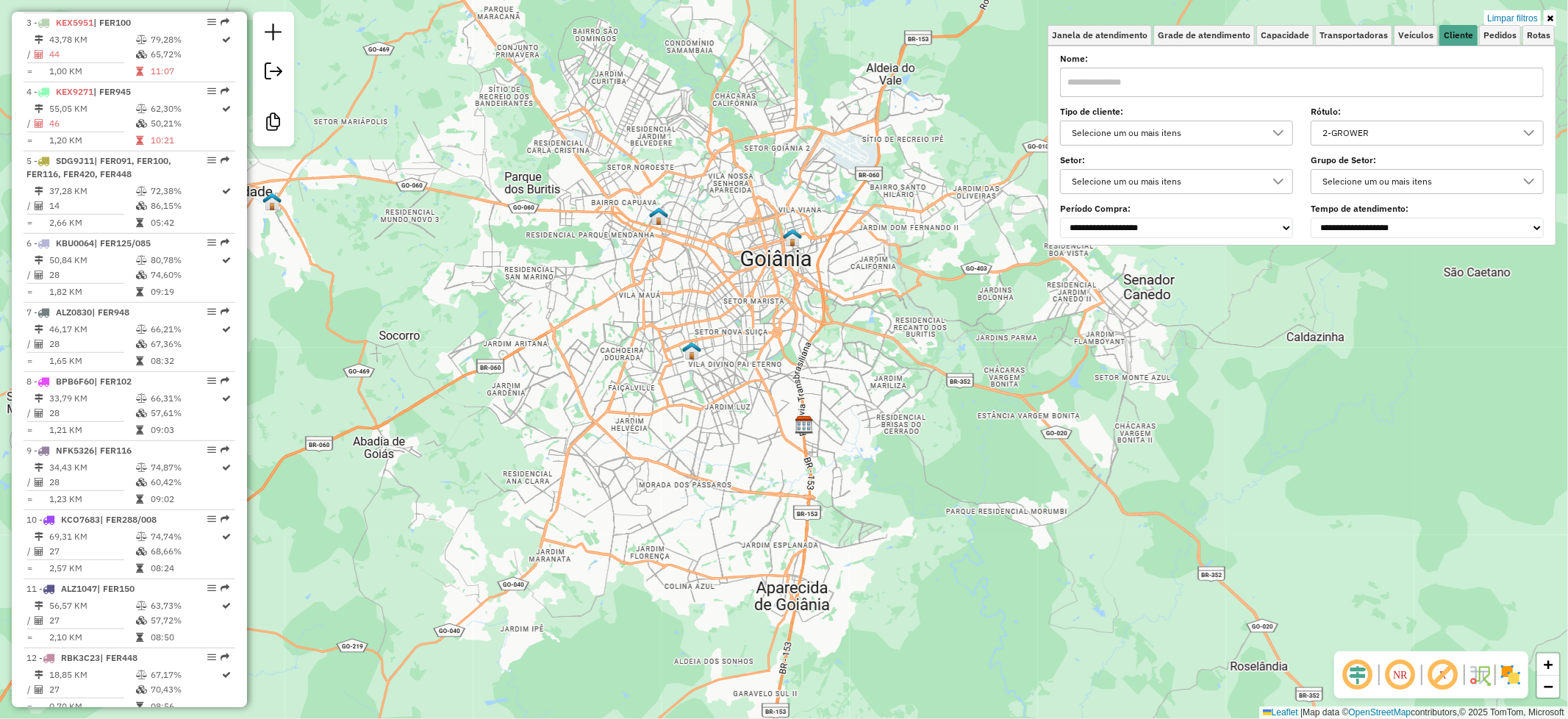
click at [1532, 129] on icon at bounding box center [1528, 132] width 12 height 12
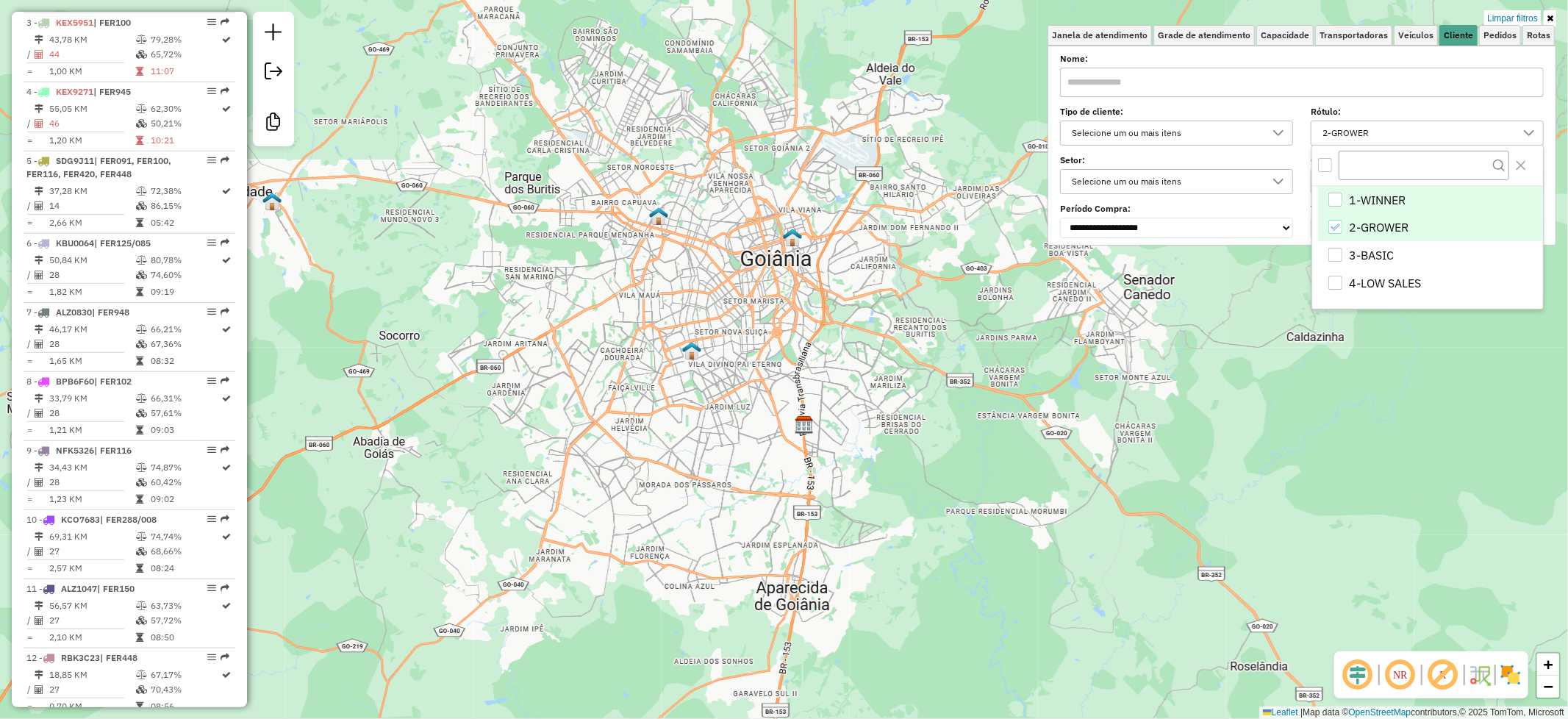
click at [1336, 194] on div "1-WINNER" at bounding box center [1335, 200] width 14 height 14
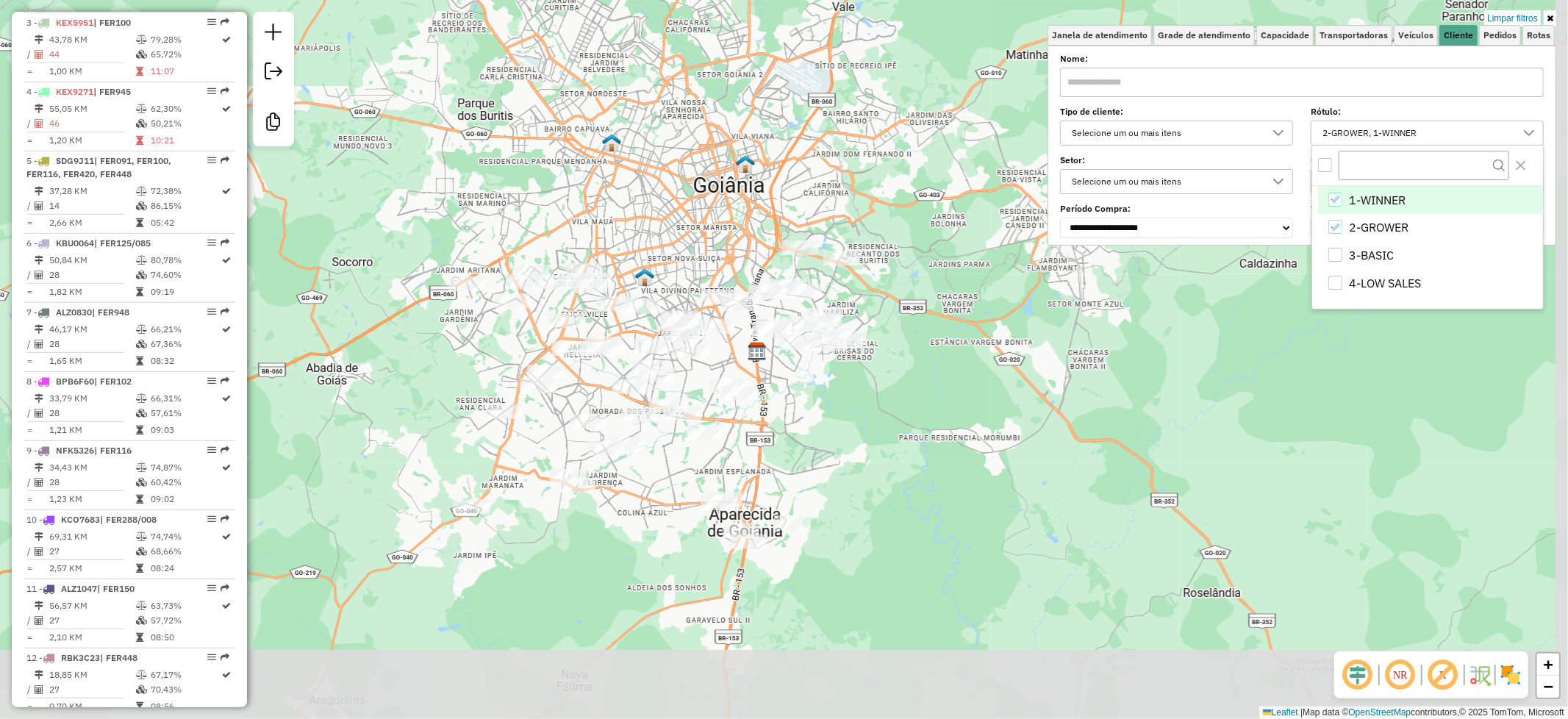
drag, startPoint x: 1159, startPoint y: 488, endPoint x: 1112, endPoint y: 414, distance: 87.7
click at [1112, 414] on div "Limpar filtros Janela de atendimento Grade de atendimento Capacidade Transporta…" at bounding box center [784, 360] width 1568 height 719
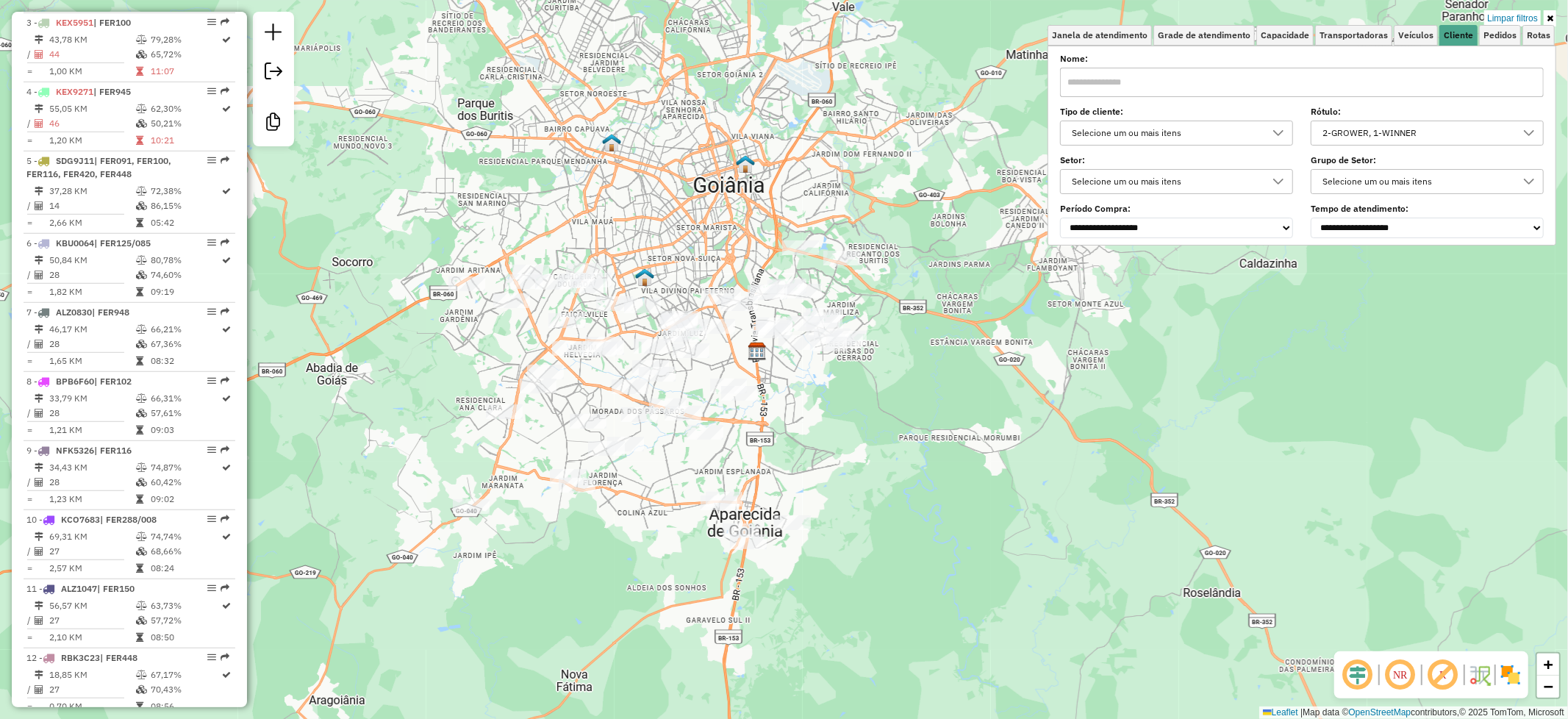
click at [1443, 426] on div "Limpar filtros Janela de atendimento Grade de atendimento Capacidade Transporta…" at bounding box center [784, 360] width 1568 height 719
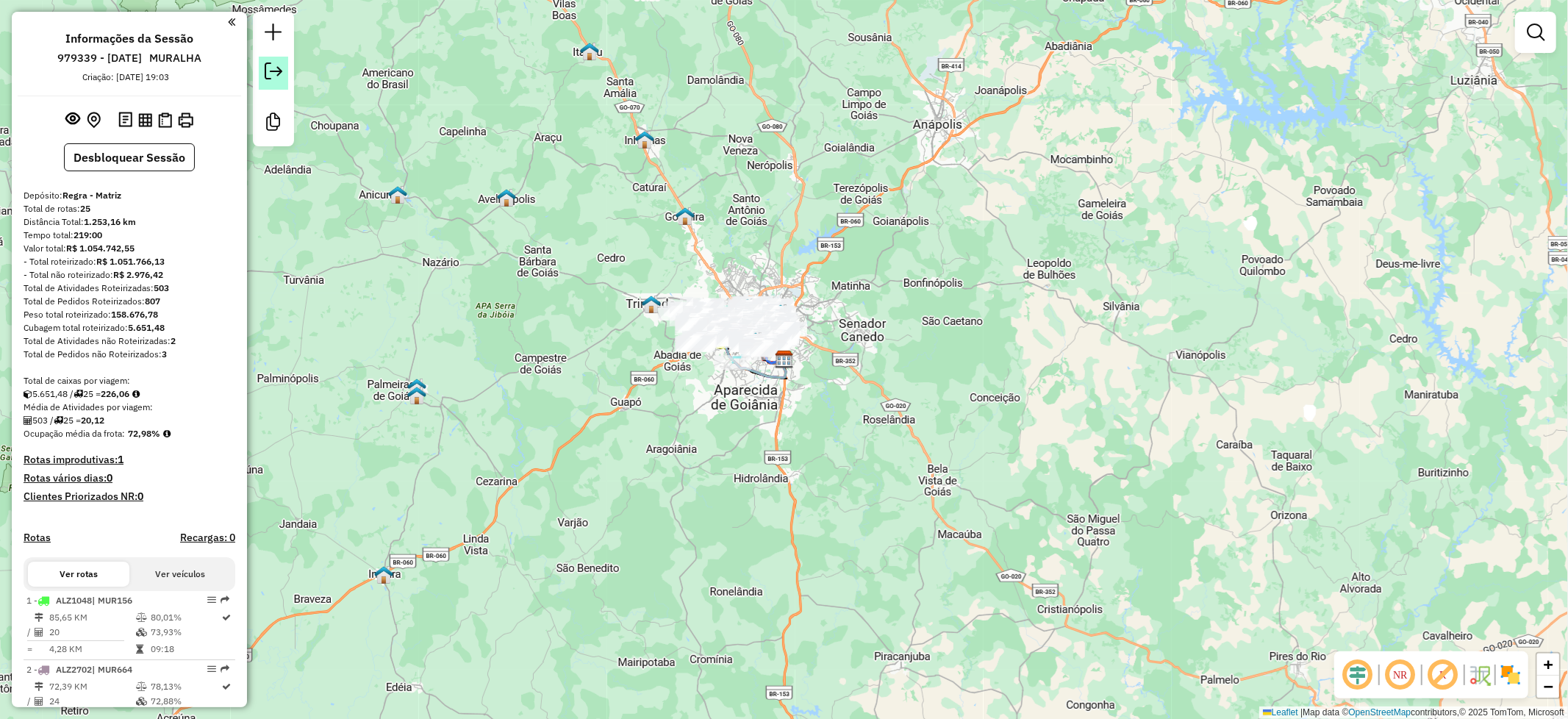
click at [265, 75] on em at bounding box center [273, 72] width 18 height 18
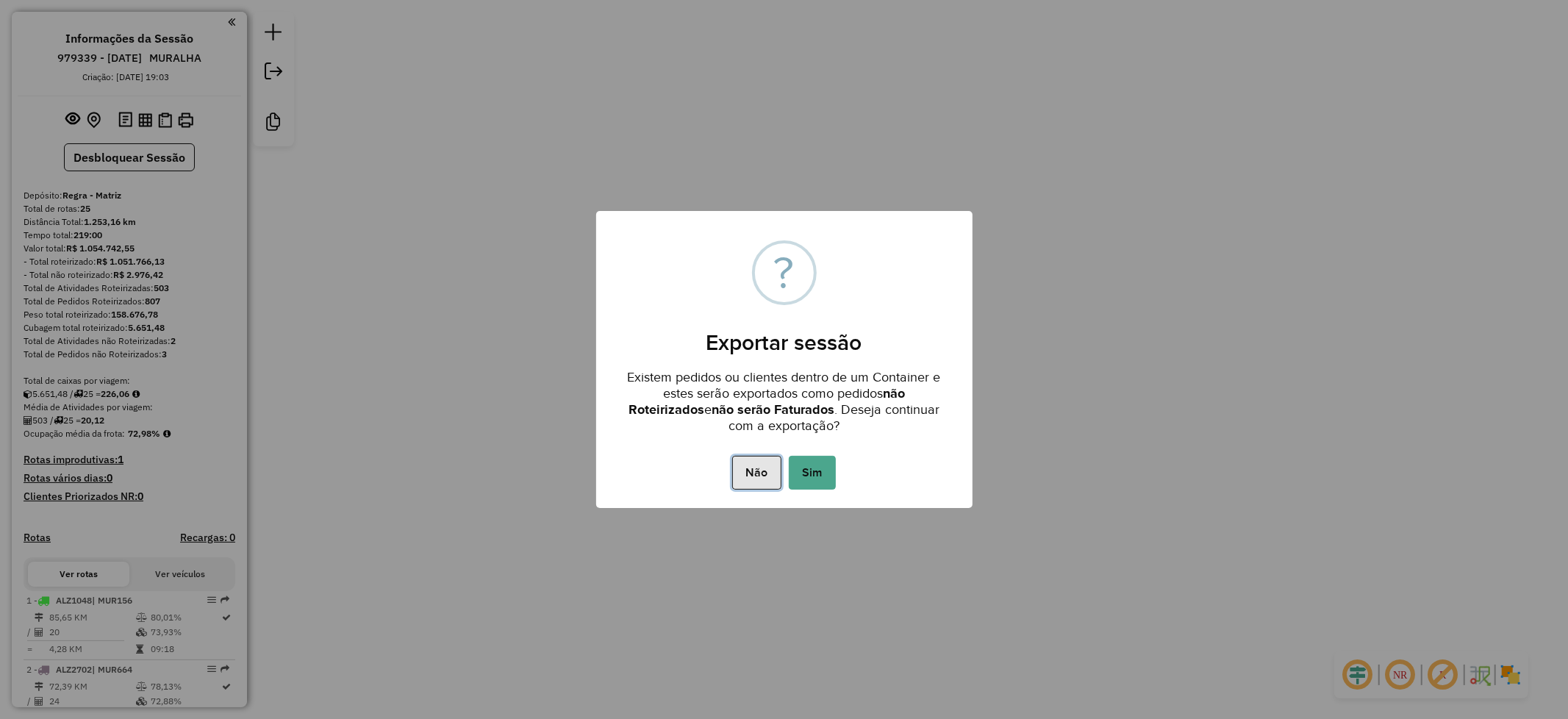
click at [770, 479] on button "Não" at bounding box center [757, 473] width 49 height 34
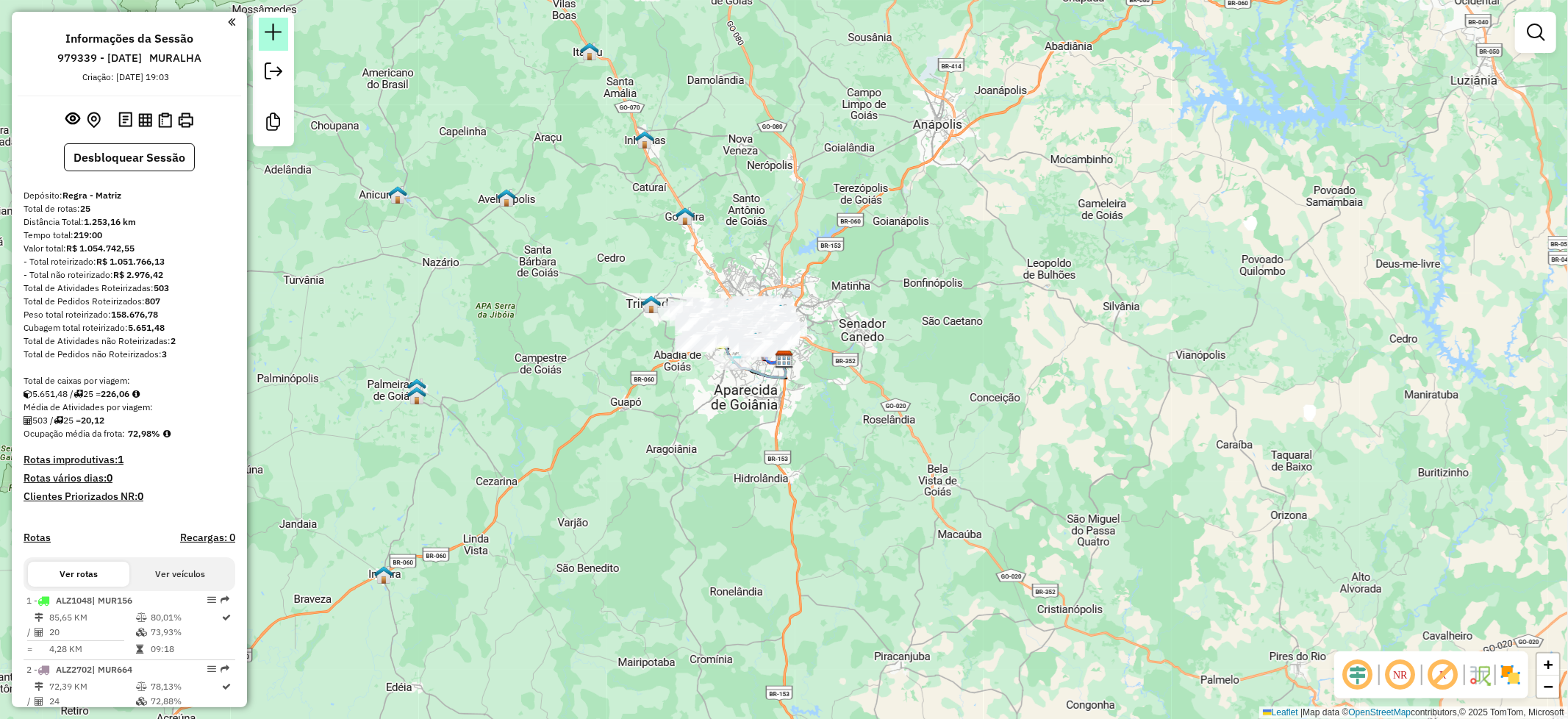
click at [272, 41] on link at bounding box center [273, 34] width 30 height 33
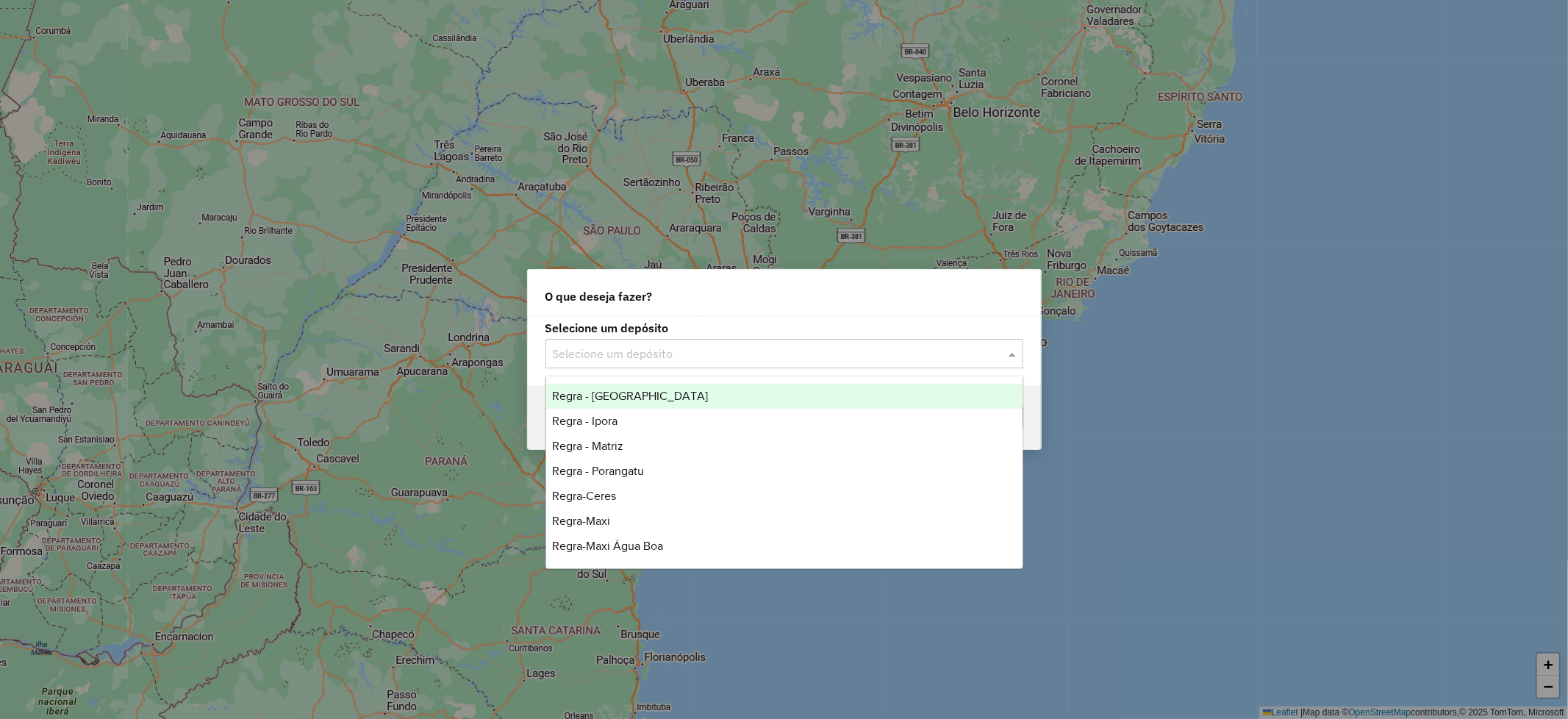
click at [843, 350] on input "text" at bounding box center [769, 354] width 434 height 18
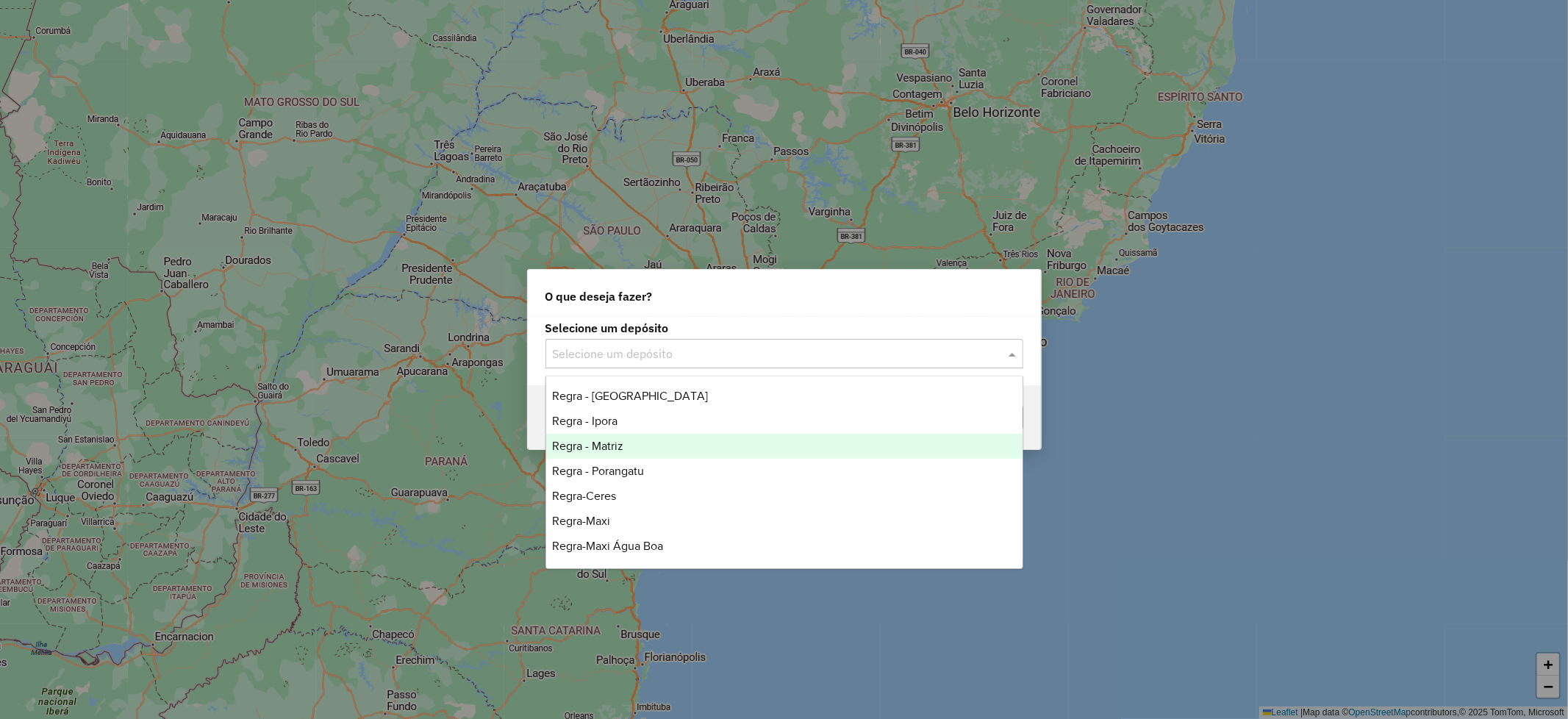
click at [761, 444] on div "Regra - Matriz" at bounding box center [784, 447] width 476 height 25
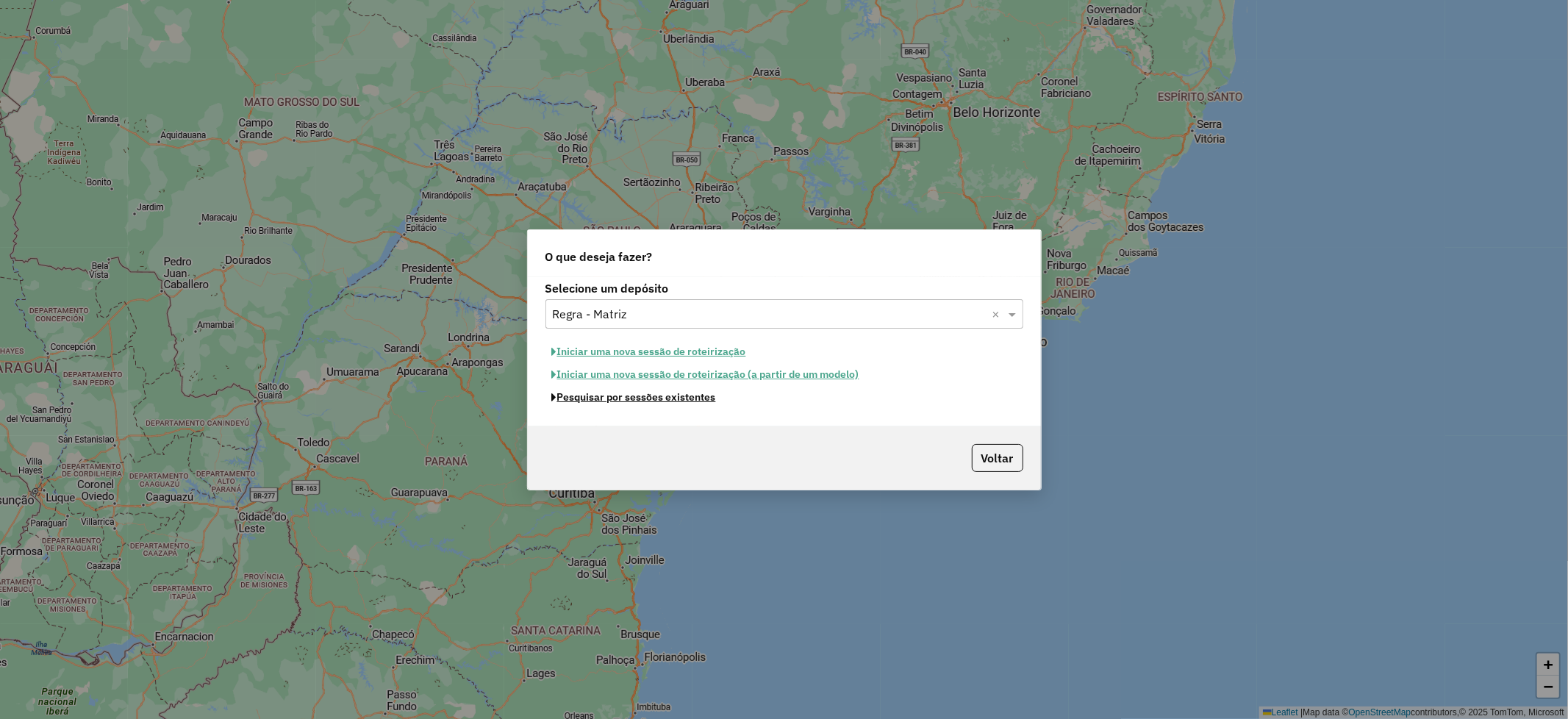
click at [680, 399] on button "Pesquisar por sessões existentes" at bounding box center [633, 396] width 177 height 22
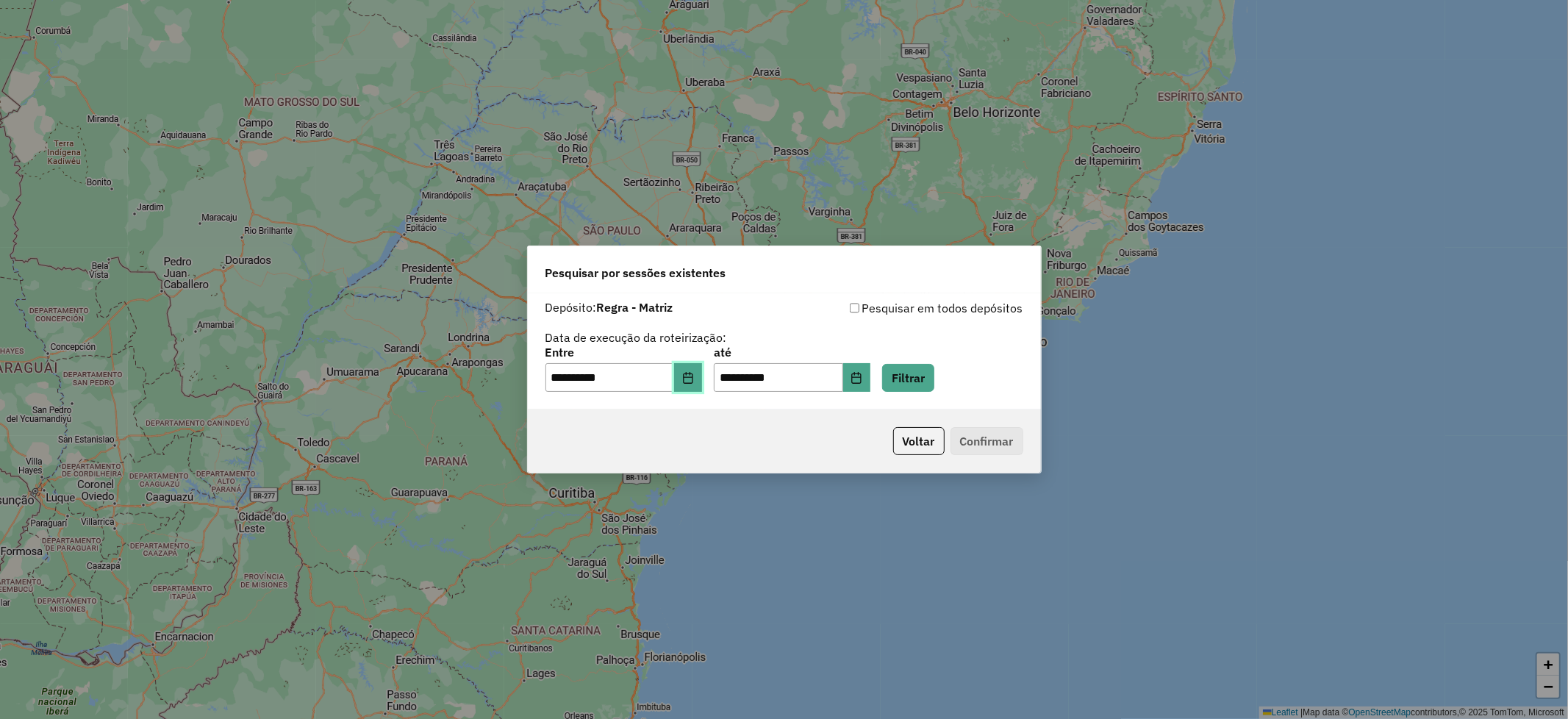
click at [694, 379] on icon "Choose Date" at bounding box center [687, 377] width 12 height 12
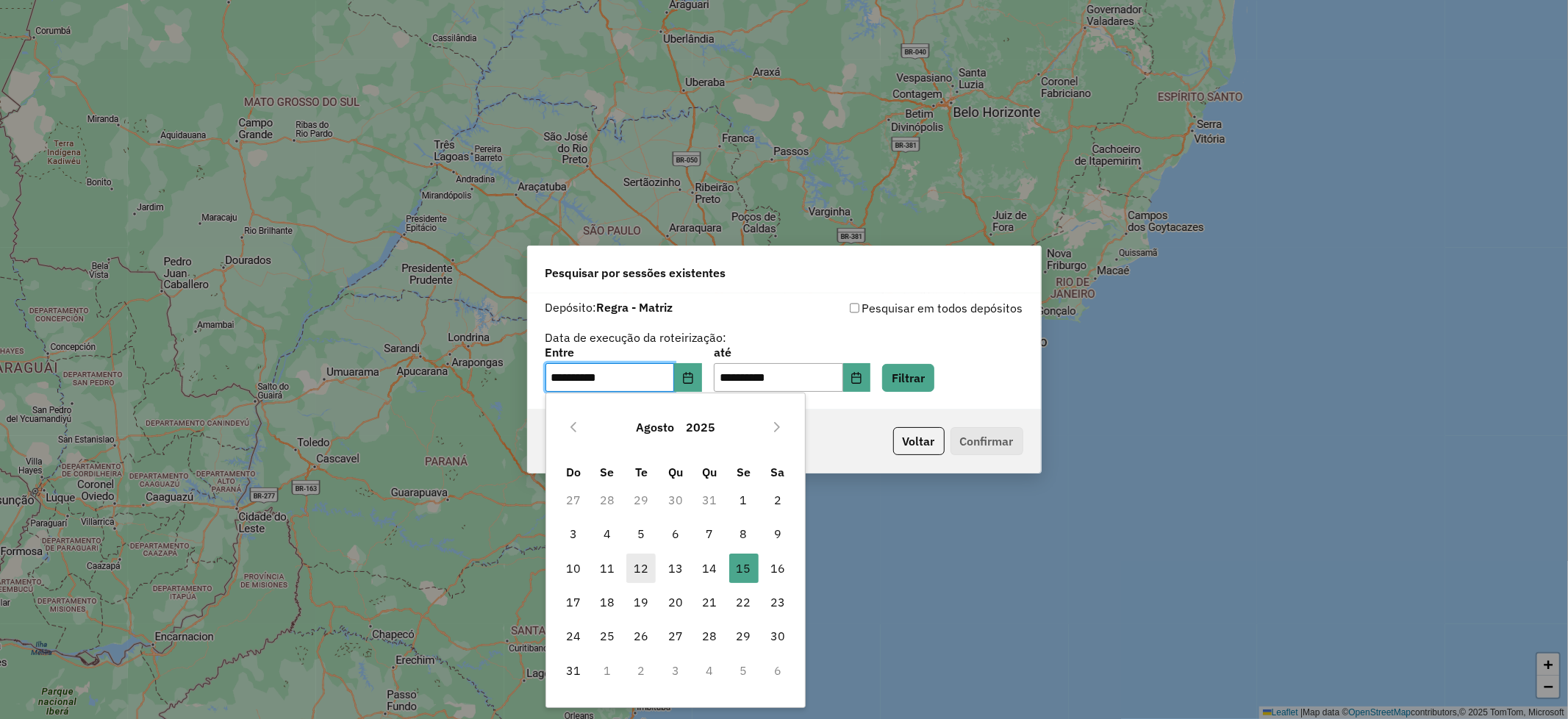
click at [643, 570] on span "12" at bounding box center [641, 568] width 30 height 30
type input "**********"
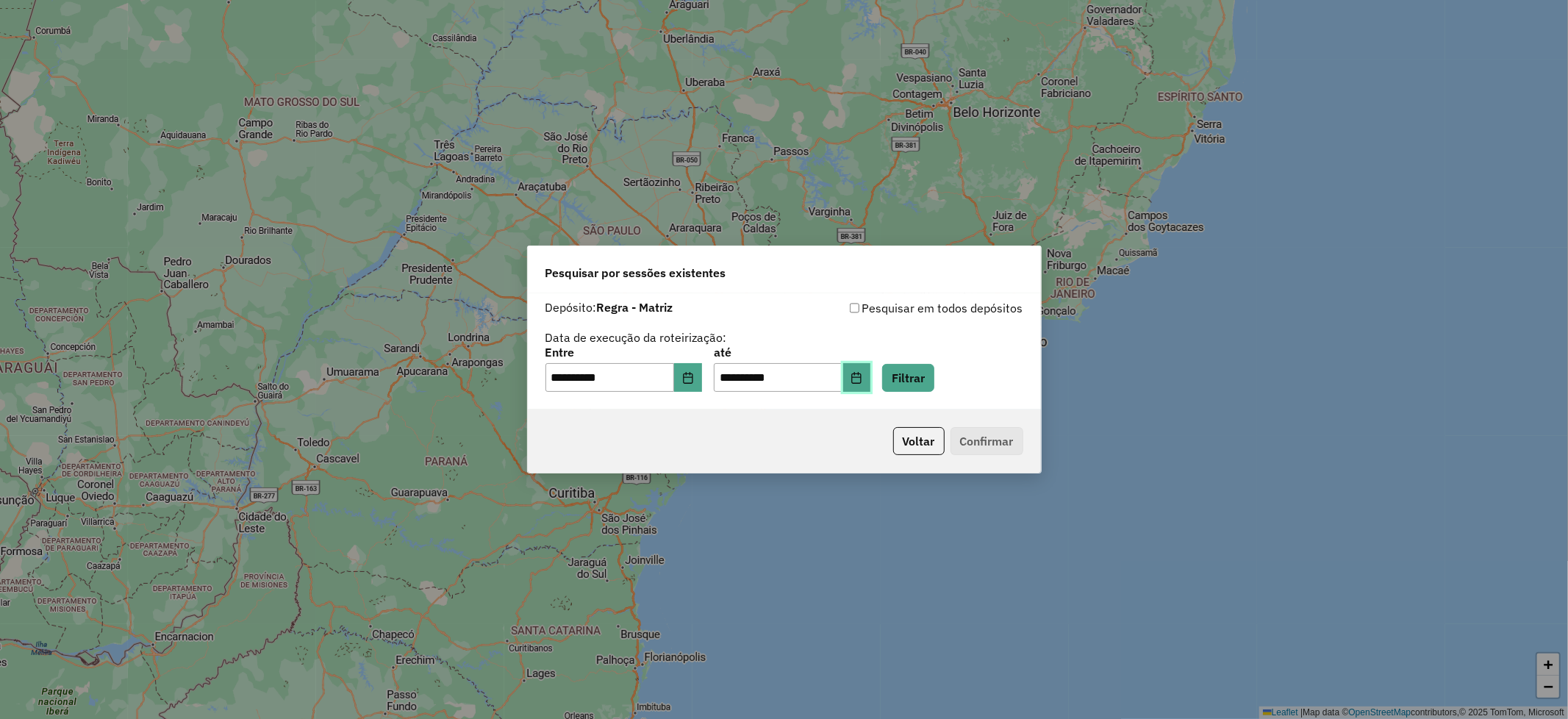
click at [871, 376] on button "Choose Date" at bounding box center [856, 377] width 28 height 30
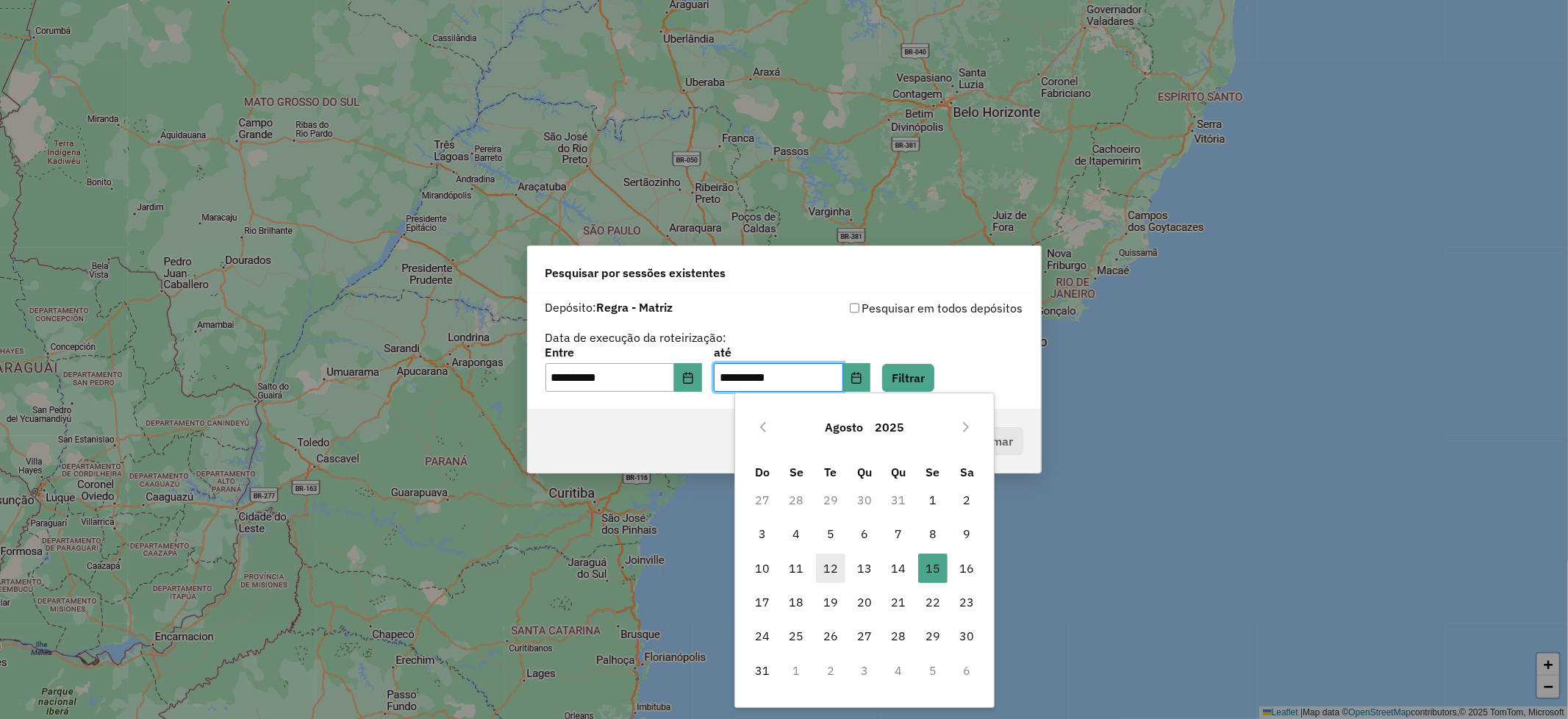
click at [826, 568] on span "12" at bounding box center [830, 568] width 30 height 30
type input "**********"
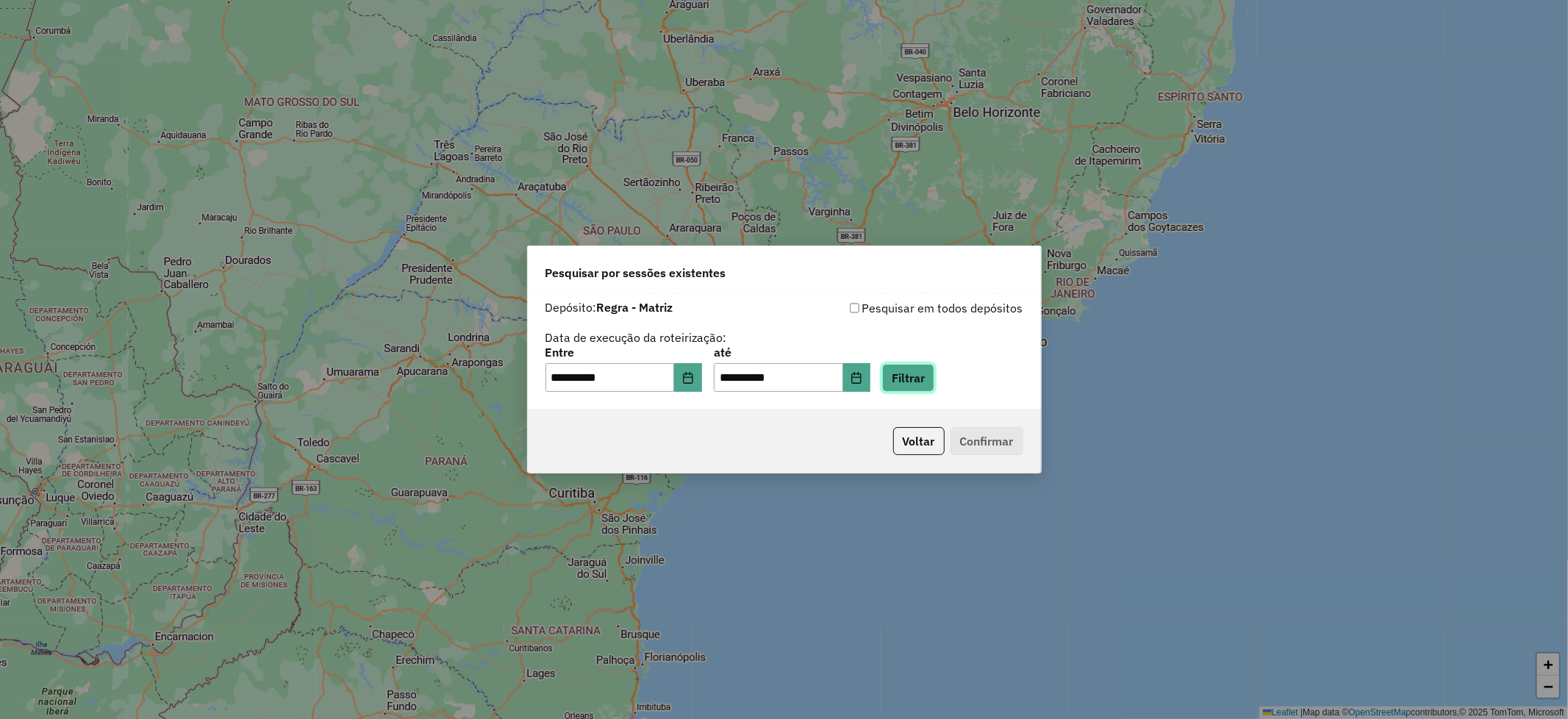
click at [935, 380] on button "Filtrar" at bounding box center [908, 377] width 52 height 28
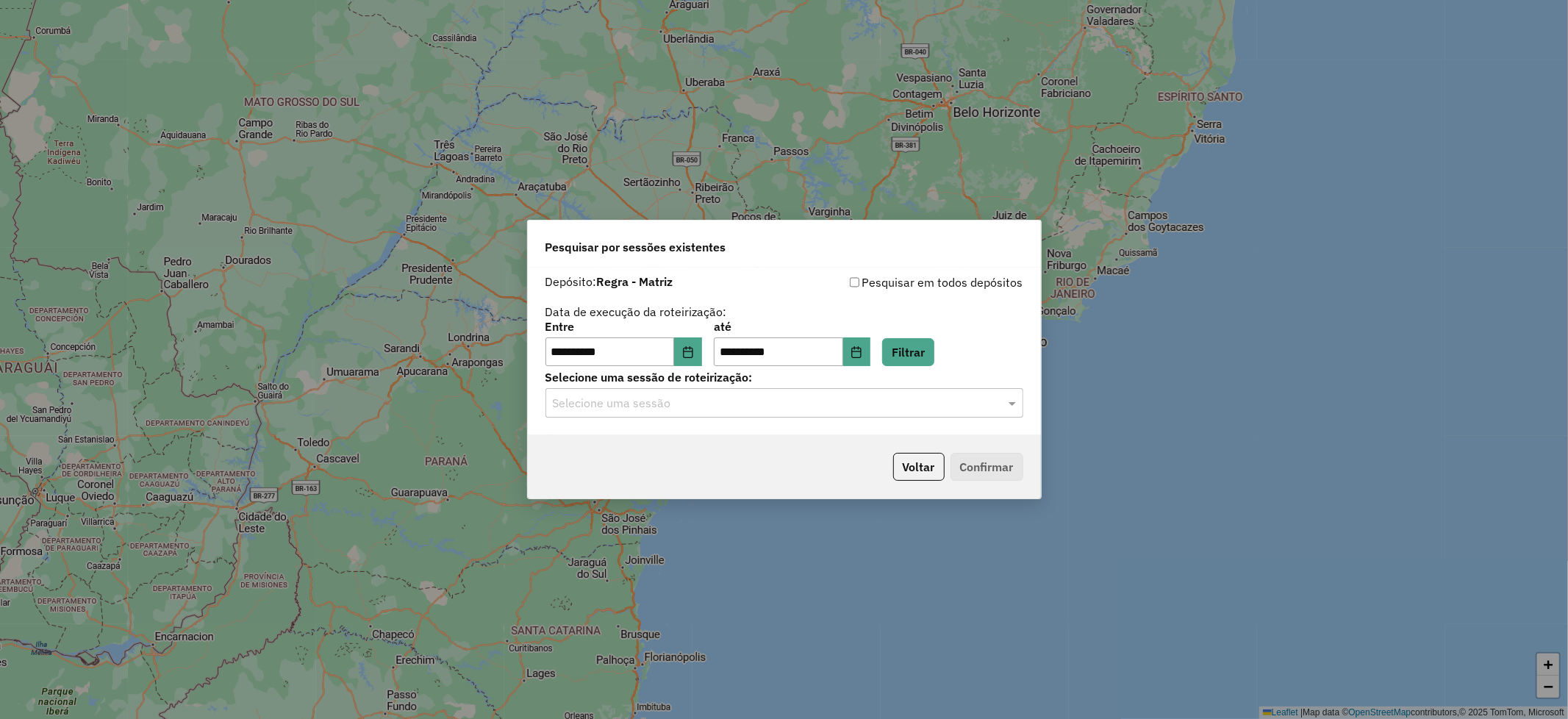
click at [949, 408] on input "text" at bounding box center [769, 404] width 434 height 18
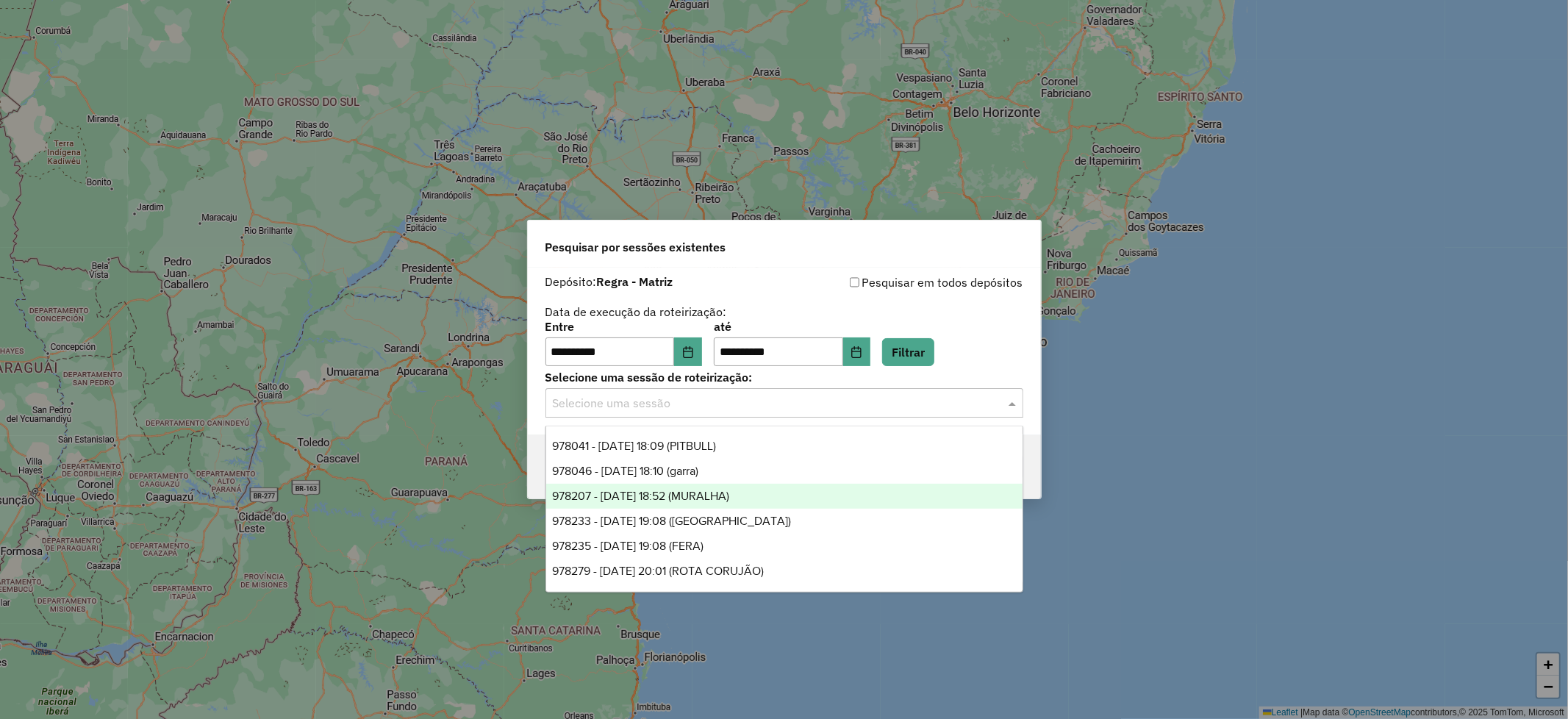
click at [821, 496] on div "978207 - [DATE] 18:52 (MURALHA)" at bounding box center [784, 496] width 476 height 25
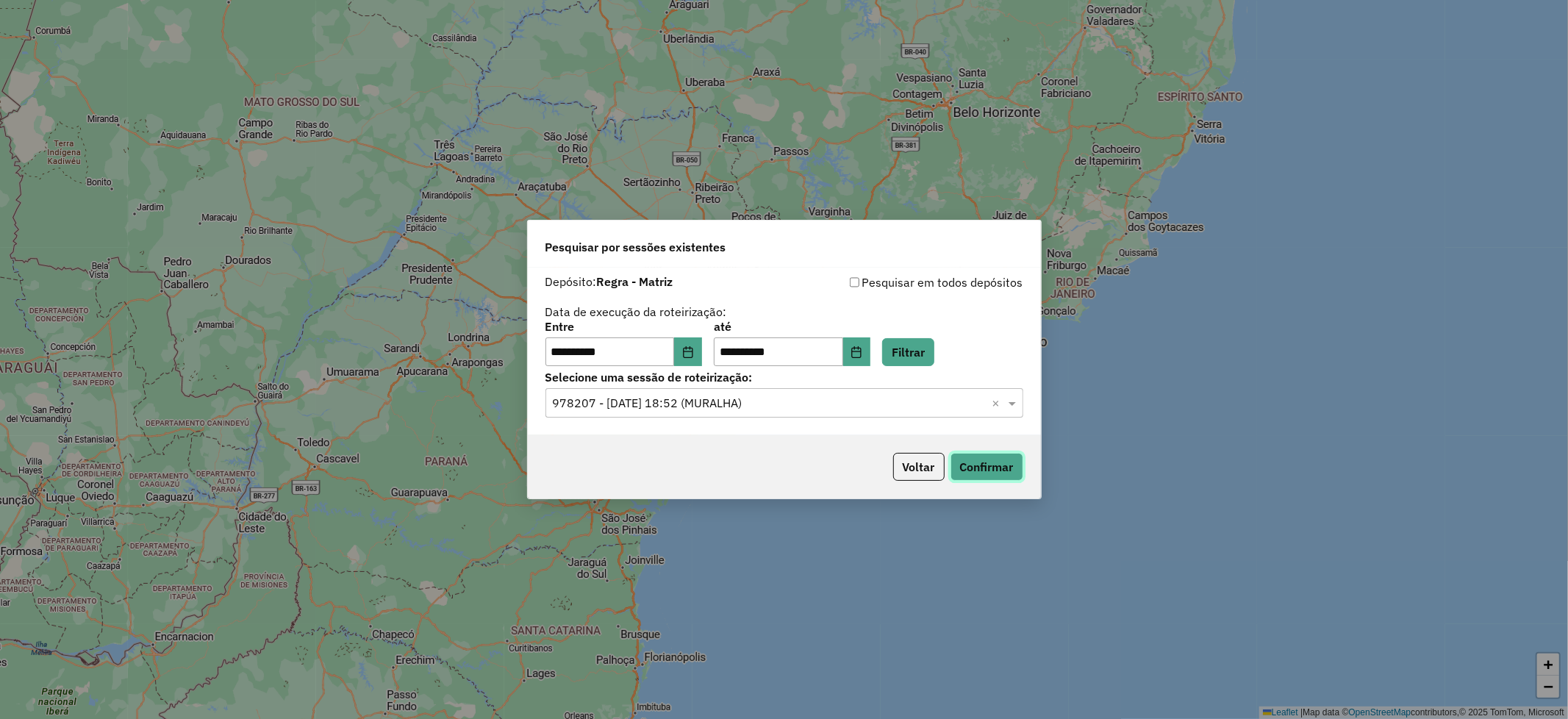
click at [987, 461] on button "Confirmar" at bounding box center [987, 466] width 73 height 28
click at [694, 350] on icon "Choose Date" at bounding box center [687, 351] width 12 height 12
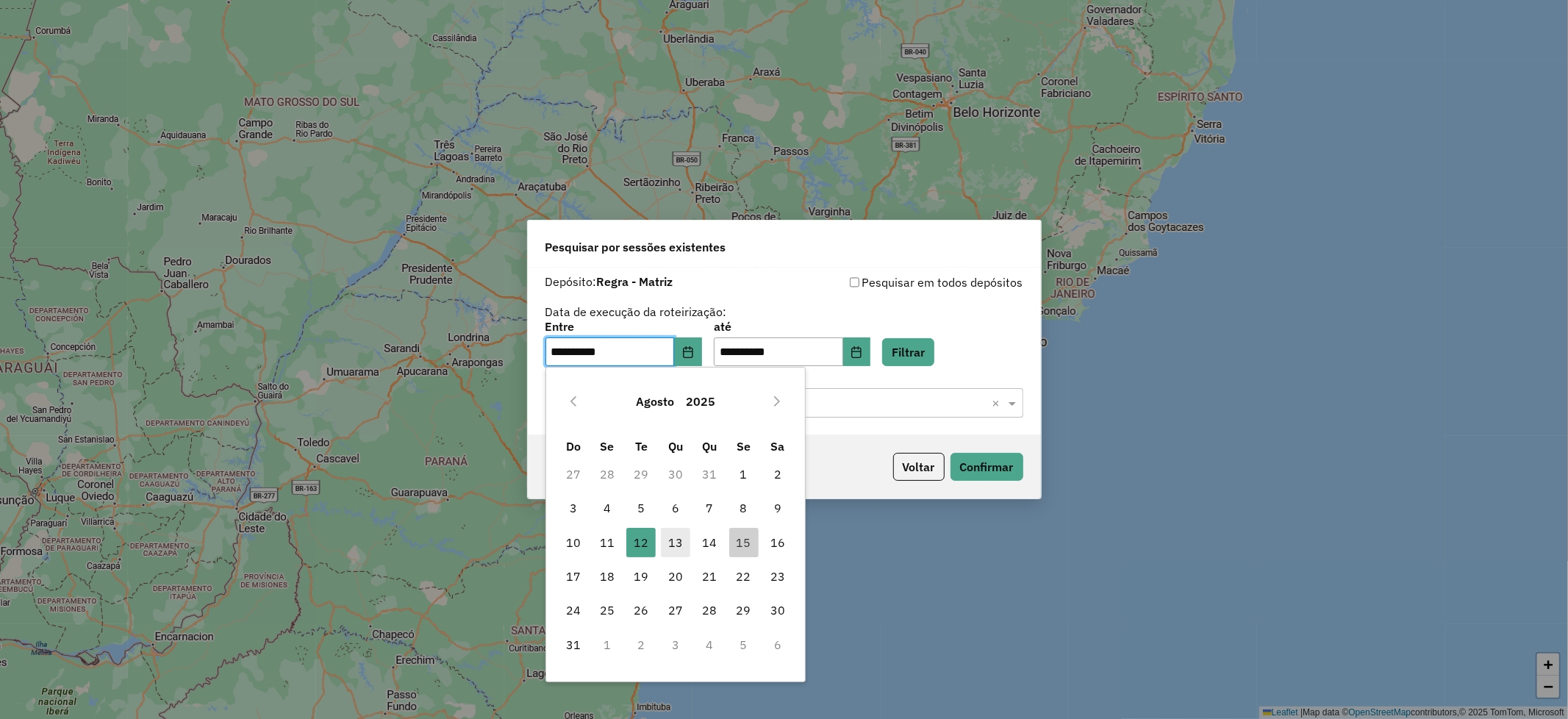
click at [677, 542] on span "13" at bounding box center [675, 542] width 30 height 30
type input "**********"
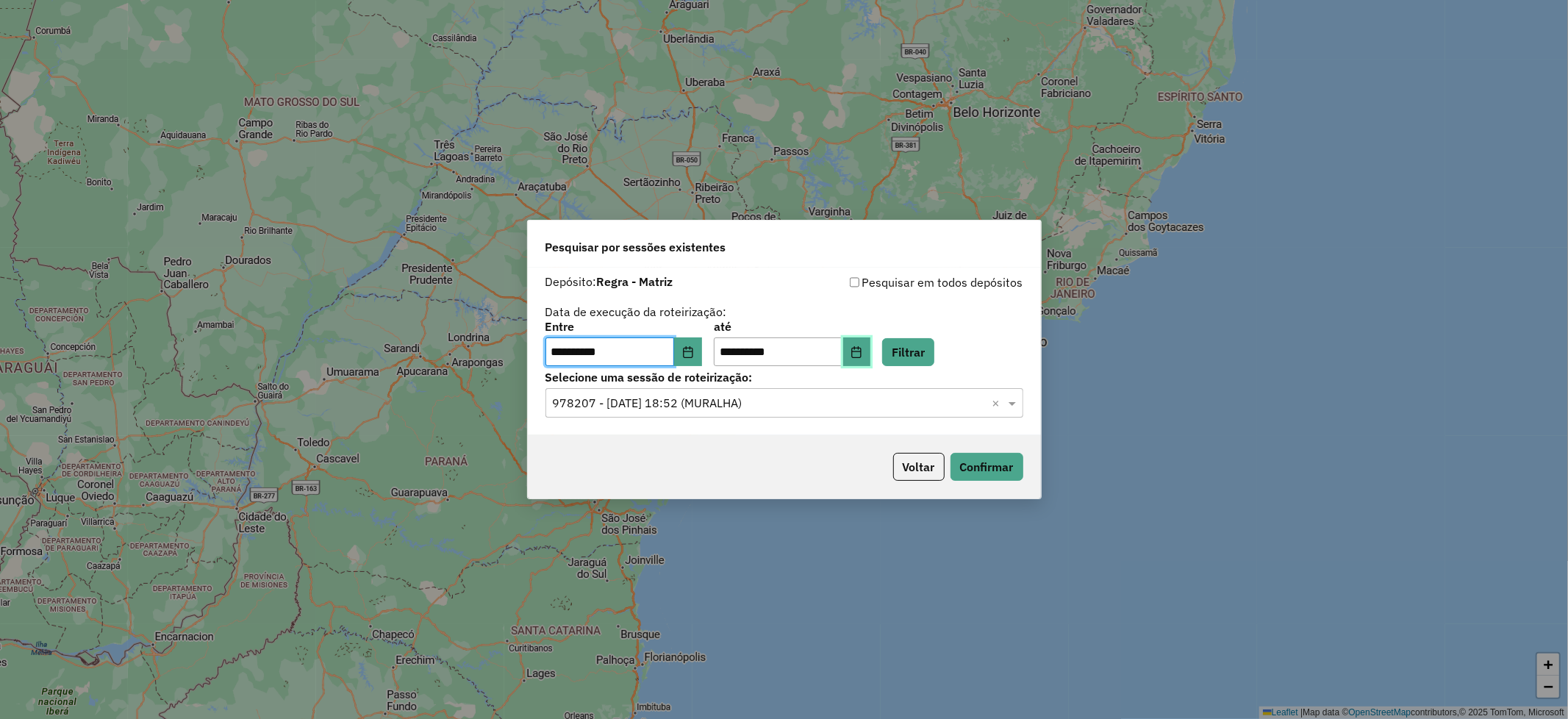
click at [871, 343] on button "Choose Date" at bounding box center [856, 351] width 28 height 30
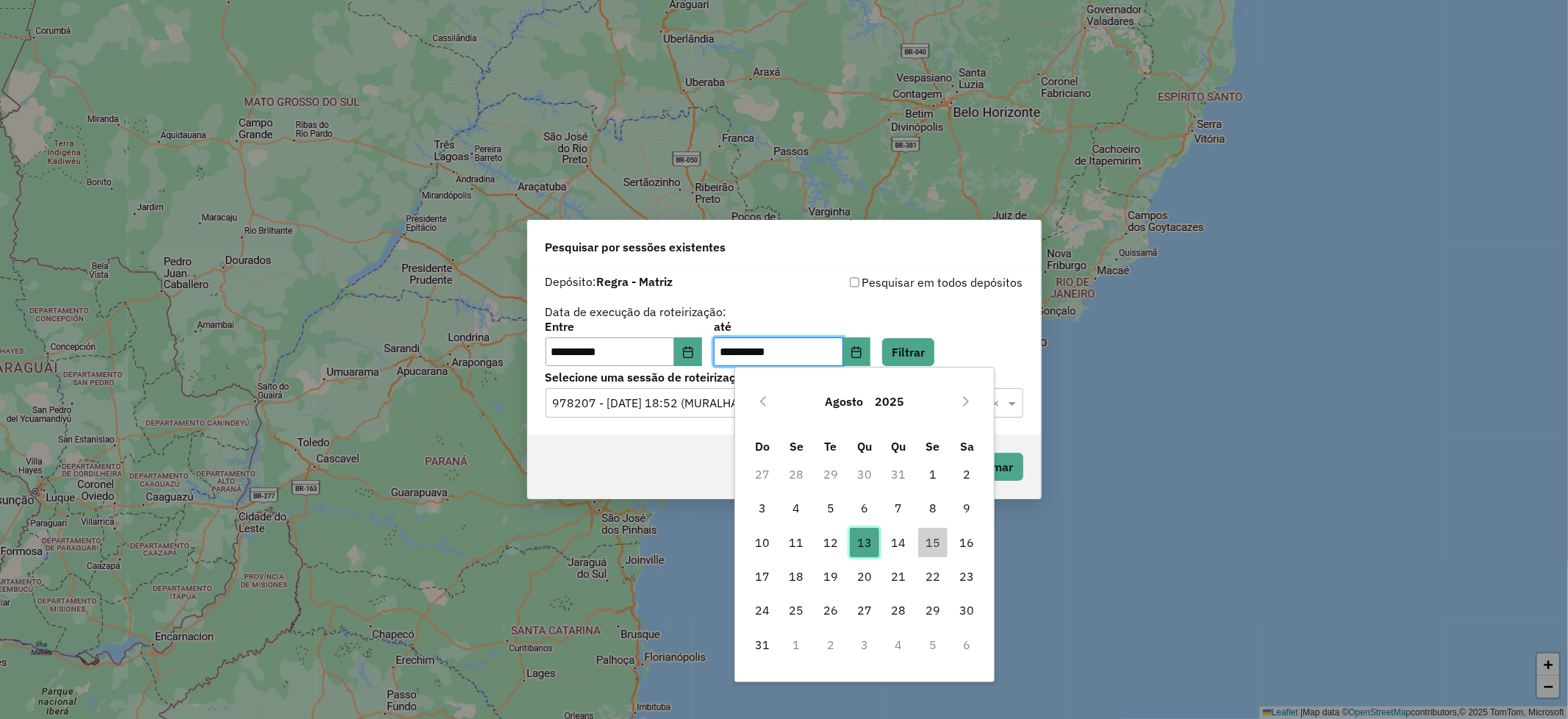
click at [870, 547] on span "13" at bounding box center [864, 542] width 30 height 30
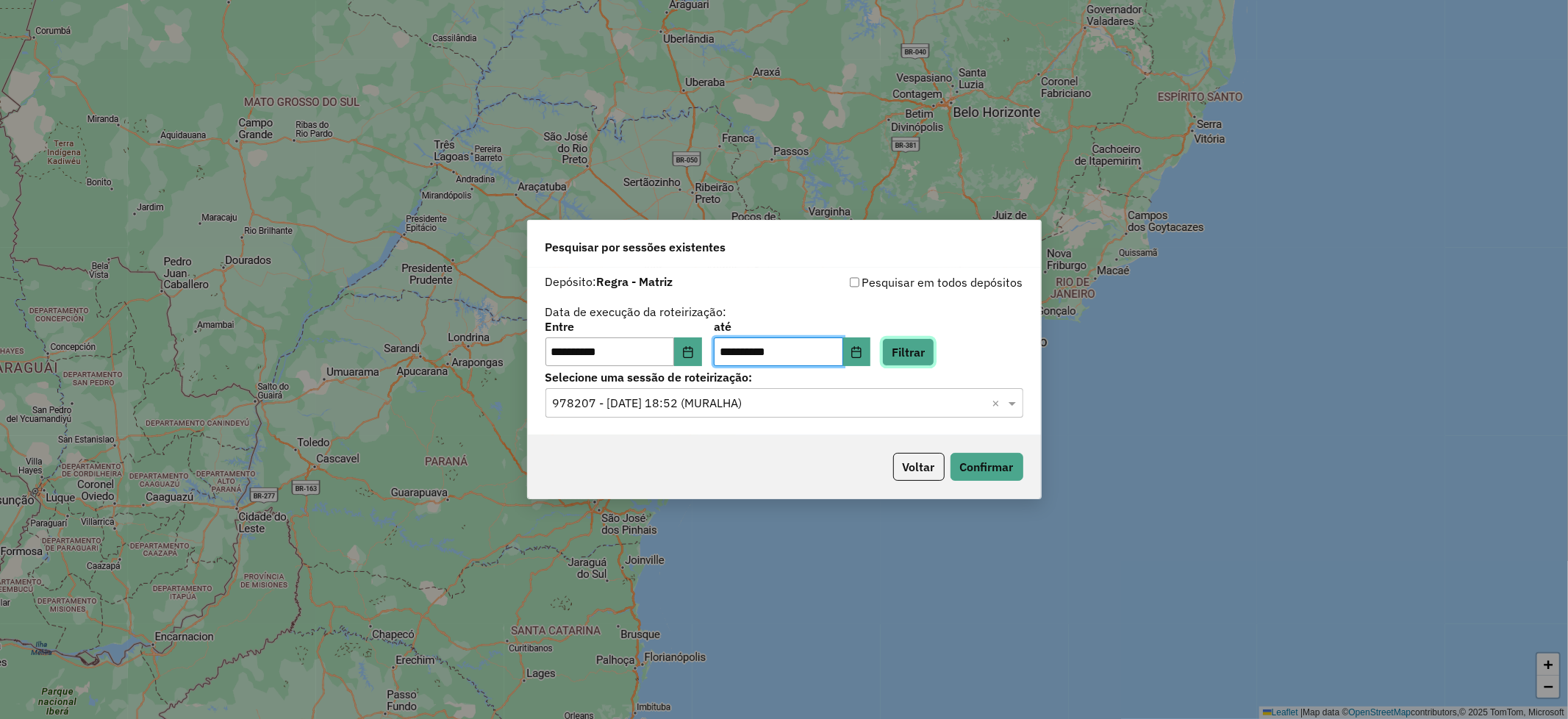
click at [935, 351] on button "Filtrar" at bounding box center [908, 351] width 52 height 28
click at [951, 402] on input "text" at bounding box center [769, 404] width 434 height 18
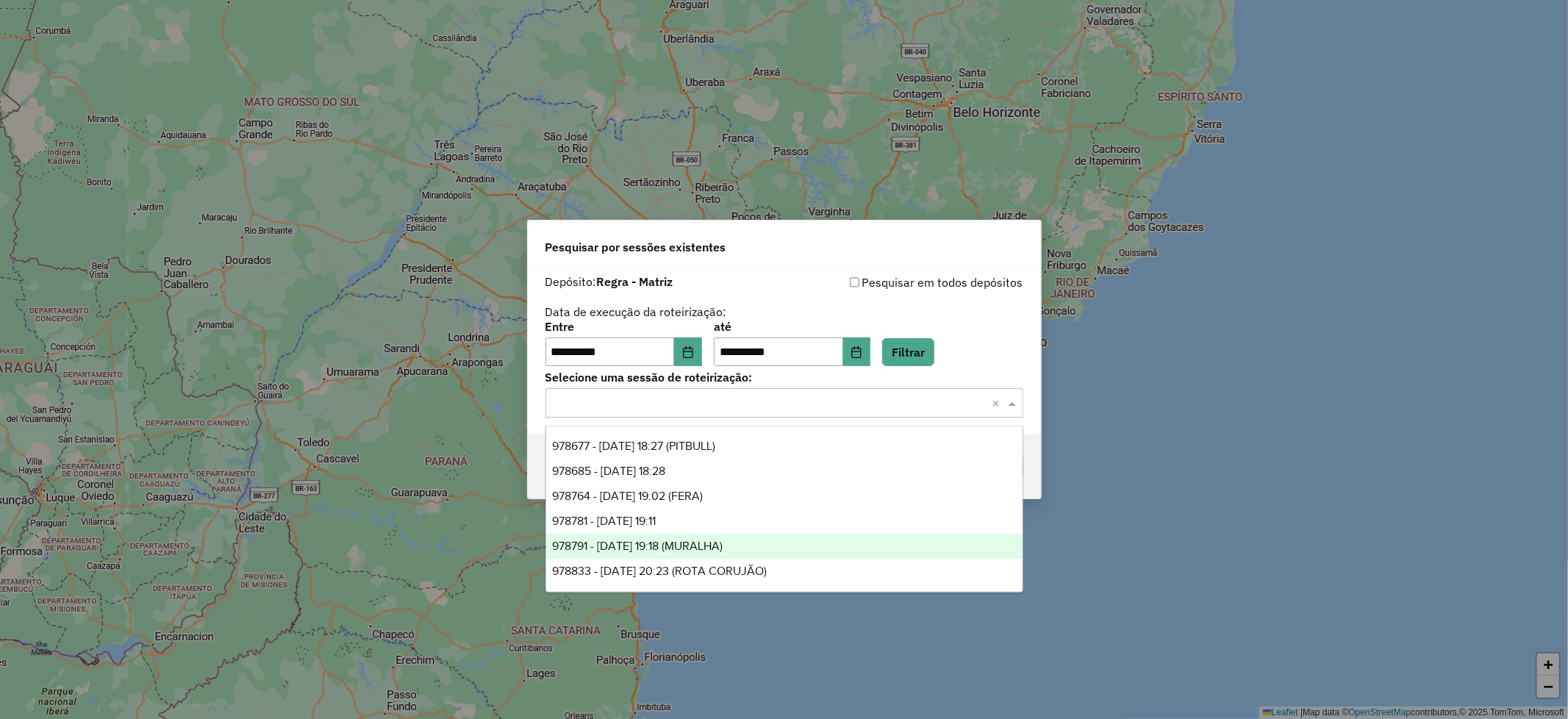
click at [743, 546] on div "978791 - [DATE] 19:18 (MURALHA)" at bounding box center [784, 546] width 476 height 25
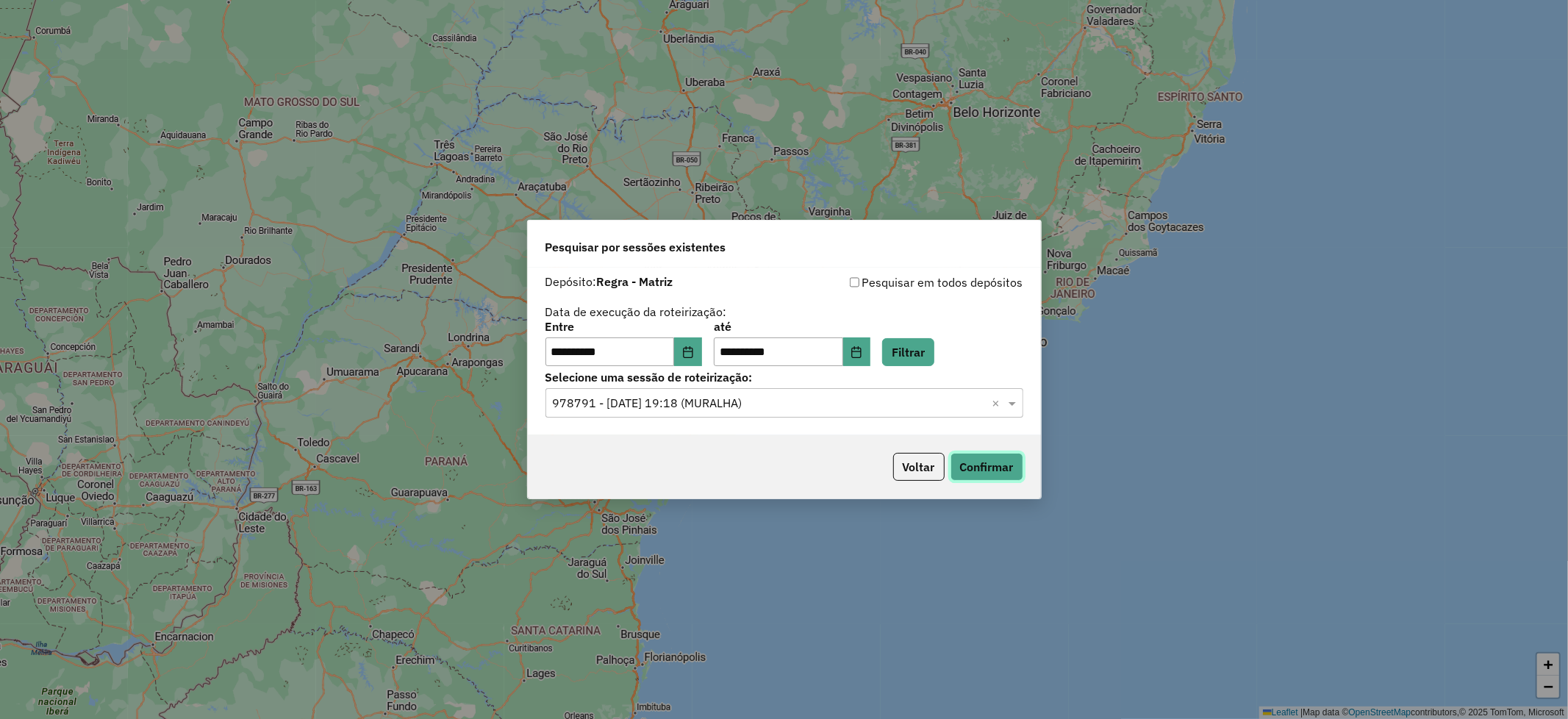
click at [992, 466] on button "Confirmar" at bounding box center [987, 466] width 73 height 28
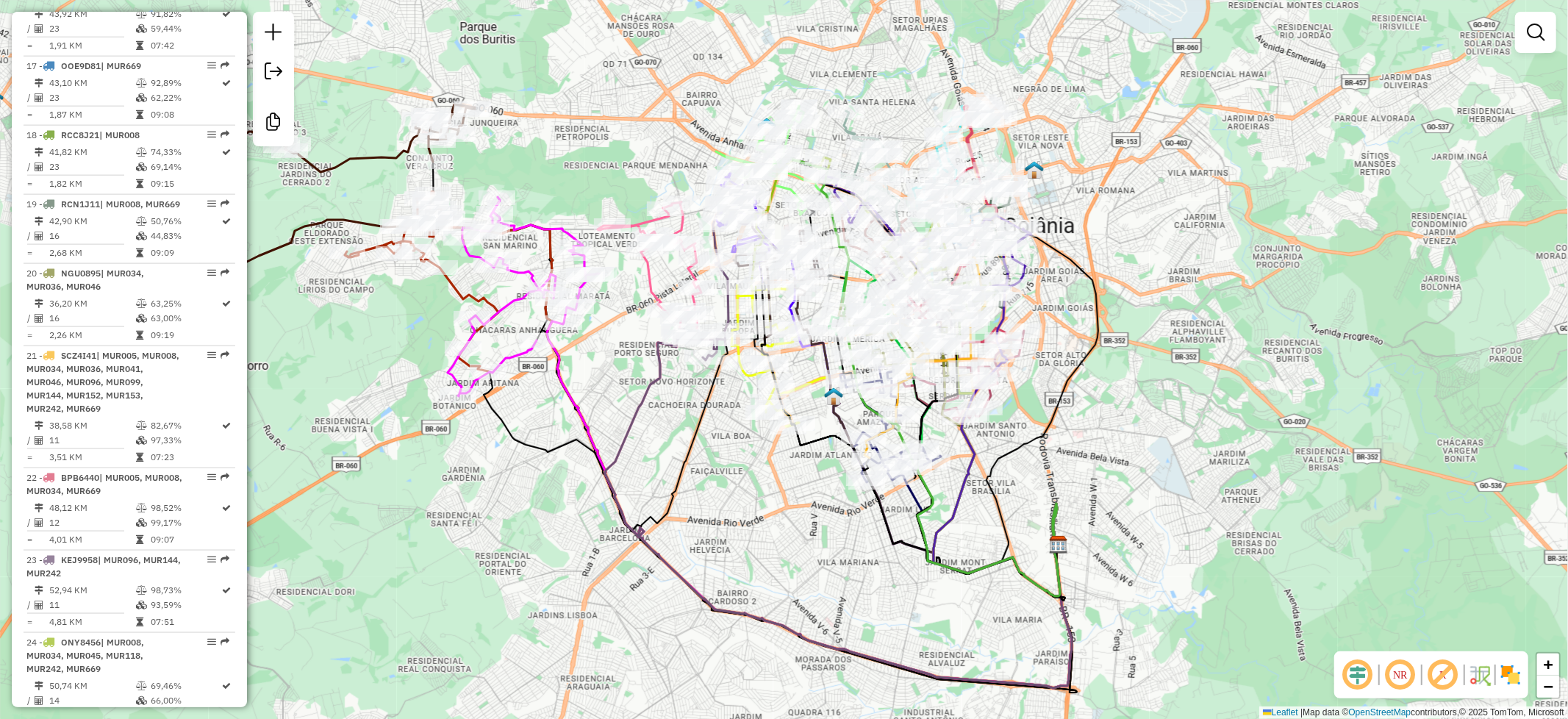
scroll to position [1842, 0]
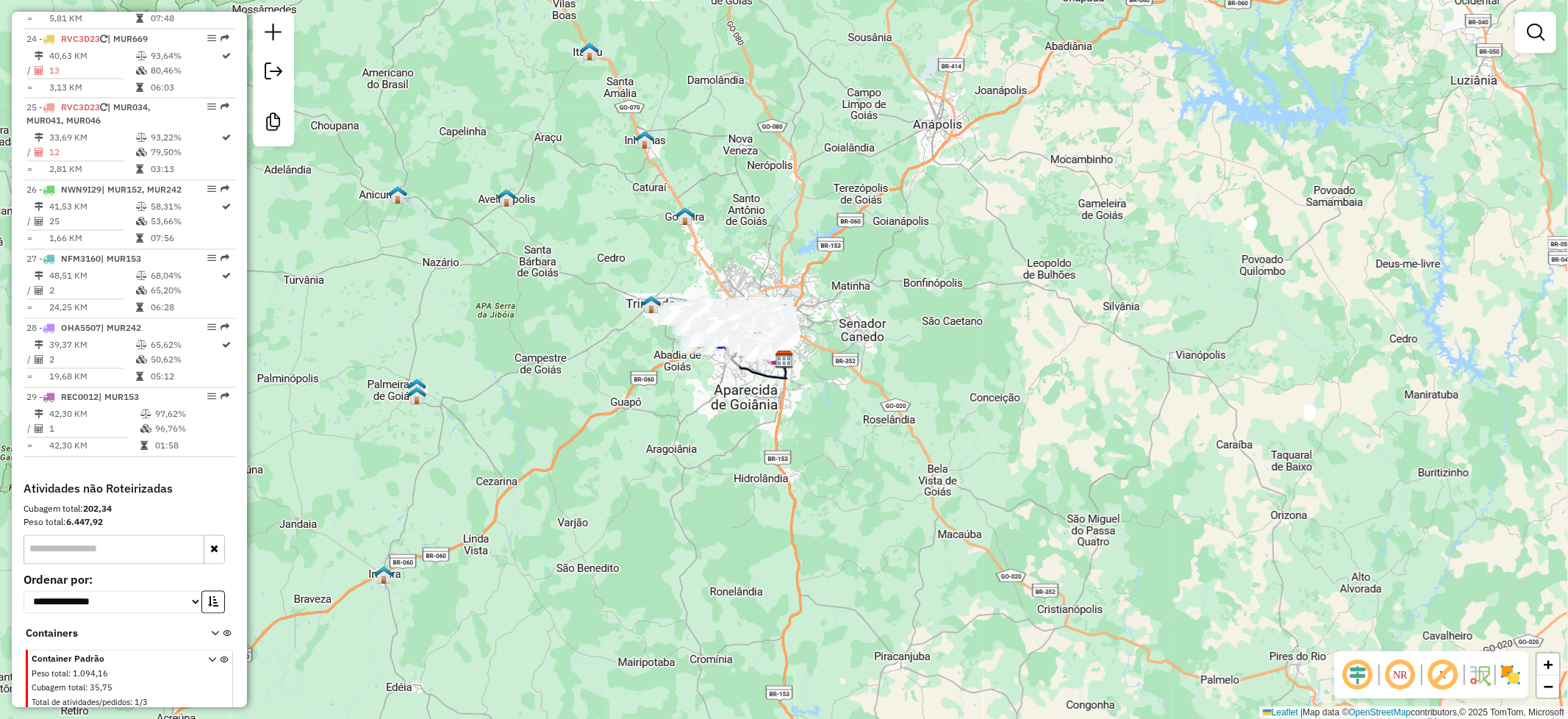
scroll to position [2353, 0]
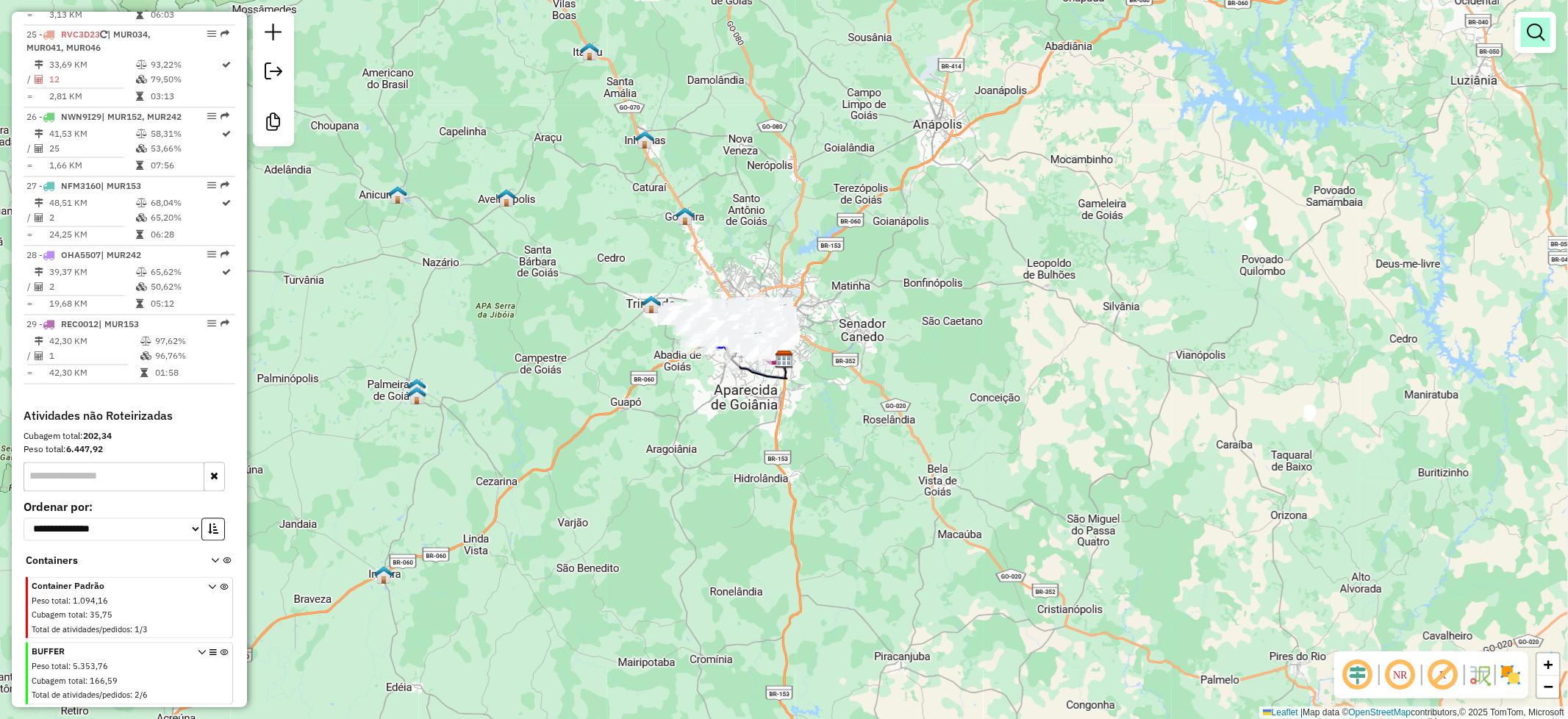
click at [1532, 26] on em at bounding box center [1536, 32] width 18 height 18
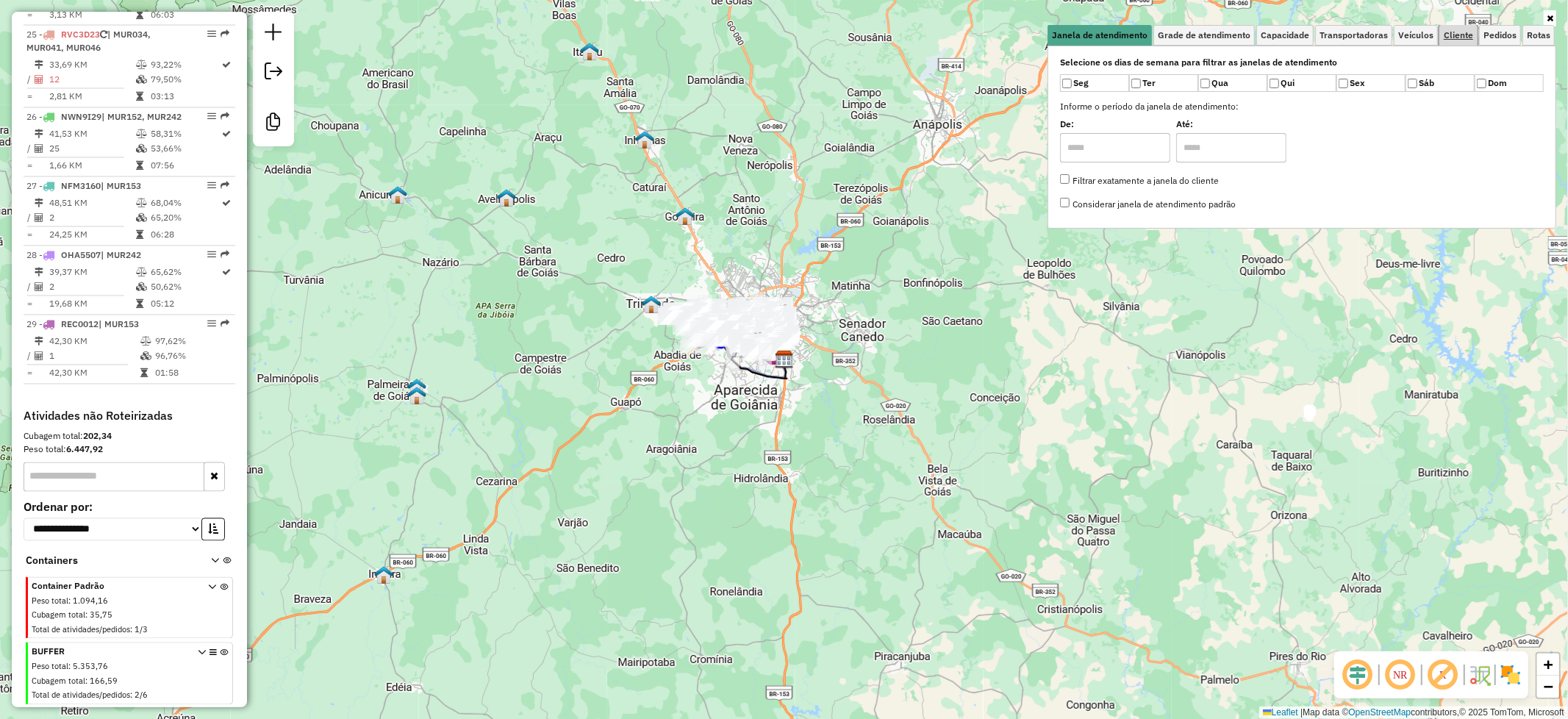
click at [1459, 34] on span "Cliente" at bounding box center [1457, 35] width 30 height 9
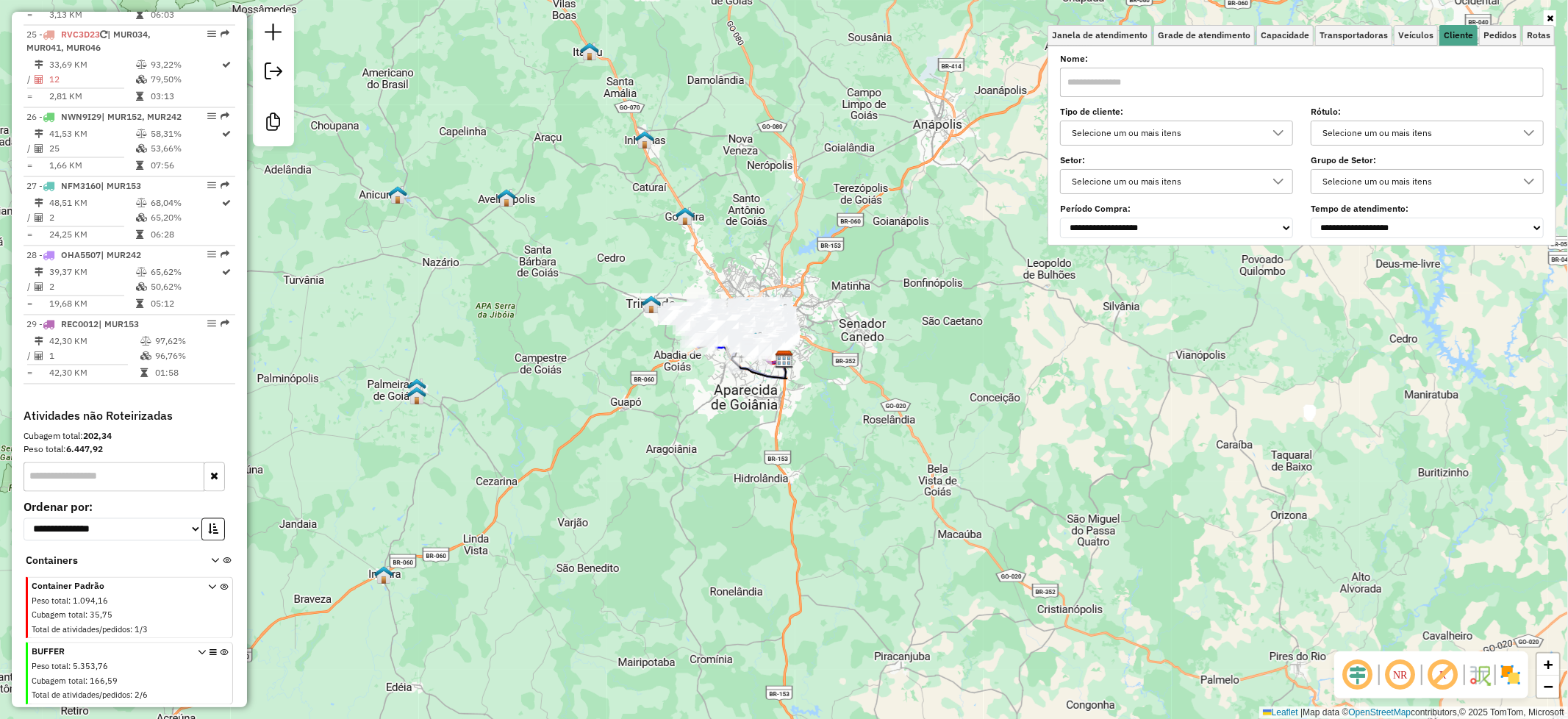
click at [1489, 134] on div "Selecione um ou mais itens" at bounding box center [1416, 133] width 198 height 23
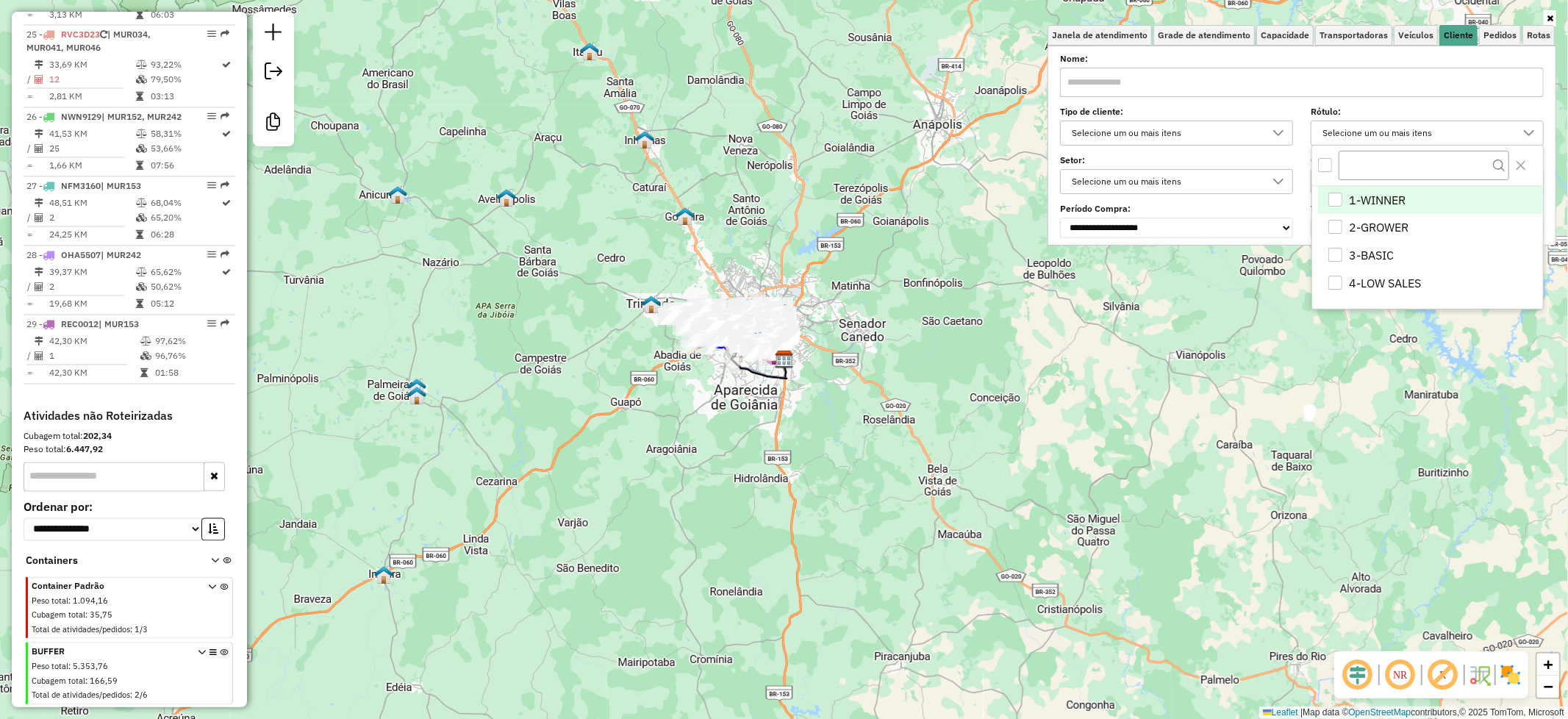
click at [1334, 204] on div "1-WINNER" at bounding box center [1335, 200] width 14 height 14
click at [1334, 232] on div "2-GROWER" at bounding box center [1335, 227] width 14 height 14
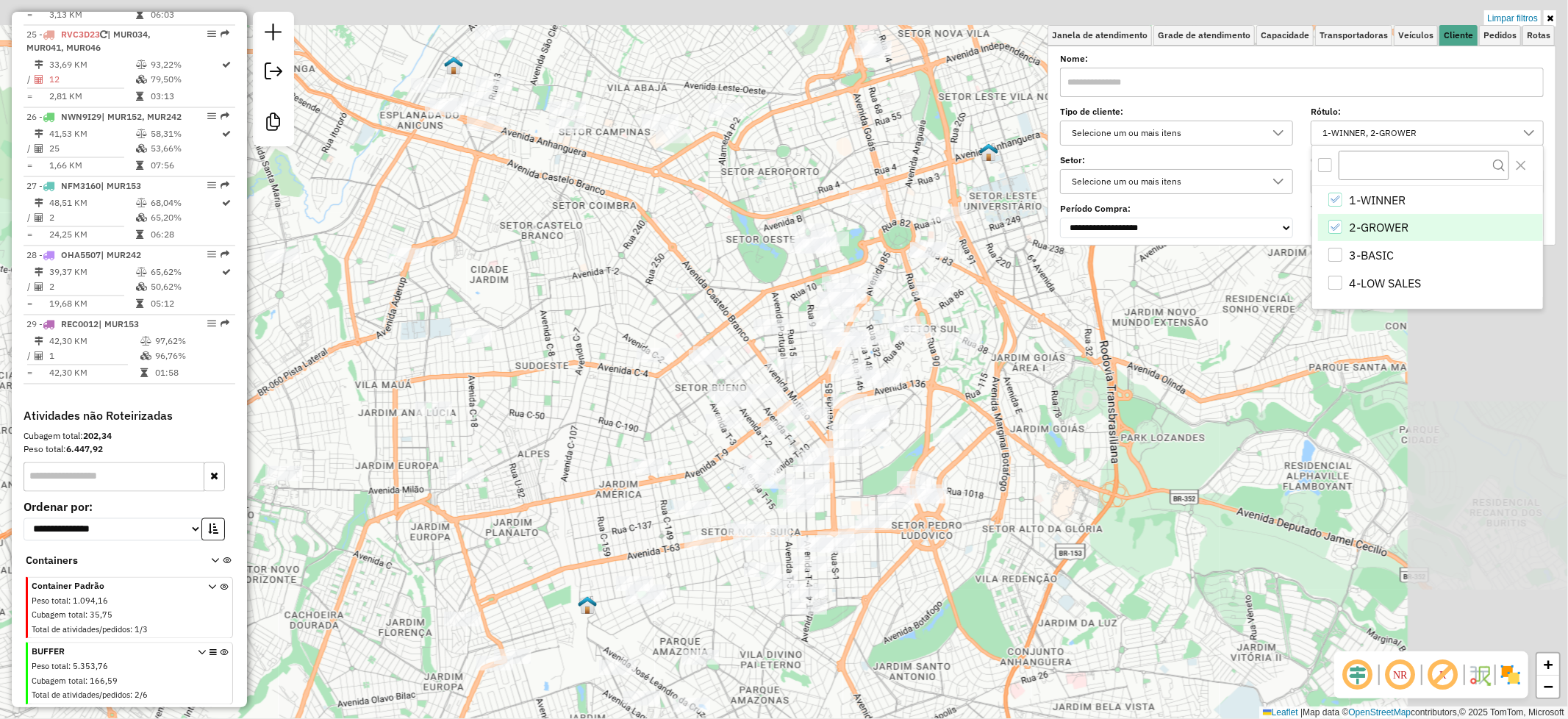
drag, startPoint x: 891, startPoint y: 289, endPoint x: 608, endPoint y: 403, distance: 305.1
click at [608, 403] on div "Limpar filtros Janela de atendimento Grade de atendimento Capacidade Transporta…" at bounding box center [784, 360] width 1568 height 719
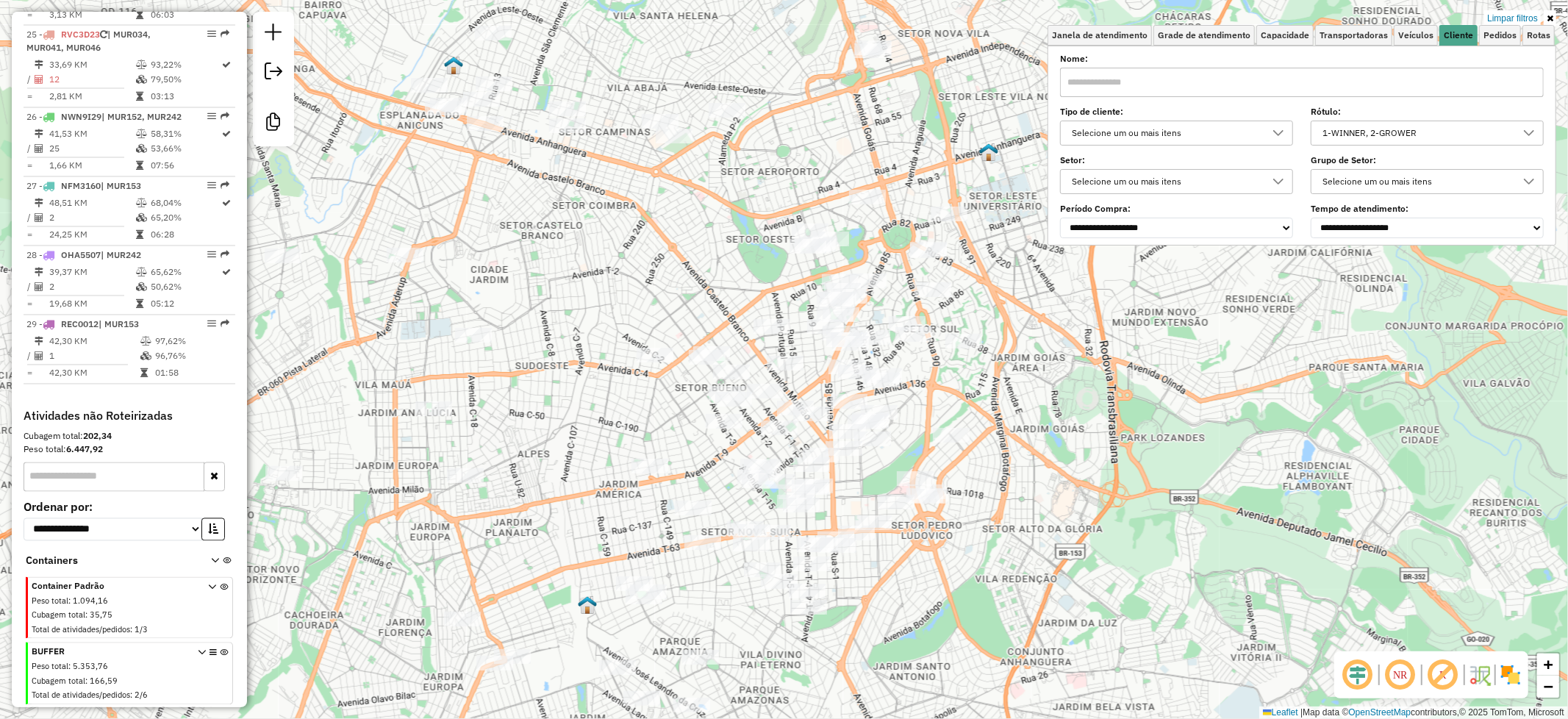
click at [1527, 130] on icon at bounding box center [1528, 132] width 12 height 12
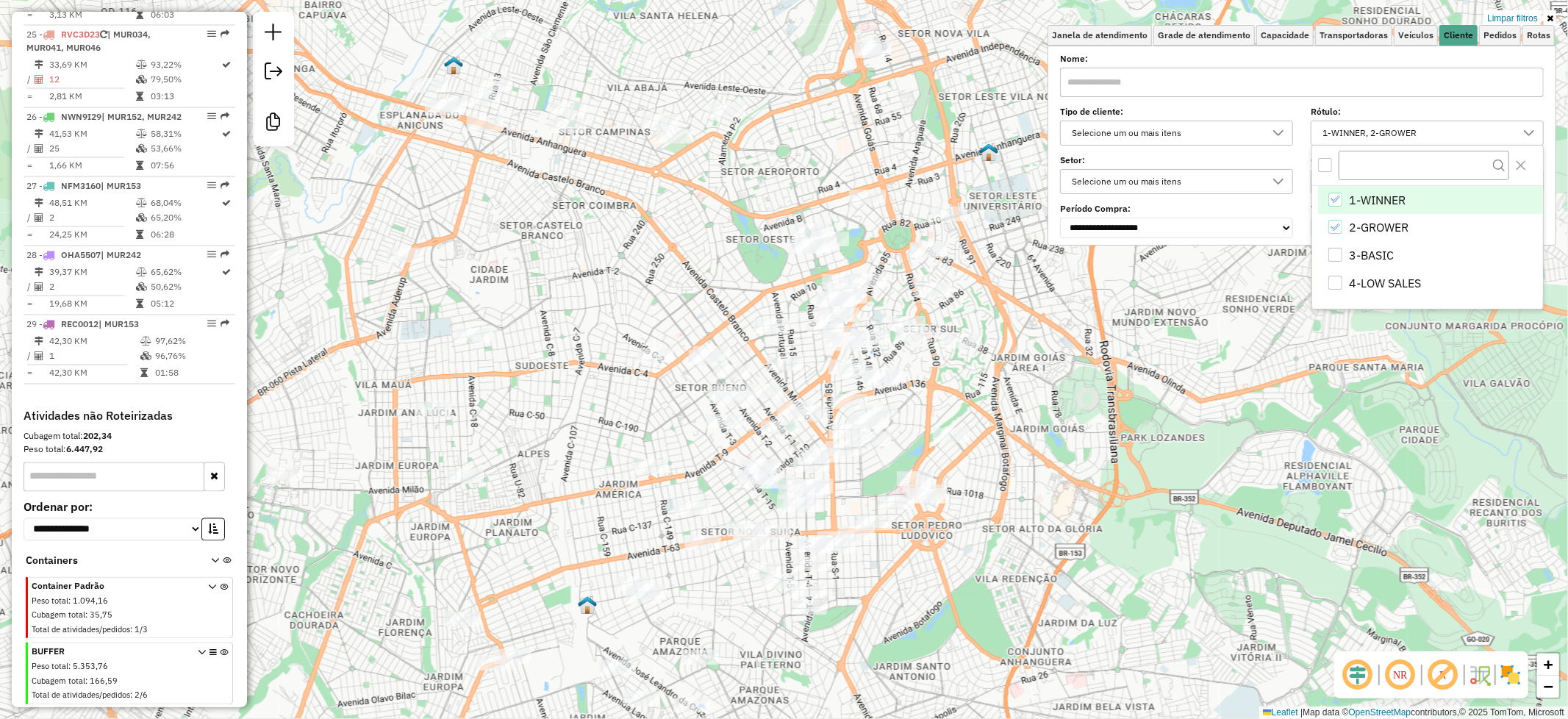
click at [1339, 199] on icon "1-WINNER" at bounding box center [1334, 199] width 10 height 10
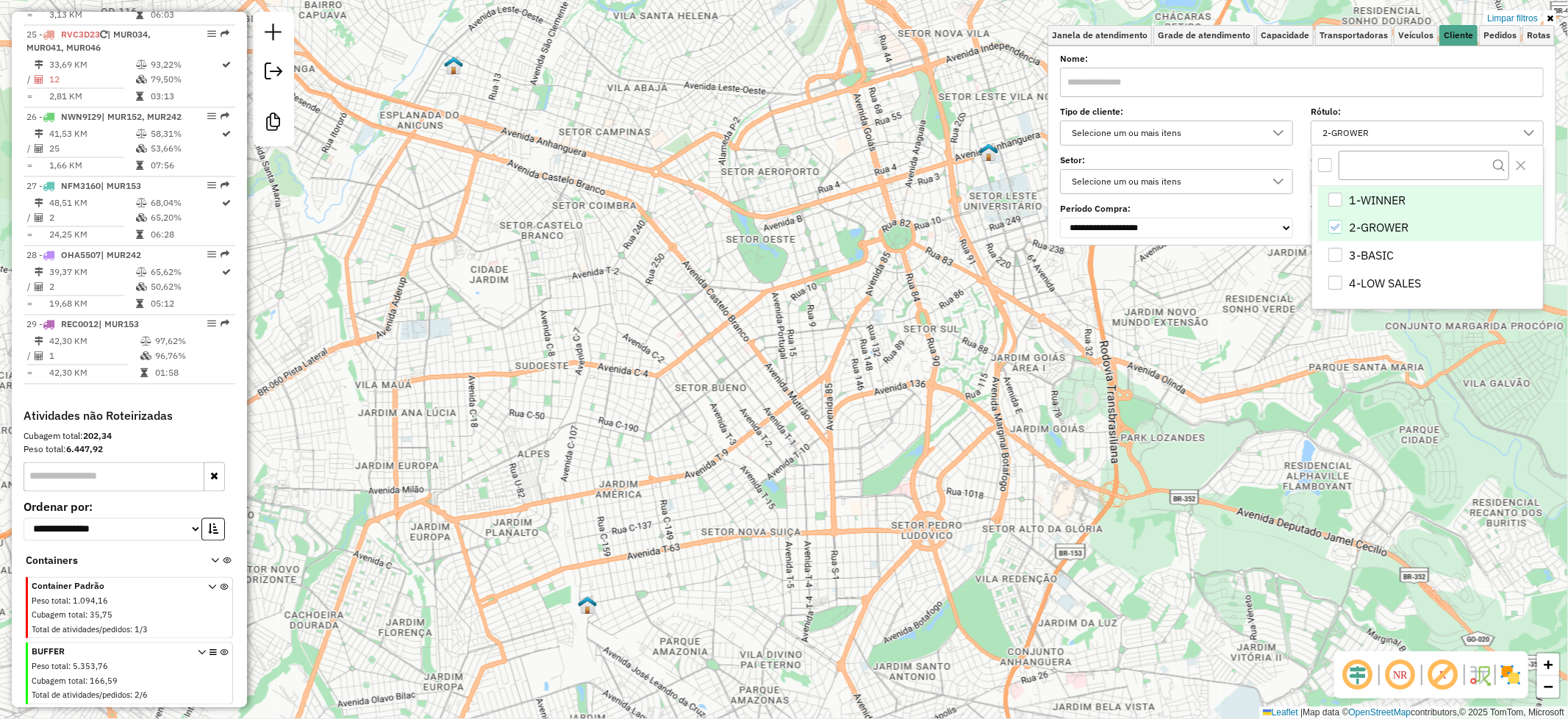
click at [1335, 230] on body "Aplicando filtros Pop-up bloqueado! Seu navegador bloqueou automáticamente a ab…" at bounding box center [784, 360] width 1568 height 719
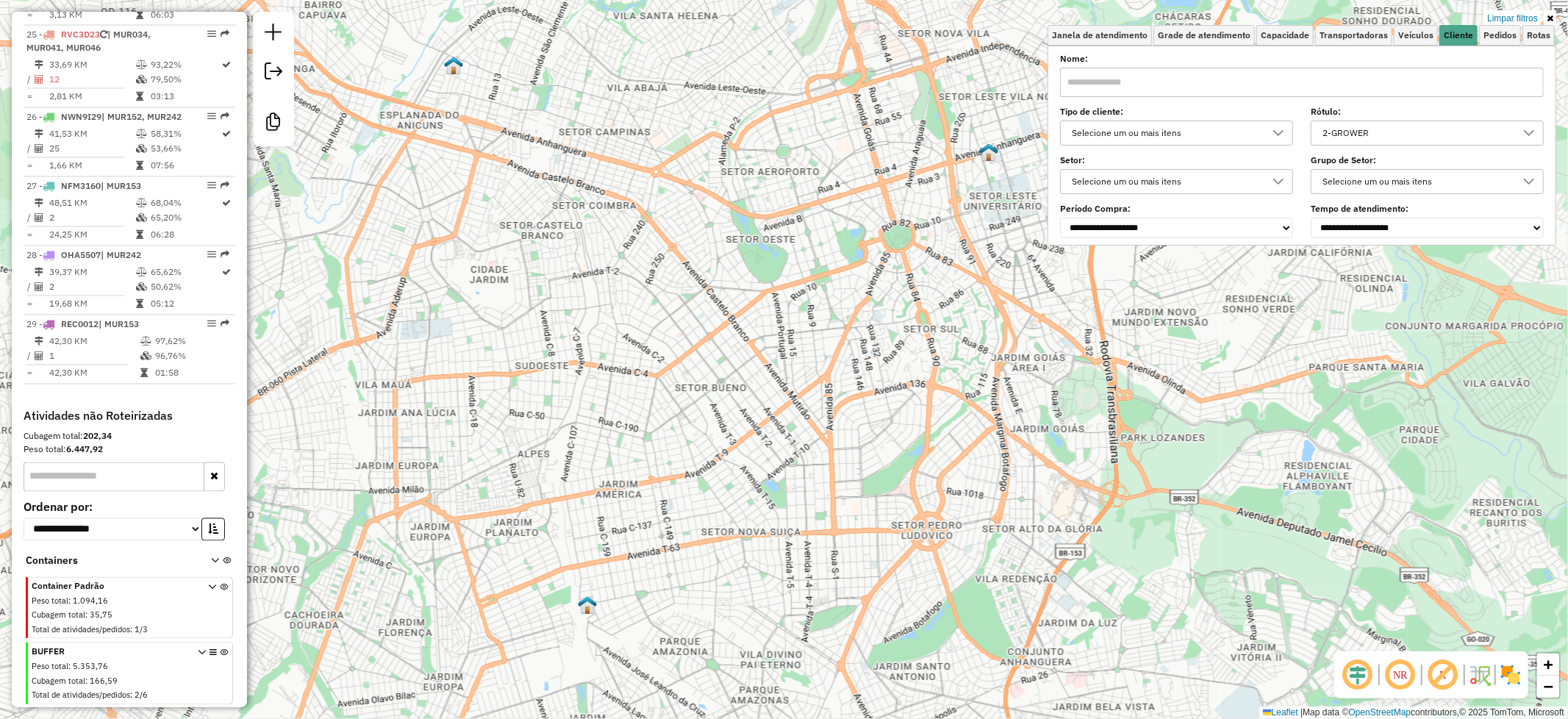
click at [1524, 131] on icon at bounding box center [1528, 132] width 12 height 12
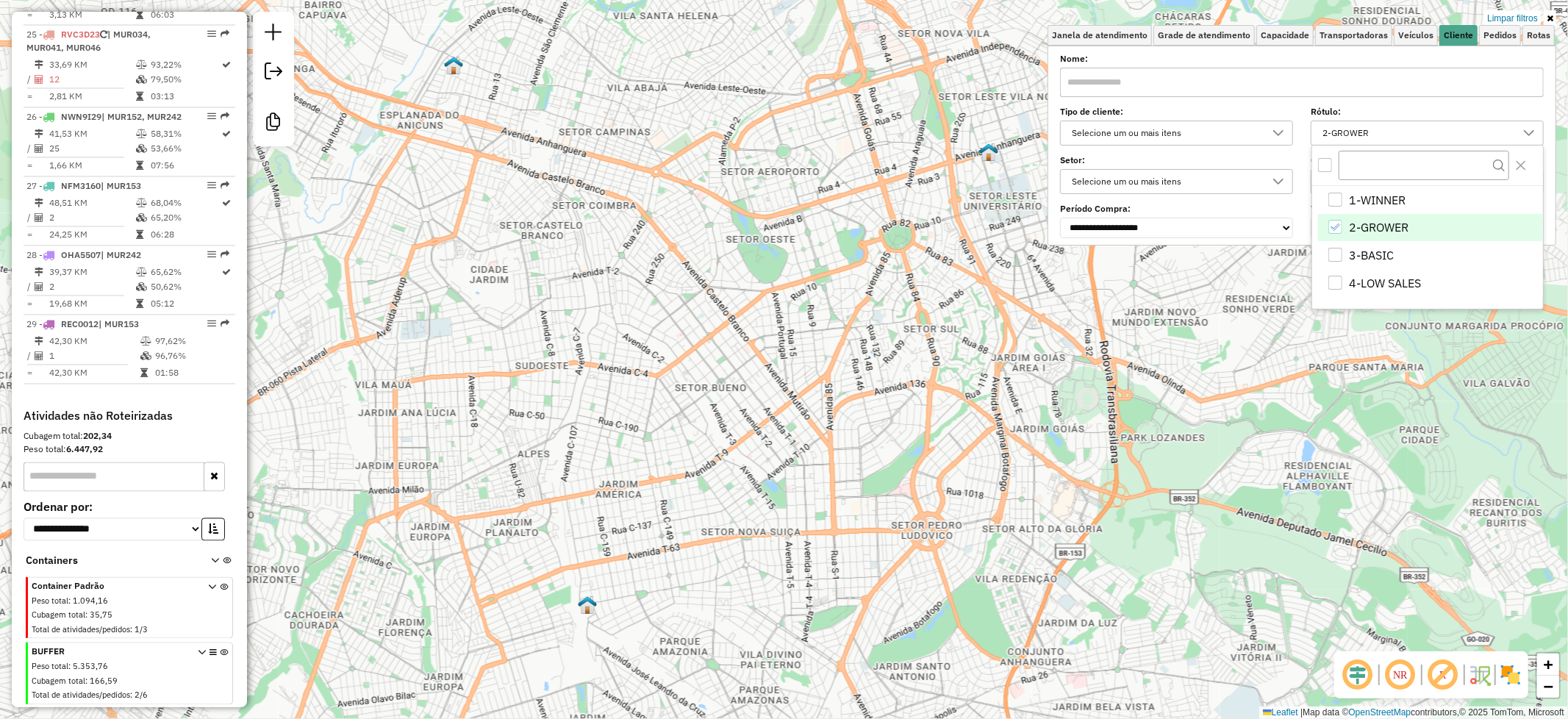
click at [1338, 224] on icon "2-GROWER" at bounding box center [1334, 226] width 10 height 10
click at [1342, 254] on div "3-BASIC" at bounding box center [1335, 255] width 14 height 14
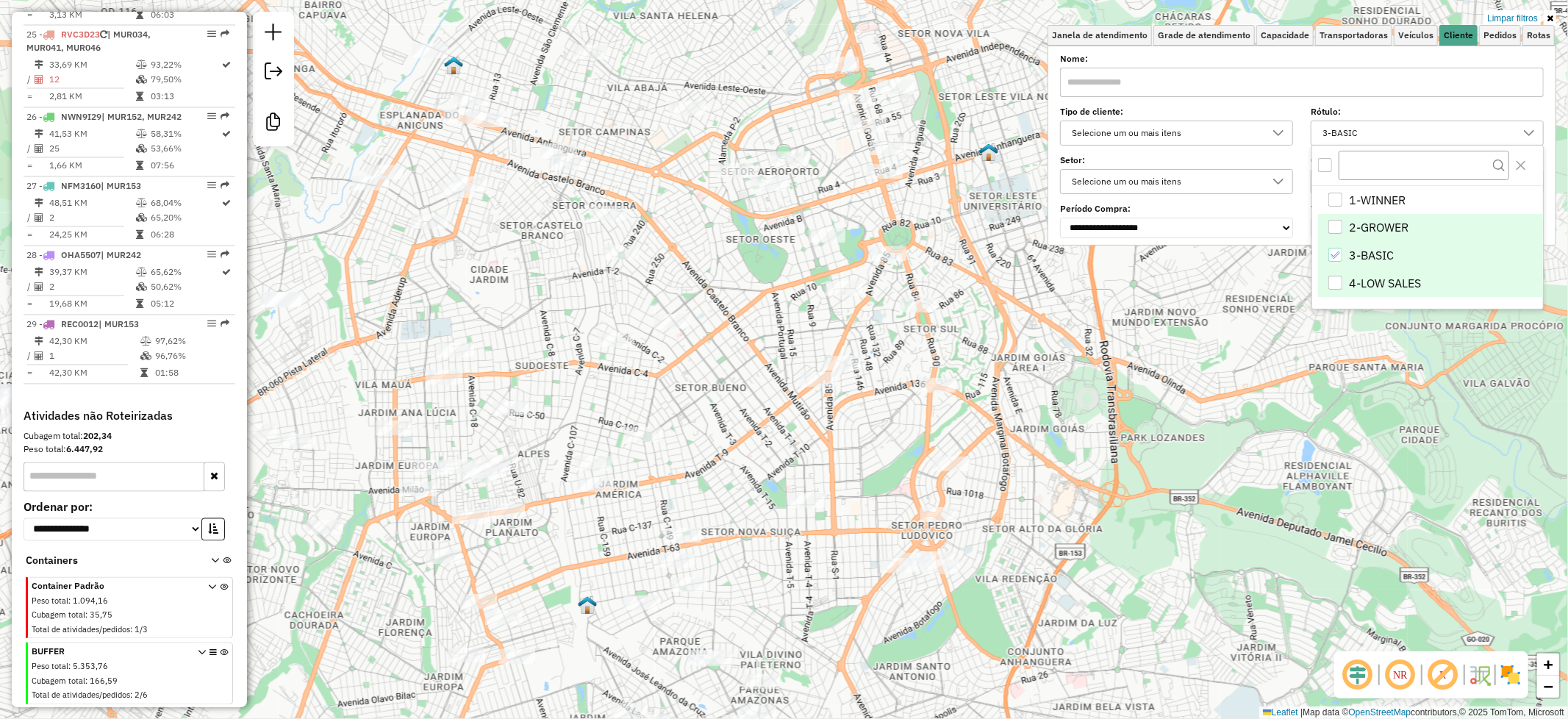
click at [1341, 280] on div "4-LOW SALES" at bounding box center [1335, 283] width 14 height 14
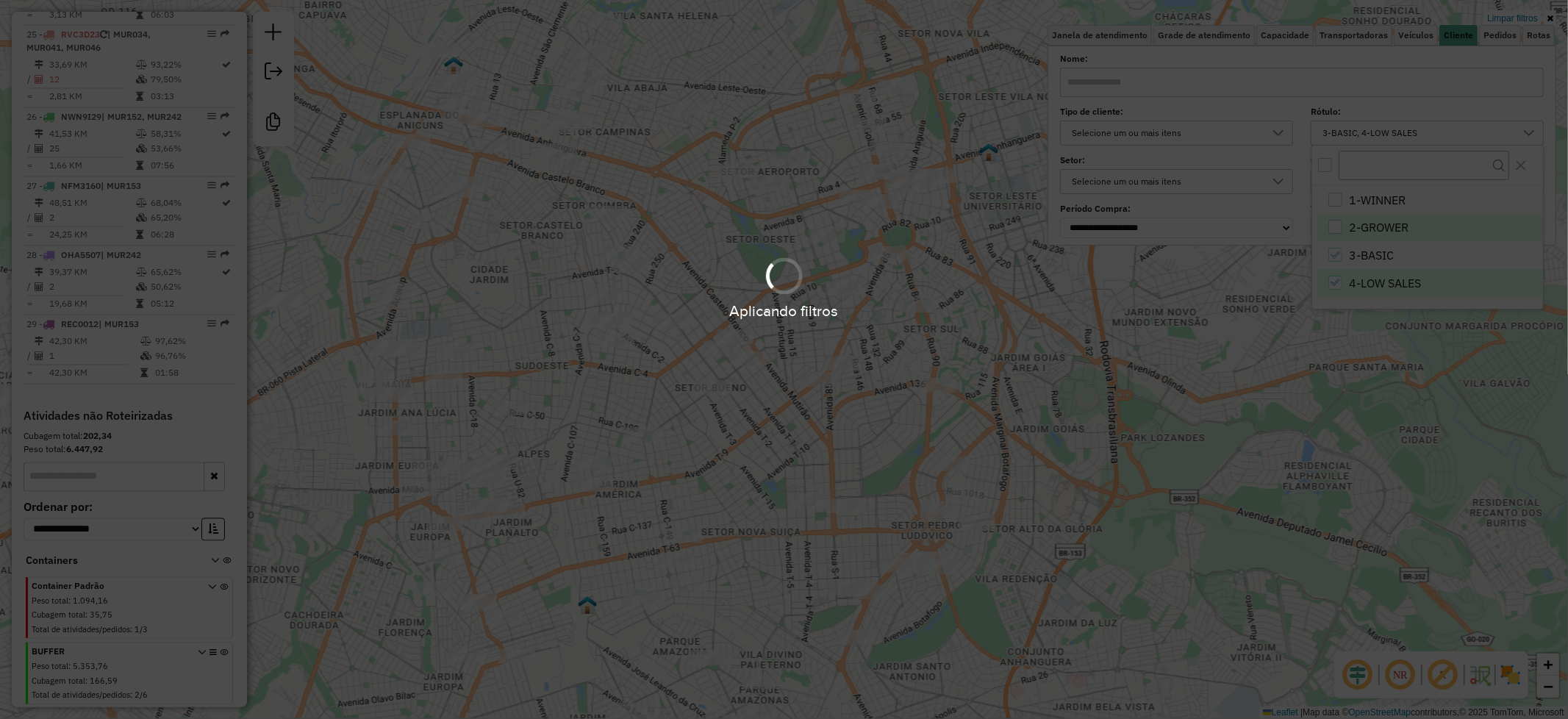
click at [1336, 261] on body "Aplicando filtros Pop-up bloqueado! Seu navegador bloqueou automáticamente a ab…" at bounding box center [784, 360] width 1568 height 719
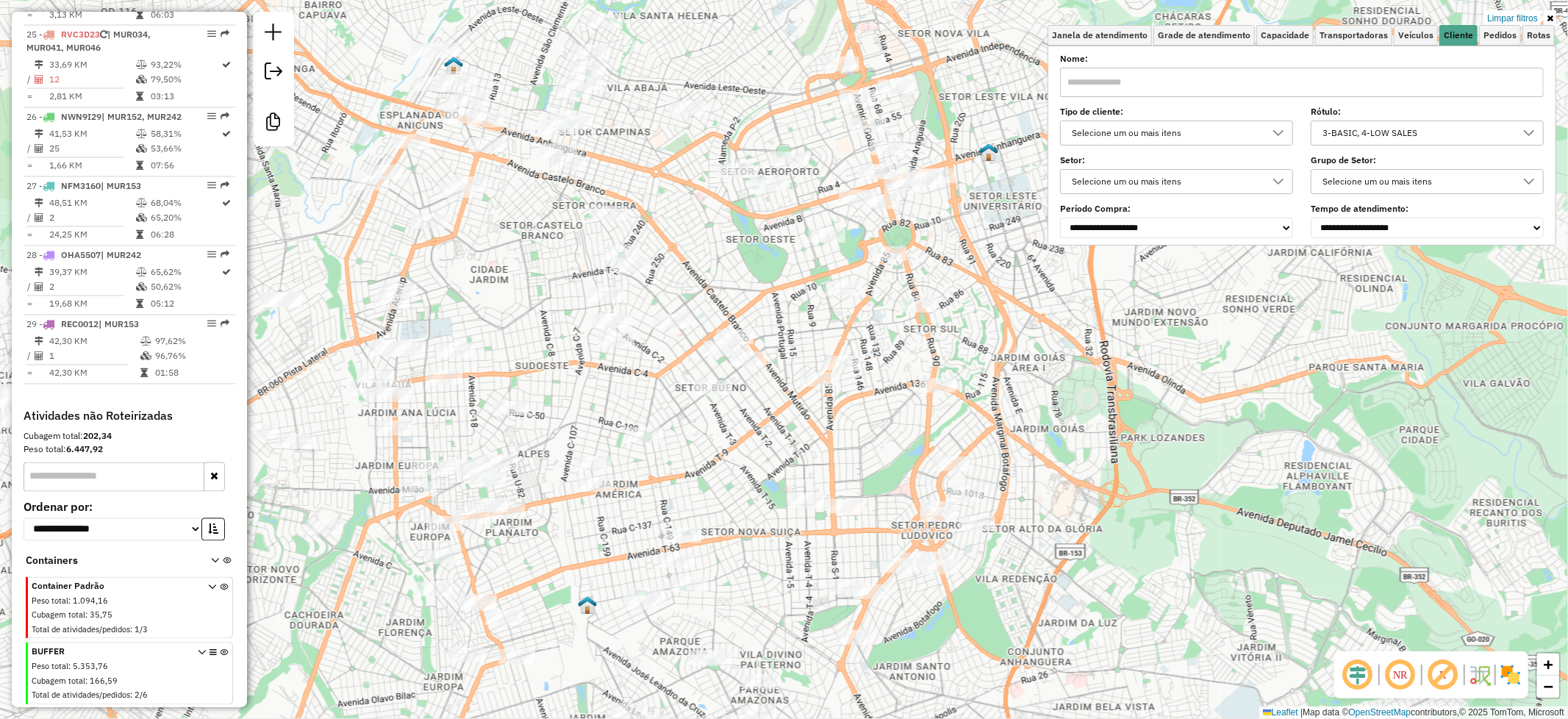
click at [1526, 131] on icon at bounding box center [1528, 133] width 10 height 6
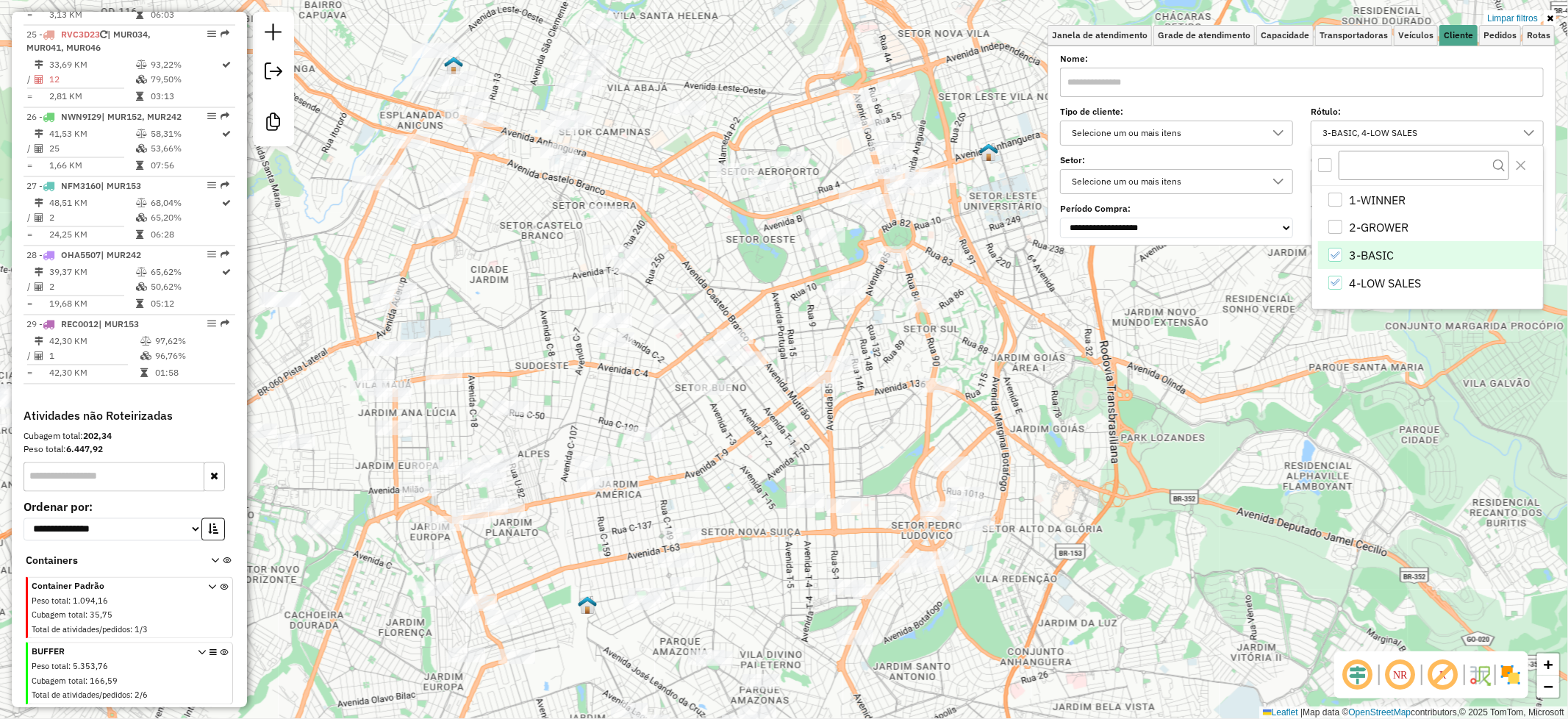
click at [1334, 254] on icon "3-BASIC" at bounding box center [1334, 254] width 10 height 10
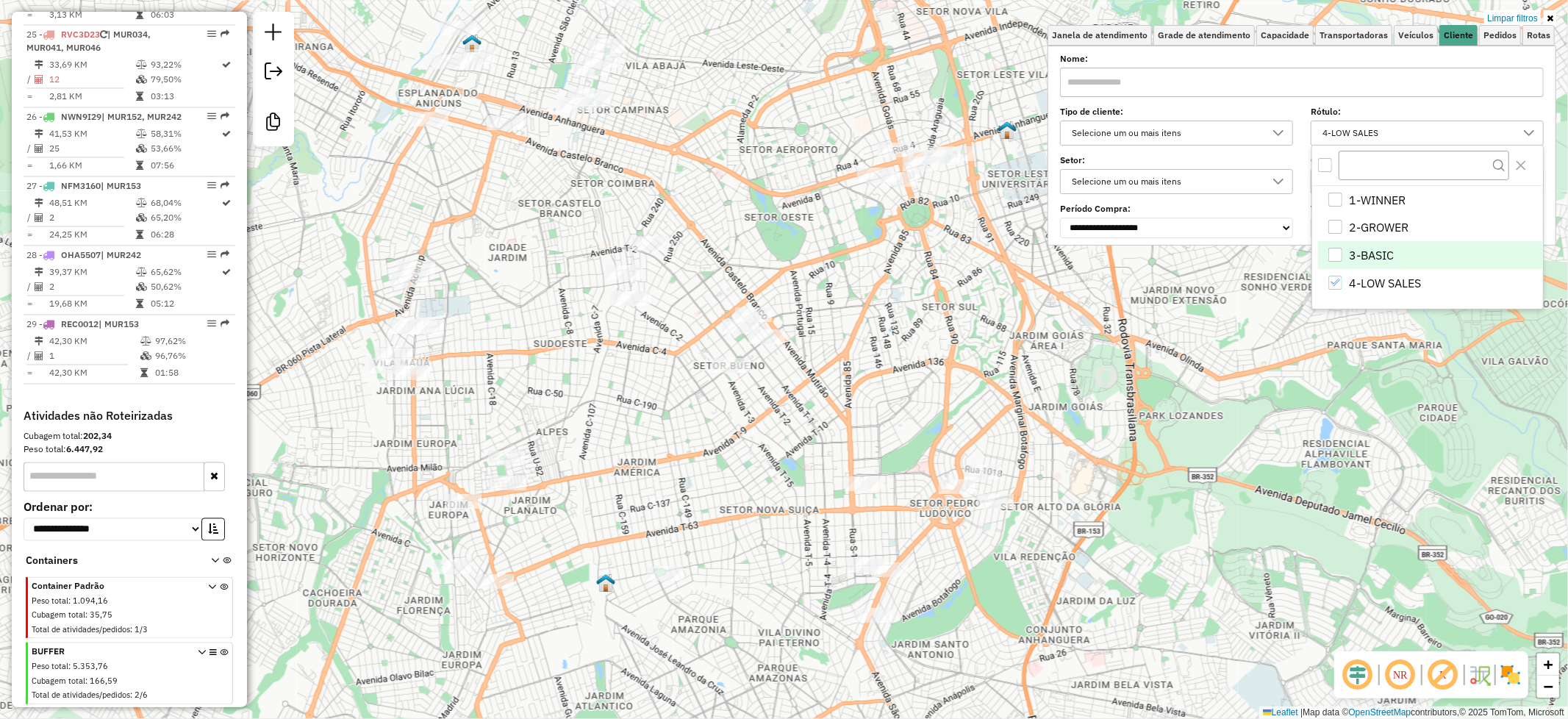
drag, startPoint x: 640, startPoint y: 481, endPoint x: 729, endPoint y: 280, distance: 219.8
click at [729, 280] on div "Limpar filtros Janela de atendimento Grade de atendimento Capacidade Transporta…" at bounding box center [784, 360] width 1568 height 719
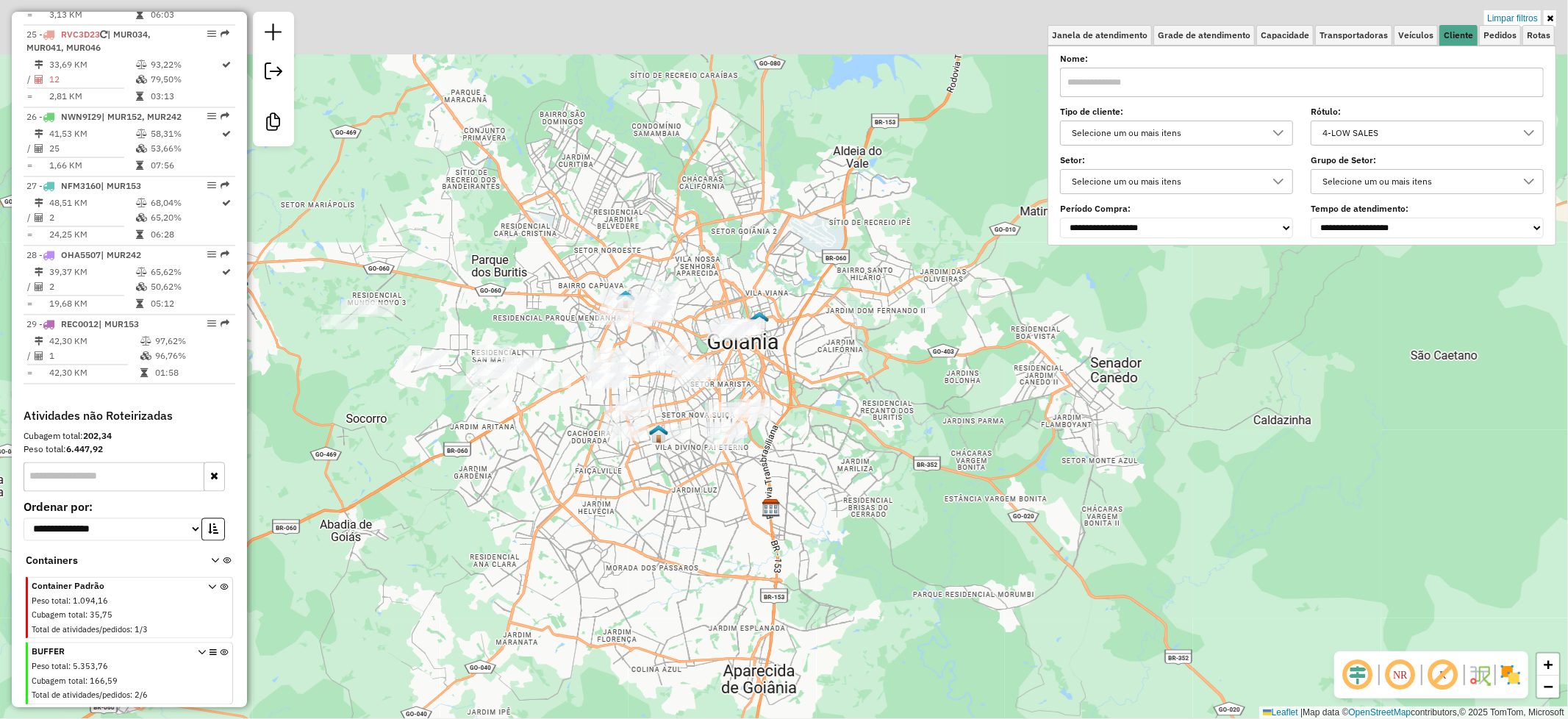
drag, startPoint x: 1194, startPoint y: 427, endPoint x: 1141, endPoint y: 528, distance: 114.1
click at [1141, 528] on div "Limpar filtros Janela de atendimento Grade de atendimento Capacidade Transporta…" at bounding box center [784, 360] width 1568 height 719
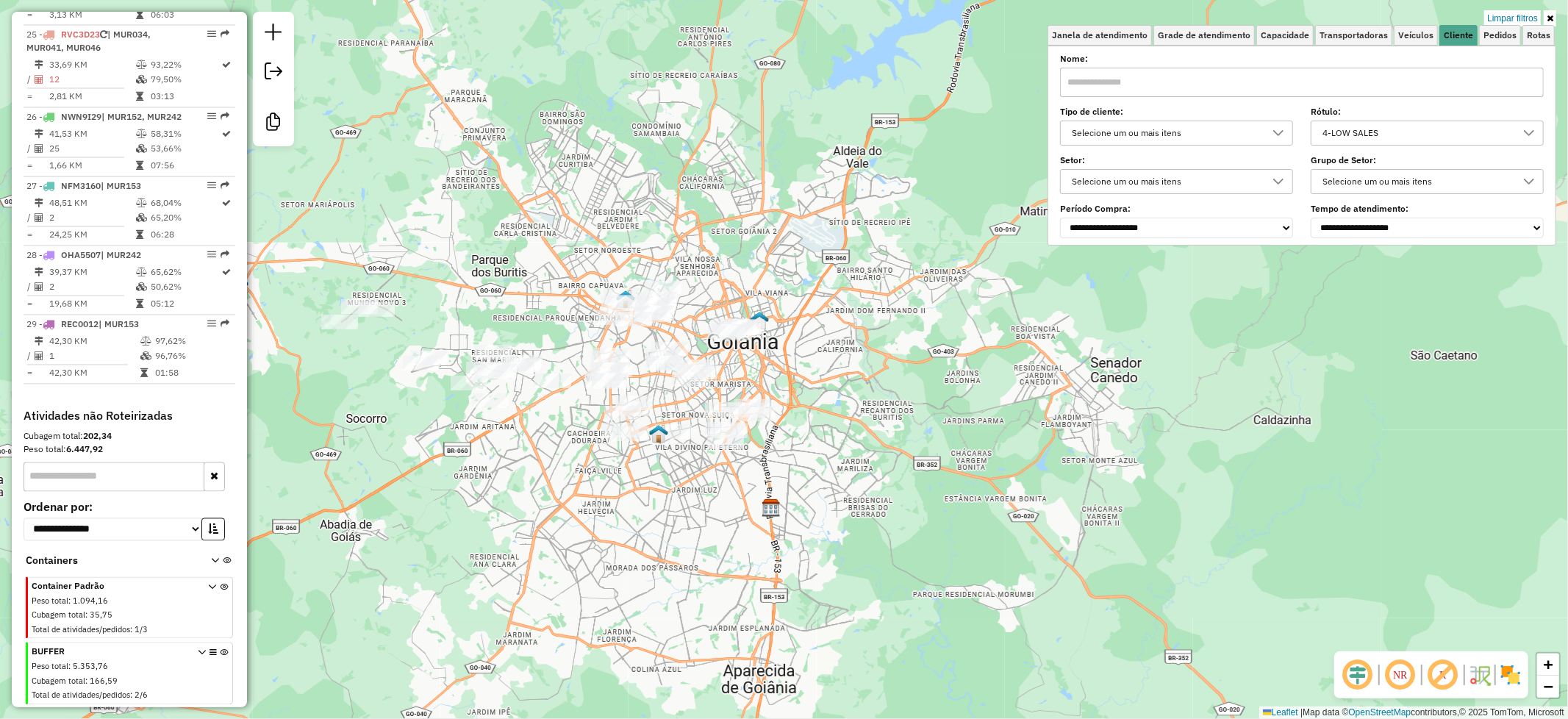
click at [1536, 131] on div at bounding box center [1528, 133] width 28 height 23
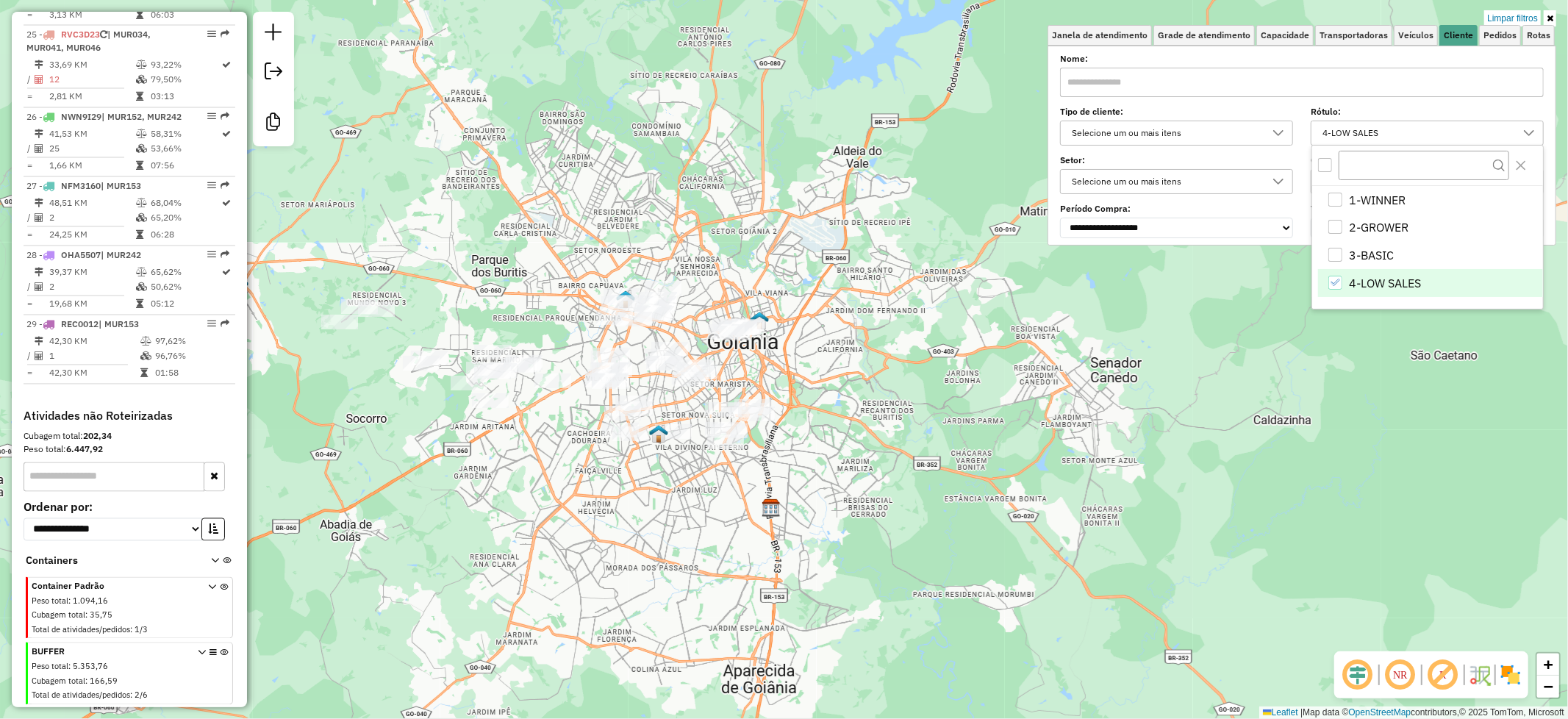
click at [1338, 288] on div "4-LOW SALES" at bounding box center [1335, 283] width 14 height 14
click at [1338, 257] on div "3-BASIC" at bounding box center [1335, 255] width 14 height 14
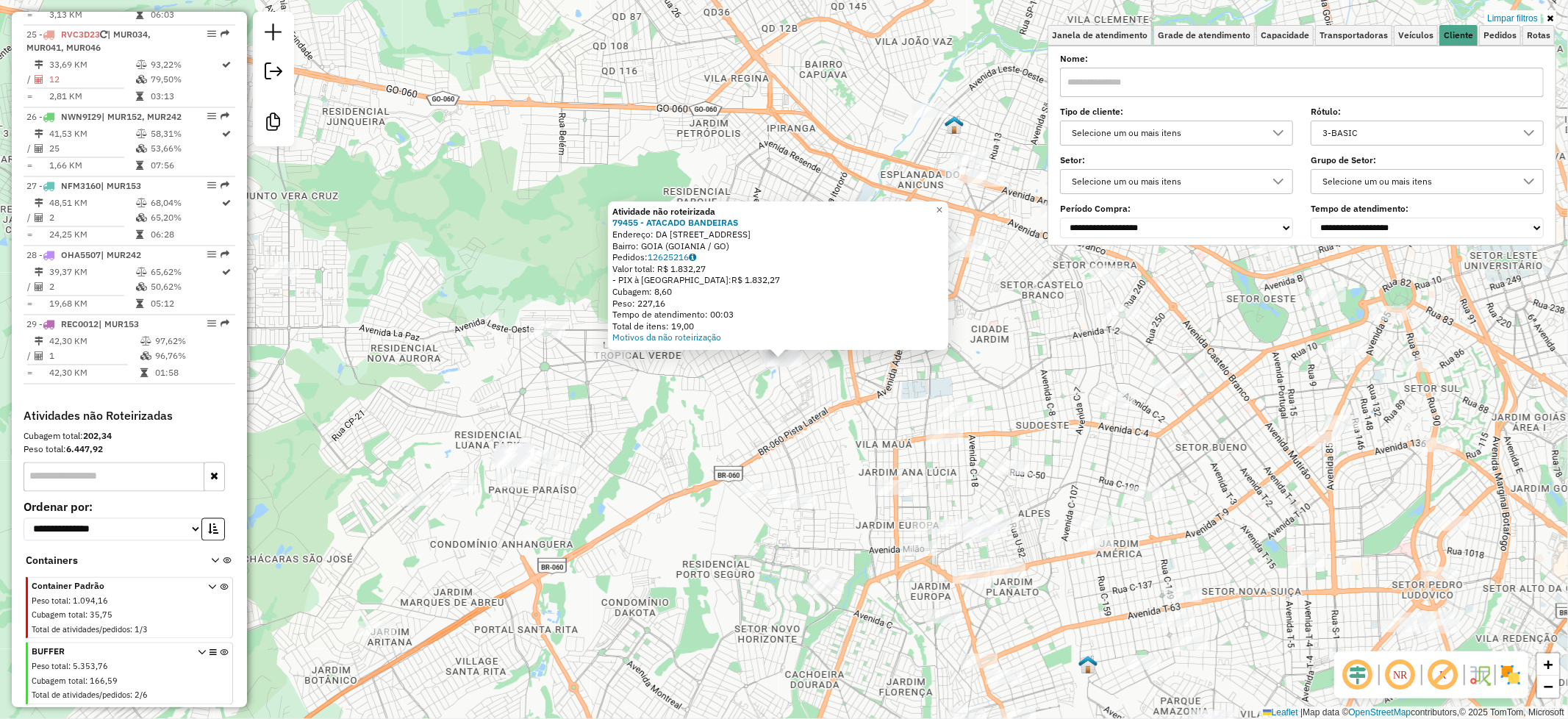
click at [619, 442] on div "Atividade não roteirizada 79455 - ATACADO BANDEIRAS Endereço: DA BANDEIRA 117 B…" at bounding box center [784, 360] width 1568 height 719
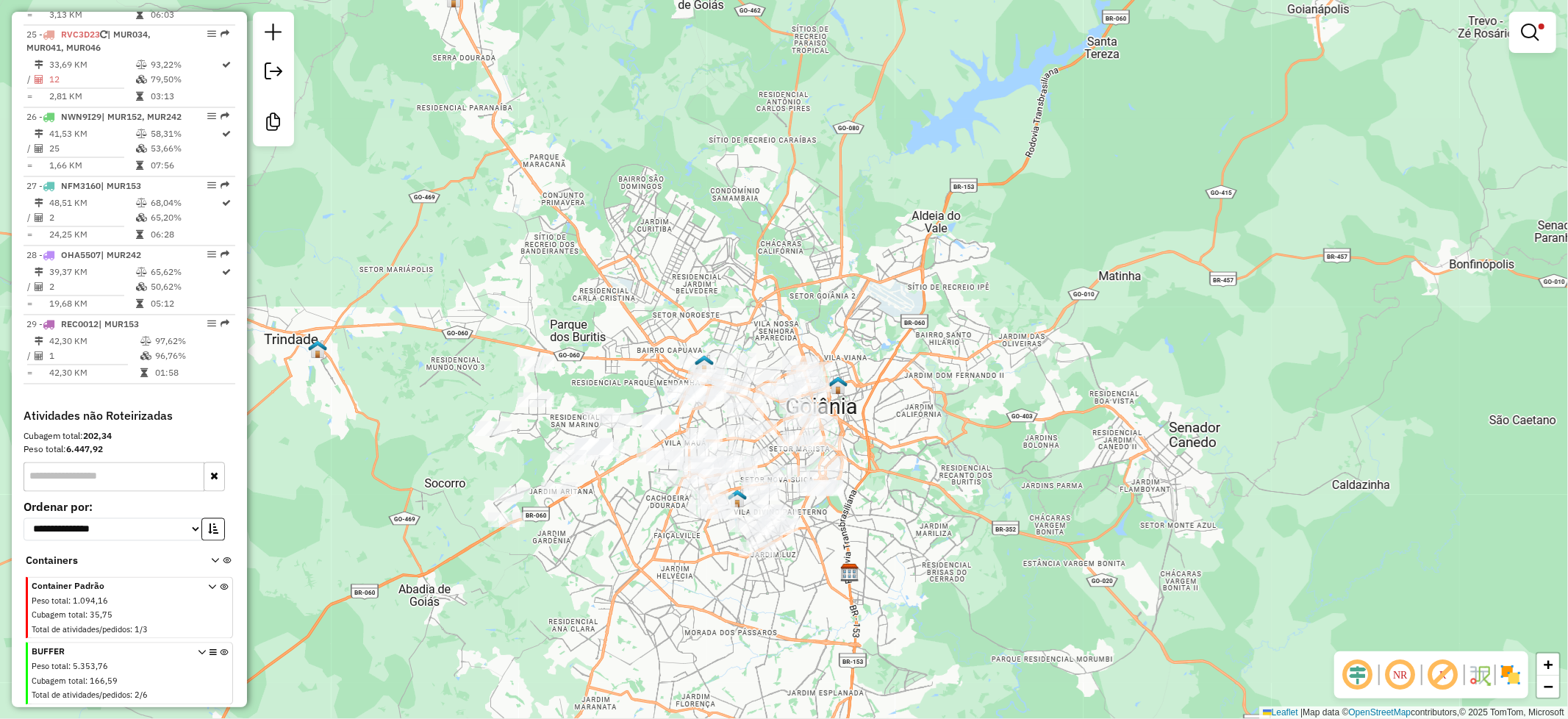
click at [635, 564] on div "Limpar filtros Janela de atendimento Grade de atendimento Capacidade Transporta…" at bounding box center [784, 360] width 1568 height 719
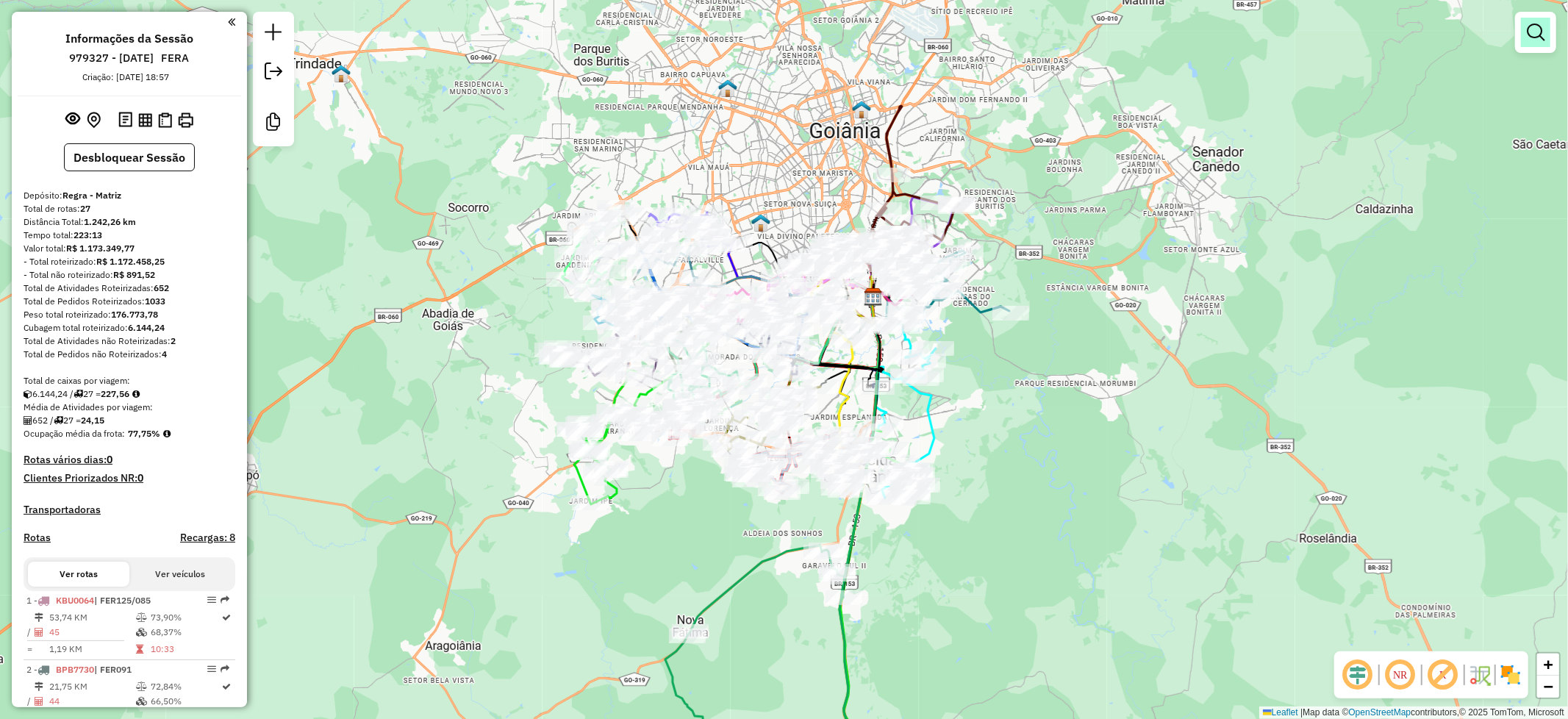
click at [1538, 27] on em at bounding box center [1536, 32] width 18 height 18
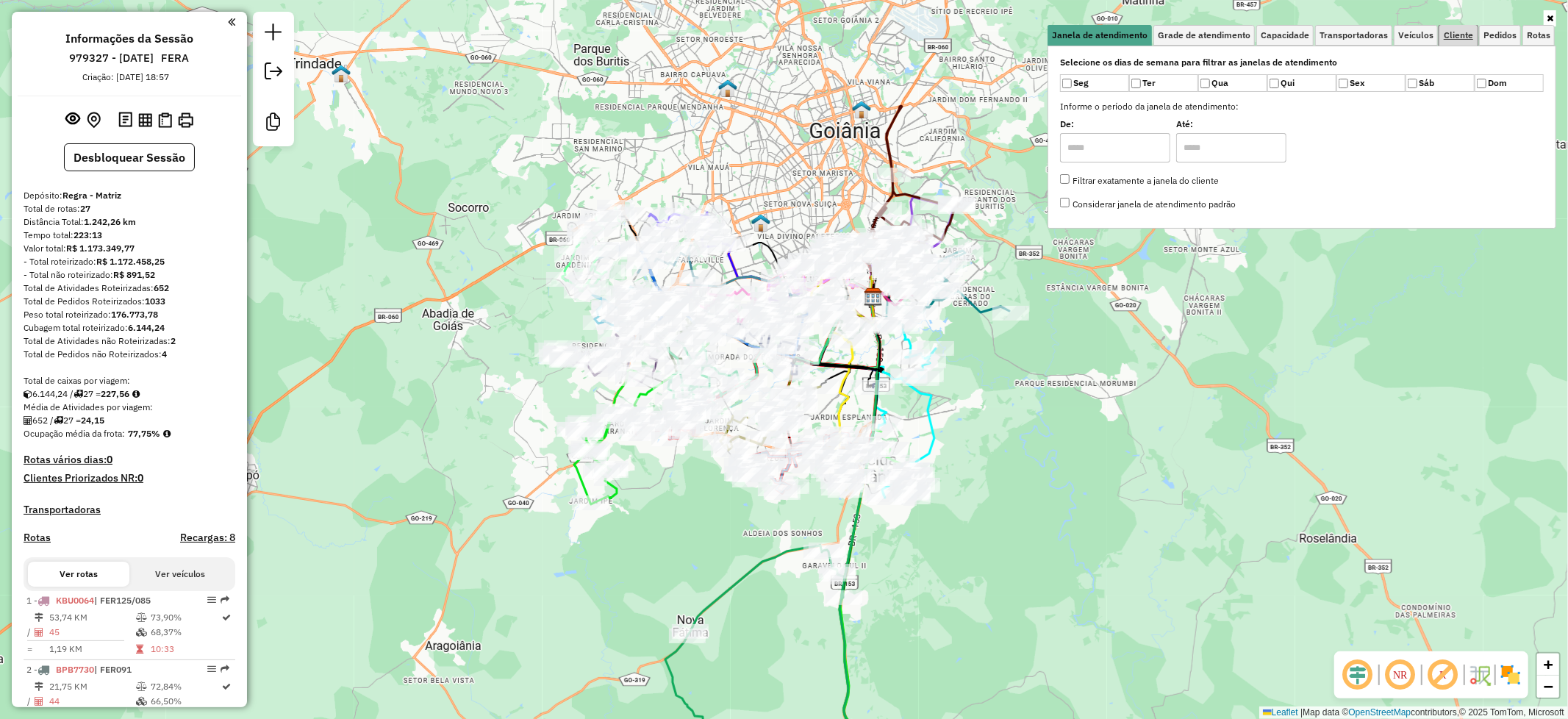
click at [1460, 38] on span "Cliente" at bounding box center [1457, 35] width 30 height 9
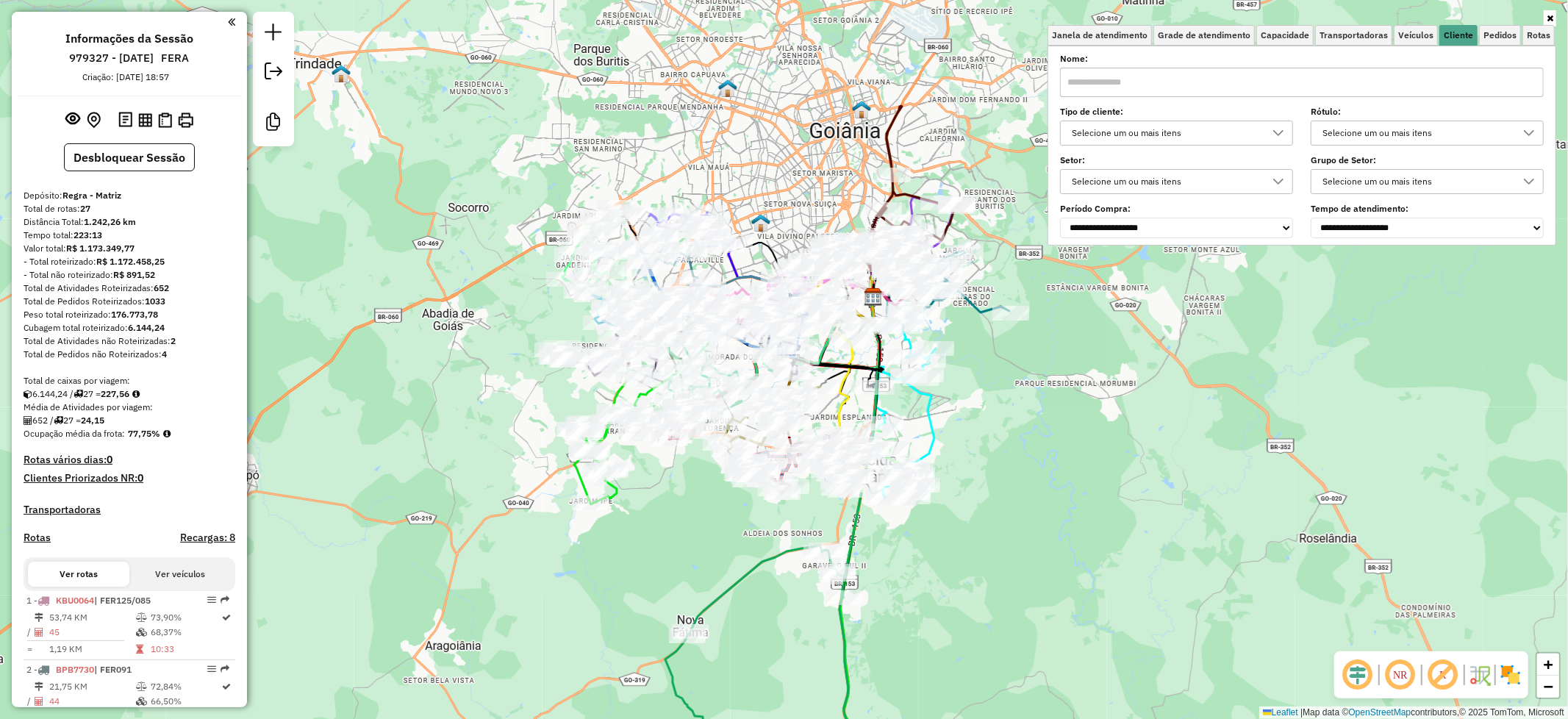
click at [1531, 130] on icon at bounding box center [1528, 132] width 12 height 12
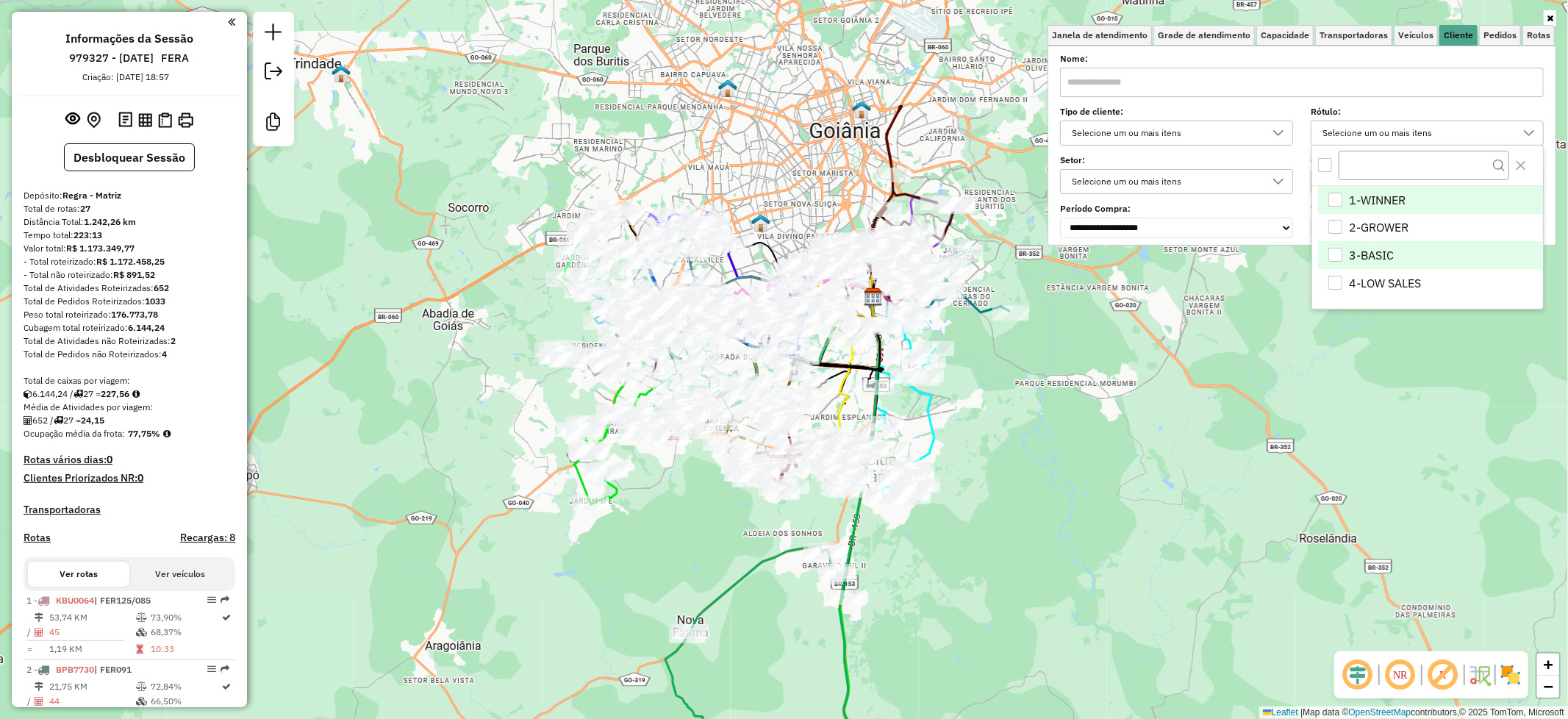
click at [1342, 255] on div "3-BASIC" at bounding box center [1335, 255] width 14 height 14
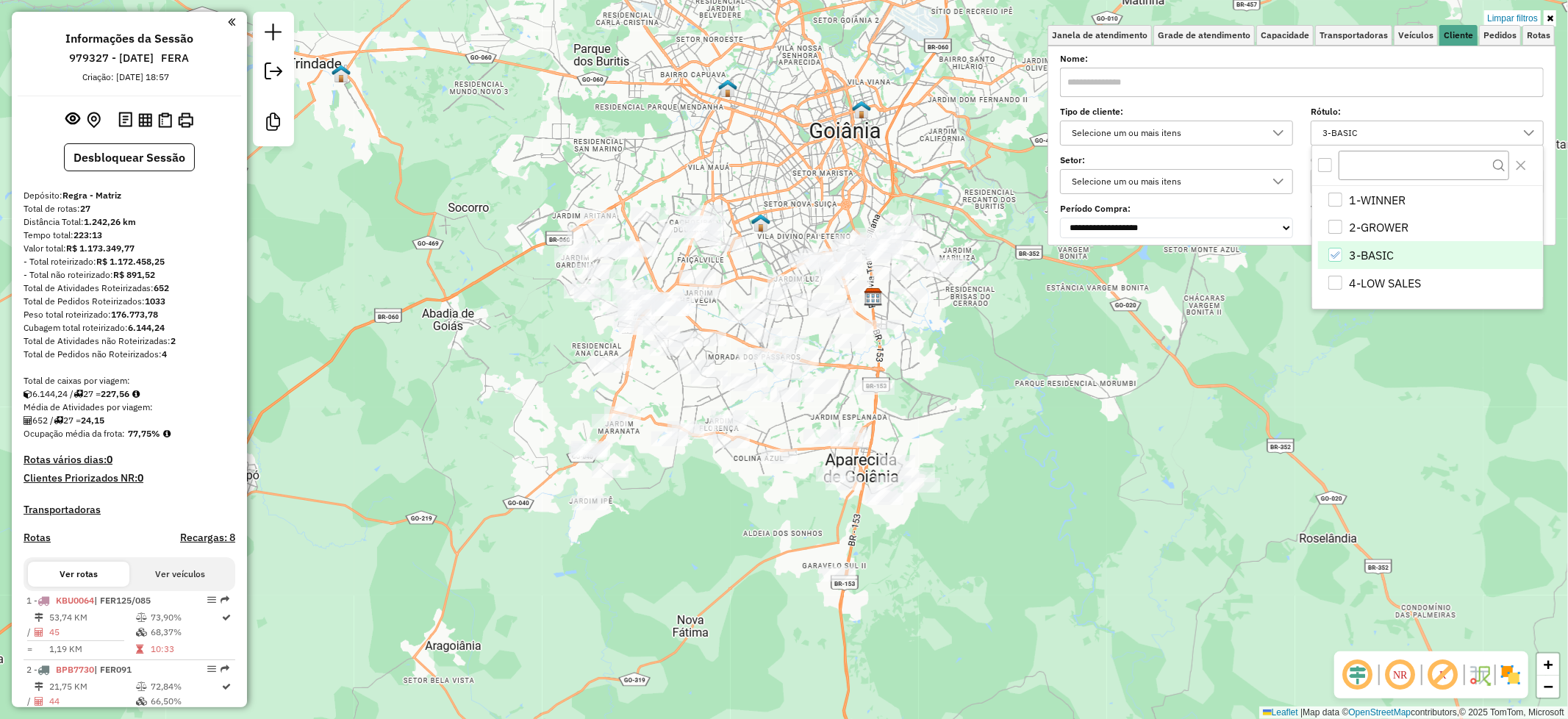
click at [1342, 254] on div "3-BASIC" at bounding box center [1335, 255] width 14 height 14
click at [1342, 282] on div "4-LOW SALES" at bounding box center [1335, 283] width 14 height 14
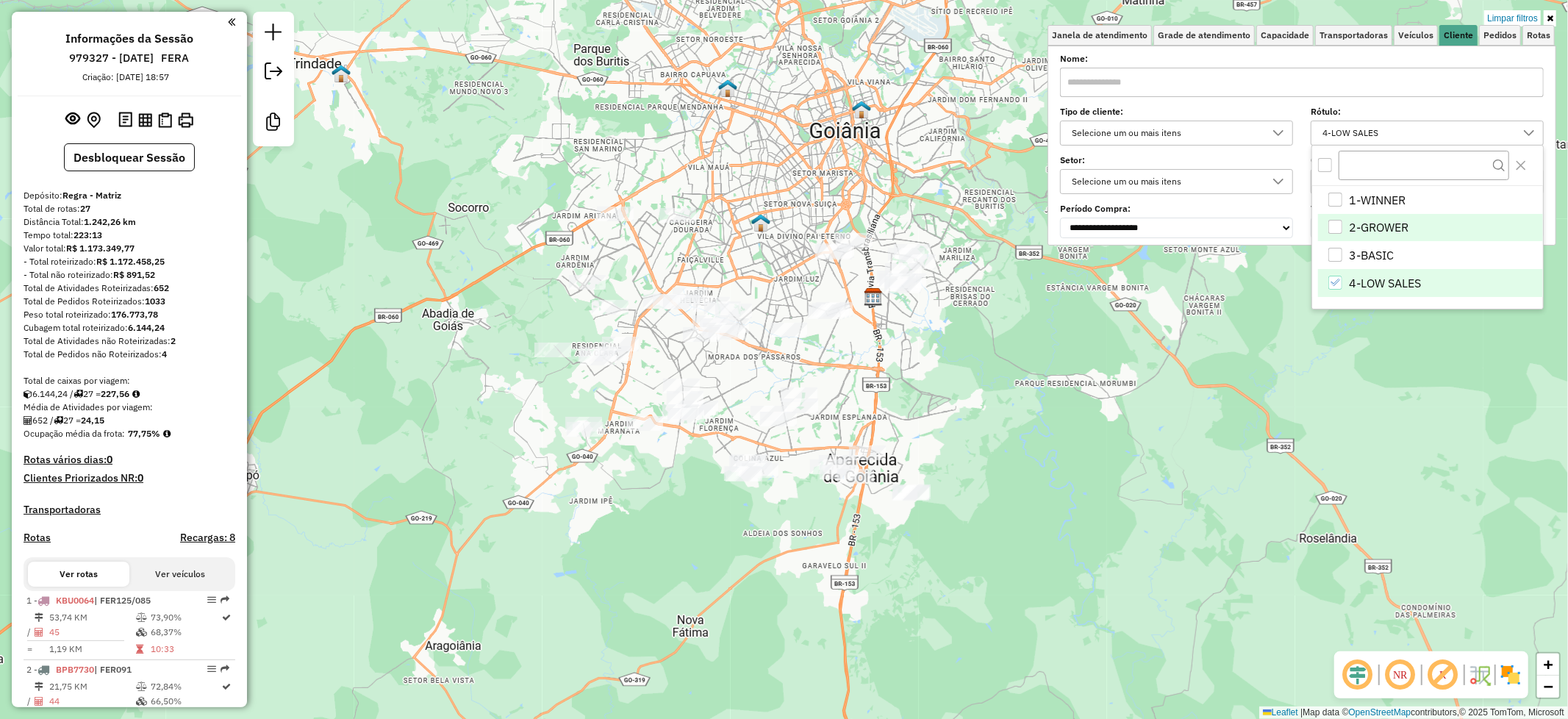
click at [1339, 228] on div "2-GROWER" at bounding box center [1335, 227] width 14 height 14
click at [1338, 288] on icon "4-LOW SALES" at bounding box center [1334, 281] width 10 height 10
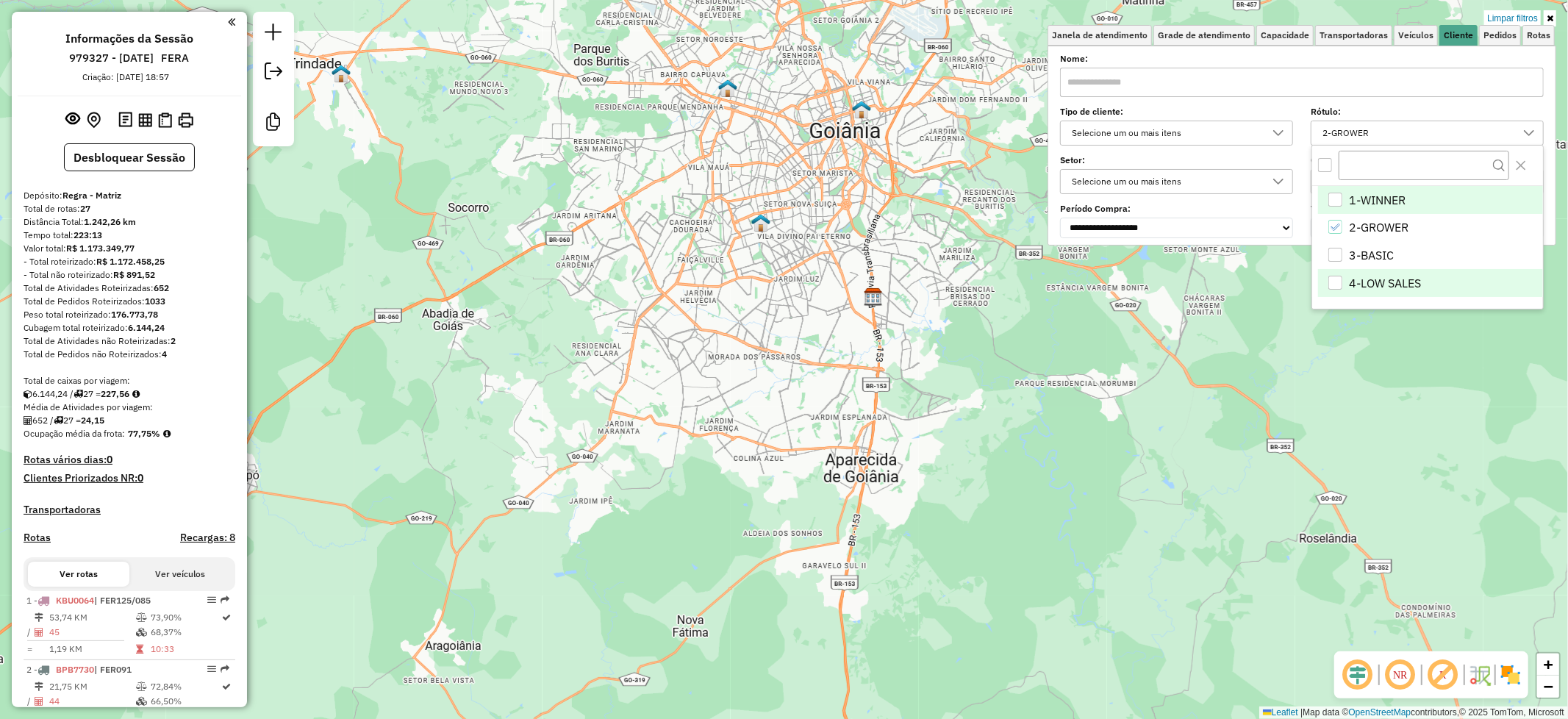
click at [1338, 192] on div "1-WINNER" at bounding box center [1335, 200] width 14 height 14
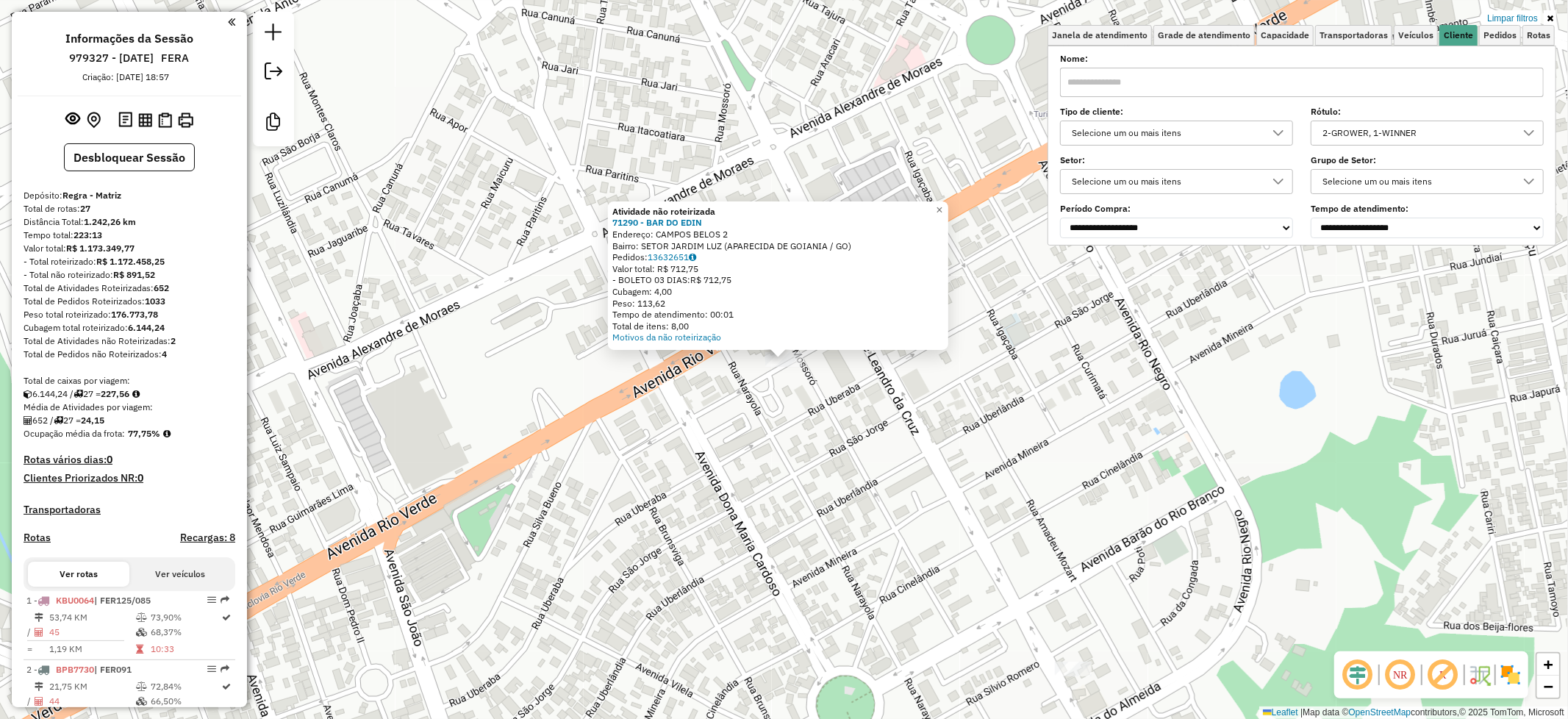
click at [823, 473] on div "Atividade não roteirizada 71290 - BAR DO EDIN Endereço: CAMPOS BELOS 2 Bairro: …" at bounding box center [784, 360] width 1568 height 719
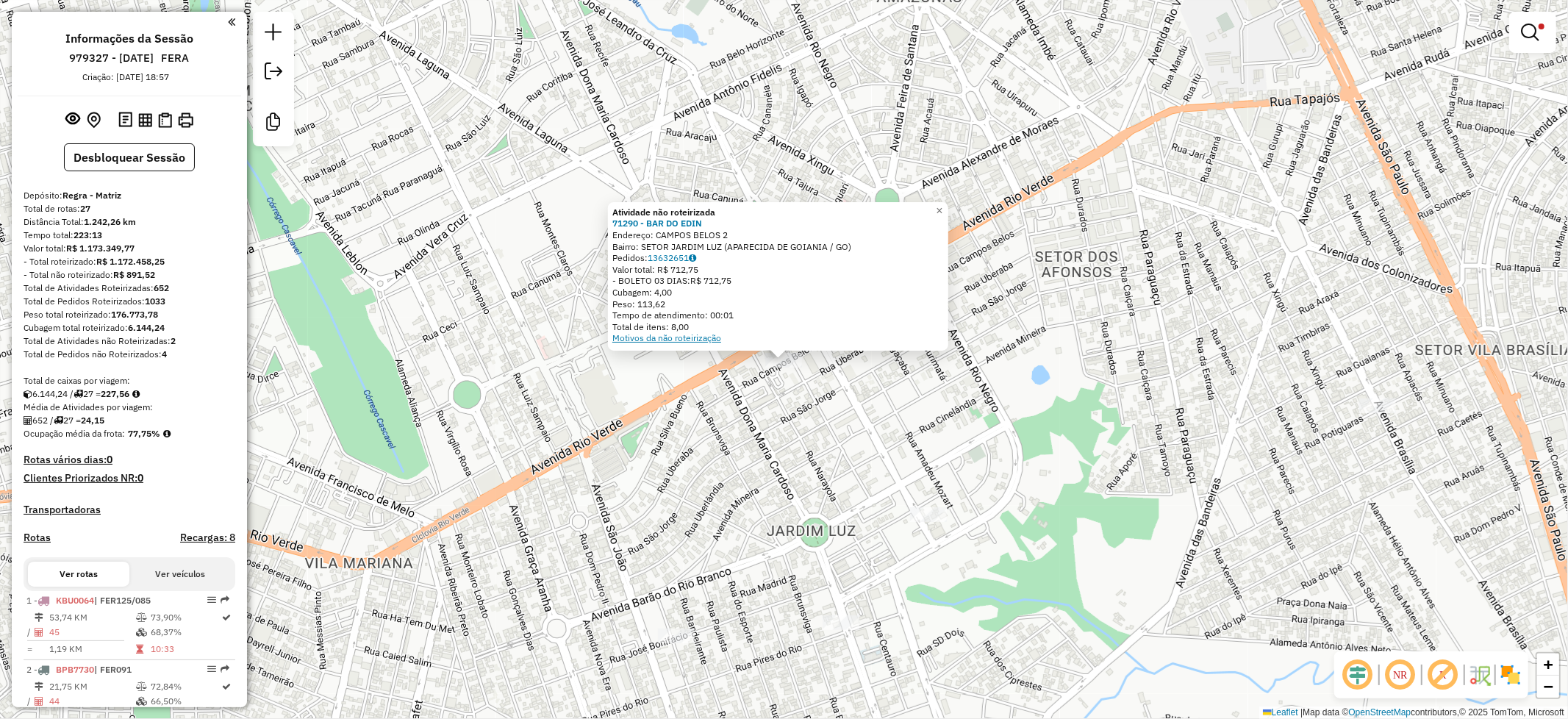
click at [709, 337] on link "Motivos da não roteirização" at bounding box center [666, 338] width 109 height 11
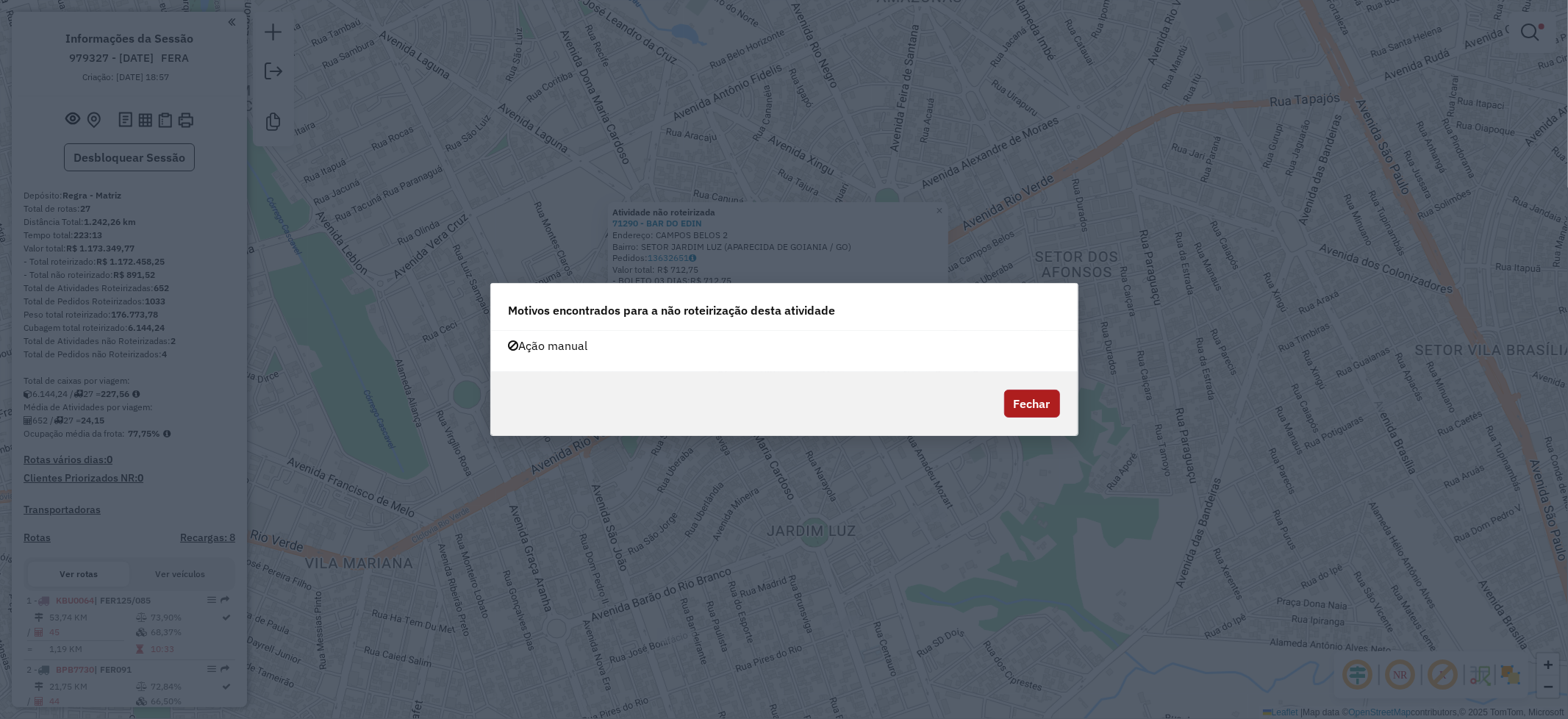
click at [1023, 407] on button "Fechar" at bounding box center [1032, 403] width 56 height 28
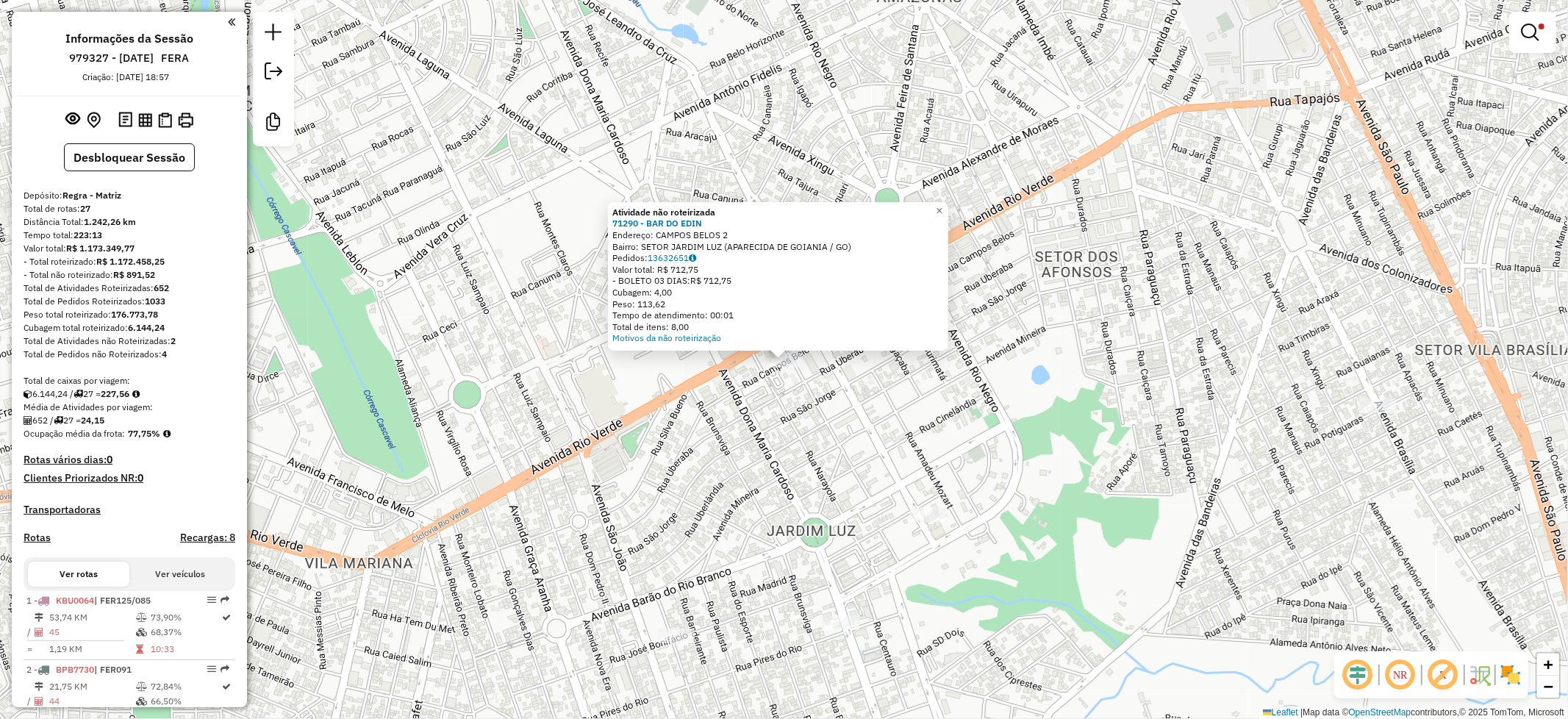
click at [1076, 510] on div "Atividade não roteirizada 71290 - BAR DO EDIN Endereço: CAMPOS BELOS 2 Bairro: …" at bounding box center [784, 360] width 1568 height 719
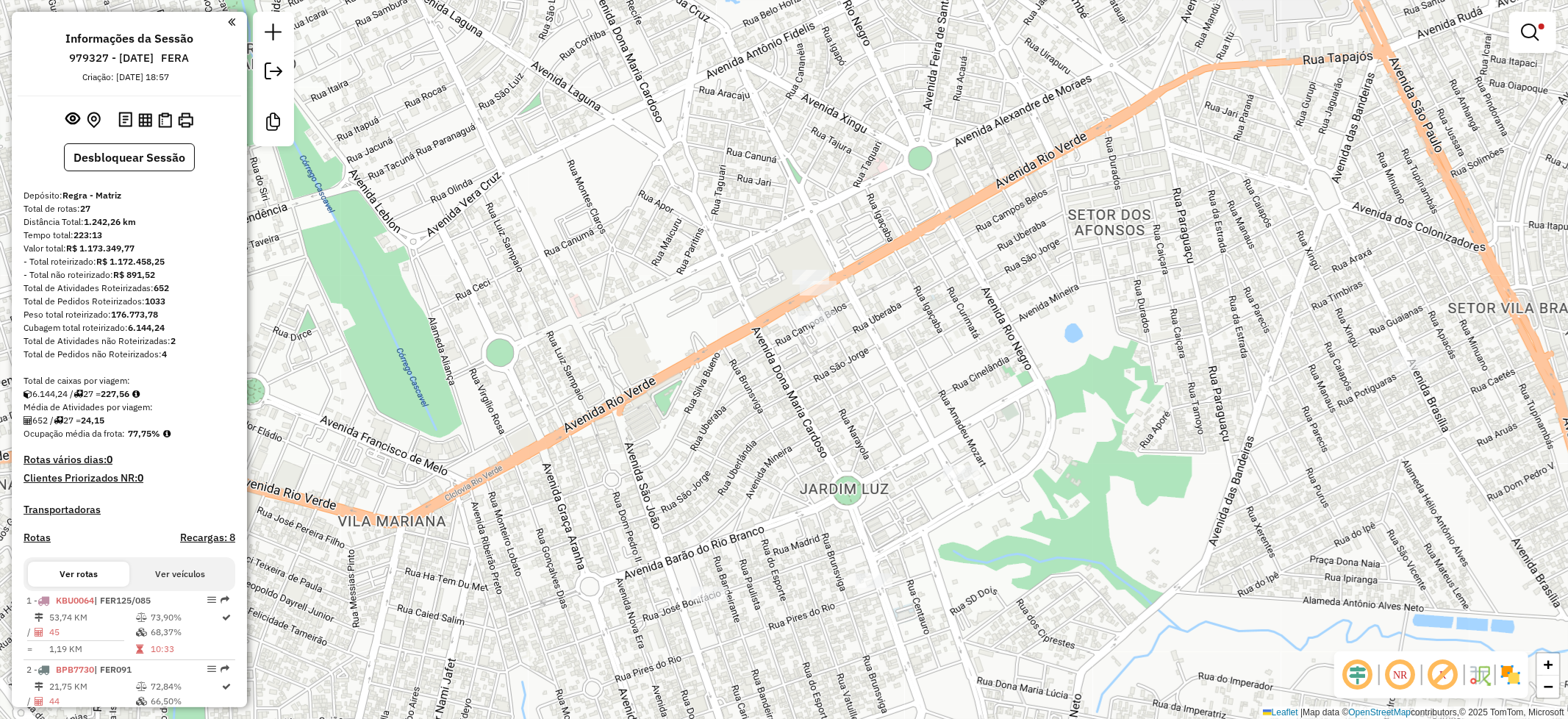
drag, startPoint x: 726, startPoint y: 546, endPoint x: 789, endPoint y: 443, distance: 120.7
click at [789, 443] on div "Limpar filtros Janela de atendimento Grade de atendimento Capacidade Transporta…" at bounding box center [784, 360] width 1568 height 719
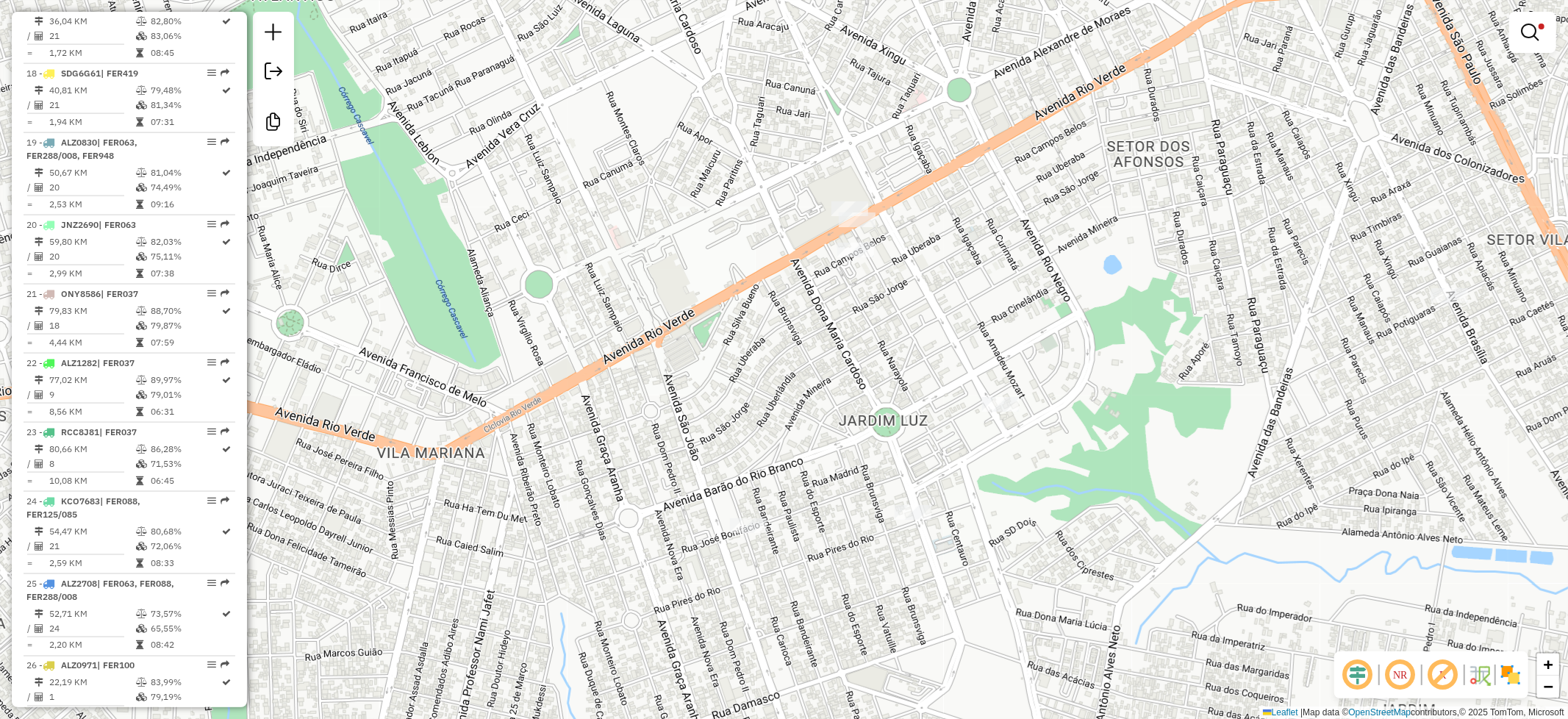
scroll to position [2082, 0]
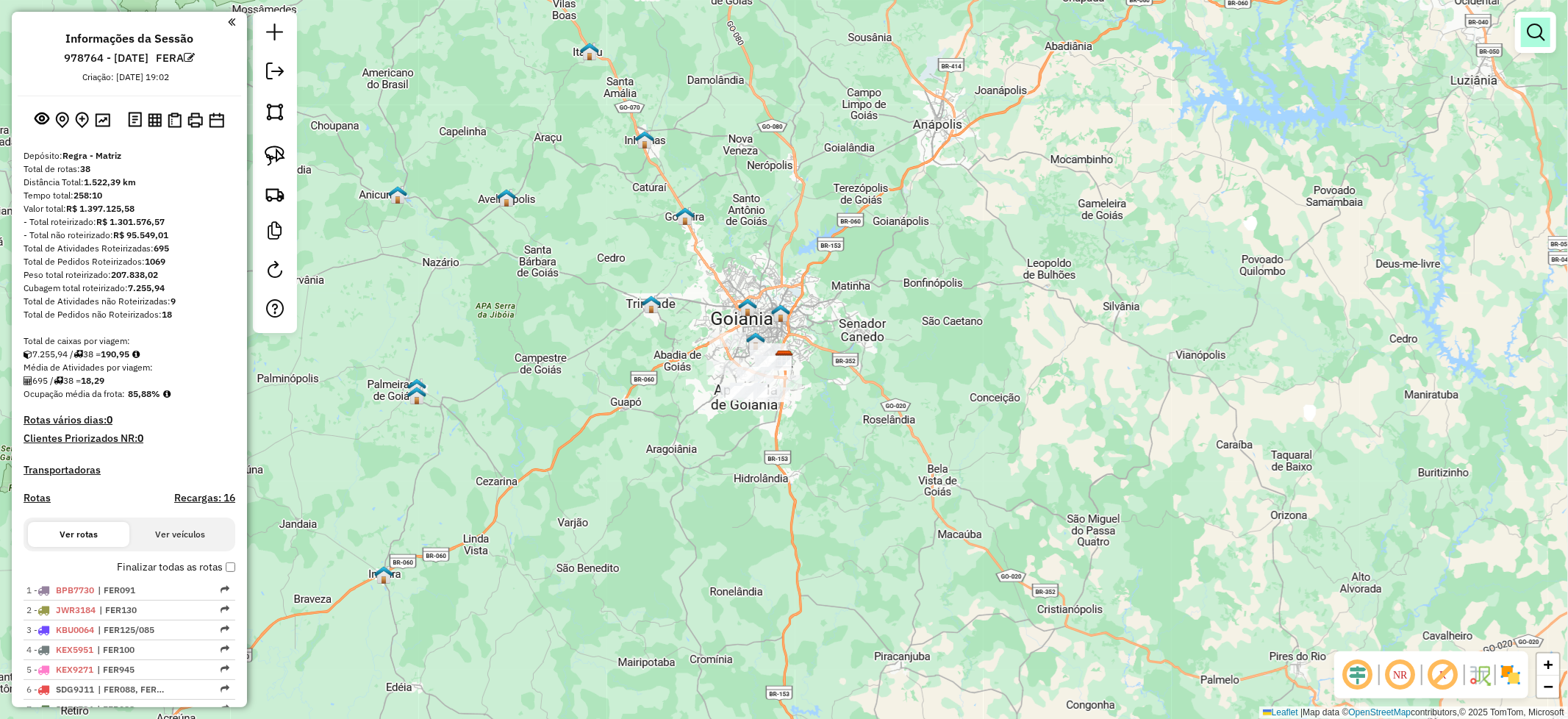
click at [1537, 32] on em at bounding box center [1536, 32] width 18 height 18
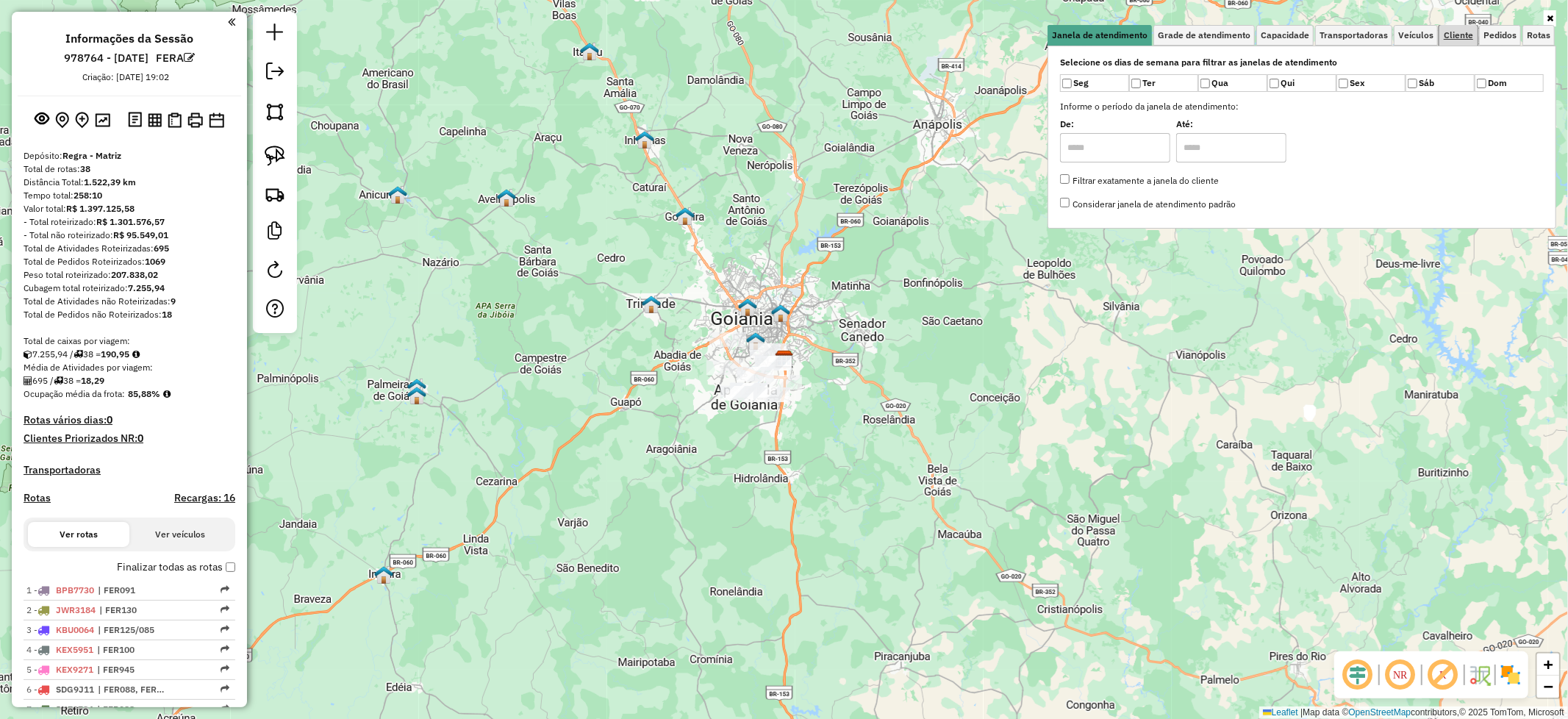
click at [1458, 37] on span "Cliente" at bounding box center [1457, 35] width 30 height 9
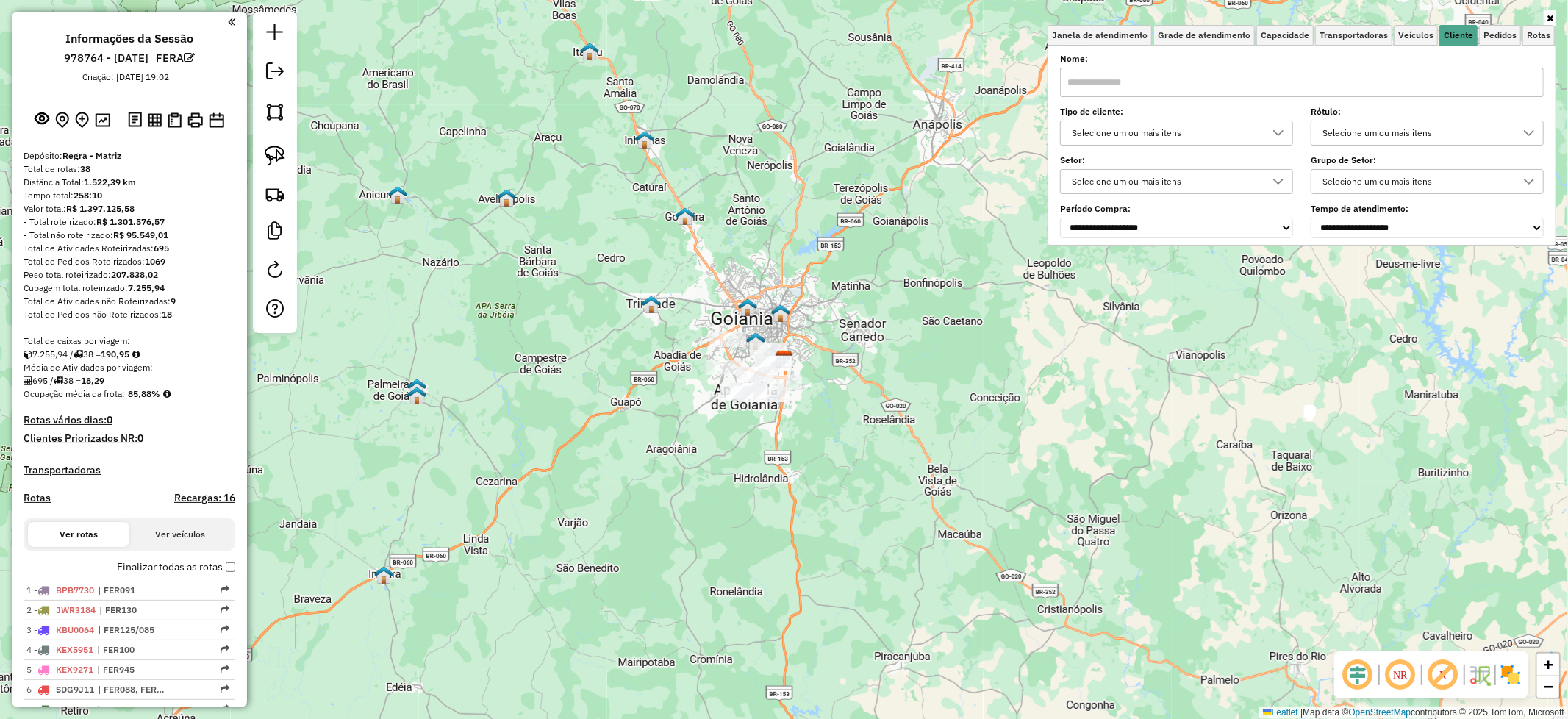
click at [1529, 130] on icon at bounding box center [1528, 132] width 12 height 12
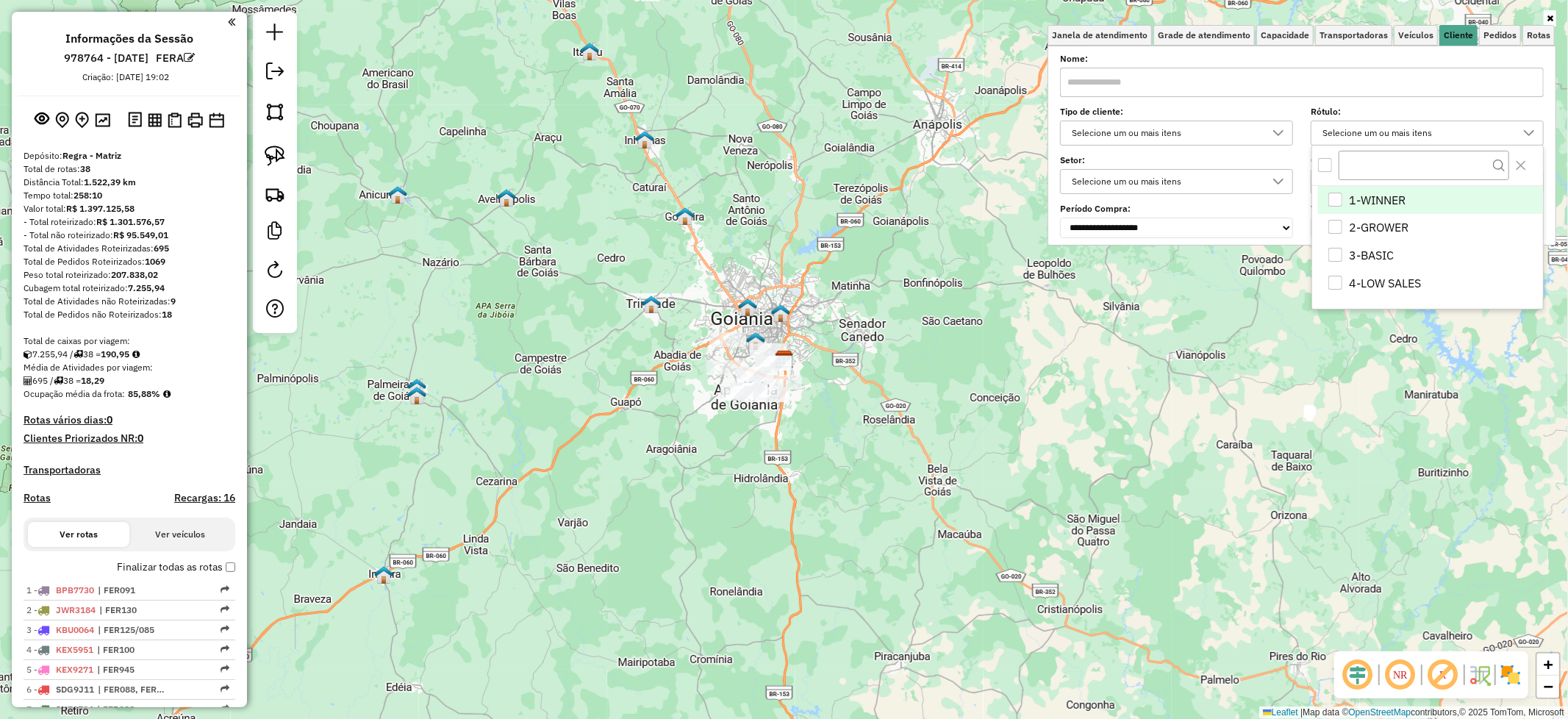
scroll to position [8, 54]
click at [1333, 195] on div "1-WINNER" at bounding box center [1335, 200] width 14 height 14
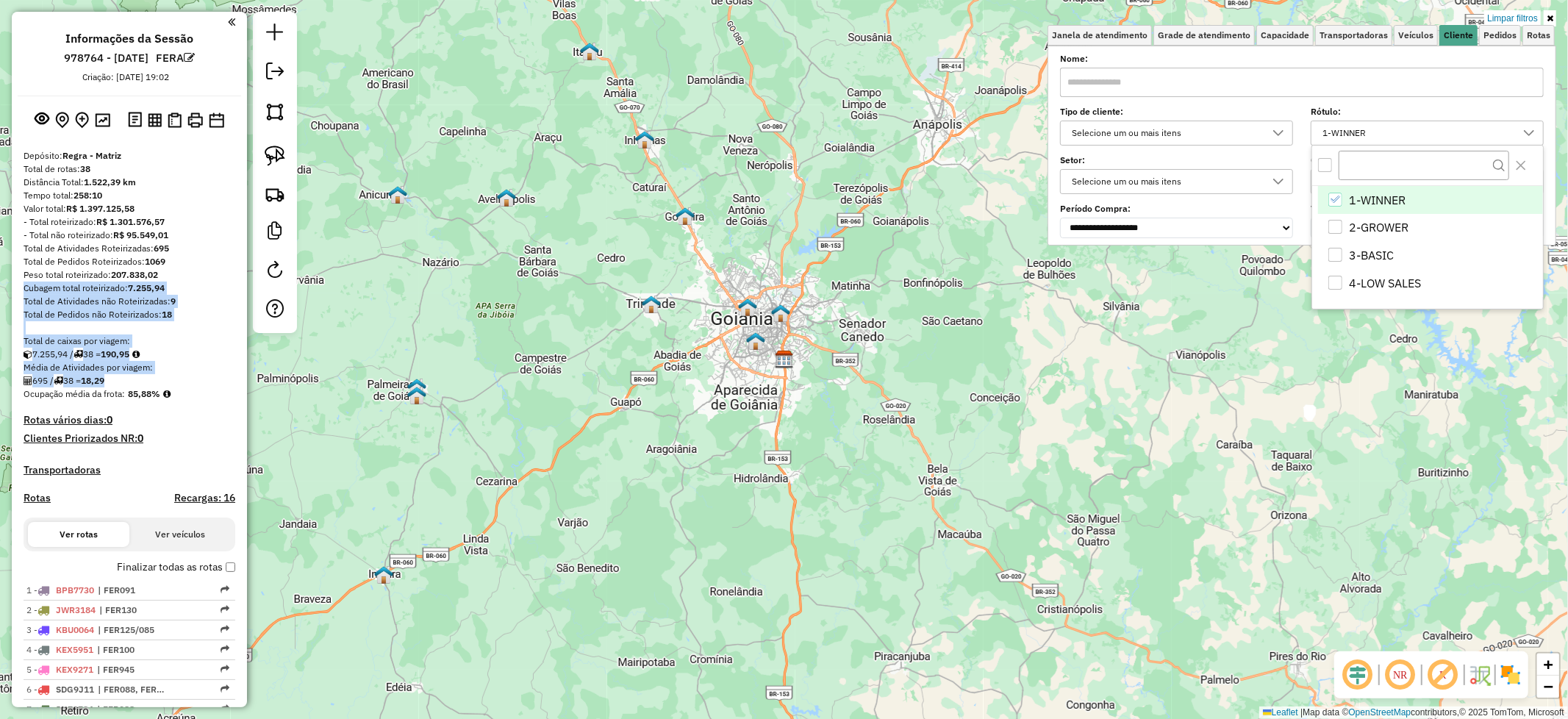
drag, startPoint x: 241, startPoint y: 274, endPoint x: 245, endPoint y: 385, distance: 111.1
click at [245, 385] on div "Informações da Sessão 978764 - [DATE] FERA Criação: [DATE] 19:02 Depósito: Regr…" at bounding box center [129, 360] width 235 height 696
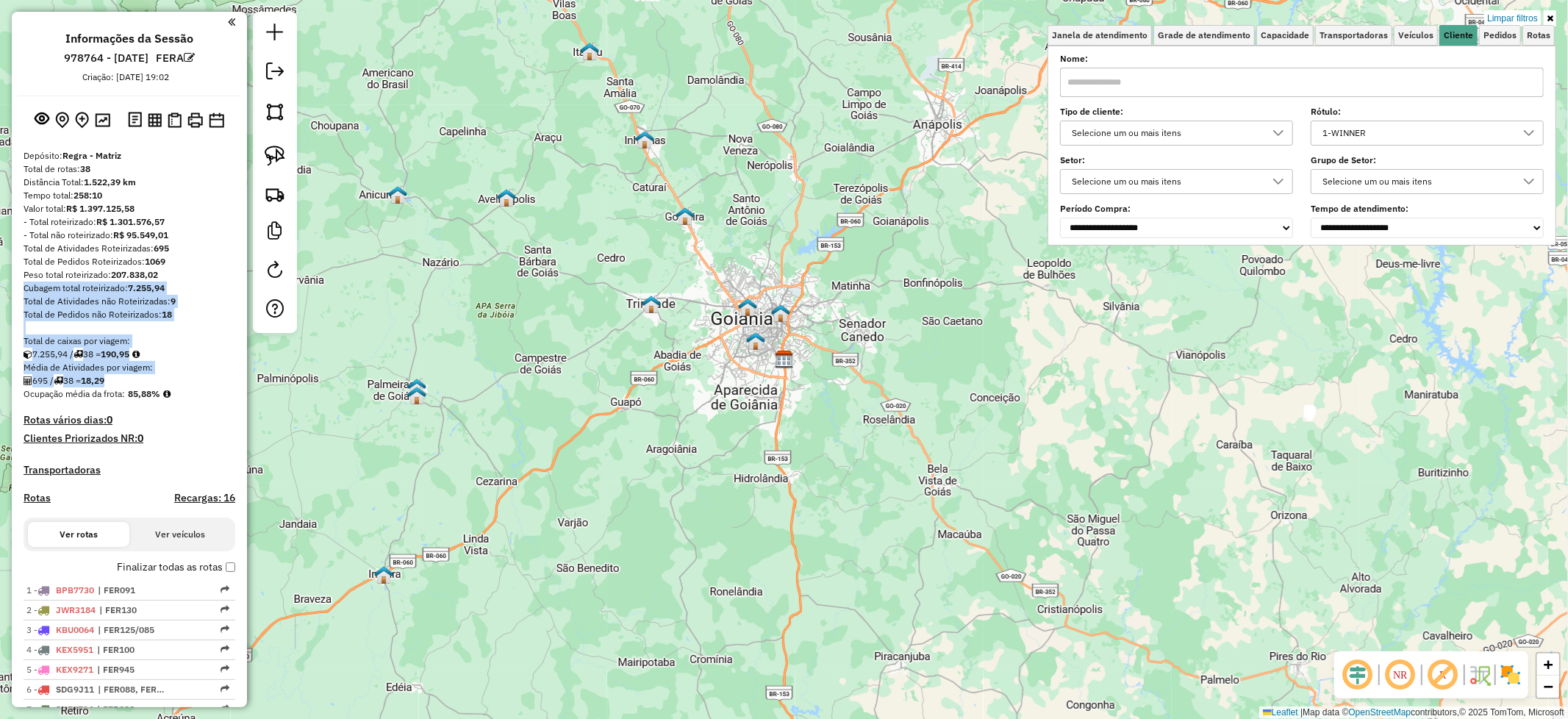
click at [592, 399] on div "Limpar filtros Janela de atendimento Grade de atendimento Capacidade Transporta…" at bounding box center [784, 360] width 1568 height 719
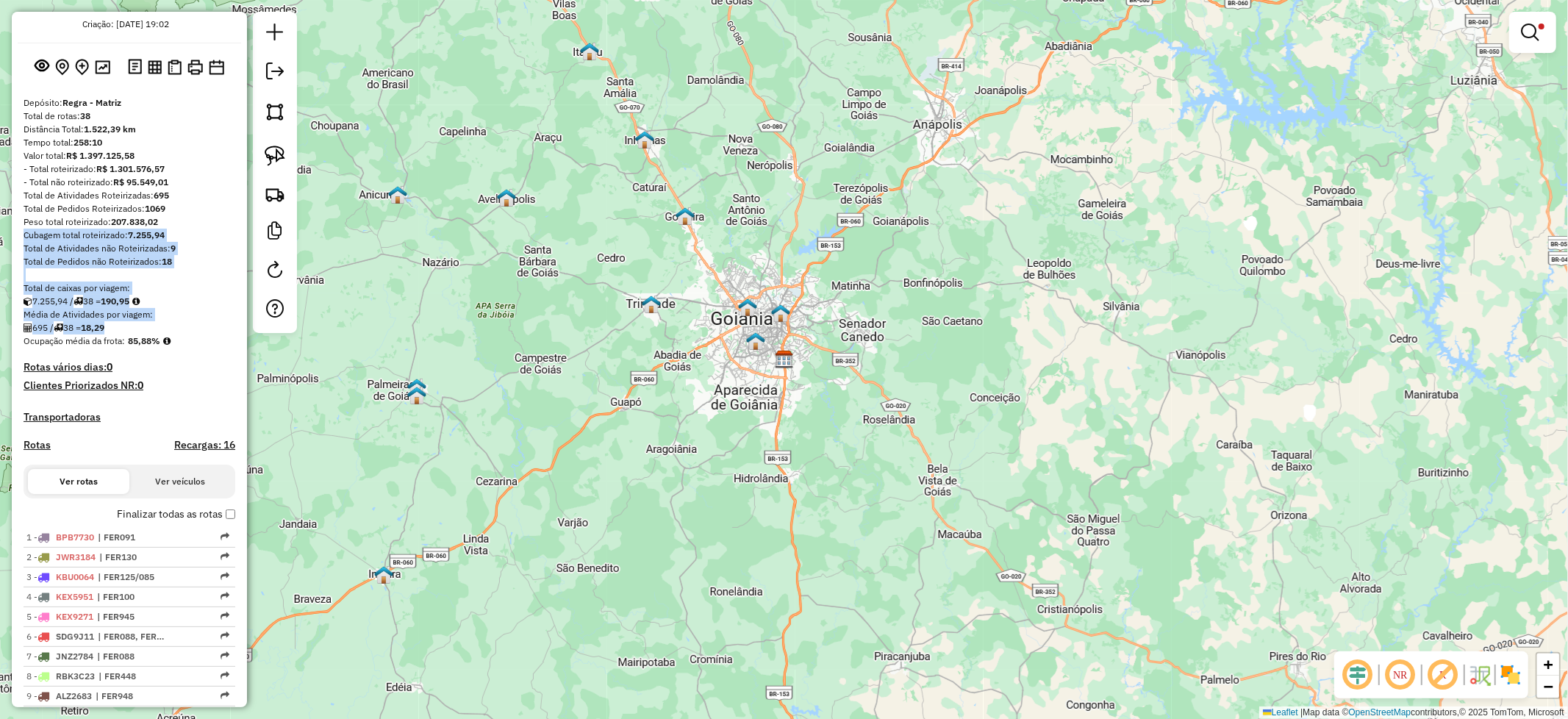
scroll to position [0, 0]
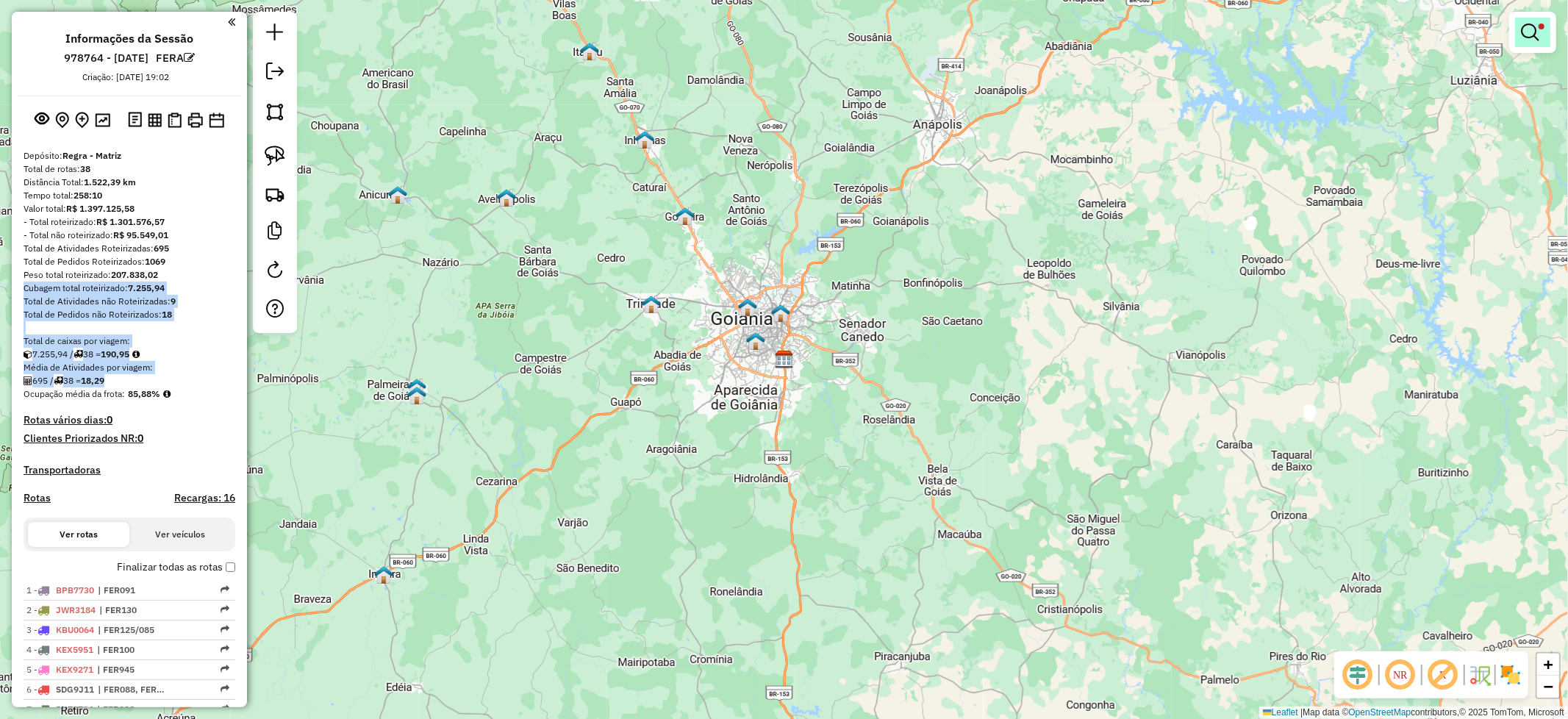
click at [1533, 26] on em at bounding box center [1529, 32] width 18 height 18
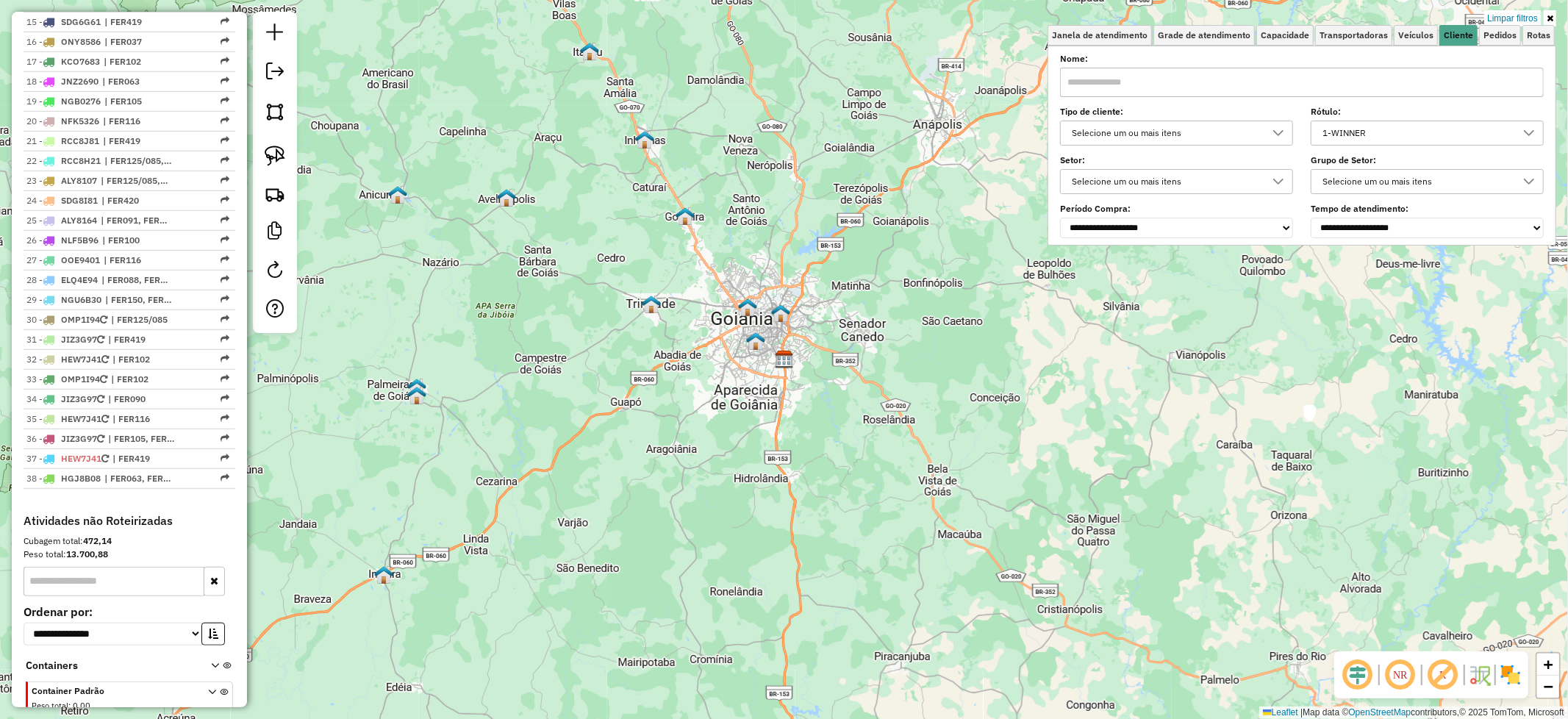
scroll to position [983, 0]
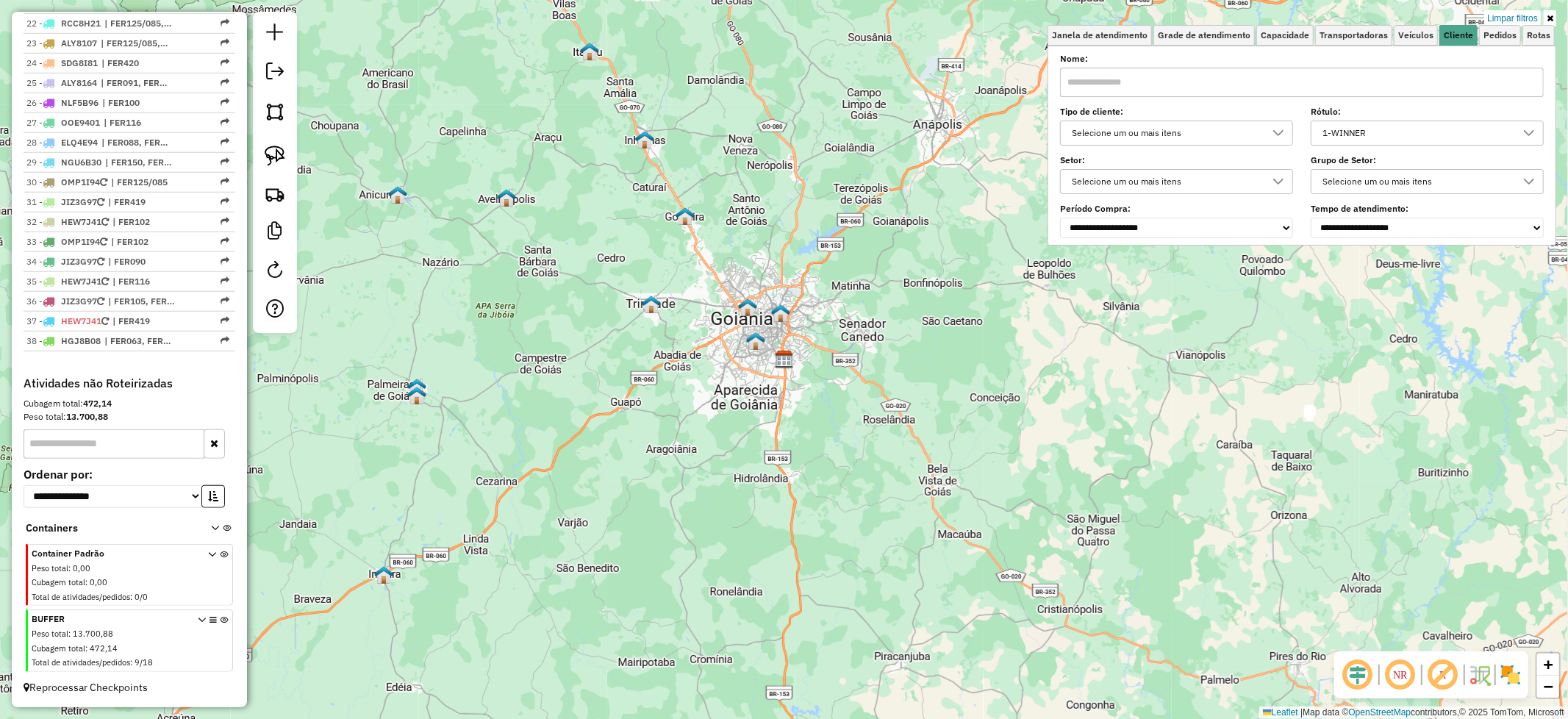
click at [1529, 129] on icon at bounding box center [1528, 132] width 12 height 12
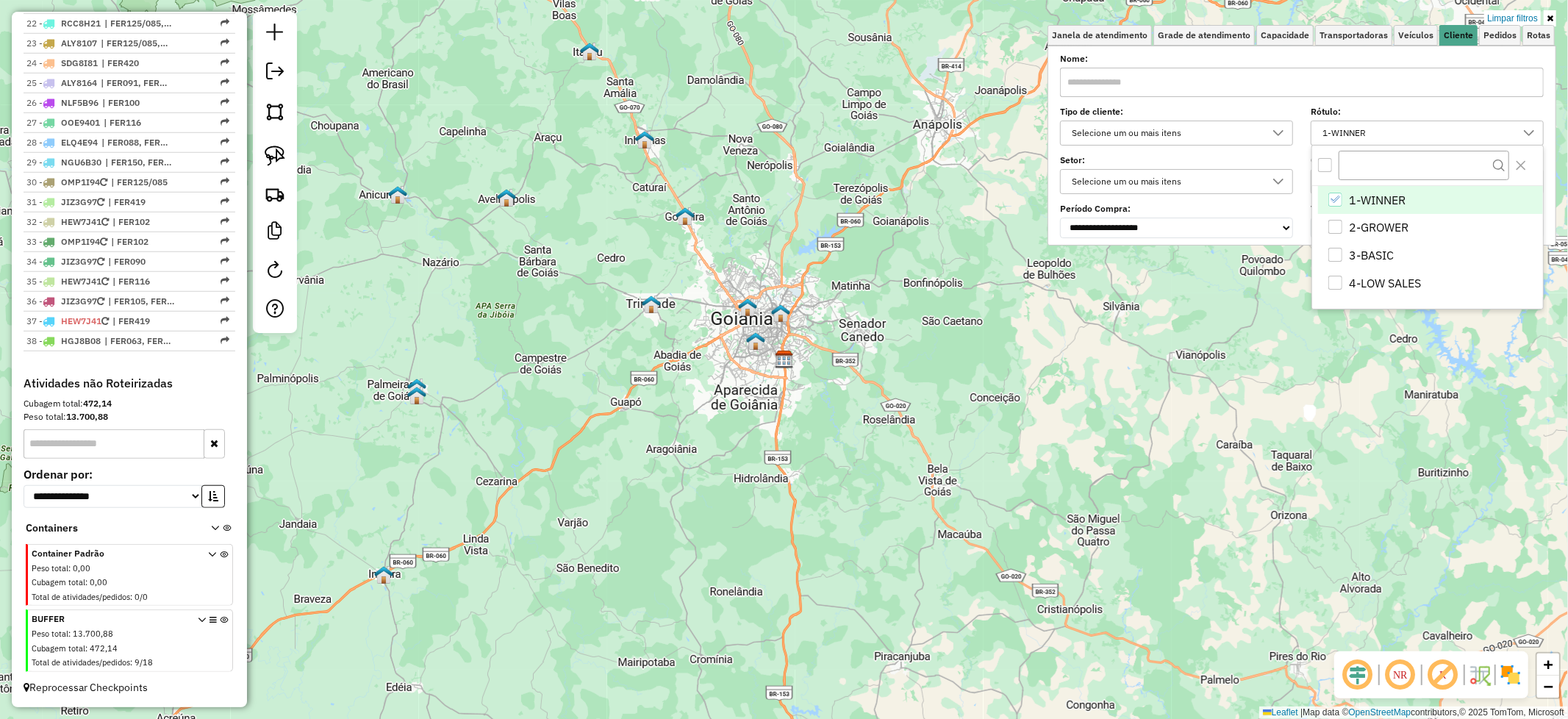
click at [1339, 196] on icon "1-WINNER" at bounding box center [1334, 199] width 10 height 10
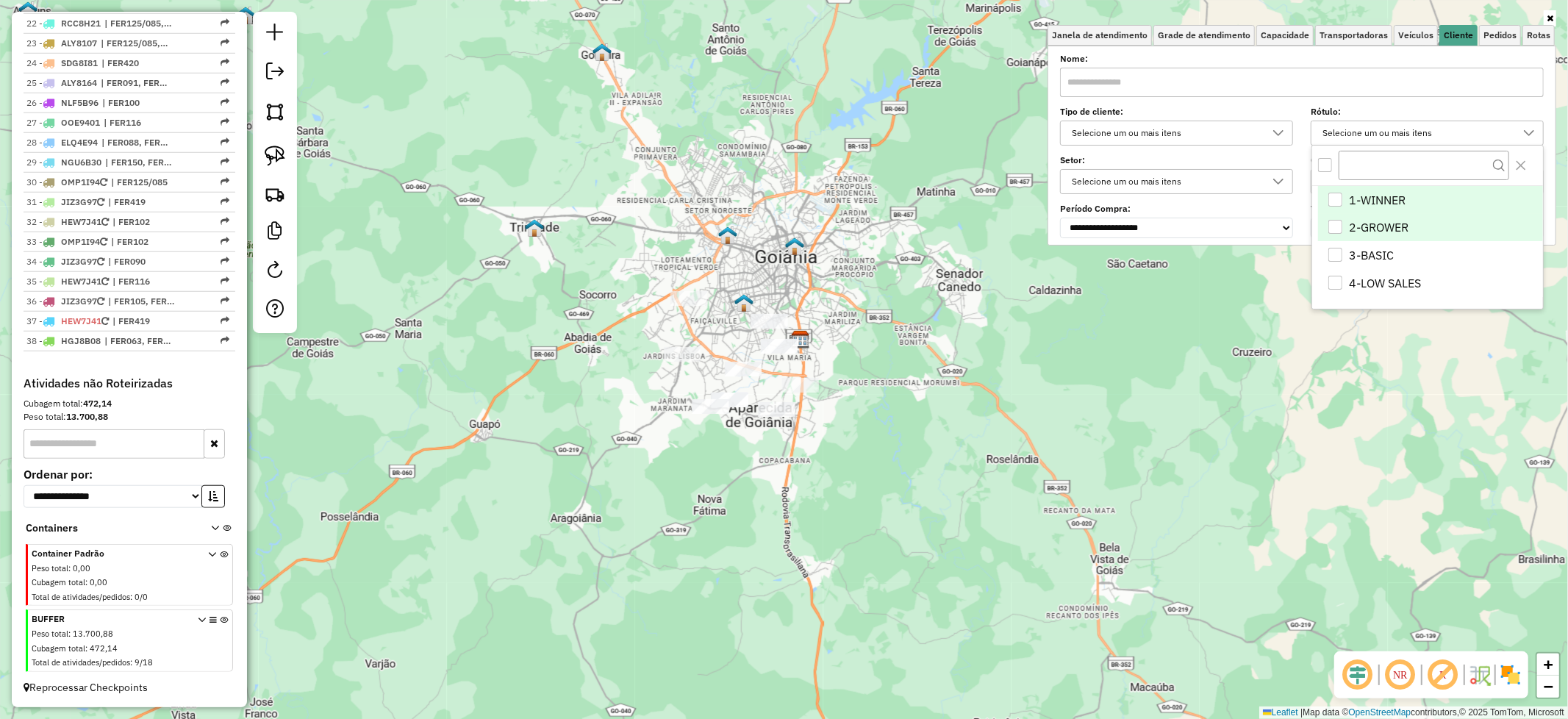
click at [1335, 228] on div "2-GROWER" at bounding box center [1335, 227] width 14 height 14
click at [1330, 231] on icon "2-GROWER" at bounding box center [1334, 226] width 10 height 10
click at [1333, 259] on div "3-BASIC" at bounding box center [1335, 255] width 14 height 14
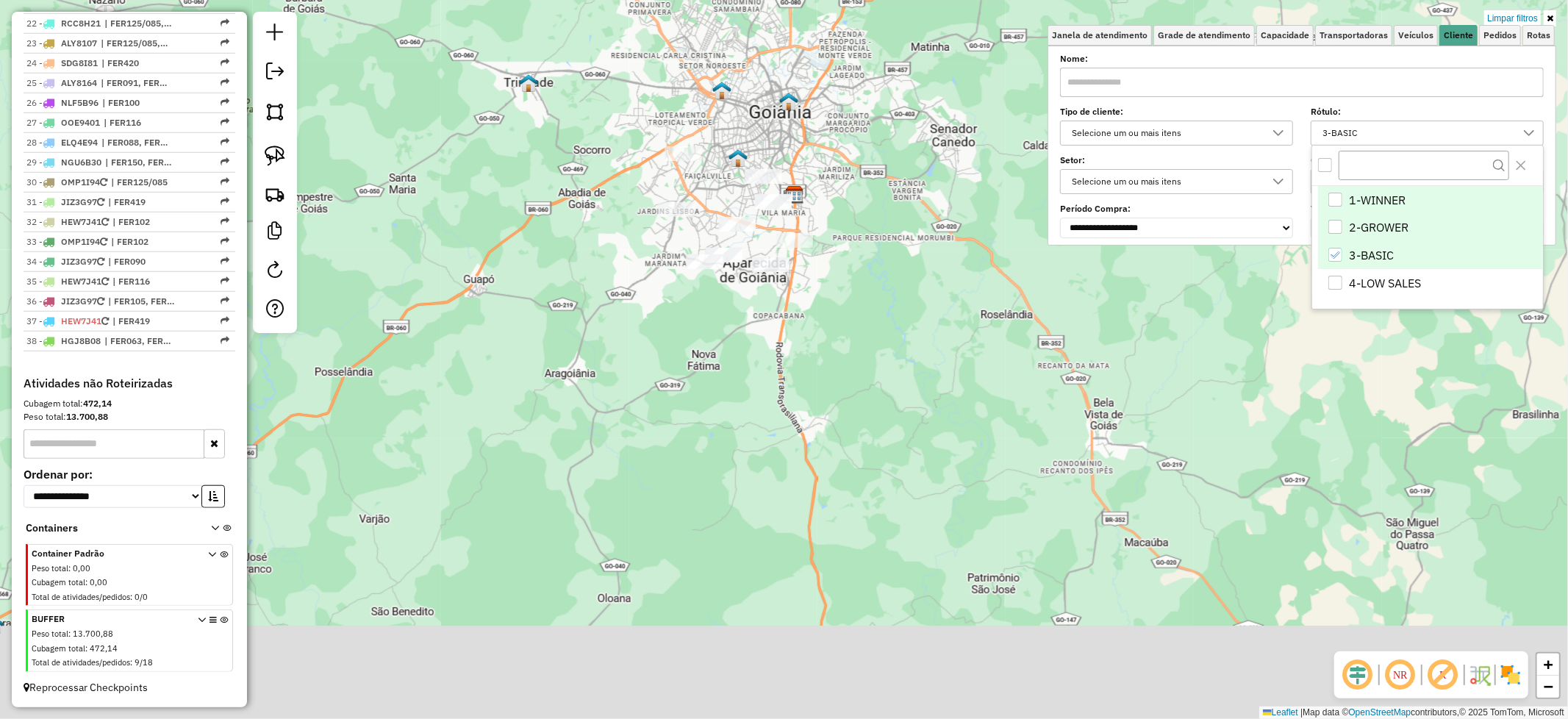
drag, startPoint x: 973, startPoint y: 478, endPoint x: 964, endPoint y: 322, distance: 156.3
click at [964, 322] on div "Limpar filtros Janela de atendimento Grade de atendimento Capacidade Transporta…" at bounding box center [784, 360] width 1568 height 719
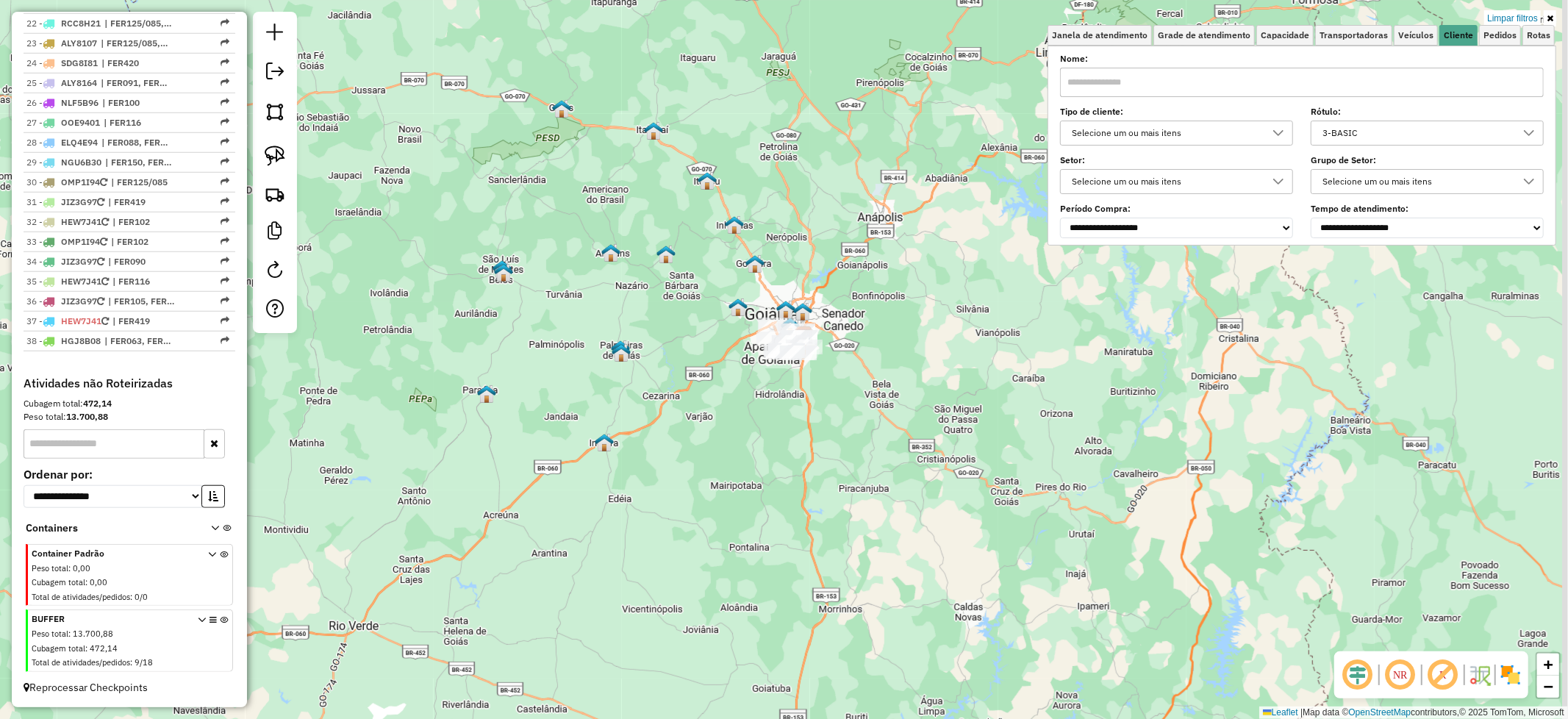
drag, startPoint x: 965, startPoint y: 401, endPoint x: 788, endPoint y: 473, distance: 191.1
click at [786, 481] on div "Limpar filtros Janela de atendimento Grade de atendimento Capacidade Transporta…" at bounding box center [784, 360] width 1568 height 719
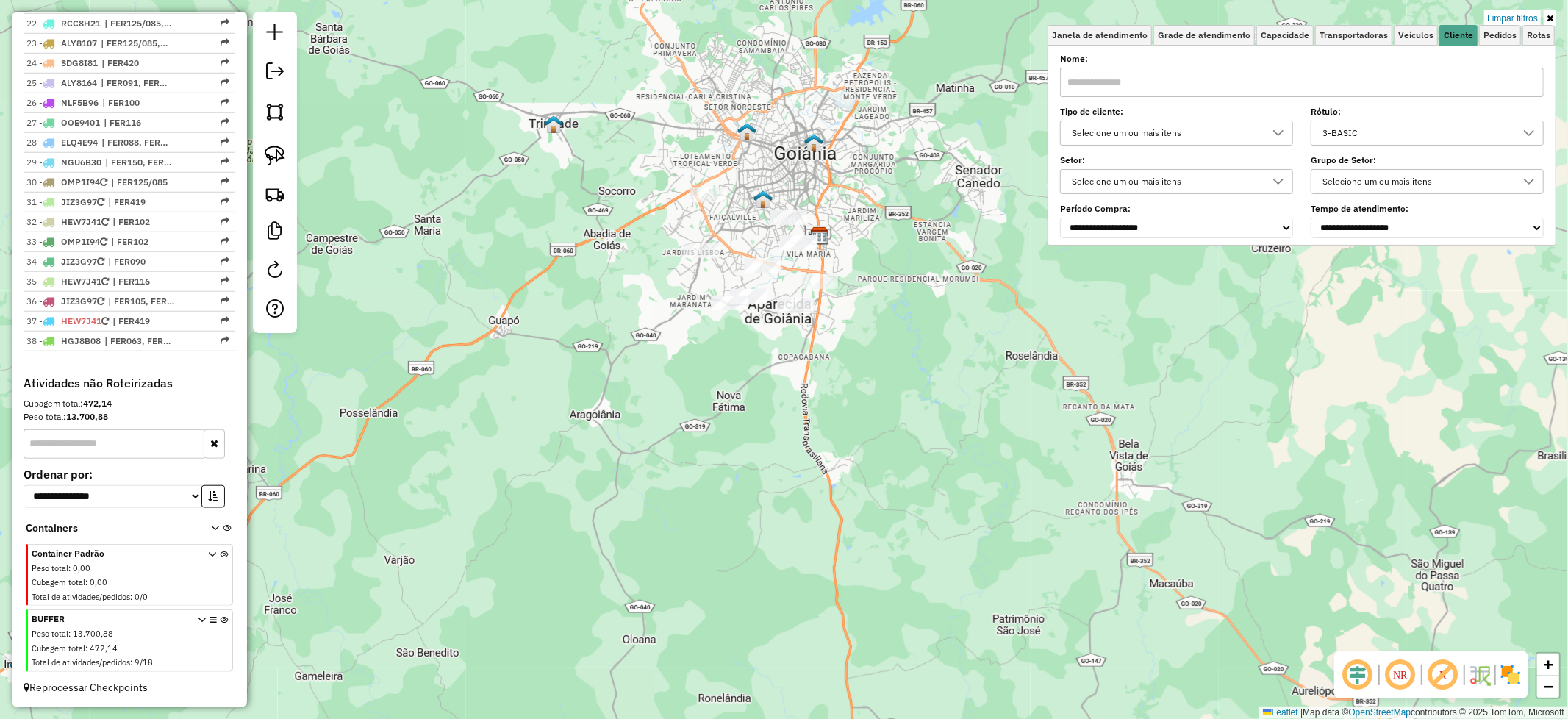
drag, startPoint x: 908, startPoint y: 528, endPoint x: 993, endPoint y: 397, distance: 156.2
click at [993, 397] on div "Limpar filtros Janela de atendimento Grade de atendimento Capacidade Transporta…" at bounding box center [784, 360] width 1568 height 719
click at [890, 503] on div "Limpar filtros Janela de atendimento Grade de atendimento Capacidade Transporta…" at bounding box center [784, 360] width 1568 height 719
